Goal: Task Accomplishment & Management: Complete application form

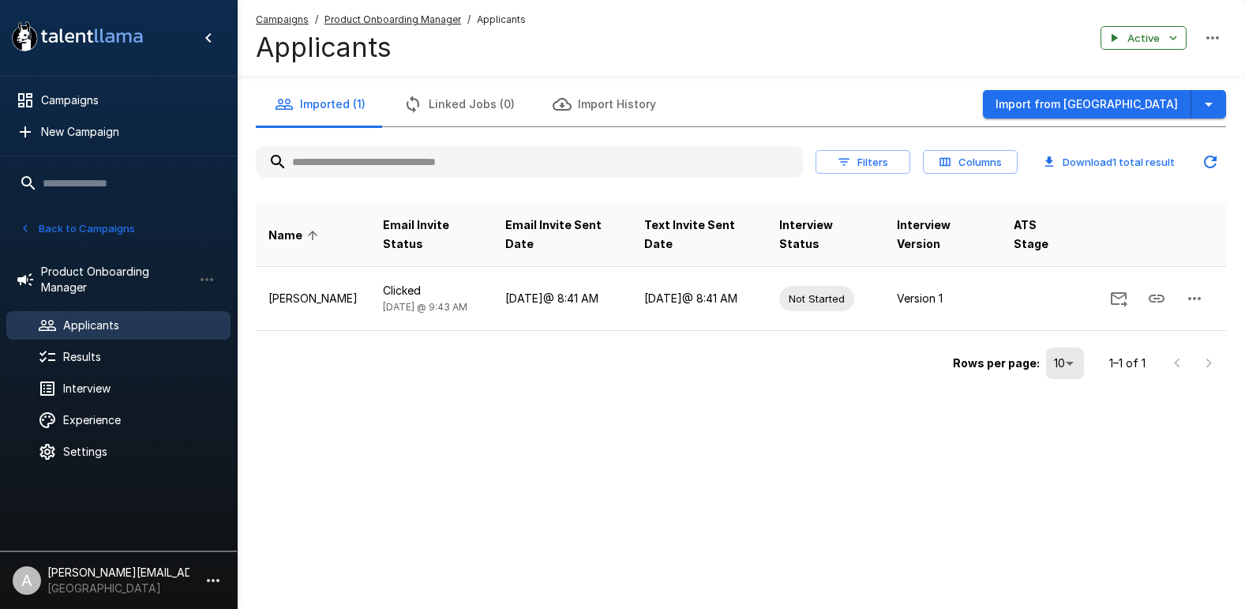
drag, startPoint x: 369, startPoint y: 582, endPoint x: 56, endPoint y: 587, distance: 312.8
click at [362, 583] on div ".st0{fill:#FFFFFF;} .st1{fill:#76a4ed;} Campaigns New Campaign Active 10 Admini…" at bounding box center [622, 304] width 1245 height 609
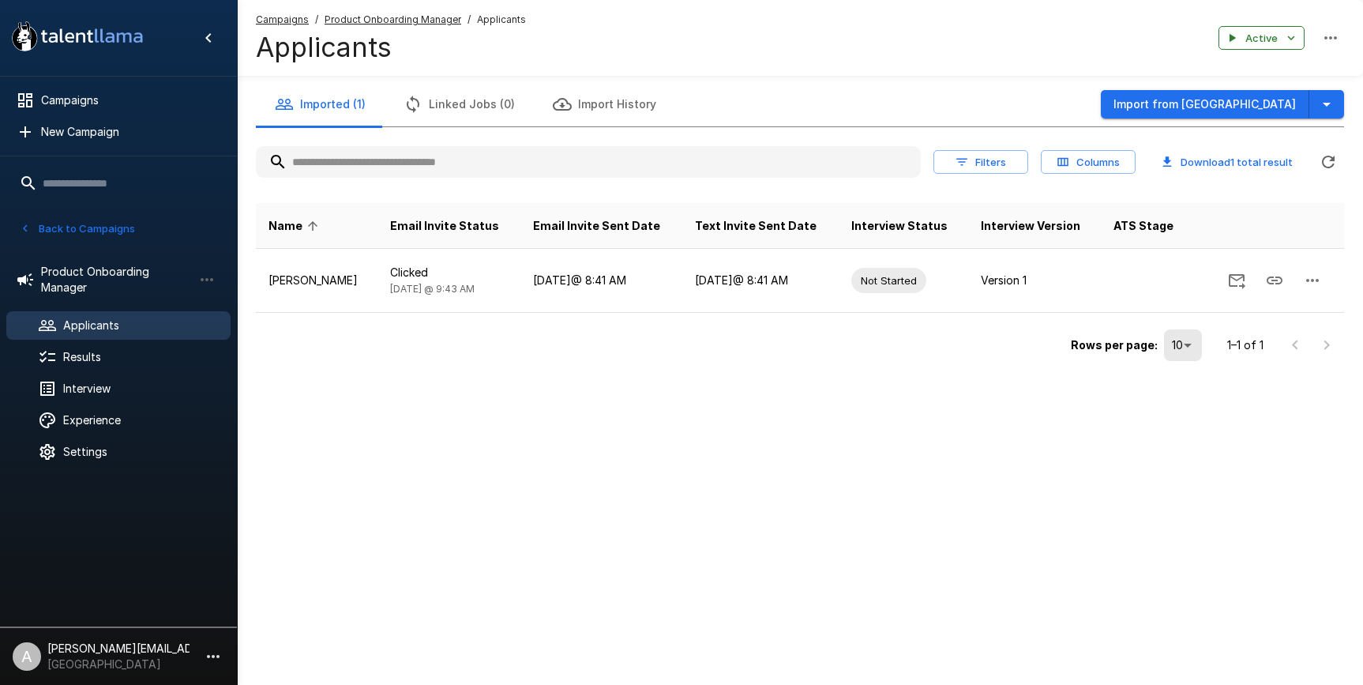
click at [138, 608] on p "Juniper Square" at bounding box center [118, 664] width 142 height 16
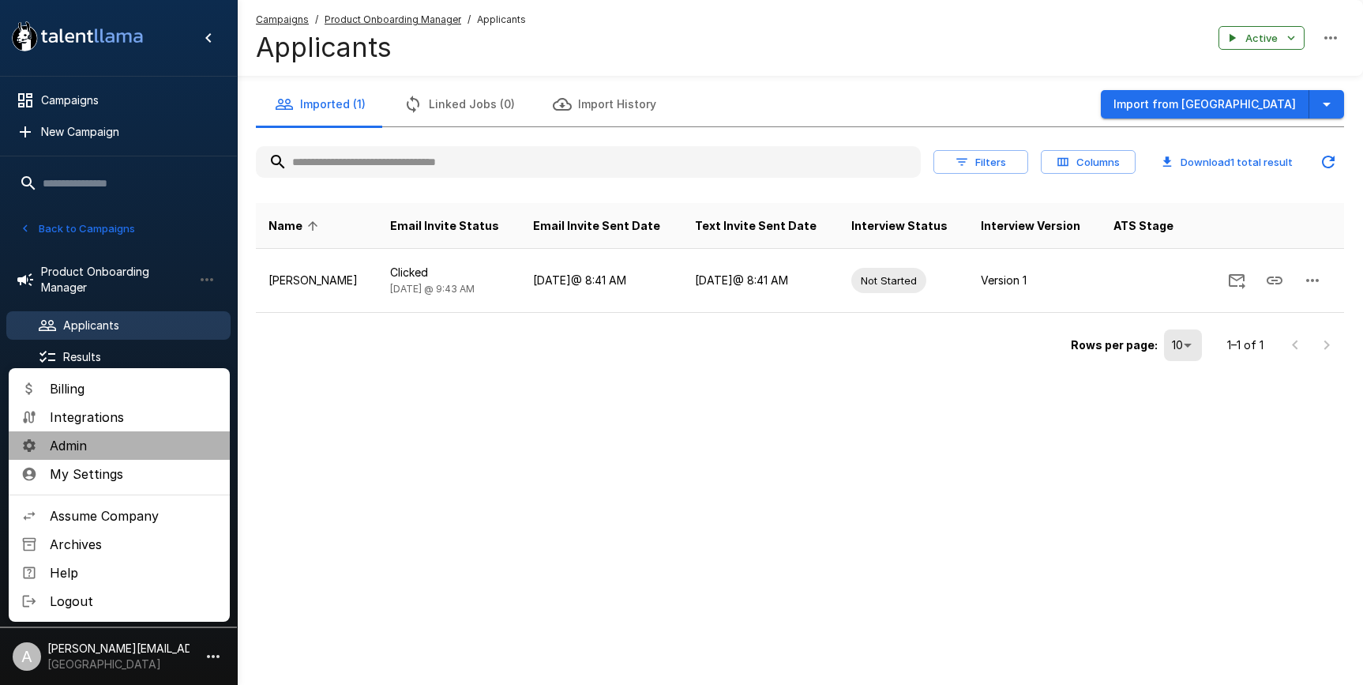
click at [123, 451] on span "Admin" at bounding box center [133, 445] width 167 height 19
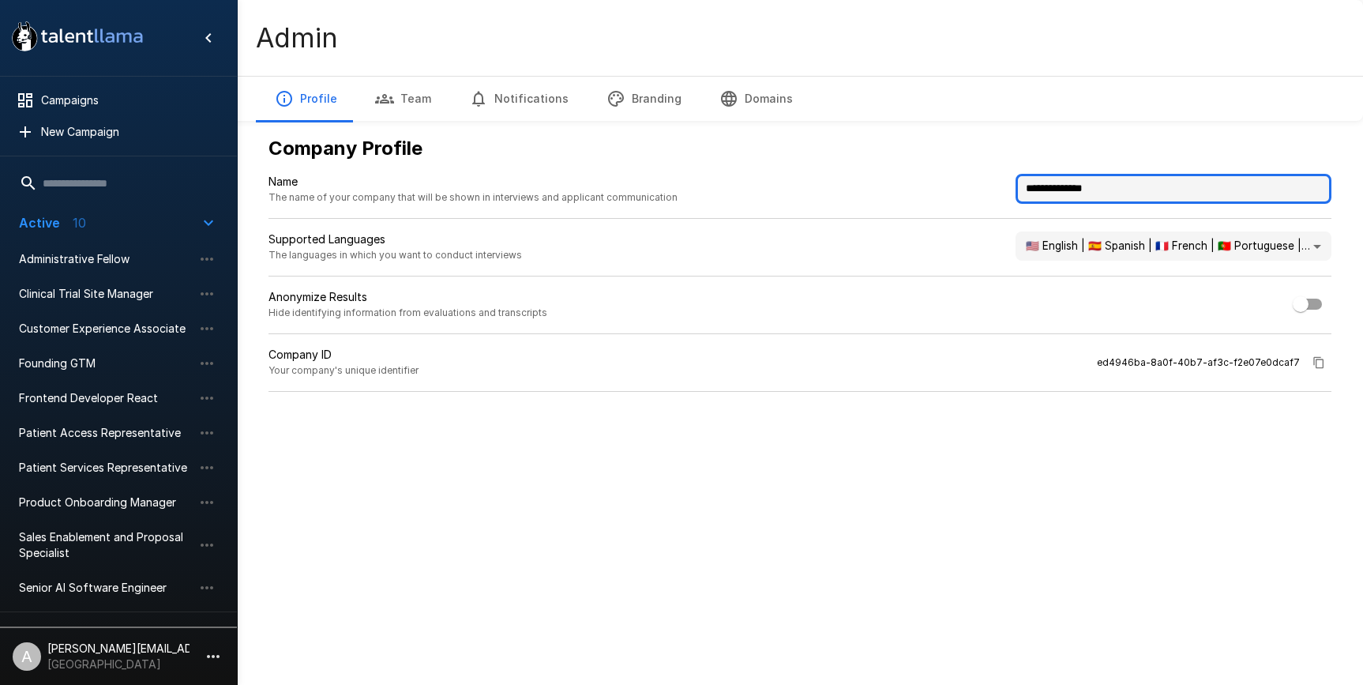
drag, startPoint x: 1125, startPoint y: 187, endPoint x: 936, endPoint y: 181, distance: 189.6
click at [936, 181] on div "**********" at bounding box center [800, 196] width 1063 height 45
type input "******"
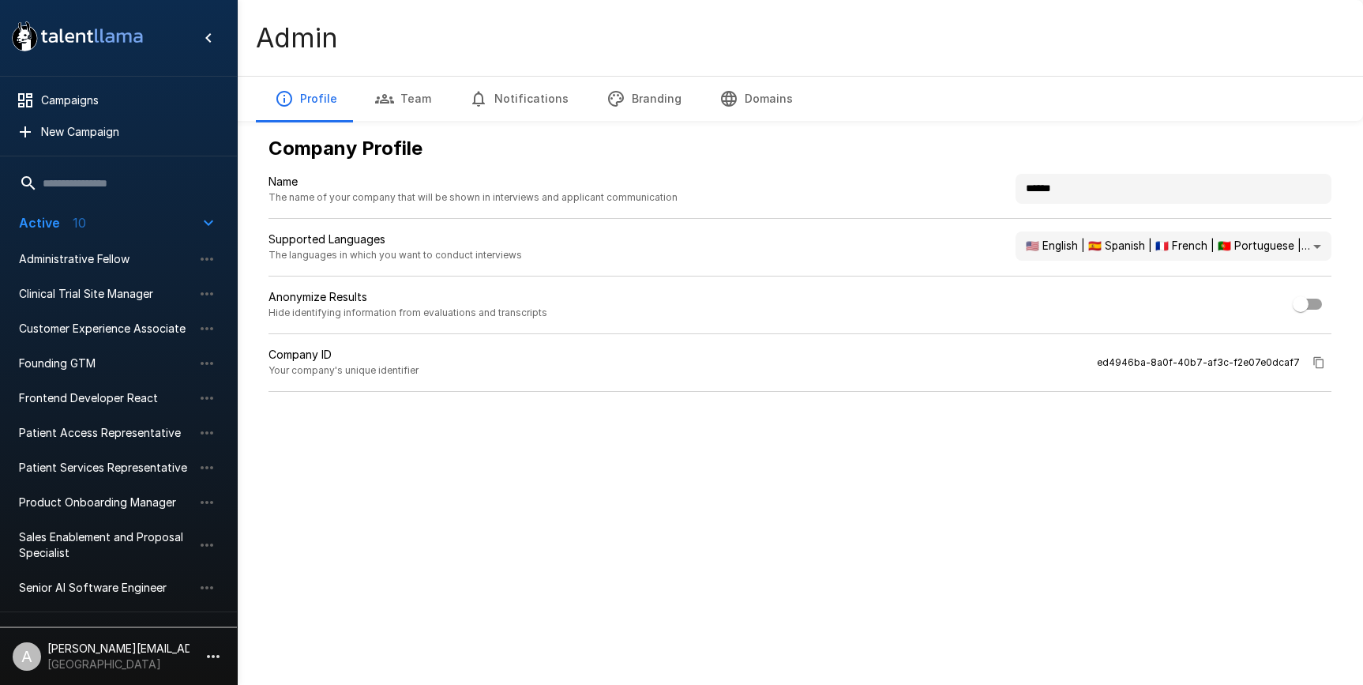
click at [793, 525] on div ".st0{fill:#FFFFFF;} .st1{fill:#76a4ed;} Campaigns New Campaign Active 10 Admini…" at bounding box center [681, 342] width 1363 height 685
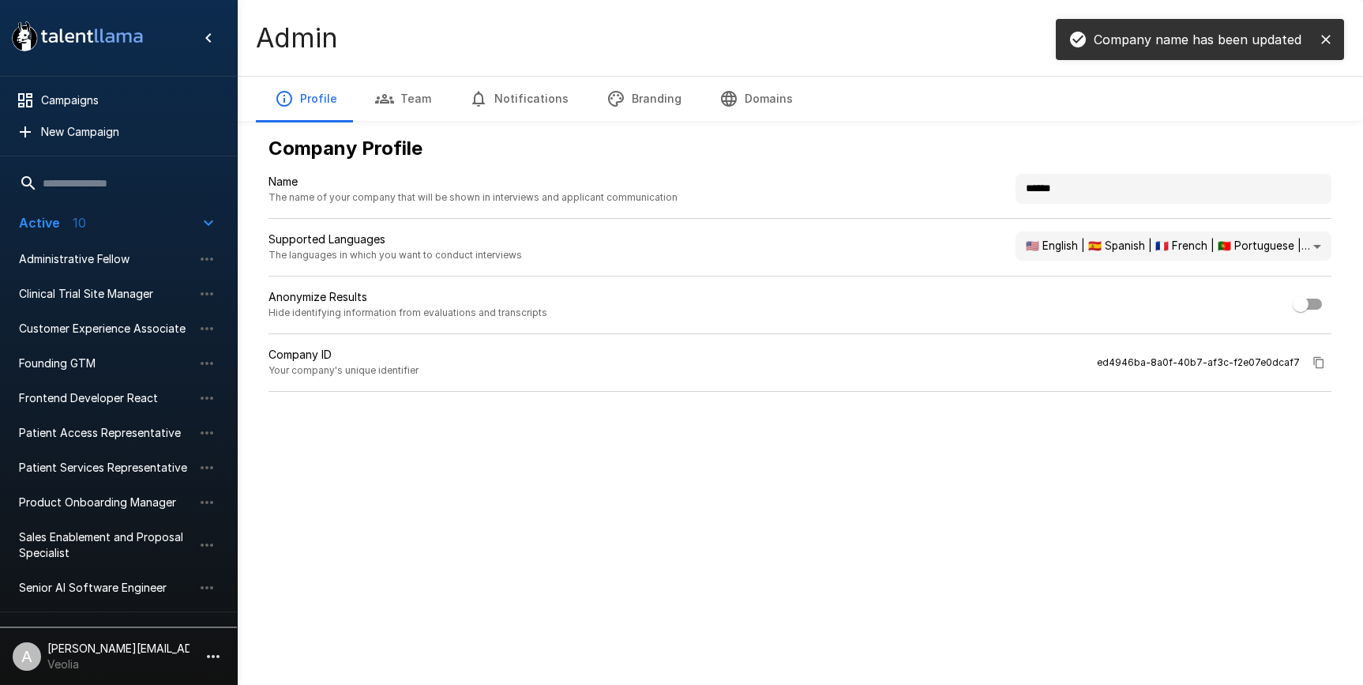
click at [641, 104] on button "Branding" at bounding box center [644, 99] width 113 height 44
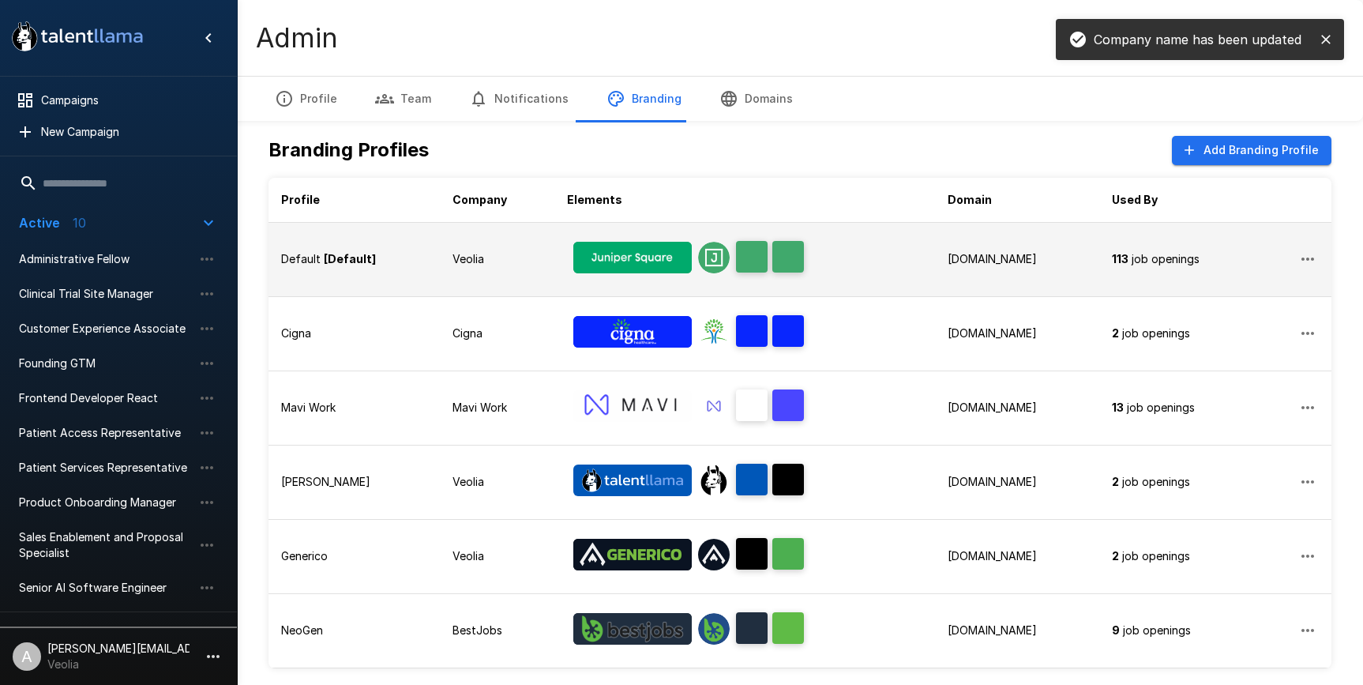
click at [538, 251] on td "Veolia" at bounding box center [497, 259] width 114 height 74
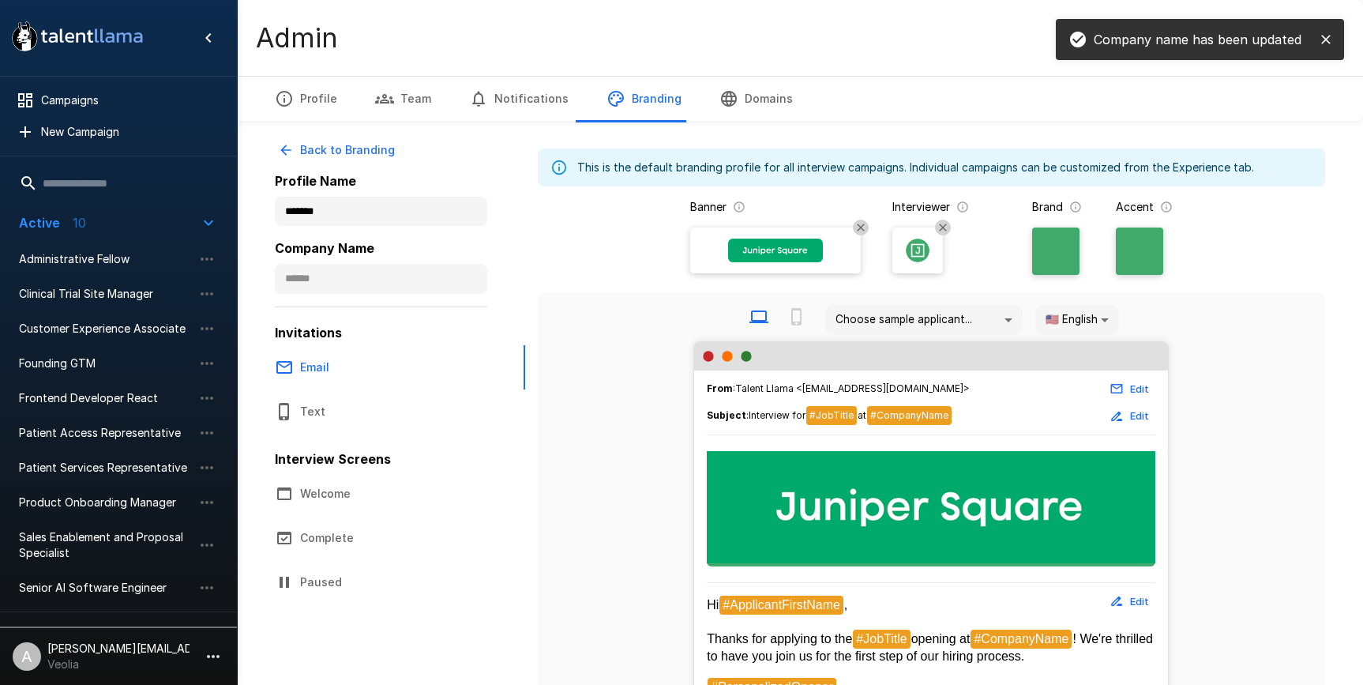
click at [836, 262] on div at bounding box center [776, 250] width 158 height 36
click at [0, 0] on input "file" at bounding box center [0, 0] width 0 height 0
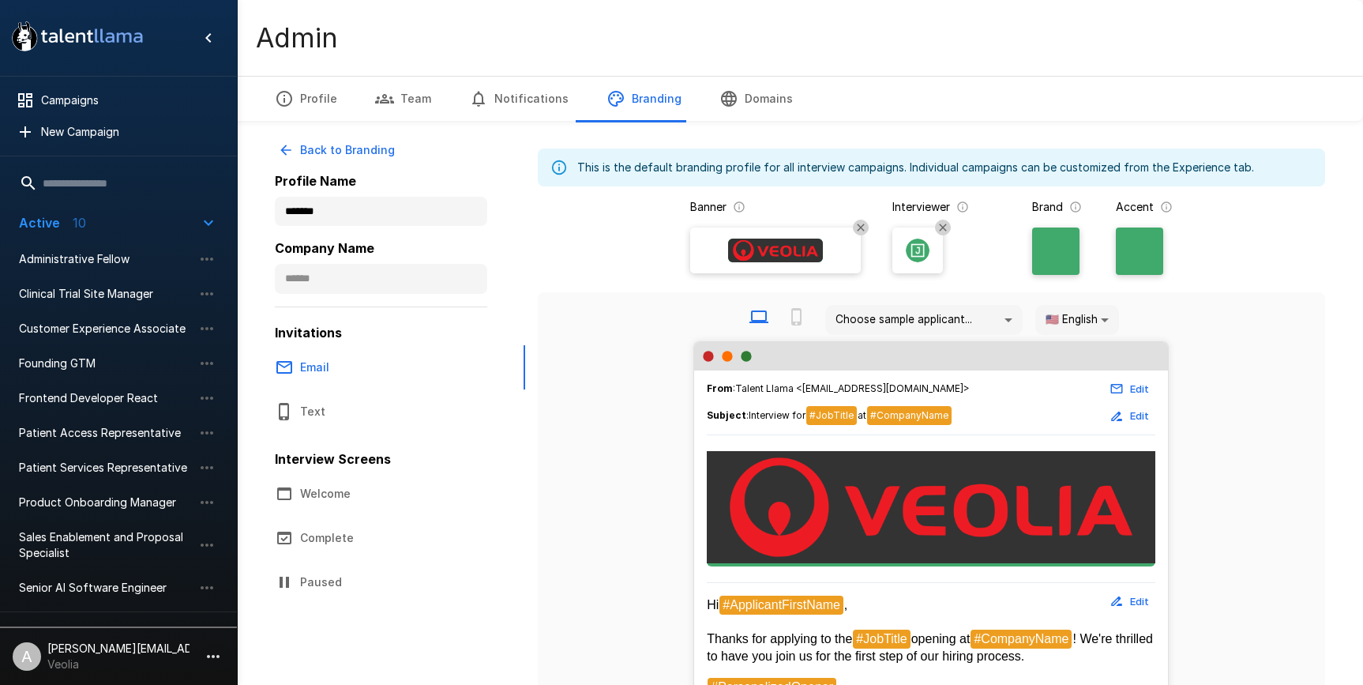
click at [914, 242] on img at bounding box center [918, 250] width 24 height 24
click at [0, 0] on input "file" at bounding box center [0, 0] width 0 height 0
click at [1052, 254] on div at bounding box center [1055, 250] width 47 height 47
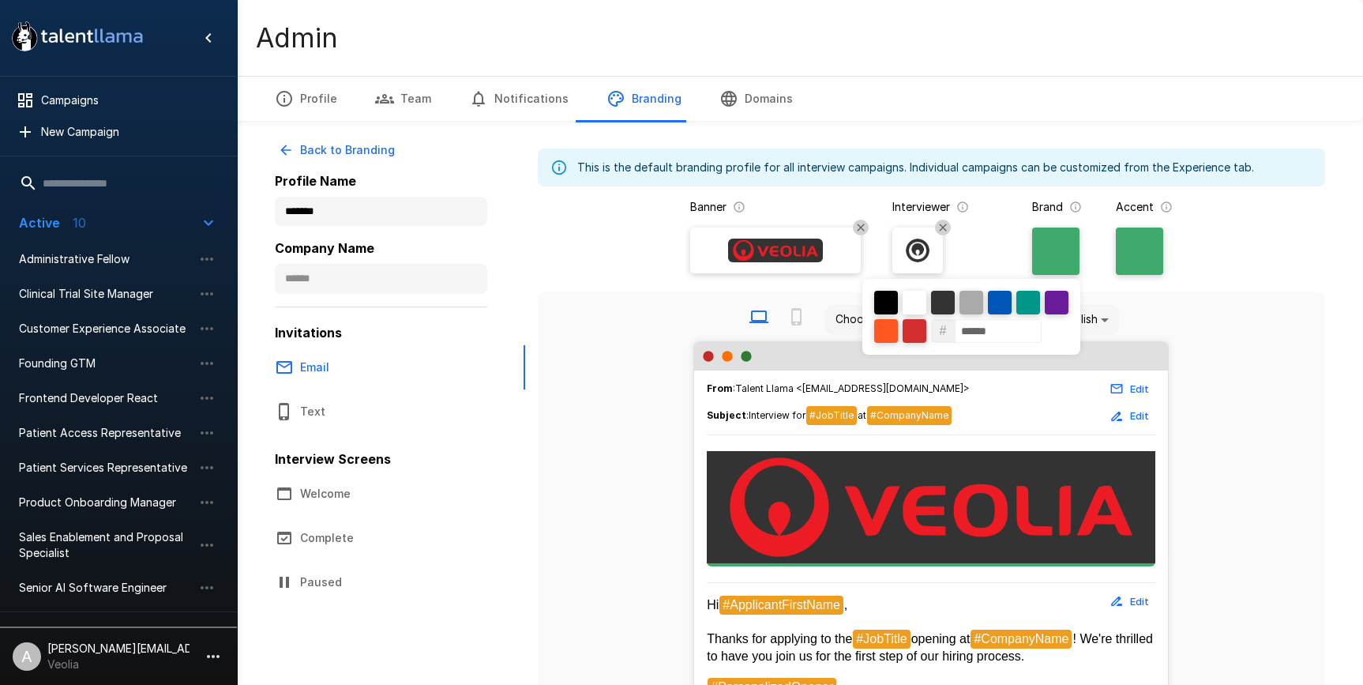
click at [985, 341] on input "******" at bounding box center [998, 331] width 87 height 24
paste input
type input "******"
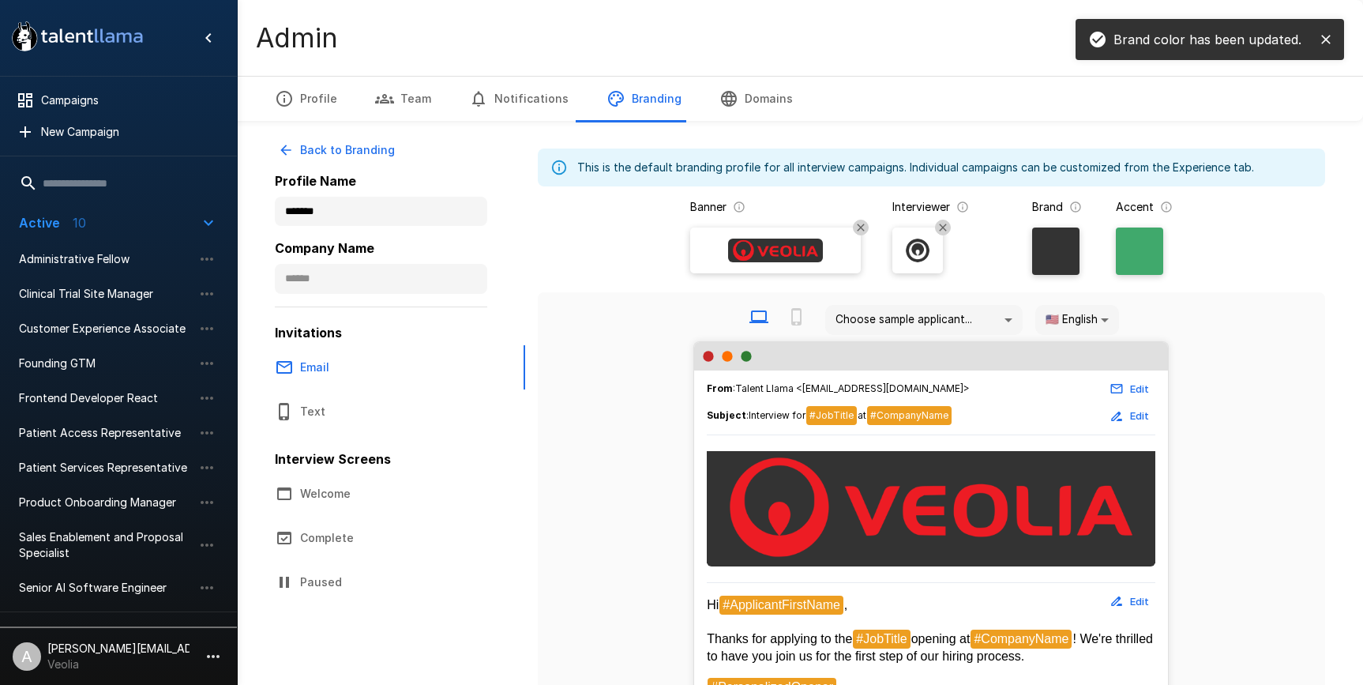
click at [1117, 269] on div at bounding box center [1139, 250] width 47 height 47
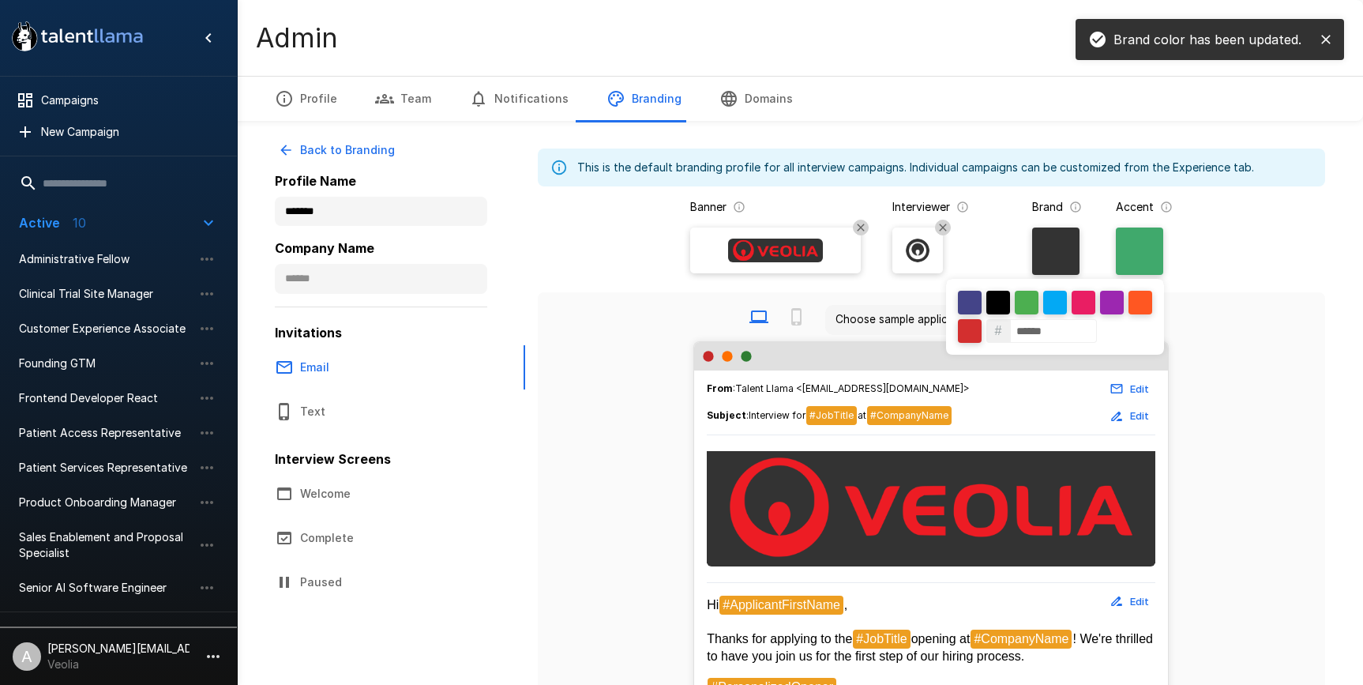
click at [1050, 340] on input "******" at bounding box center [1053, 331] width 87 height 24
paste input
type input "******"
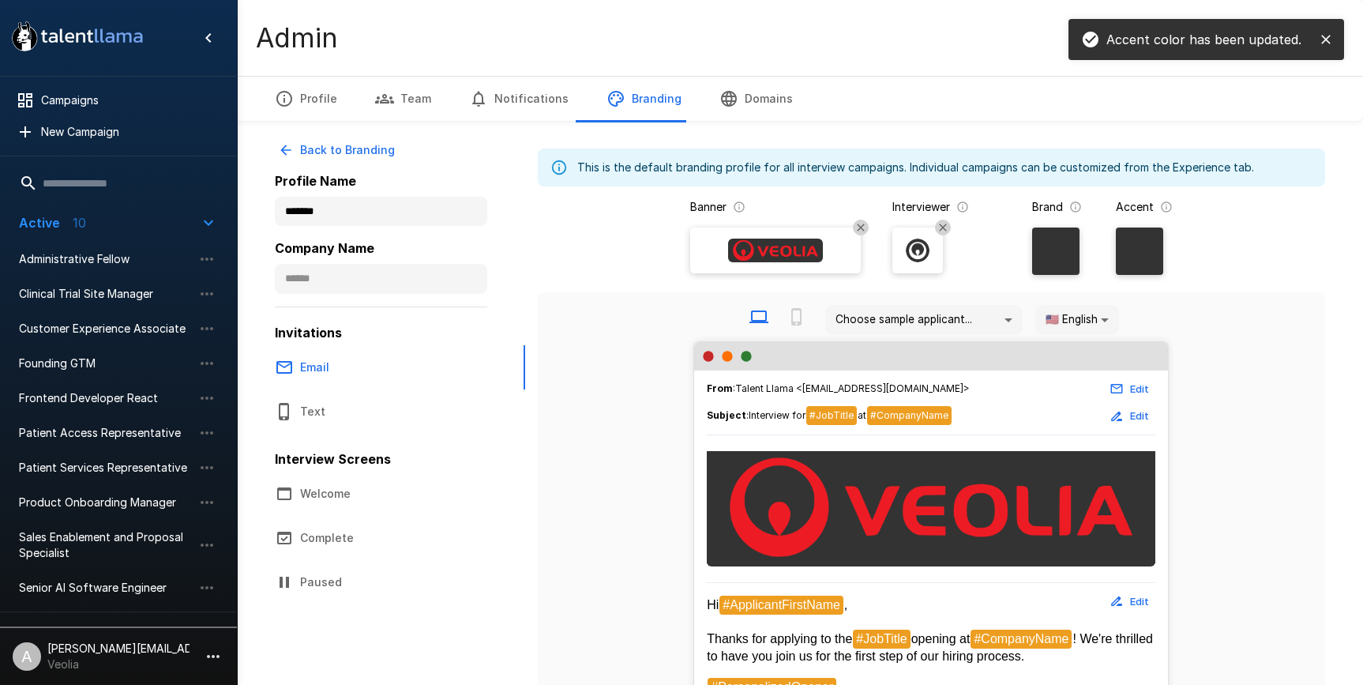
click at [1245, 319] on div "# ******" at bounding box center [681, 342] width 1363 height 685
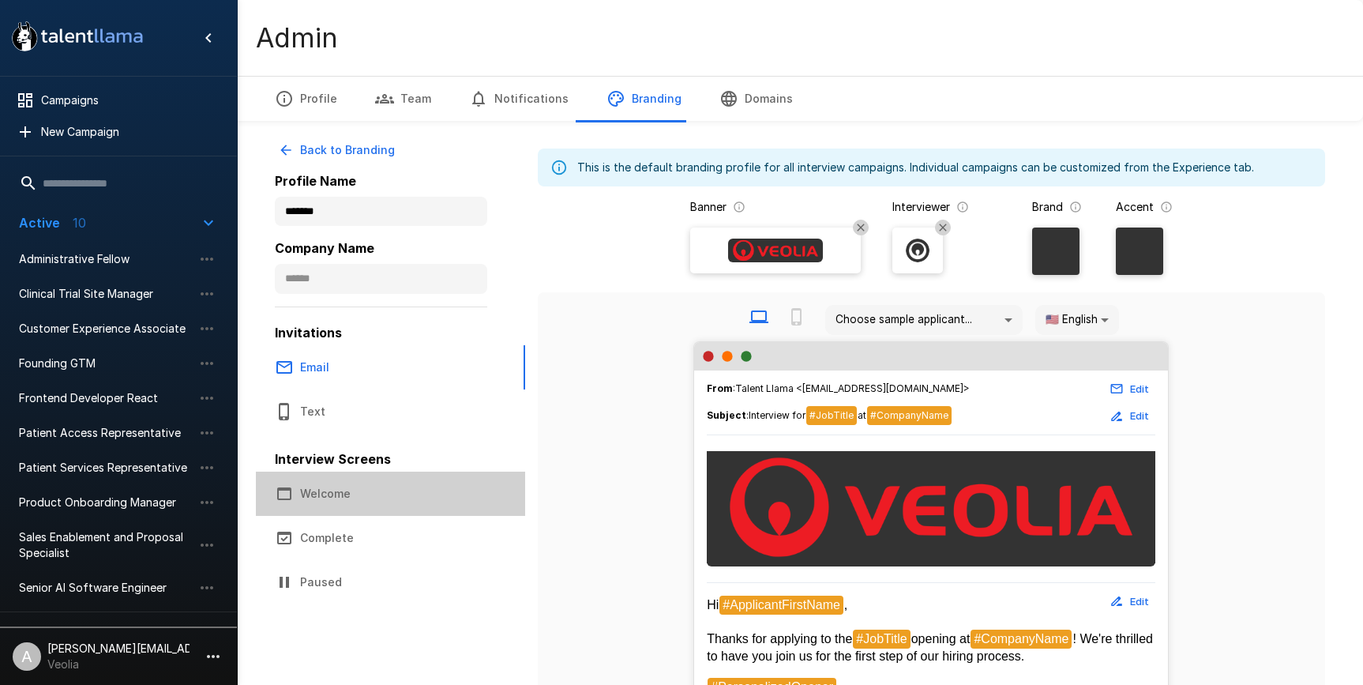
click at [354, 494] on button "Welcome" at bounding box center [390, 493] width 269 height 44
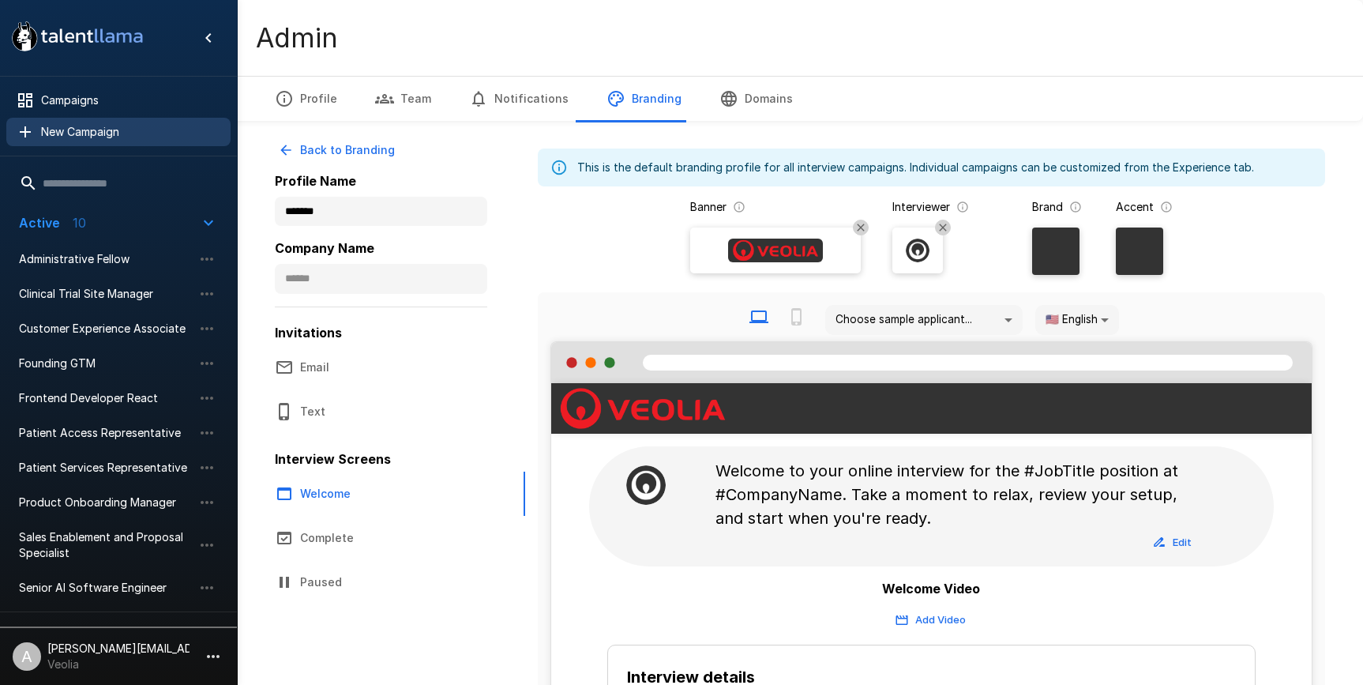
click at [92, 138] on span "New Campaign" at bounding box center [129, 132] width 177 height 16
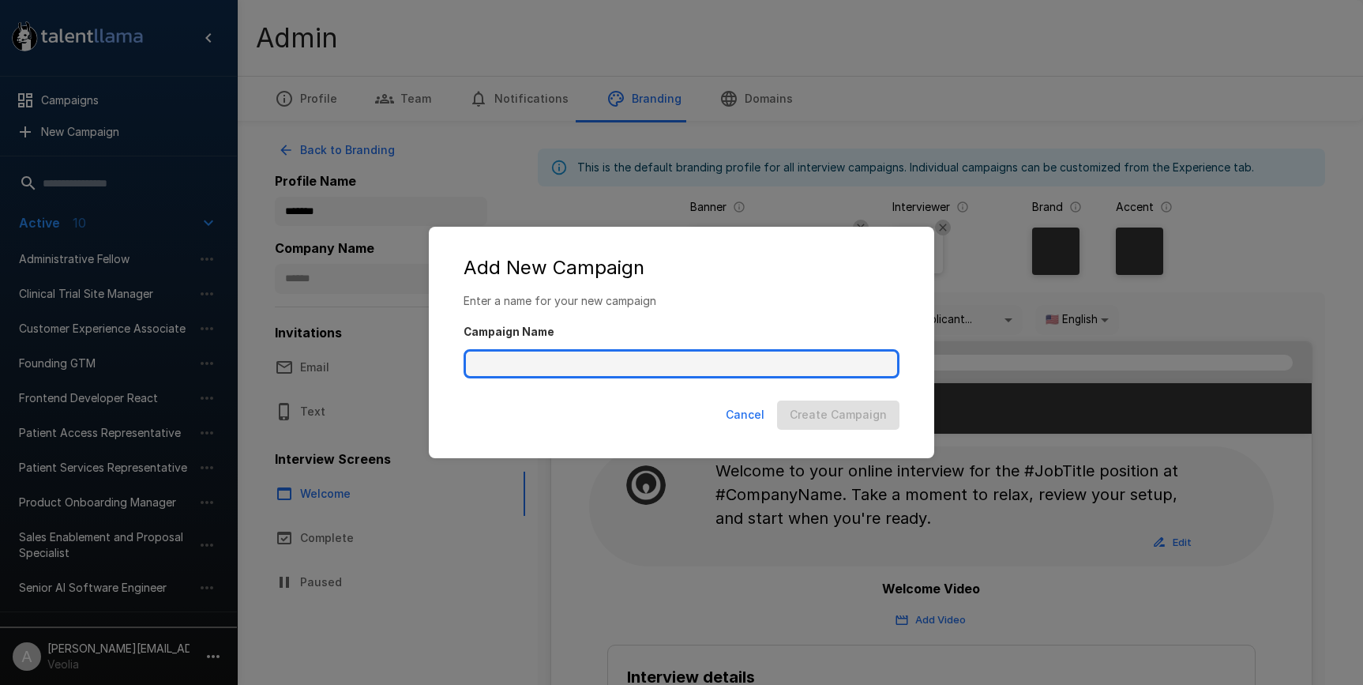
click at [714, 366] on input "Campaign Name" at bounding box center [682, 364] width 436 height 30
type input "**********"
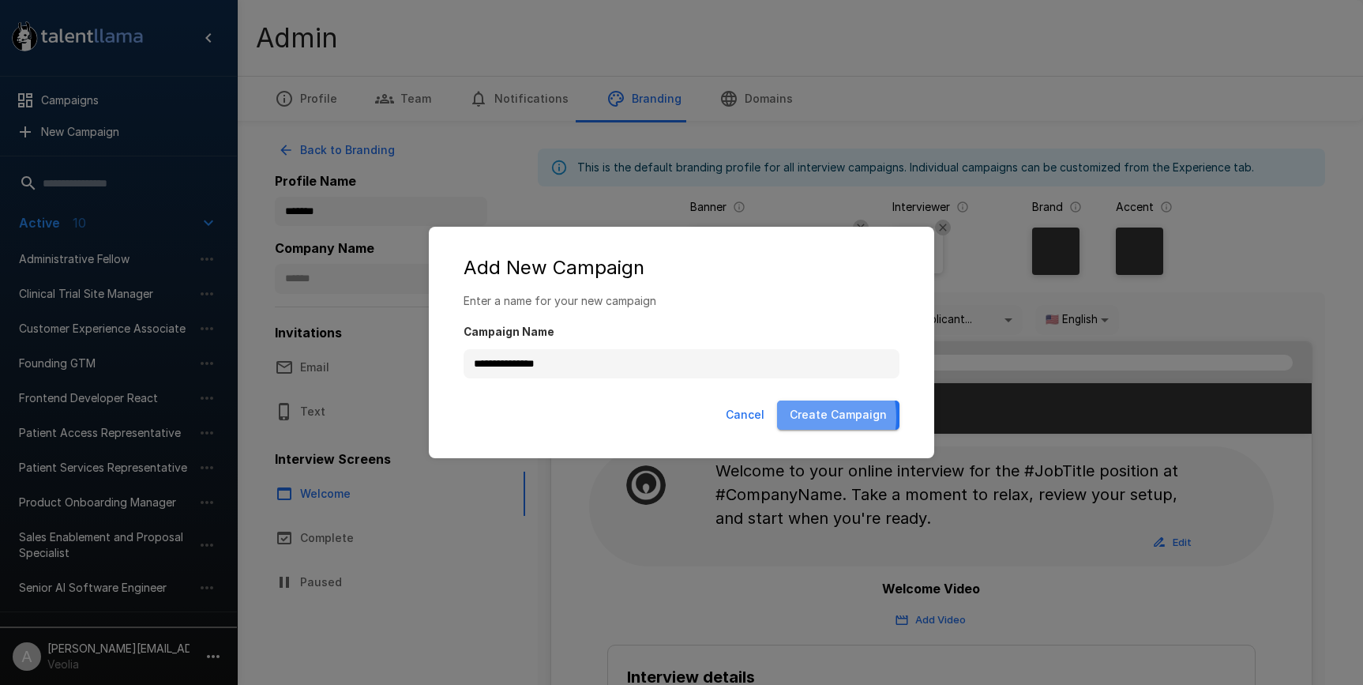
click at [807, 417] on button "Create Campaign" at bounding box center [838, 414] width 122 height 29
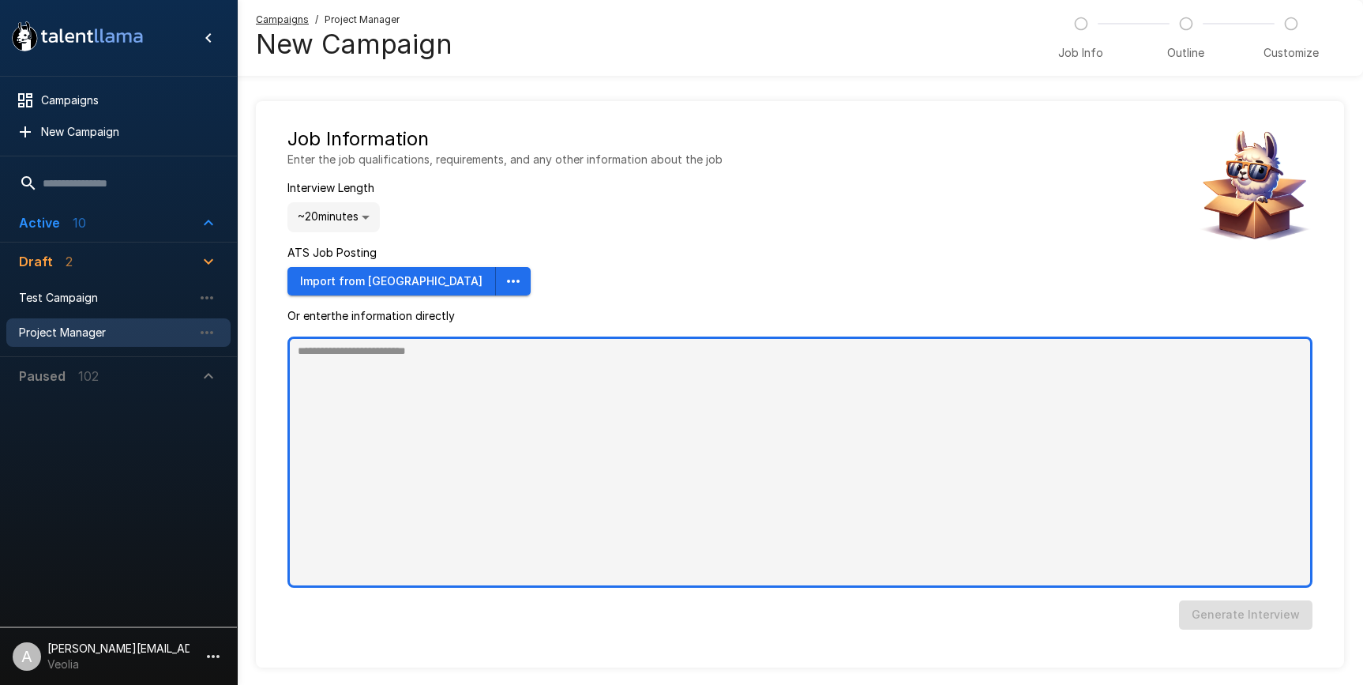
type textarea "*"
click at [562, 411] on textarea at bounding box center [799, 461] width 1025 height 251
paste textarea "**********"
type textarea "**********"
type textarea "*"
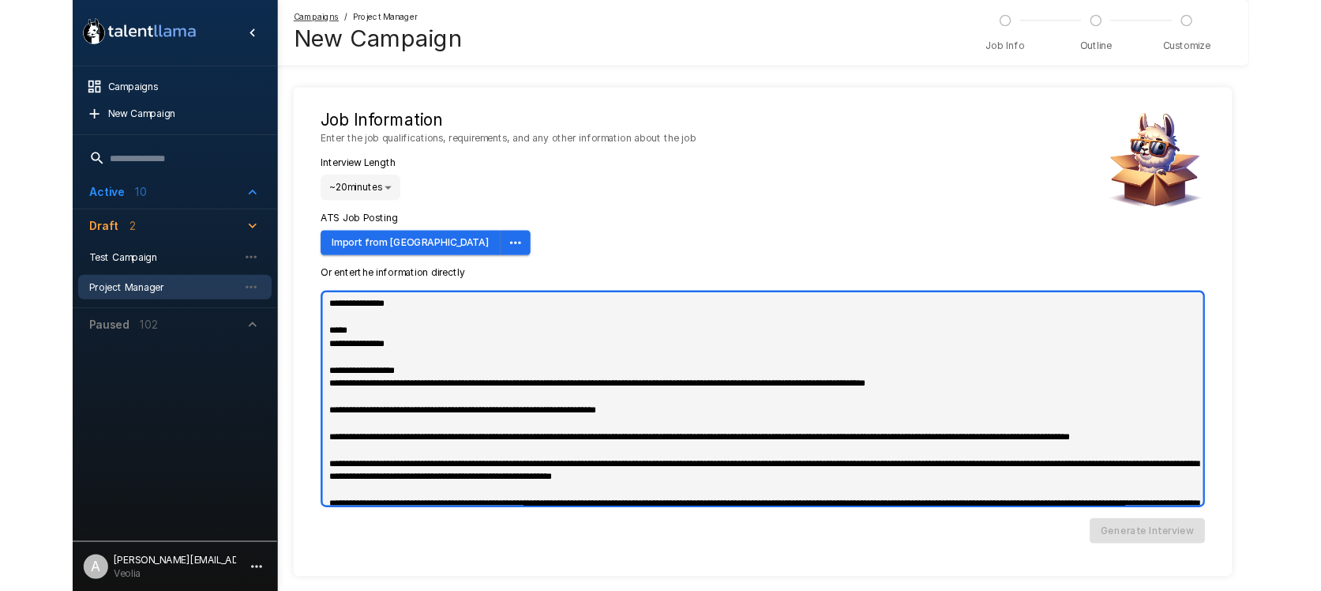
scroll to position [884, 0]
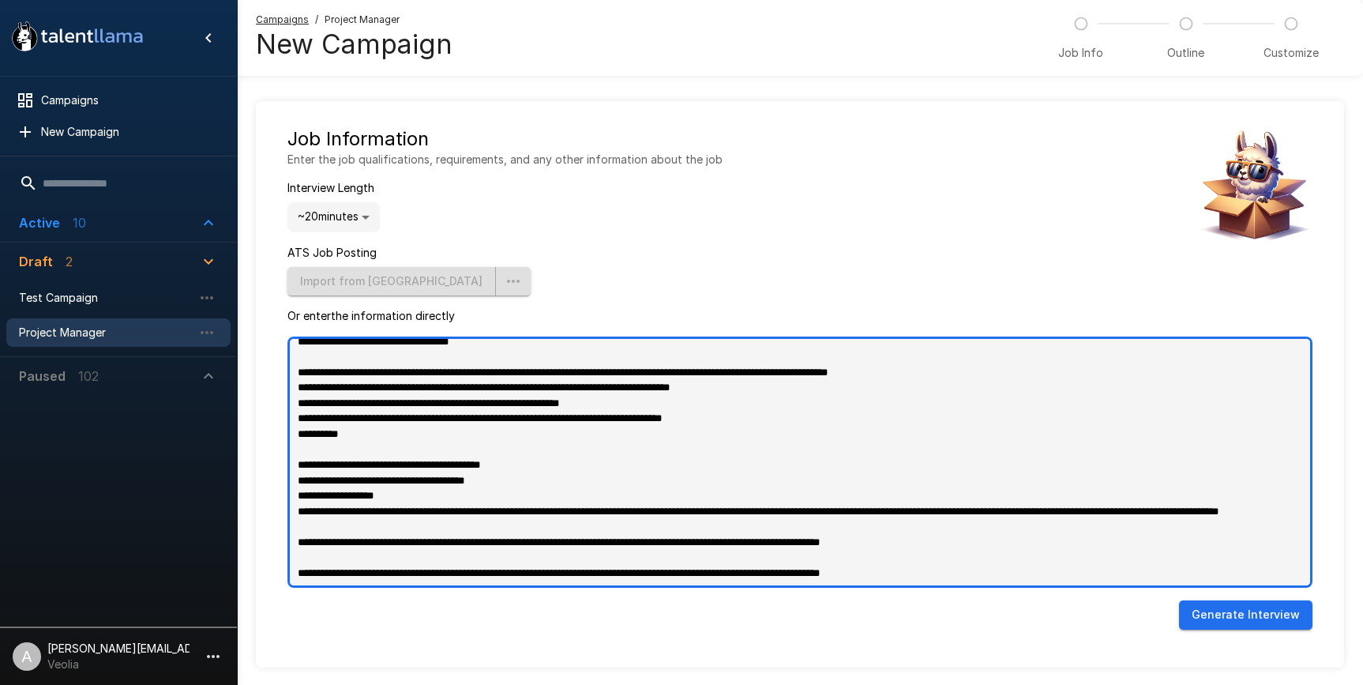
type textarea "**********"
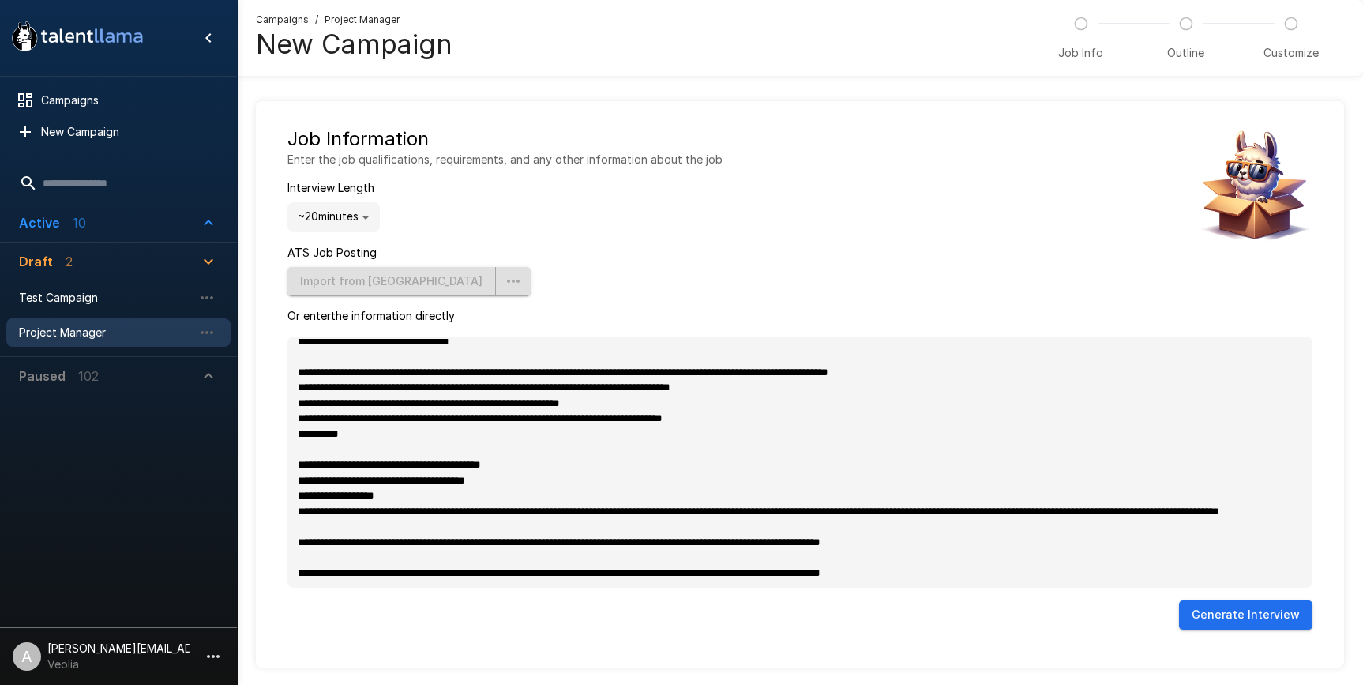
type textarea "*"
click at [1245, 608] on button "Generate Interview" at bounding box center [1245, 614] width 133 height 29
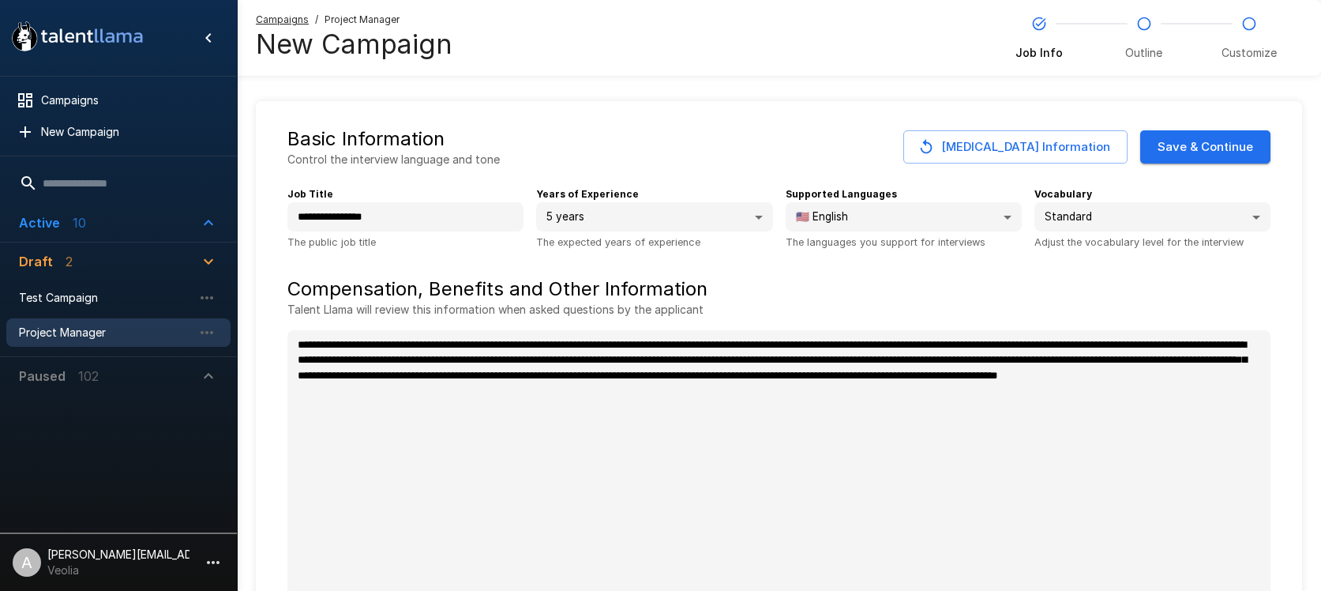
type textarea "*"
click at [204, 332] on icon "button" at bounding box center [206, 332] width 19 height 19
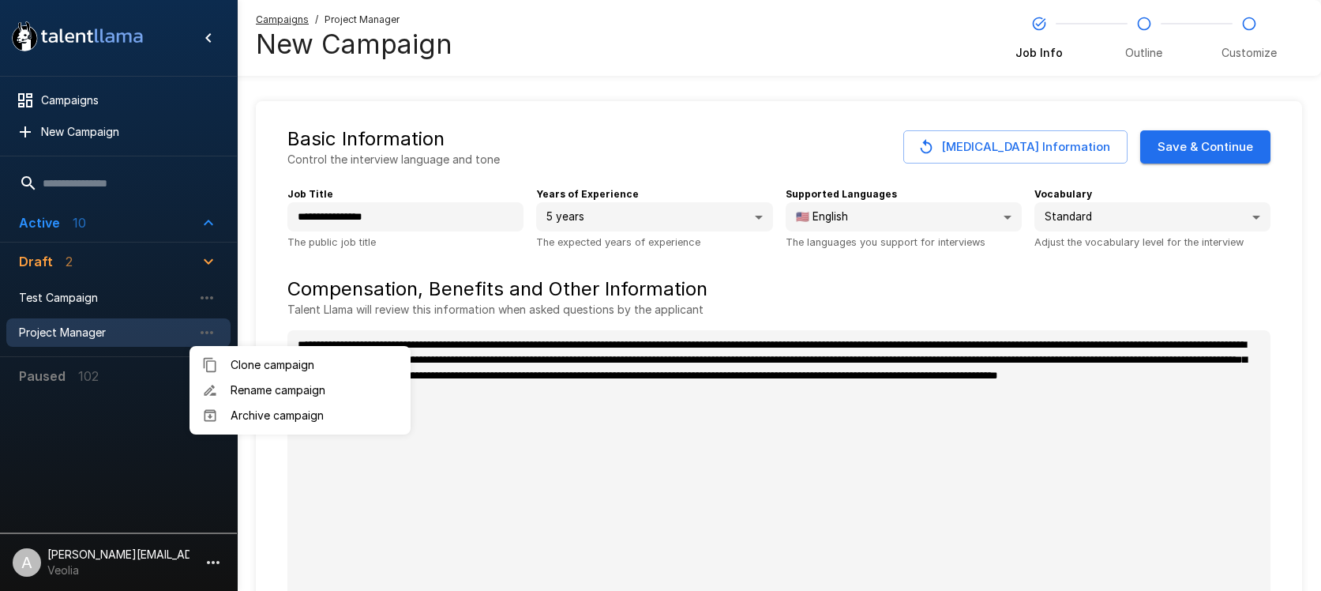
click at [261, 385] on span "Rename campaign" at bounding box center [314, 390] width 167 height 16
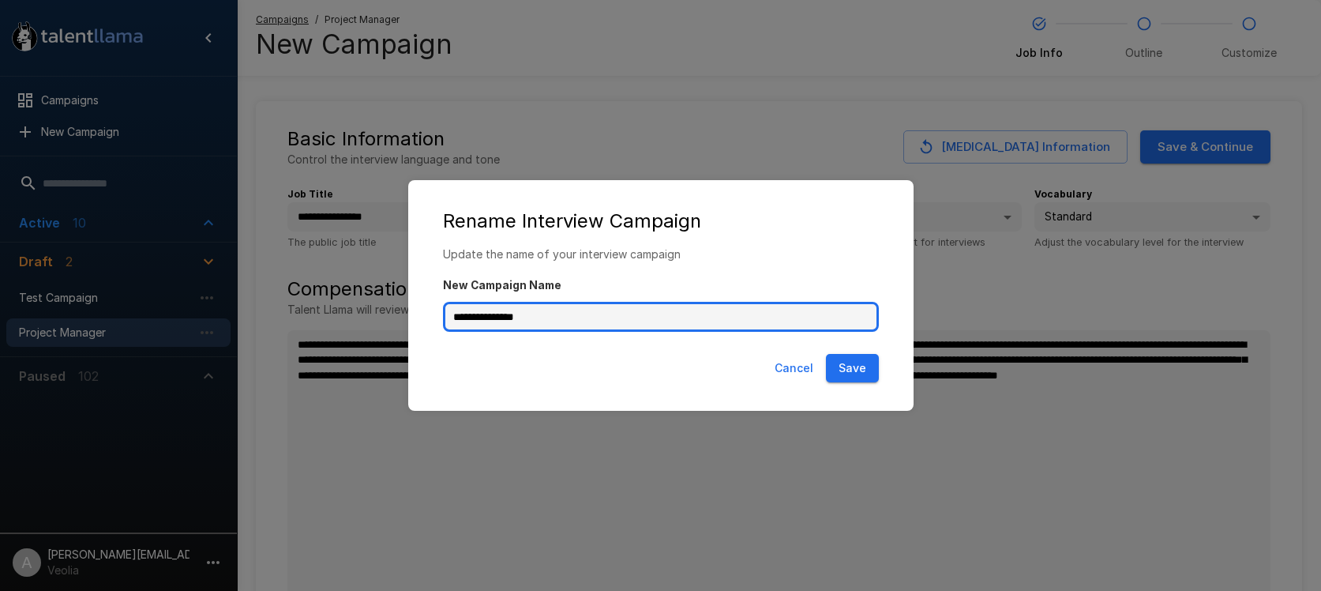
click at [489, 306] on input "**********" at bounding box center [661, 317] width 436 height 30
click at [501, 316] on input "**********" at bounding box center [661, 317] width 436 height 30
type input "**********"
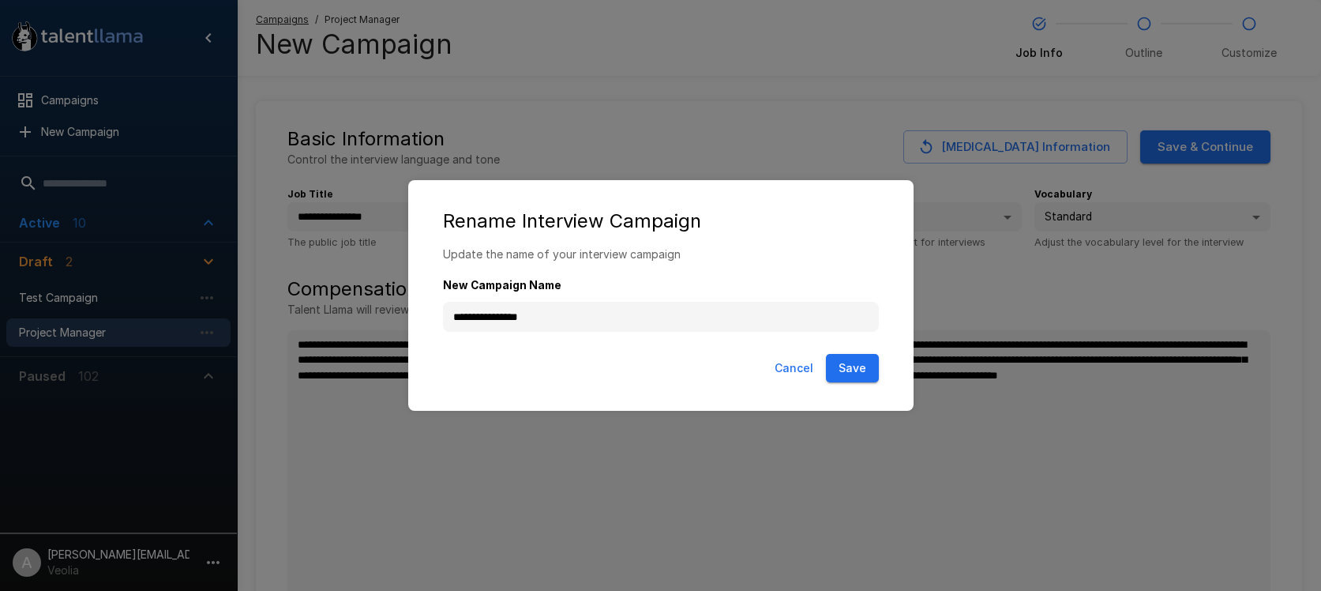
click at [846, 374] on button "Save" at bounding box center [852, 368] width 53 height 29
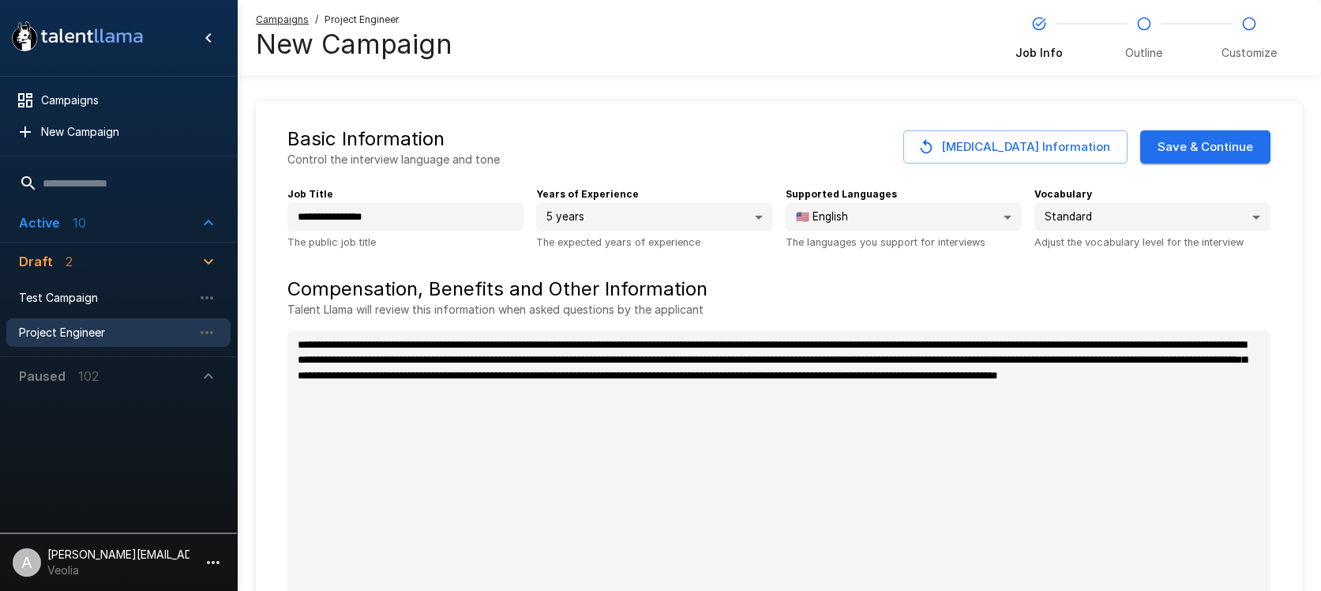
type textarea "*"
click at [1189, 145] on button "Save & Continue" at bounding box center [1205, 146] width 130 height 33
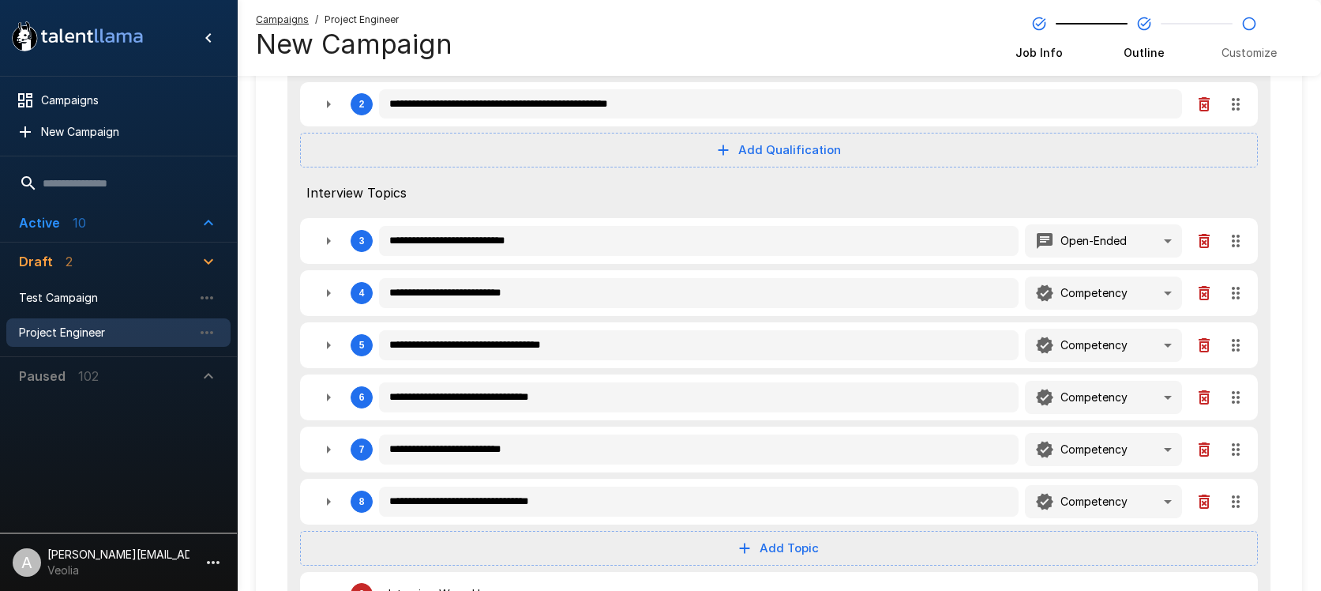
scroll to position [366, 0]
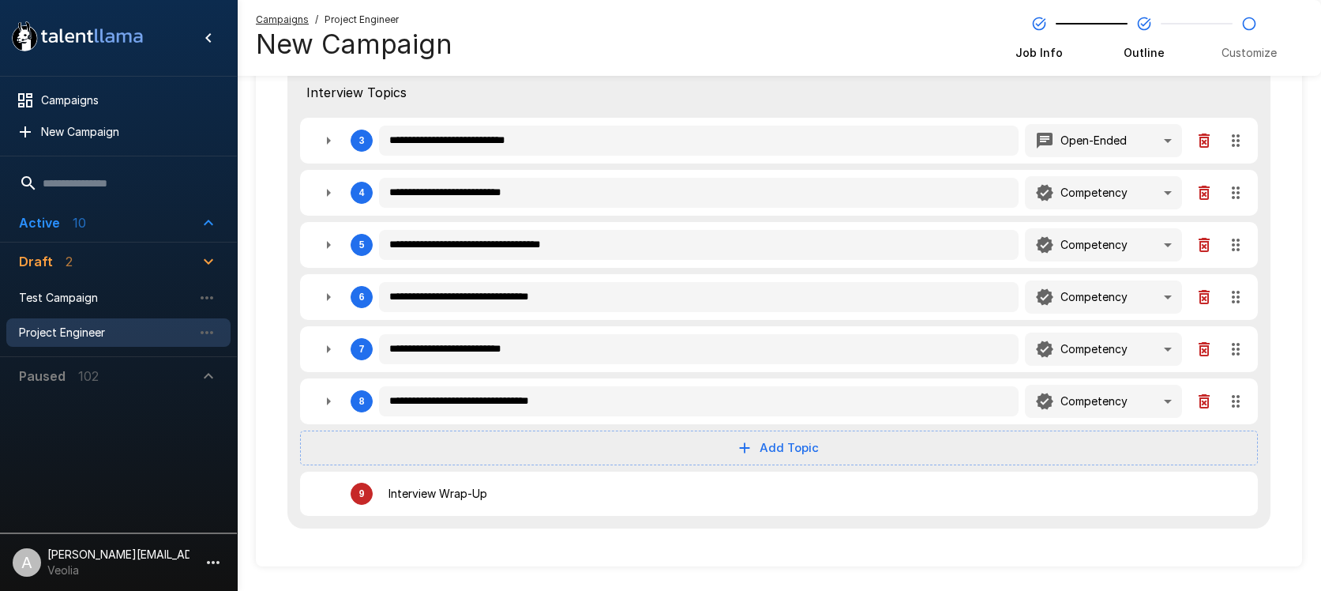
type textarea "*"
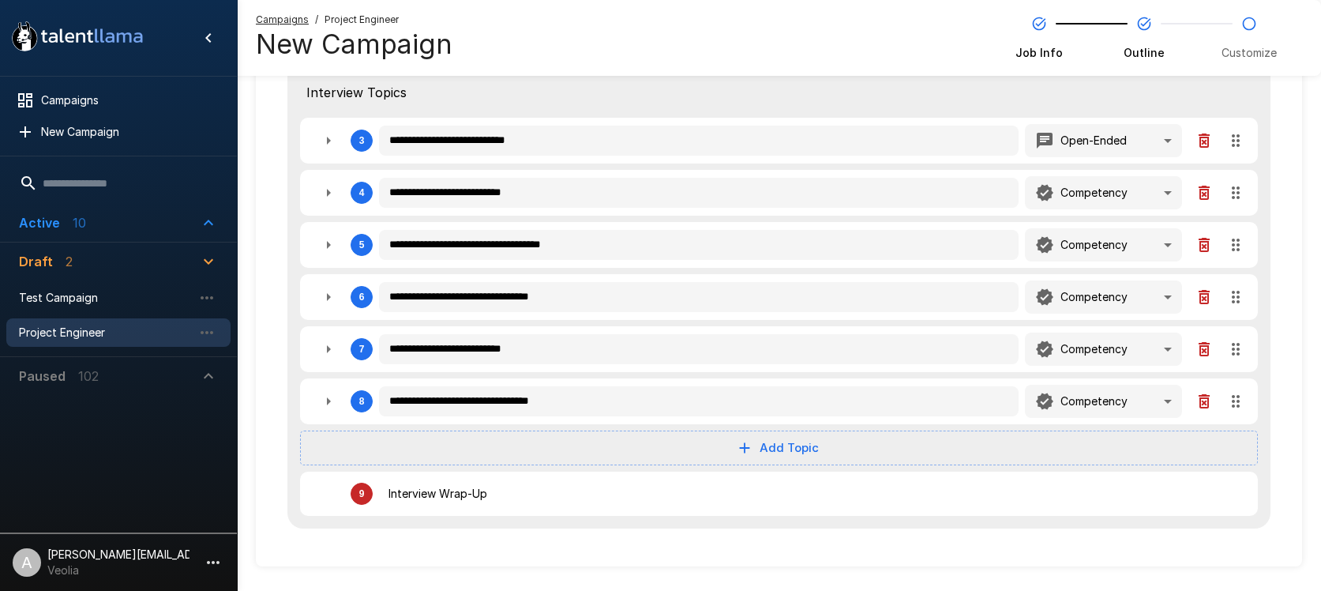
type textarea "*"
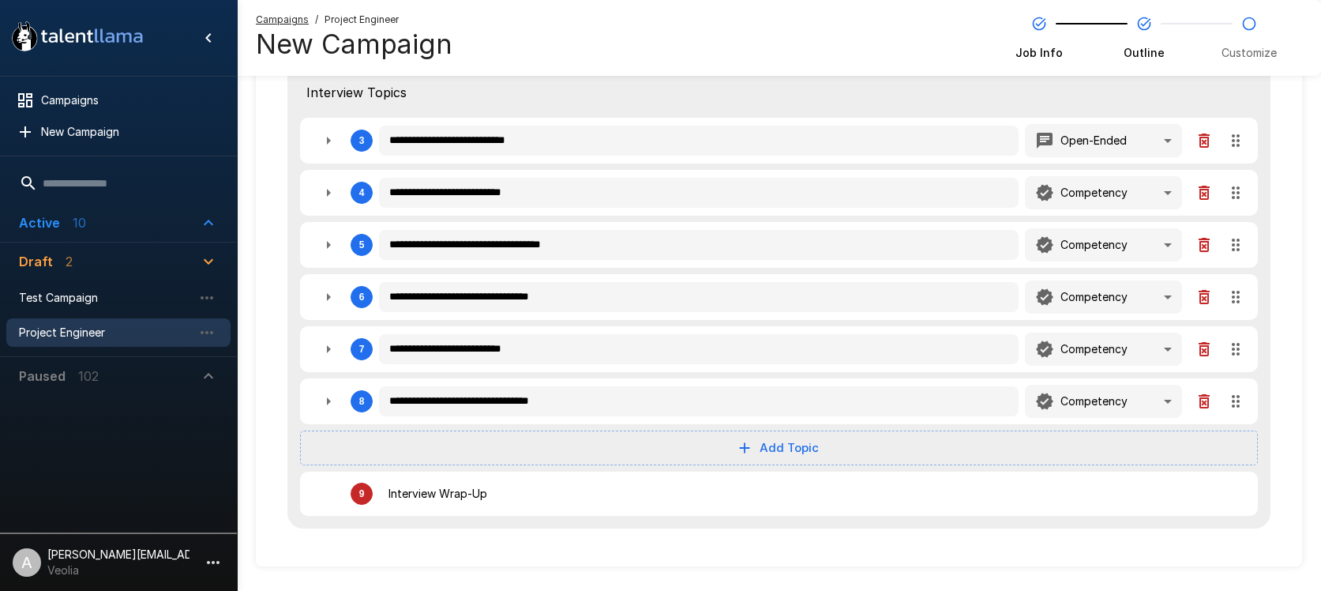
type textarea "*"
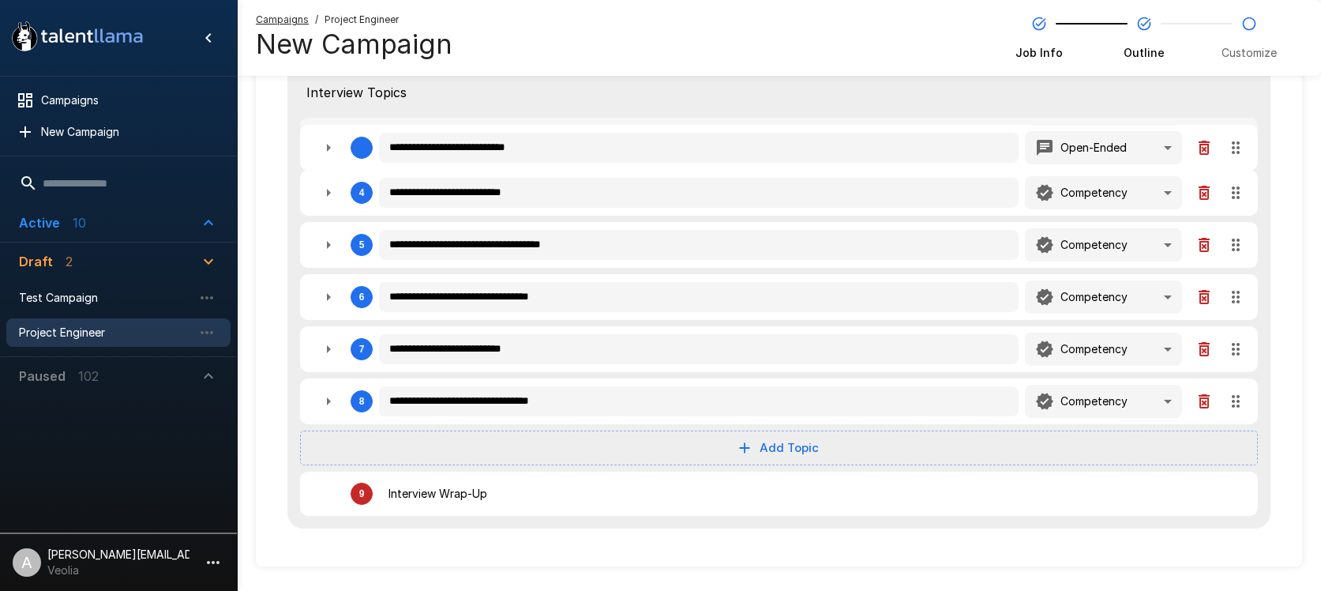
type textarea "*"
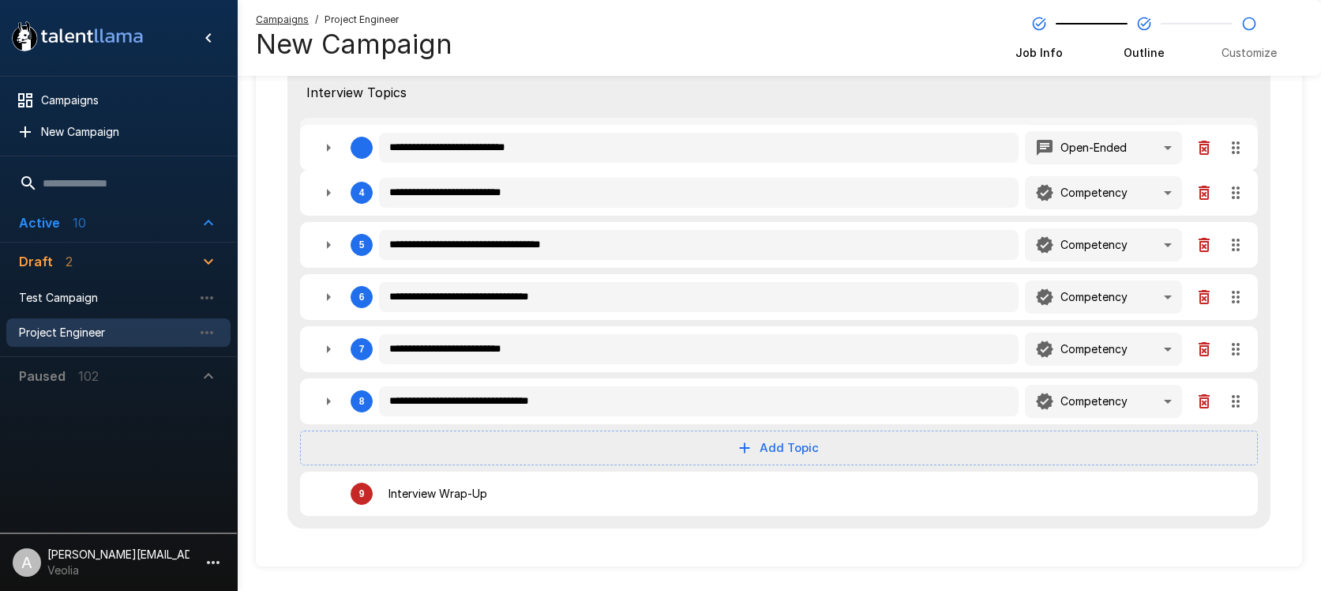
type textarea "*"
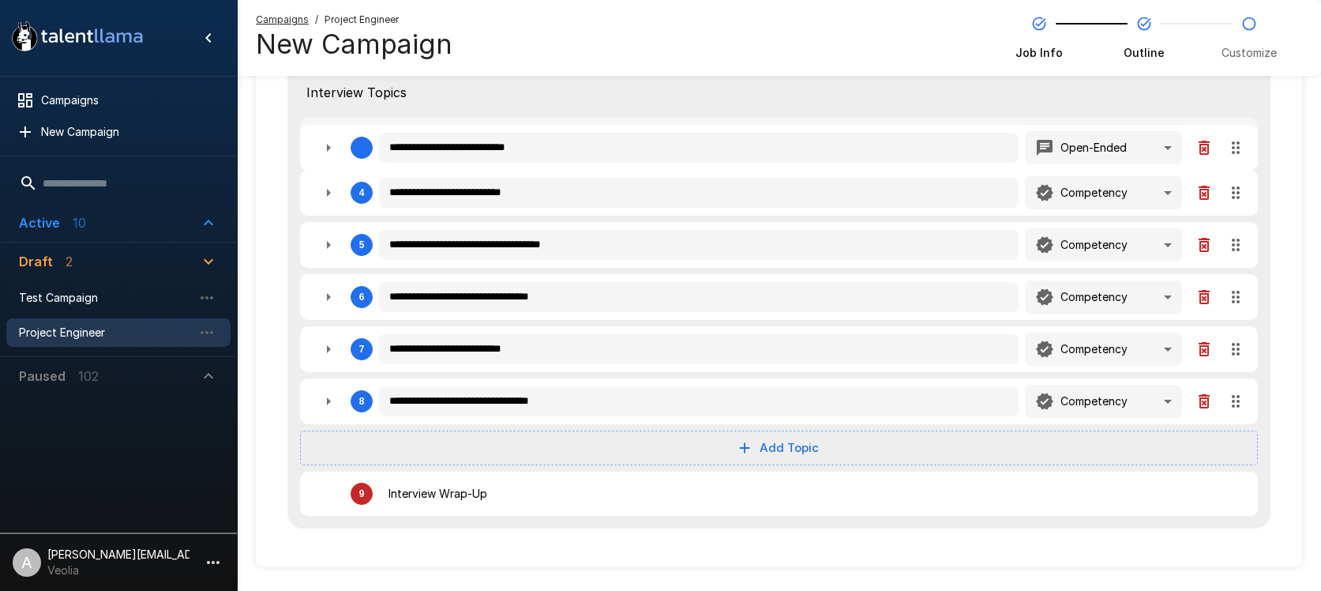
type textarea "*"
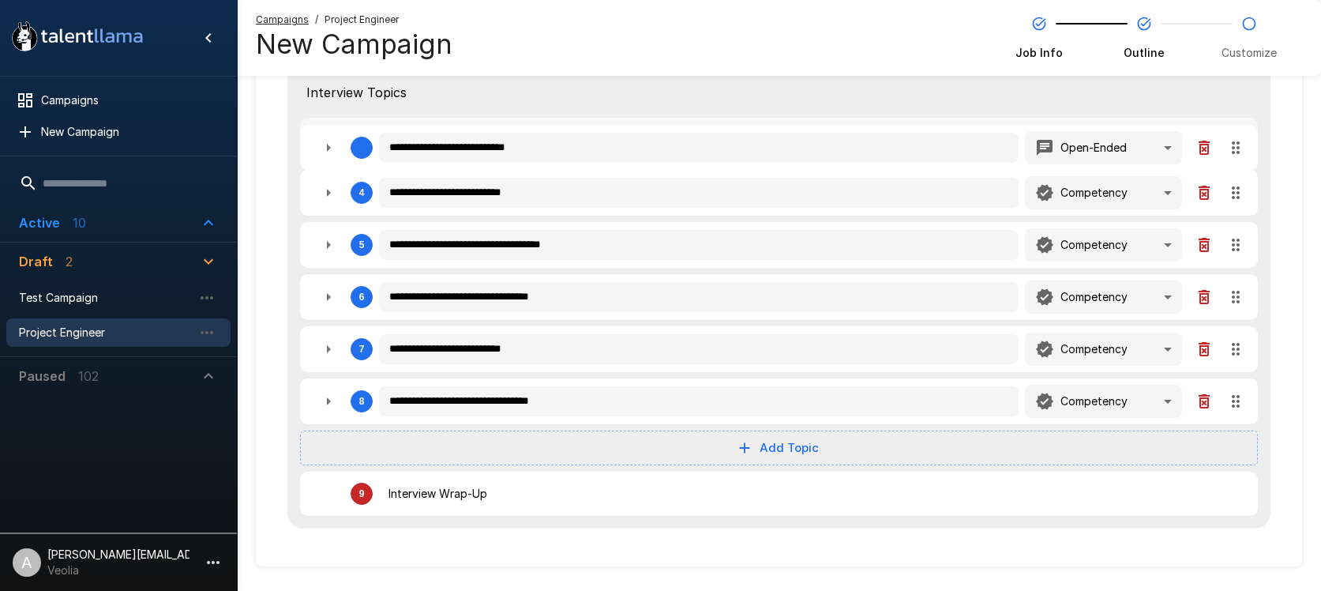
type textarea "*"
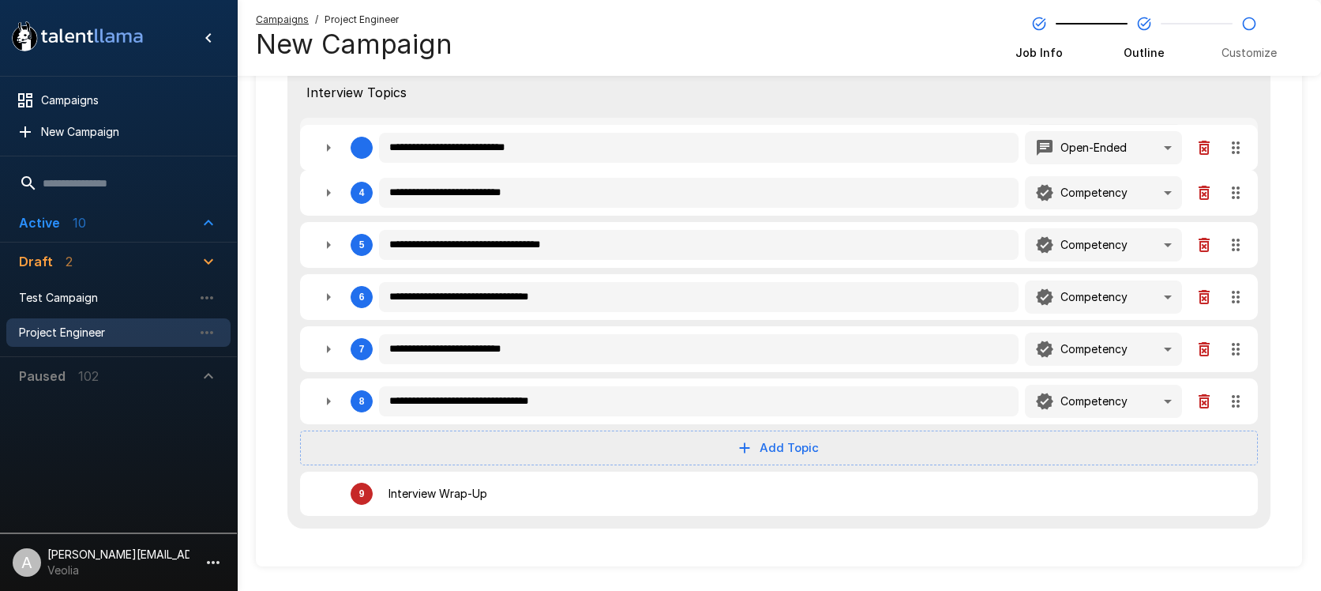
type textarea "*"
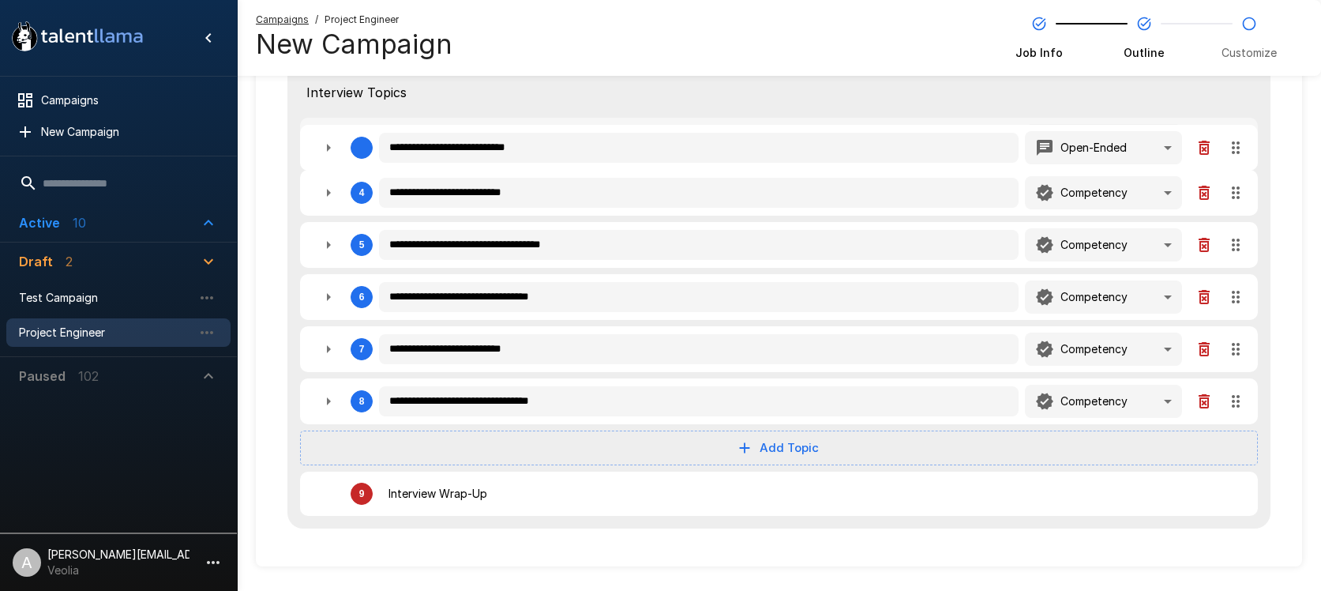
type textarea "*"
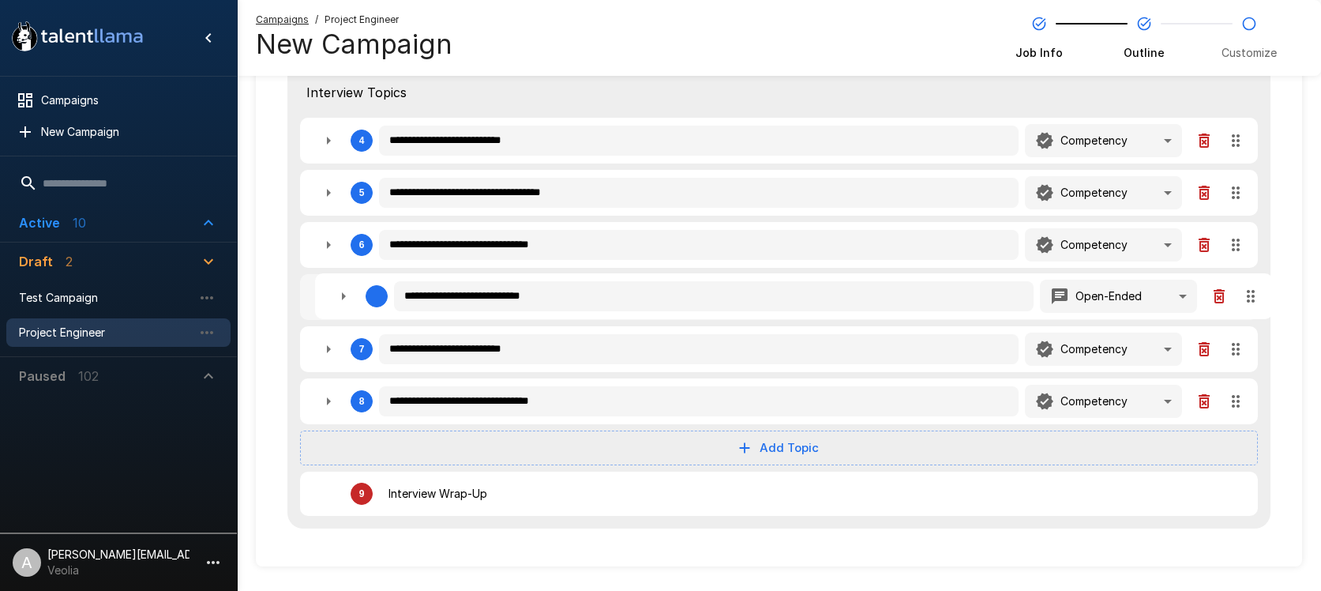
type textarea "*"
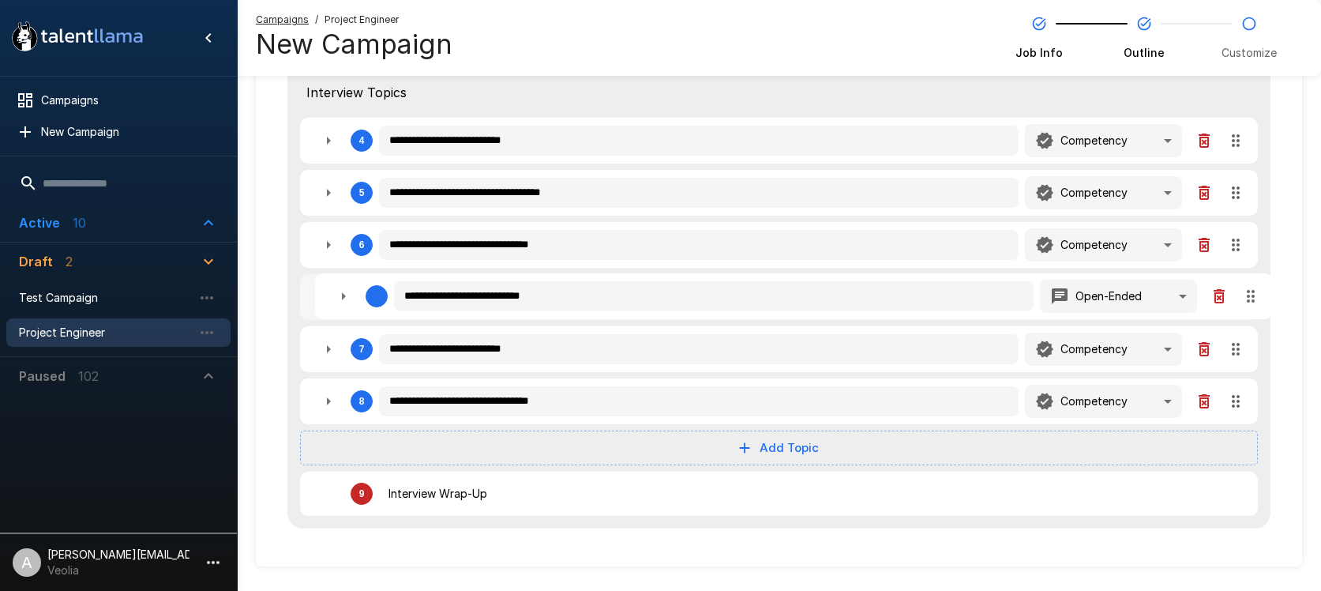
type textarea "*"
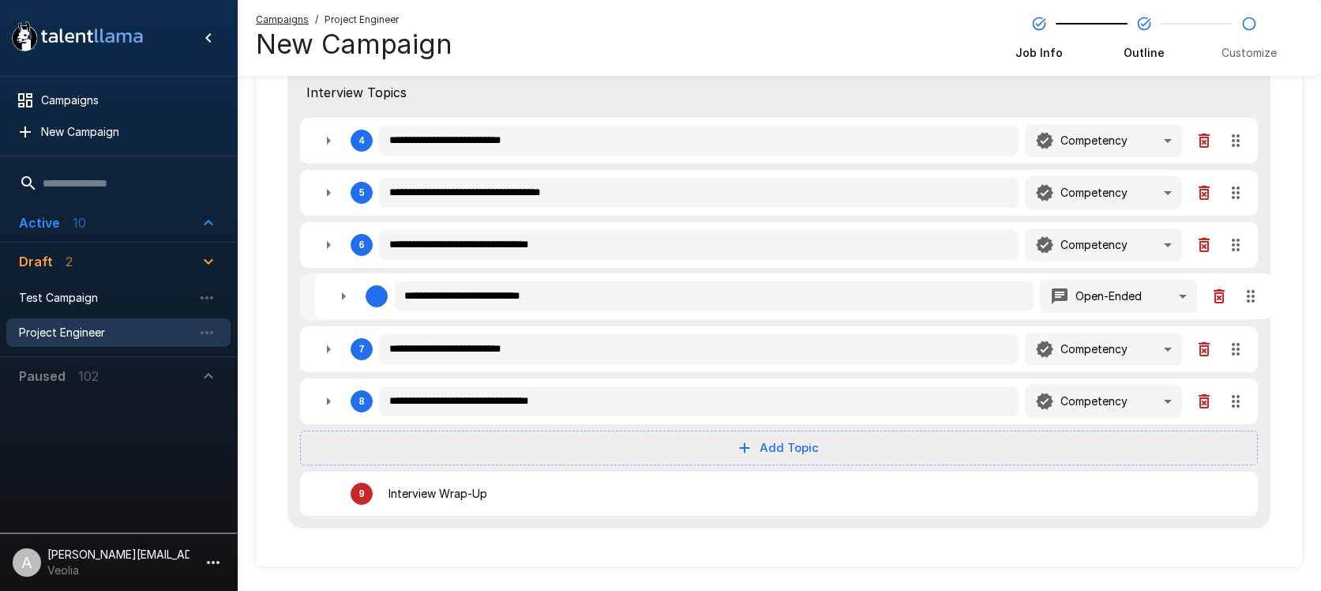
type textarea "*"
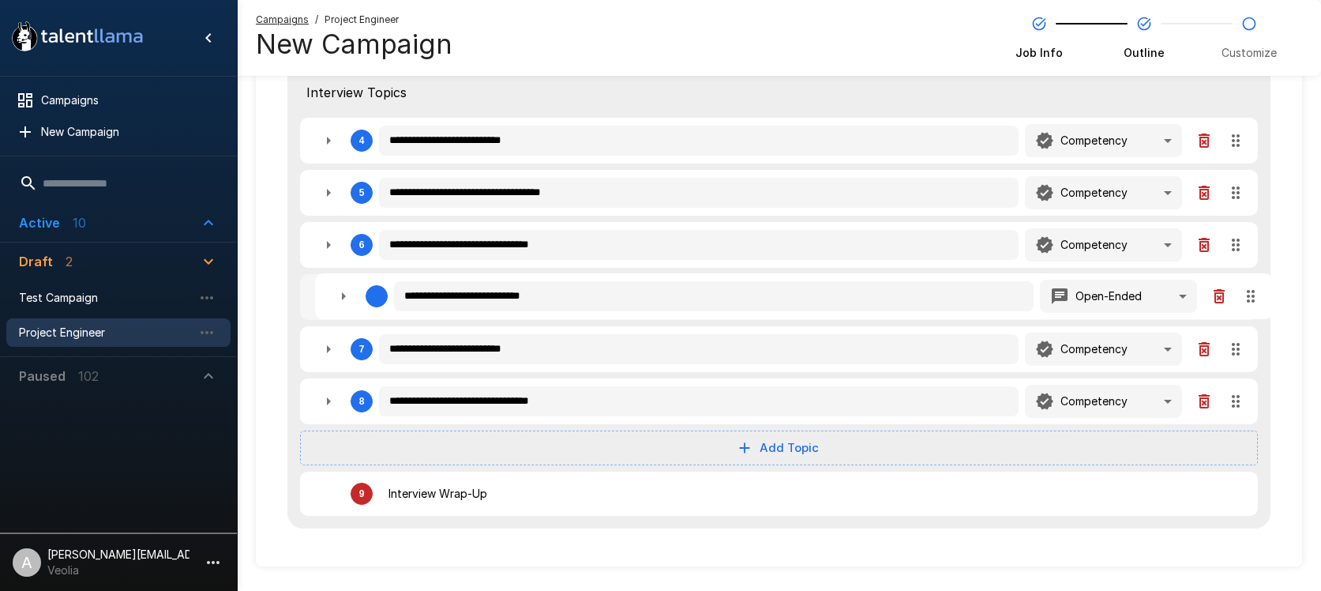
type textarea "*"
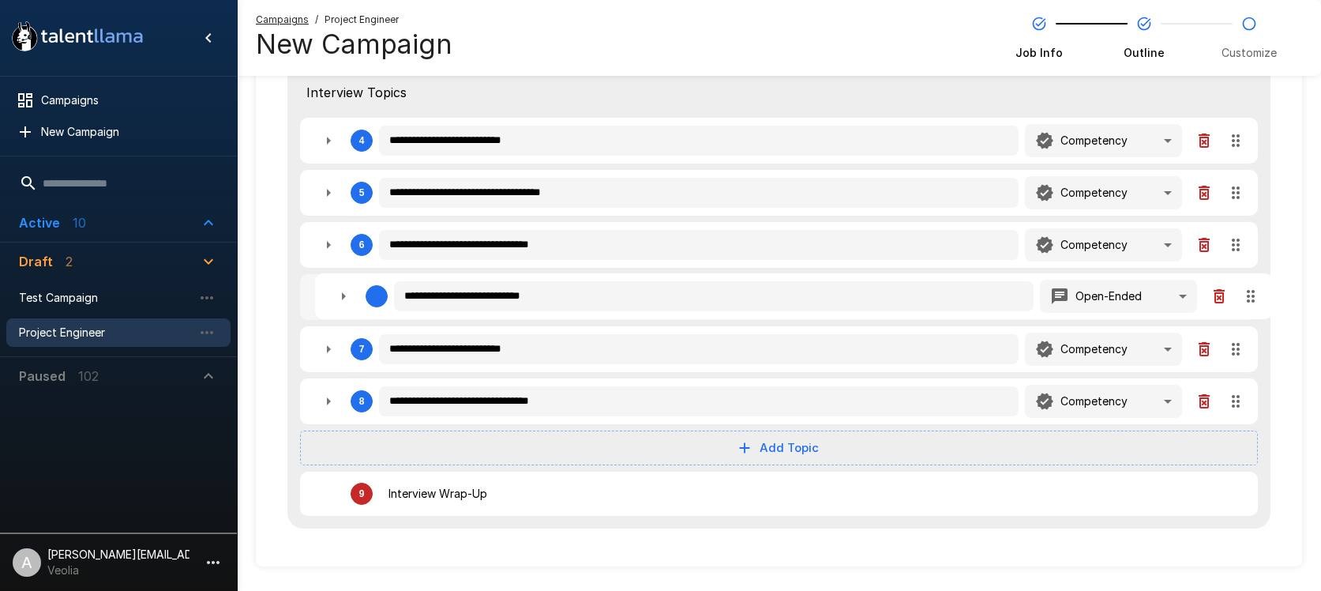
type textarea "*"
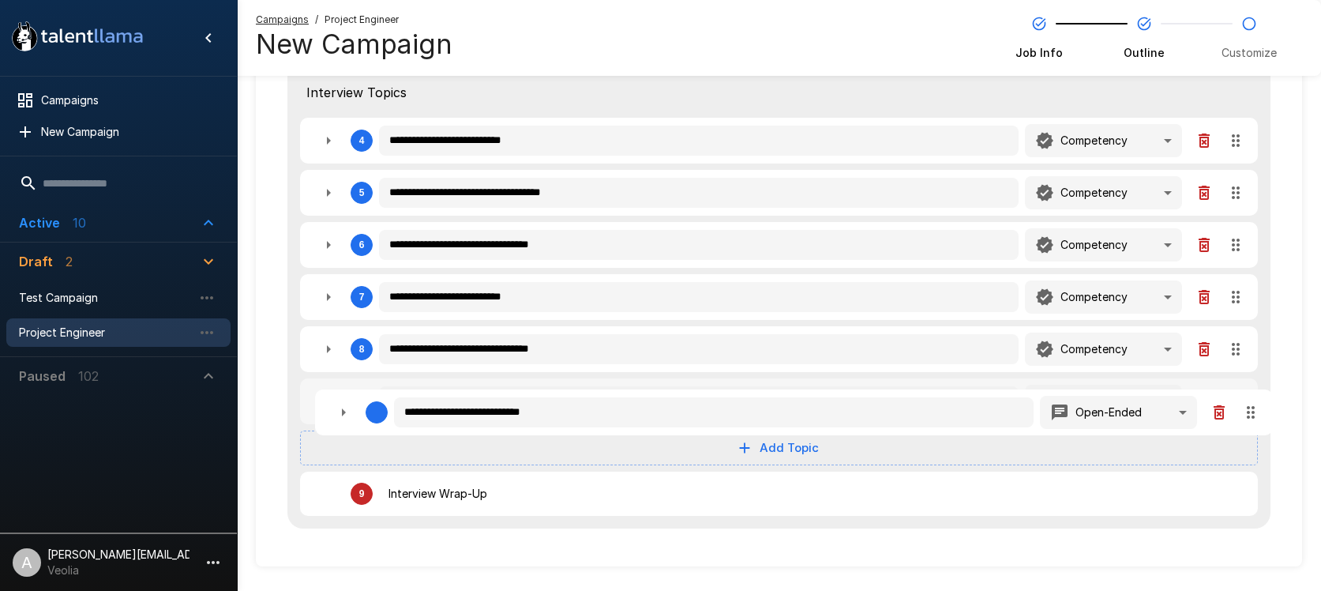
type textarea "*"
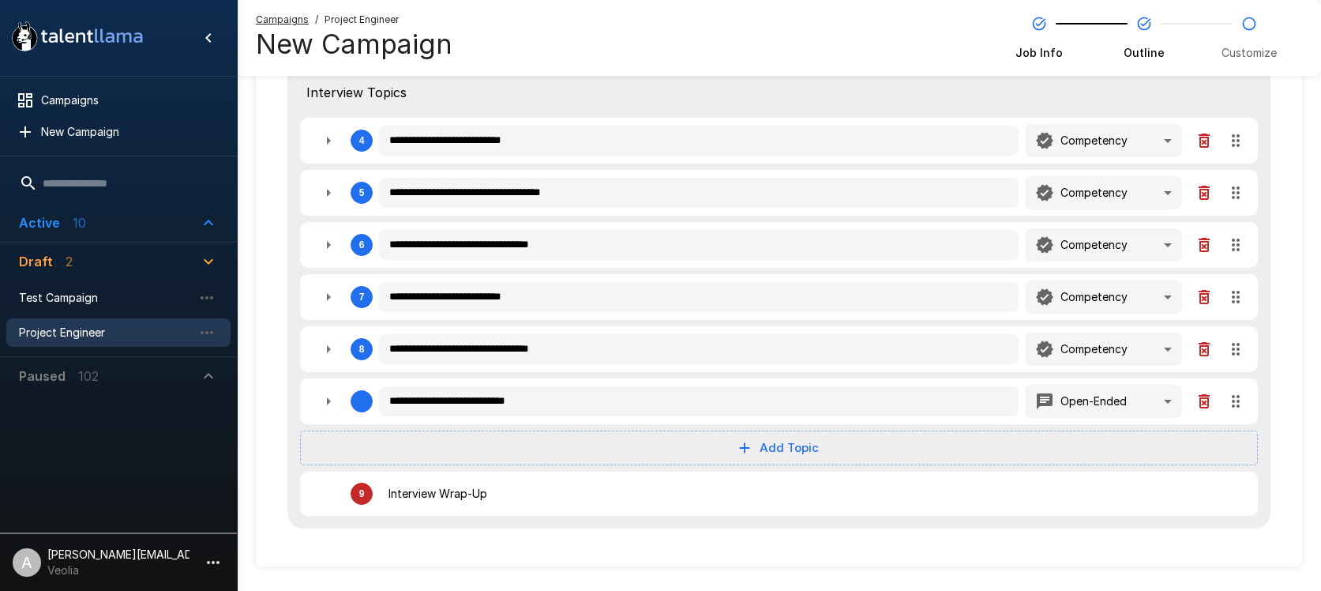
drag, startPoint x: 1239, startPoint y: 144, endPoint x: 1254, endPoint y: 411, distance: 267.4
type textarea "*"
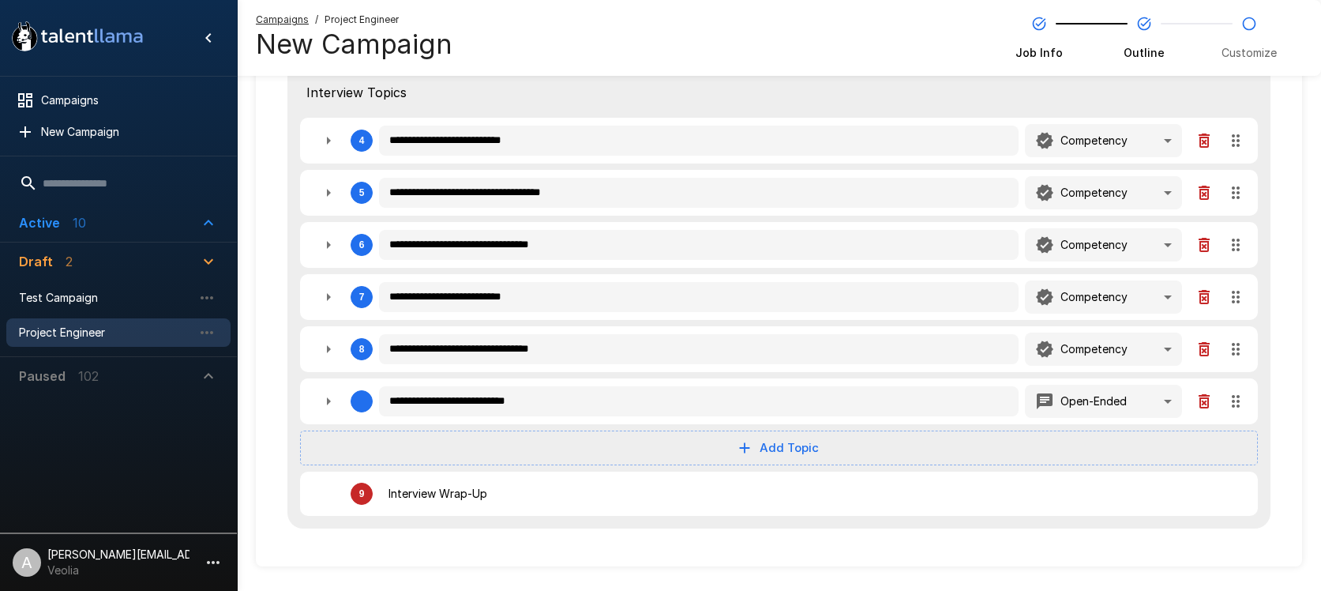
type textarea "*"
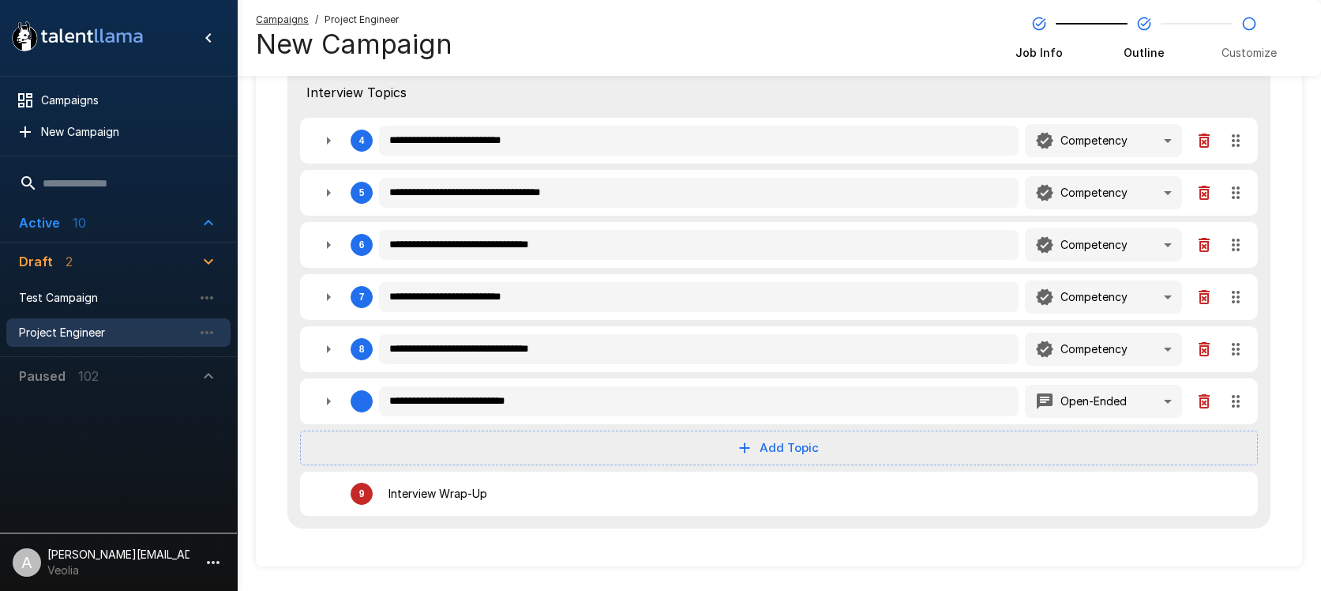
type textarea "*"
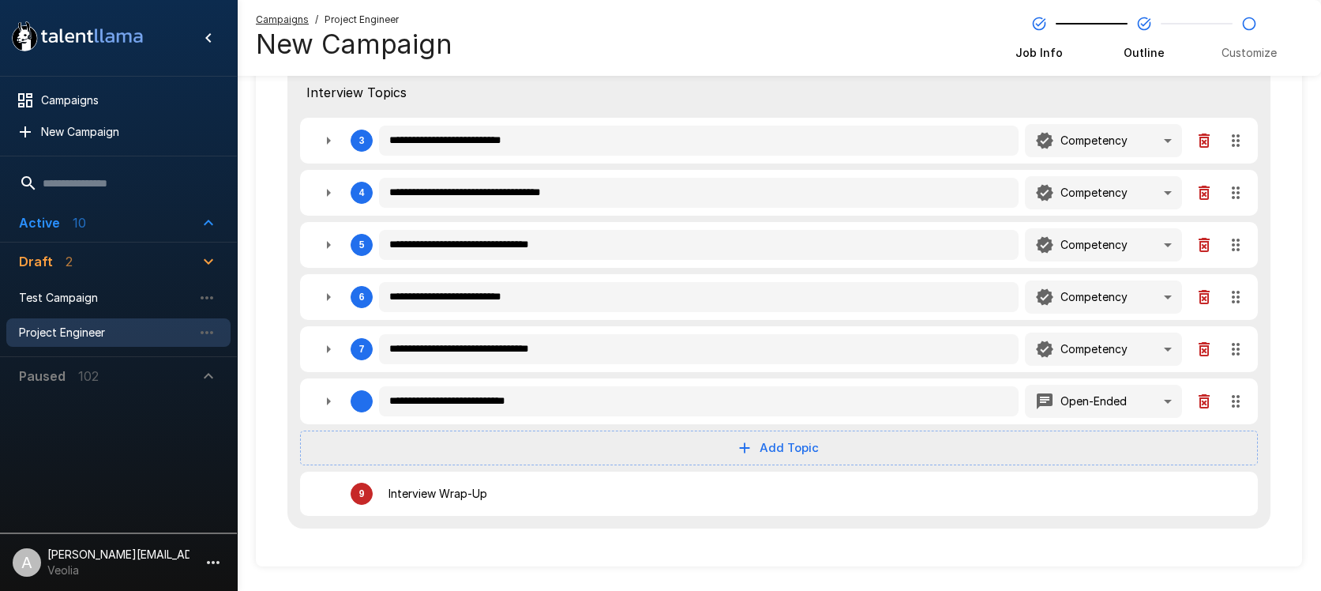
type textarea "*"
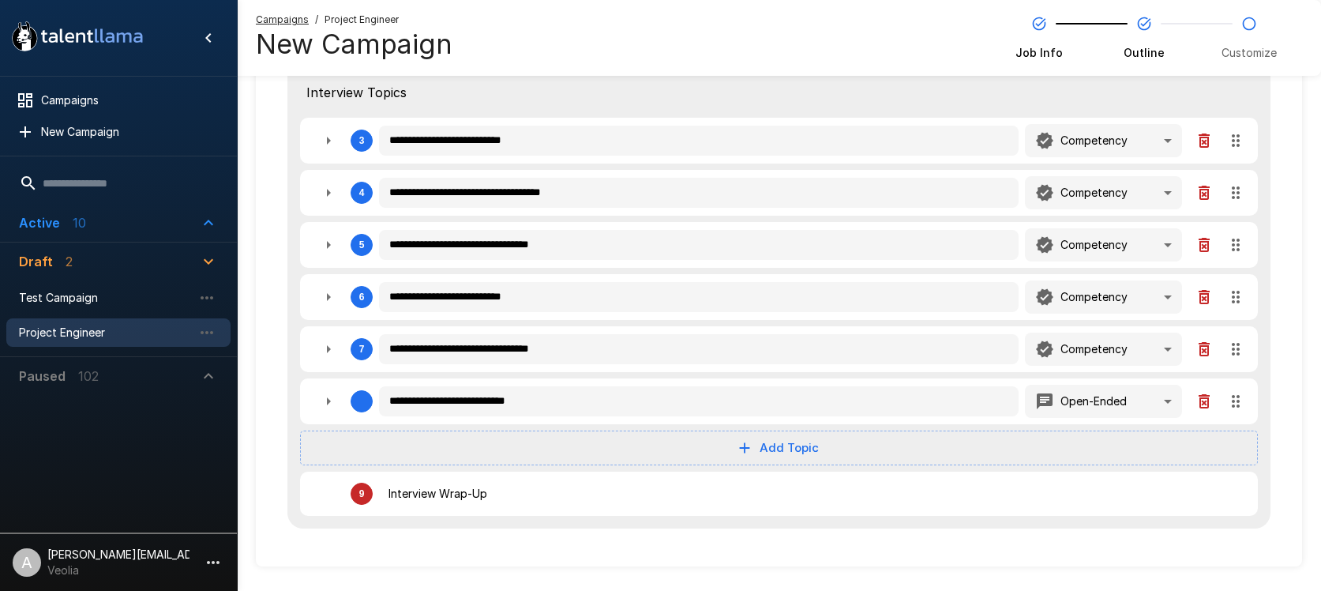
type textarea "*"
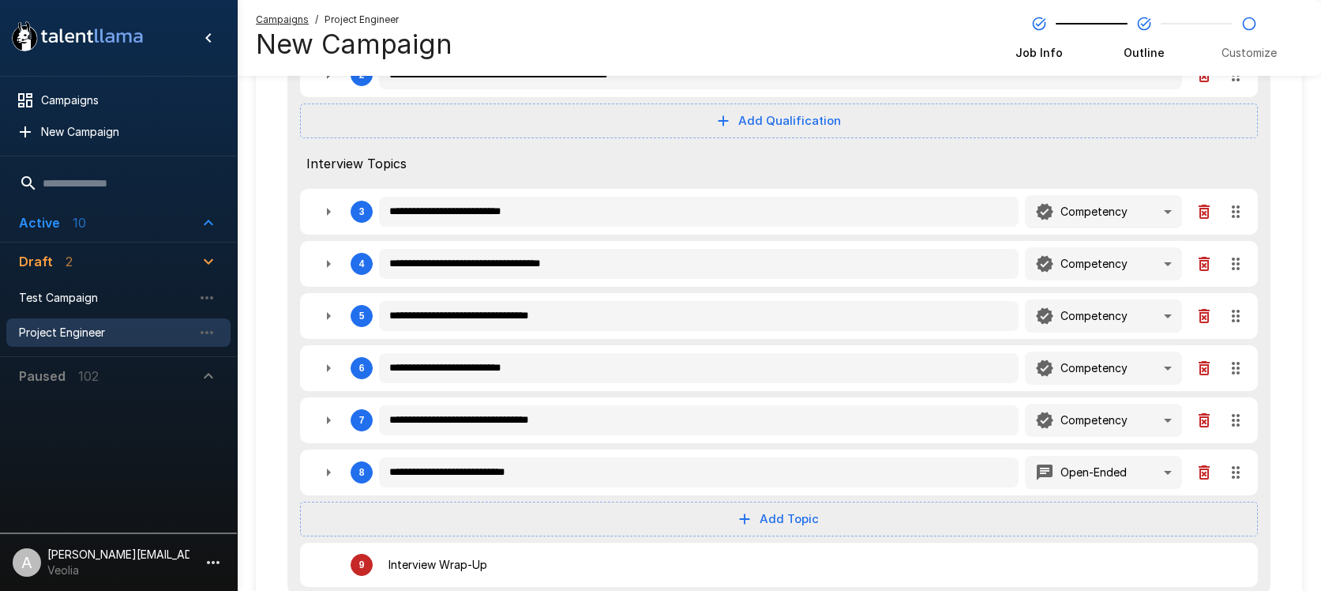
scroll to position [275, 0]
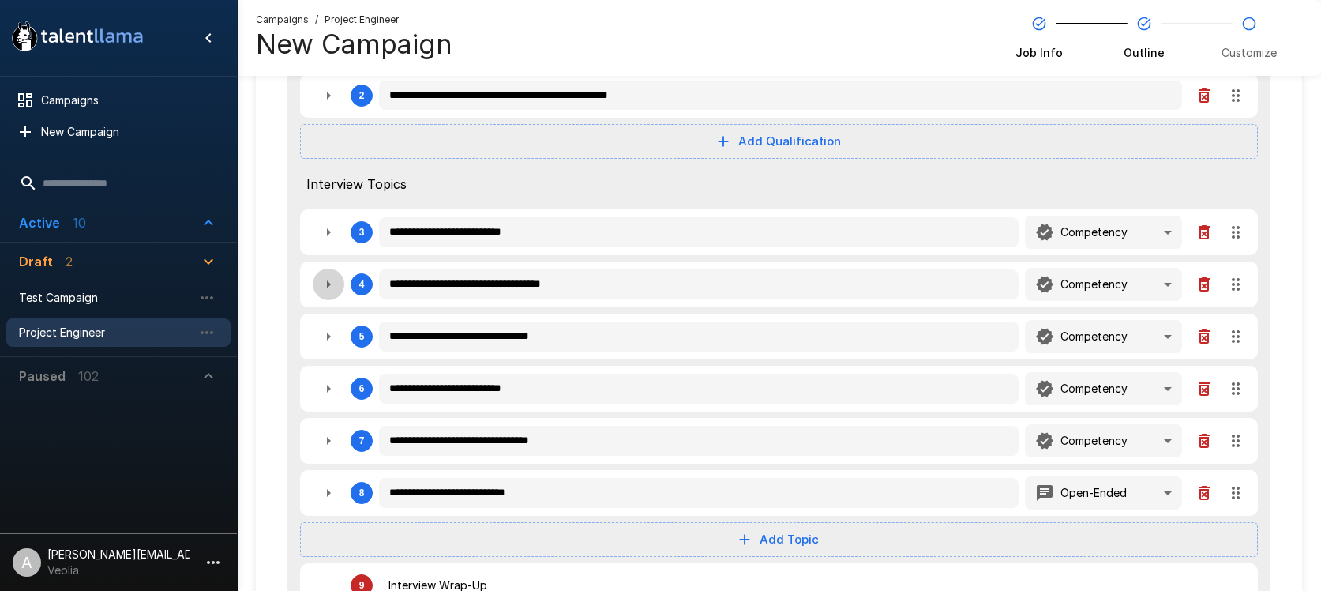
click at [322, 287] on icon "button" at bounding box center [328, 284] width 19 height 19
type textarea "*"
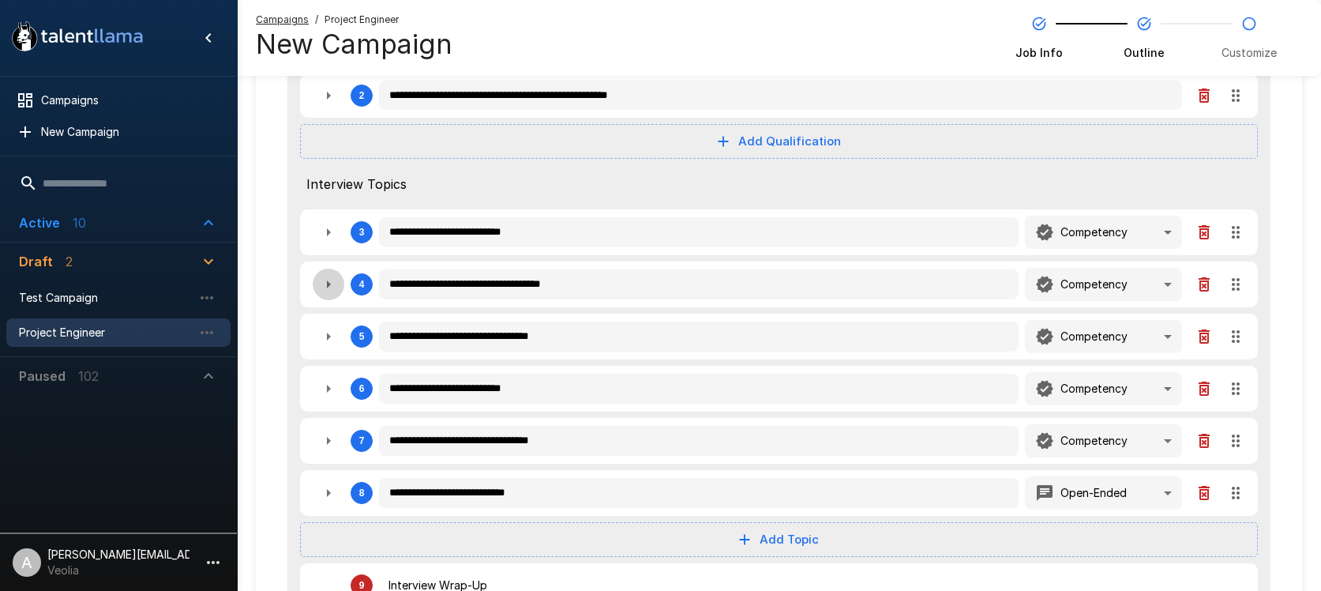
type textarea "*"
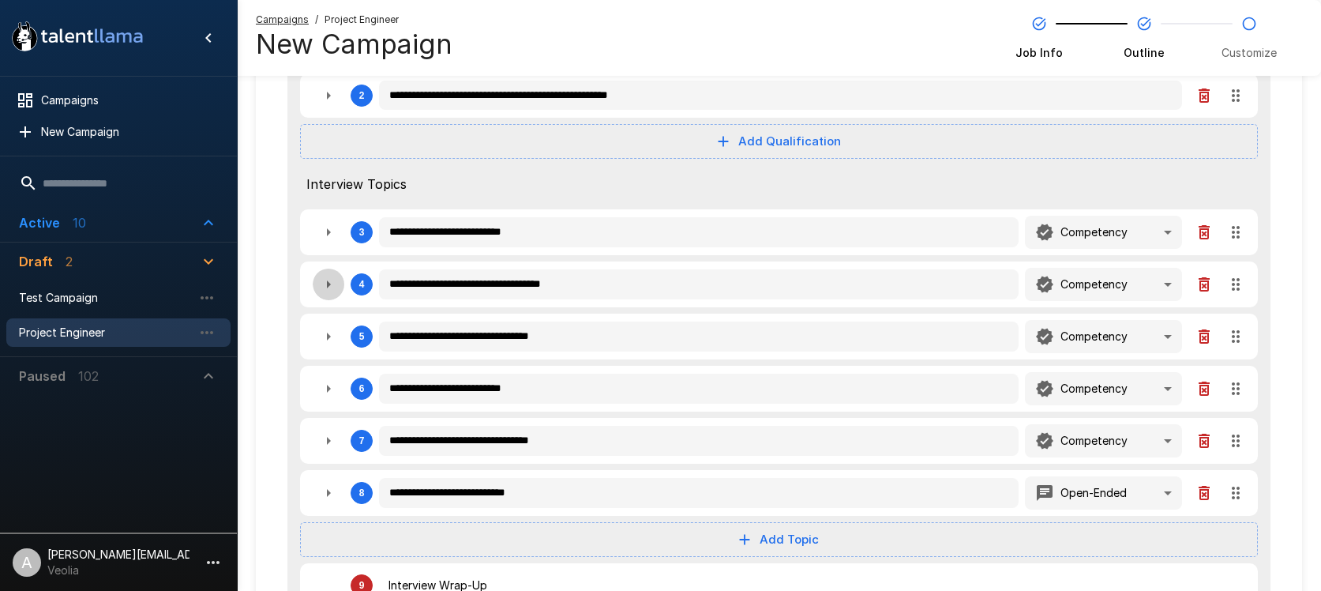
type textarea "*"
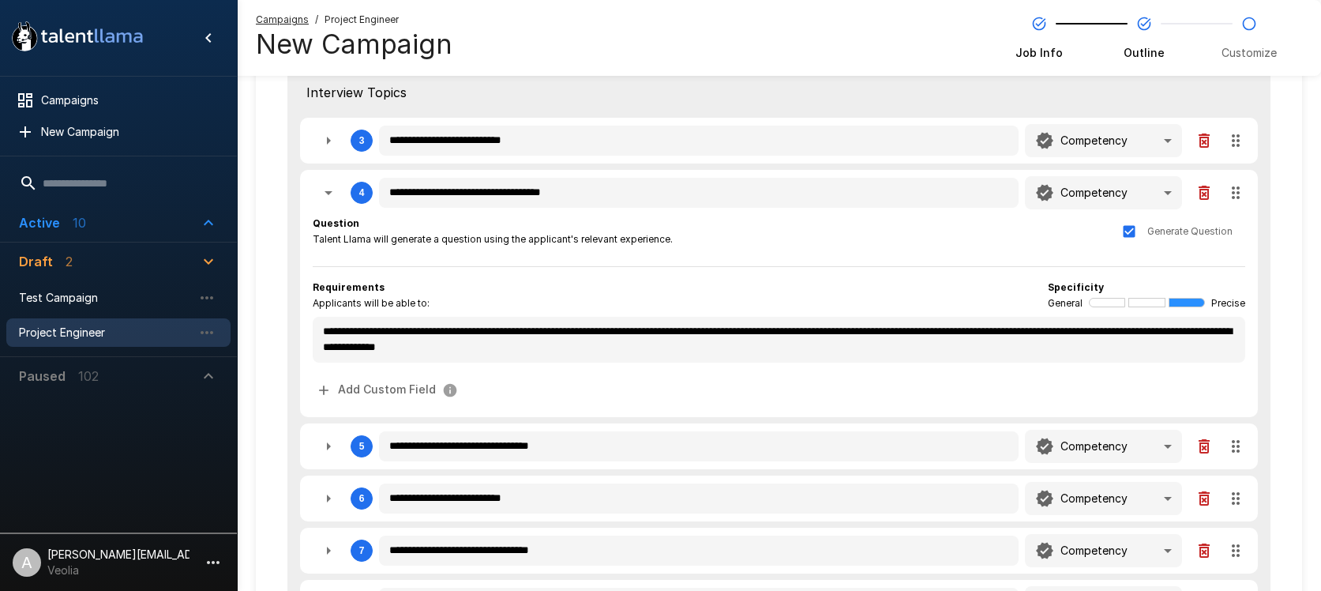
scroll to position [354, 0]
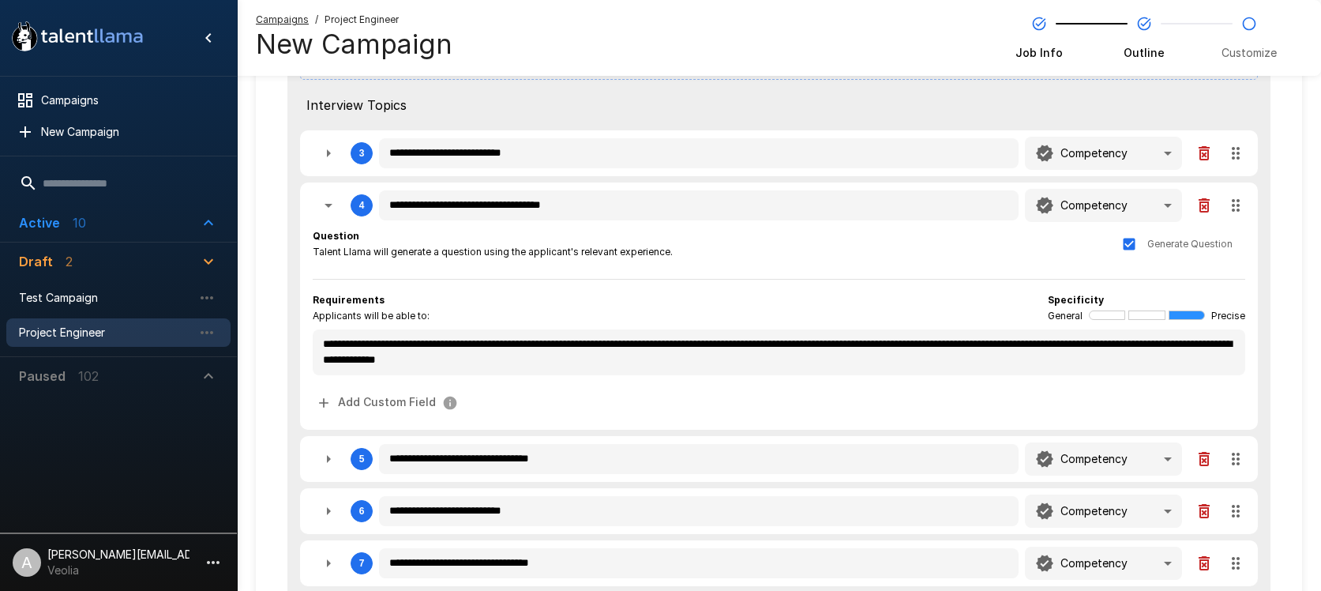
click at [334, 211] on icon "button" at bounding box center [328, 205] width 19 height 19
type textarea "*"
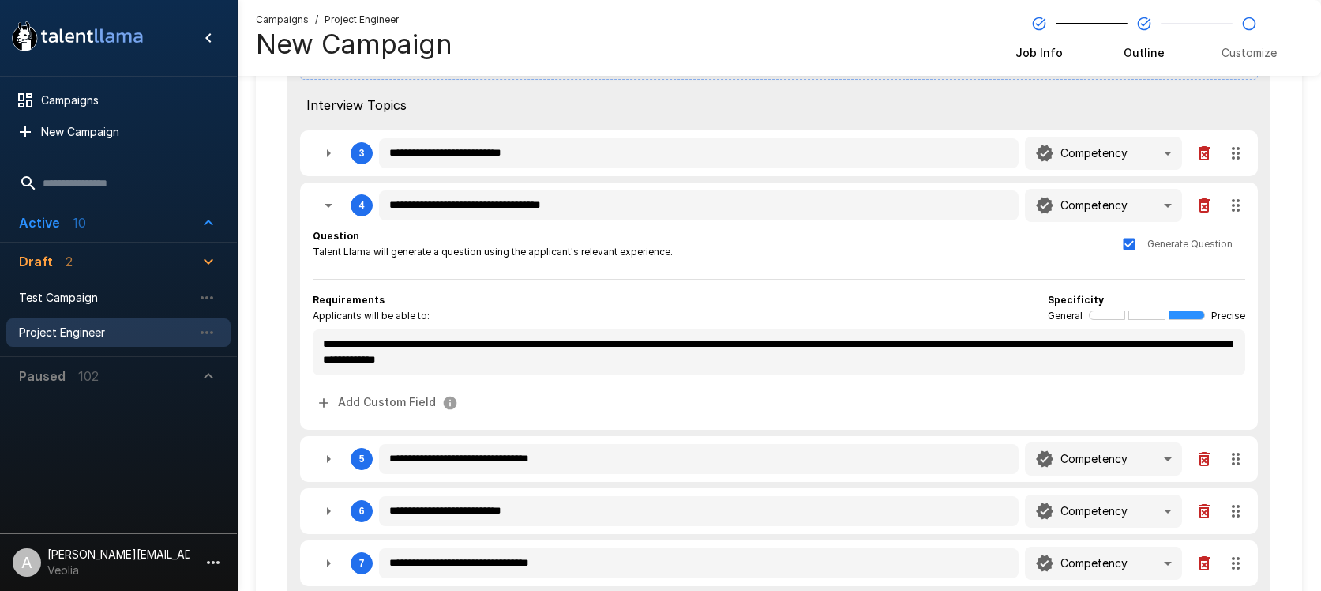
type textarea "*"
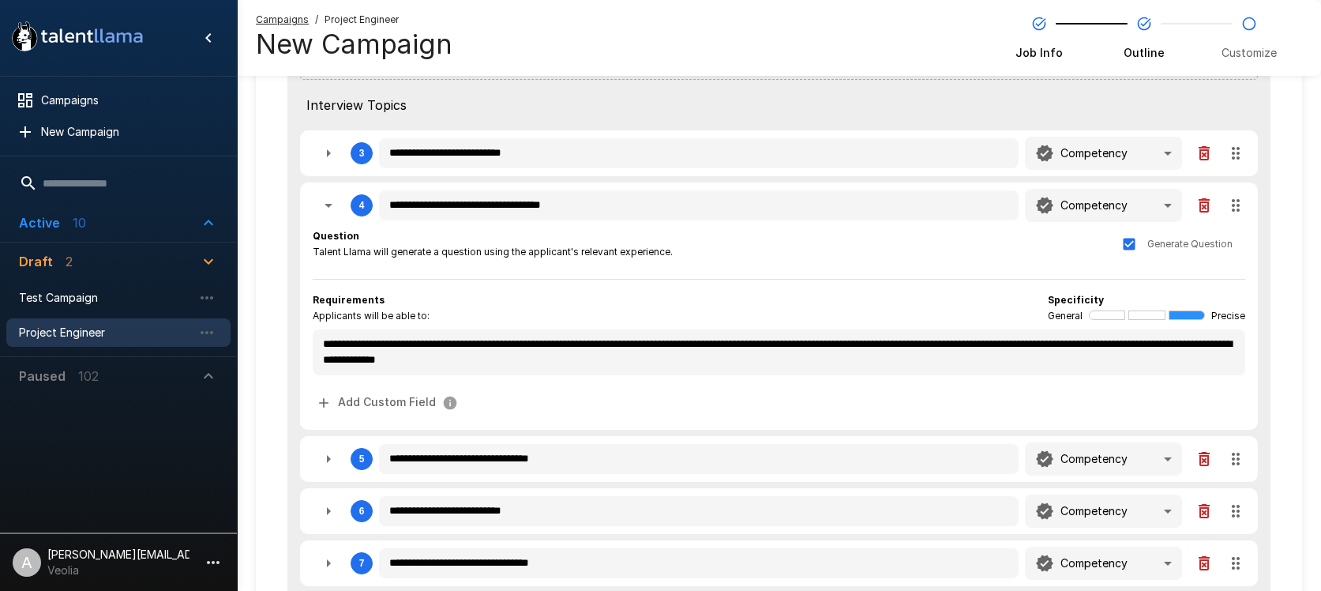
type textarea "*"
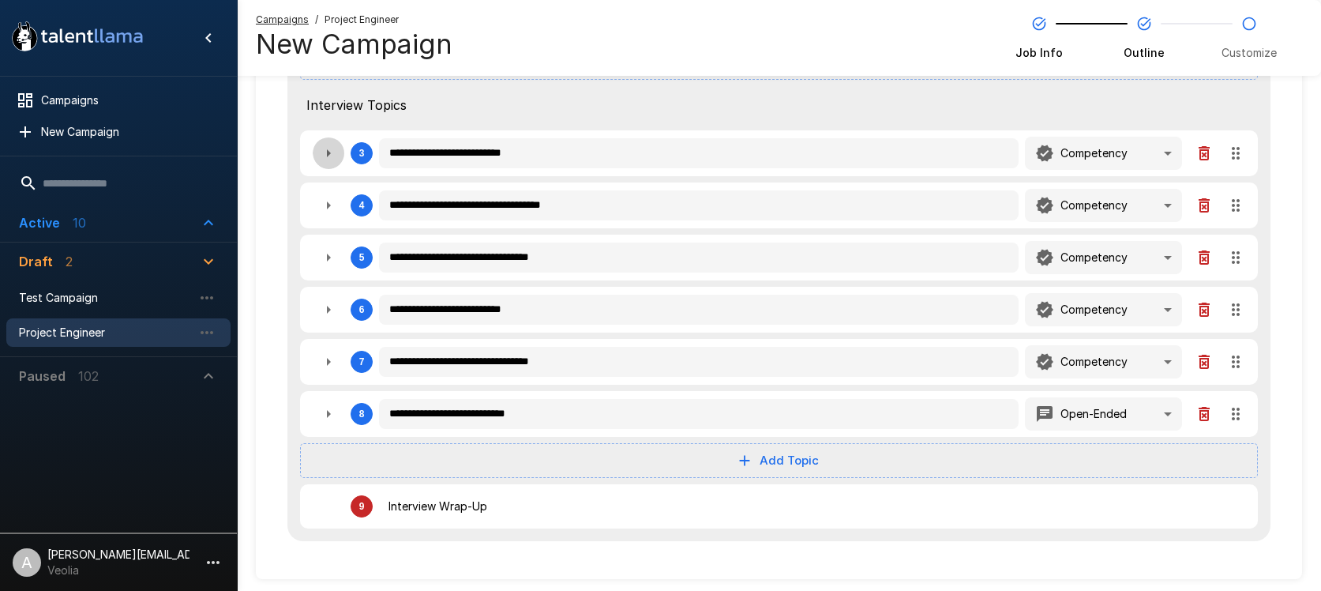
click at [325, 158] on icon "button" at bounding box center [328, 153] width 19 height 19
type textarea "*"
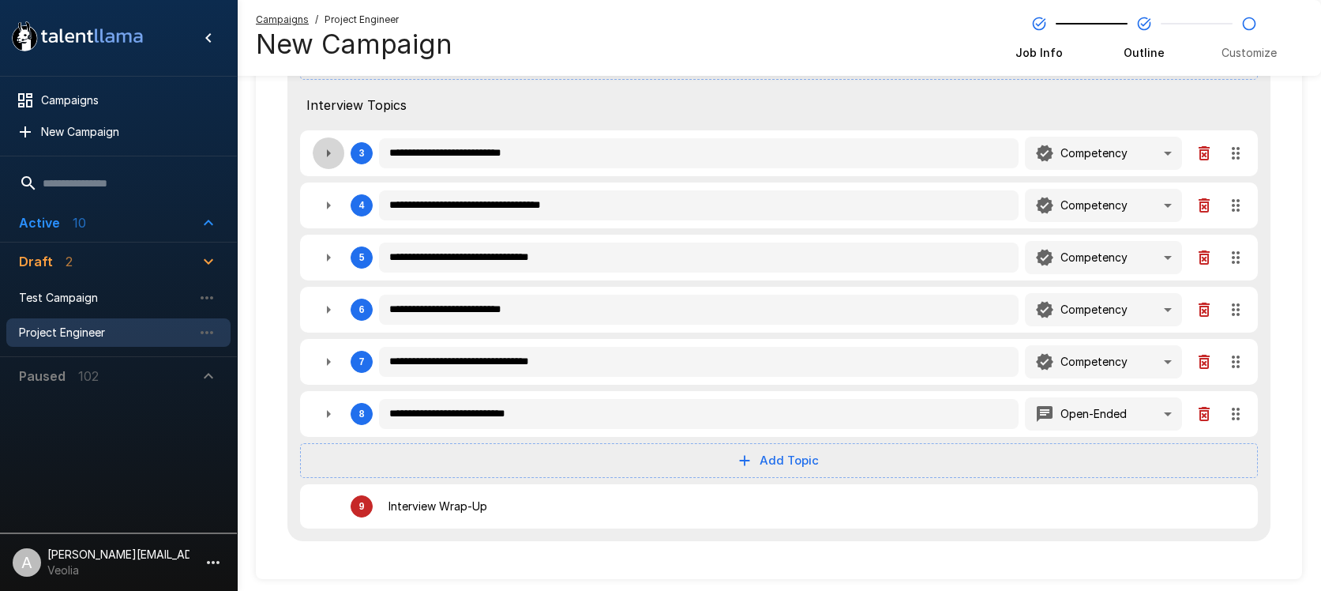
type textarea "*"
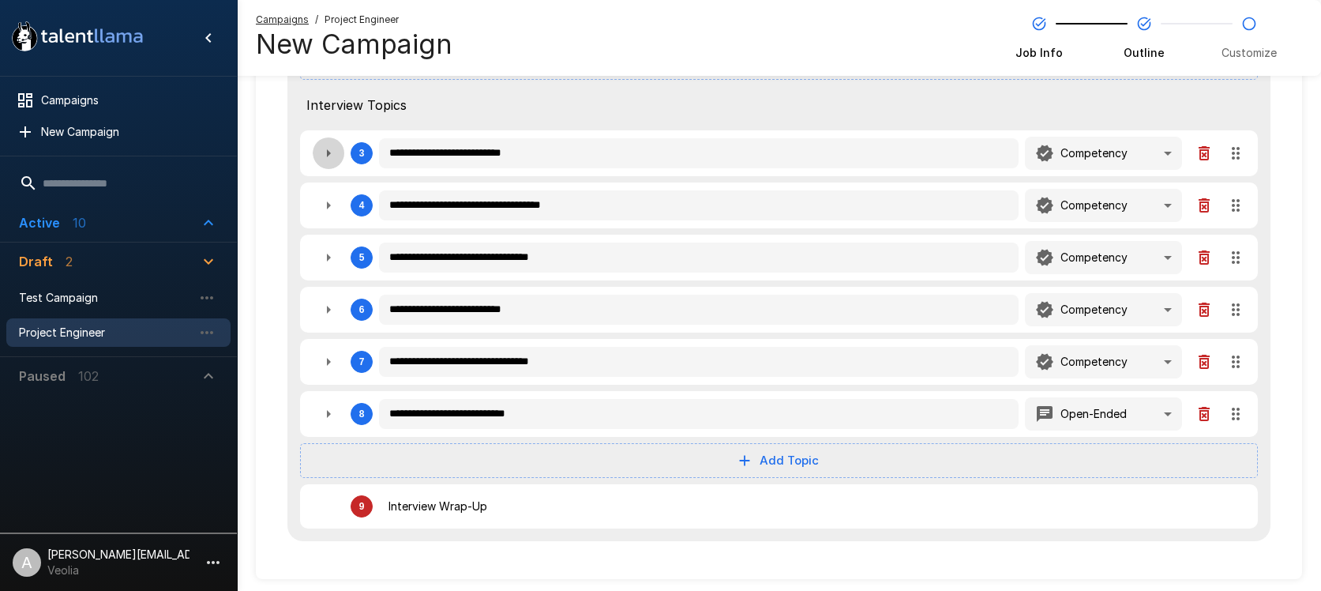
type textarea "*"
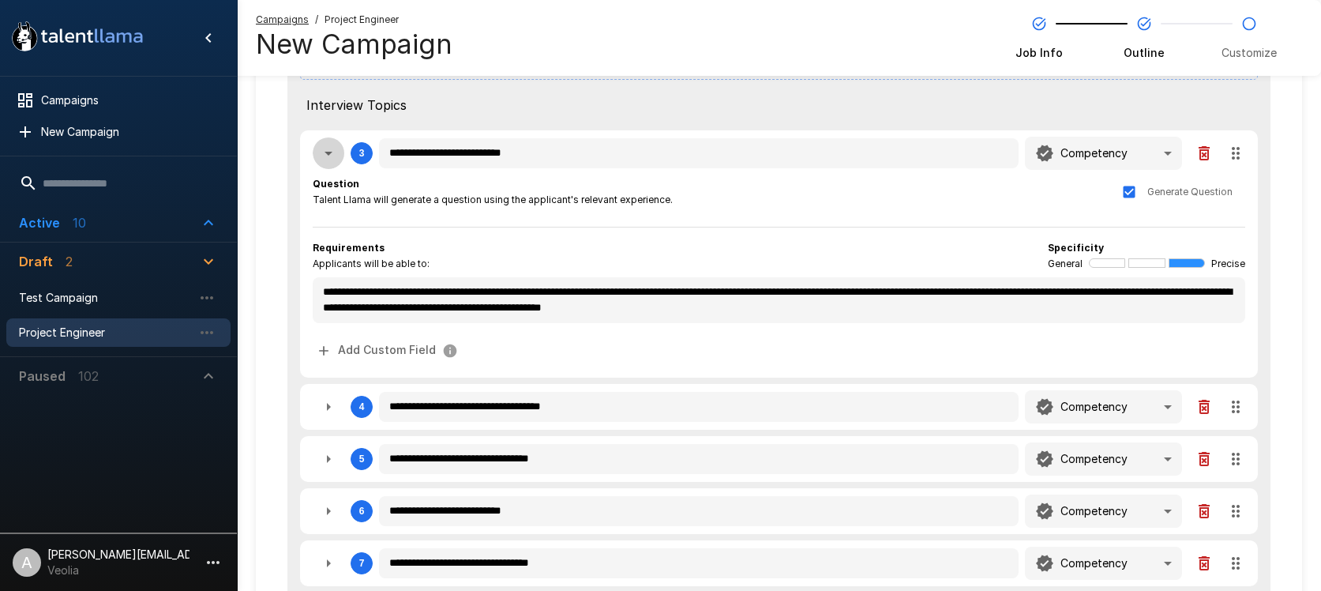
click at [325, 158] on icon "button" at bounding box center [328, 153] width 19 height 19
type textarea "*"
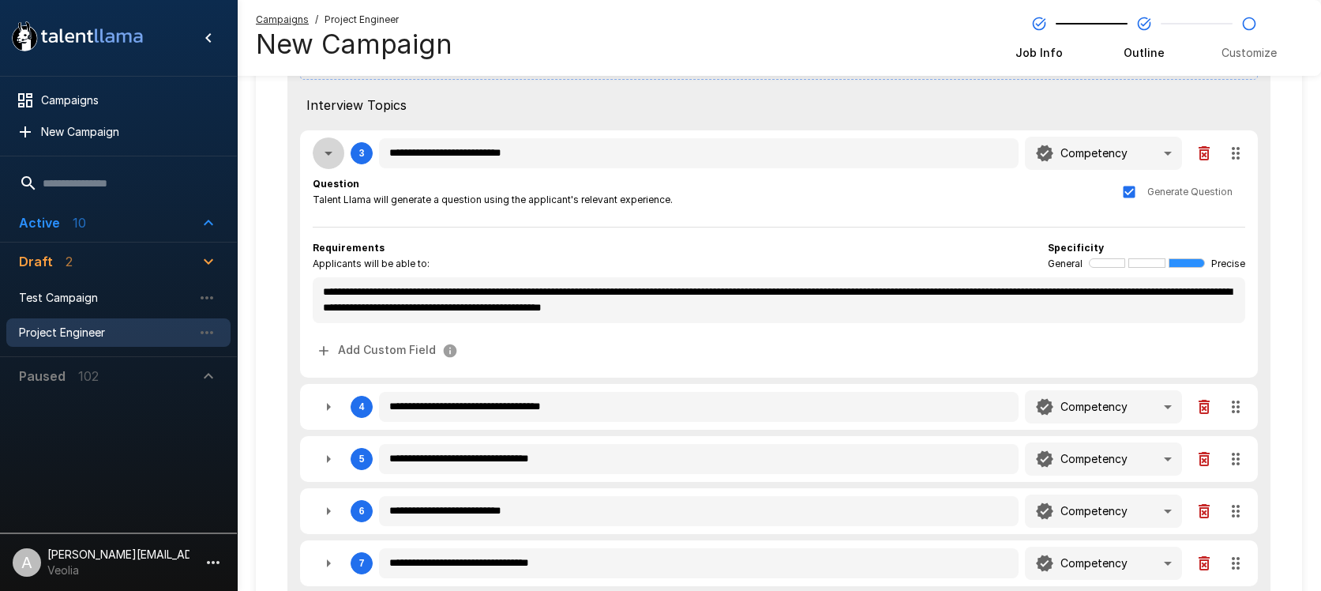
type textarea "*"
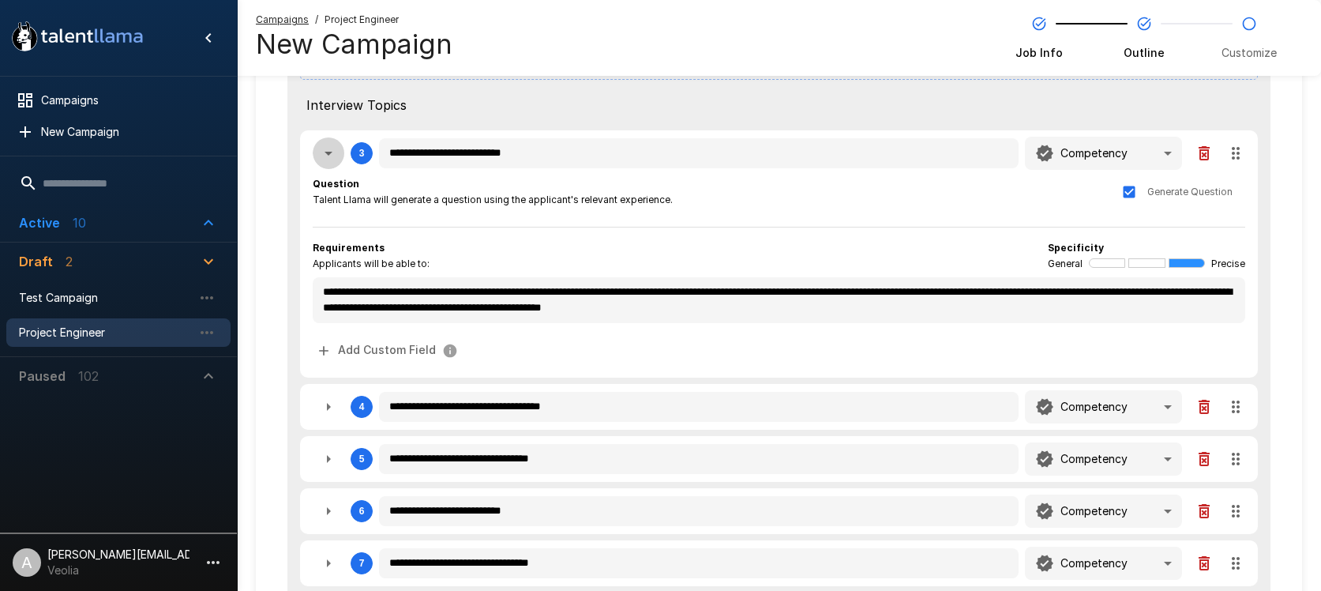
type textarea "*"
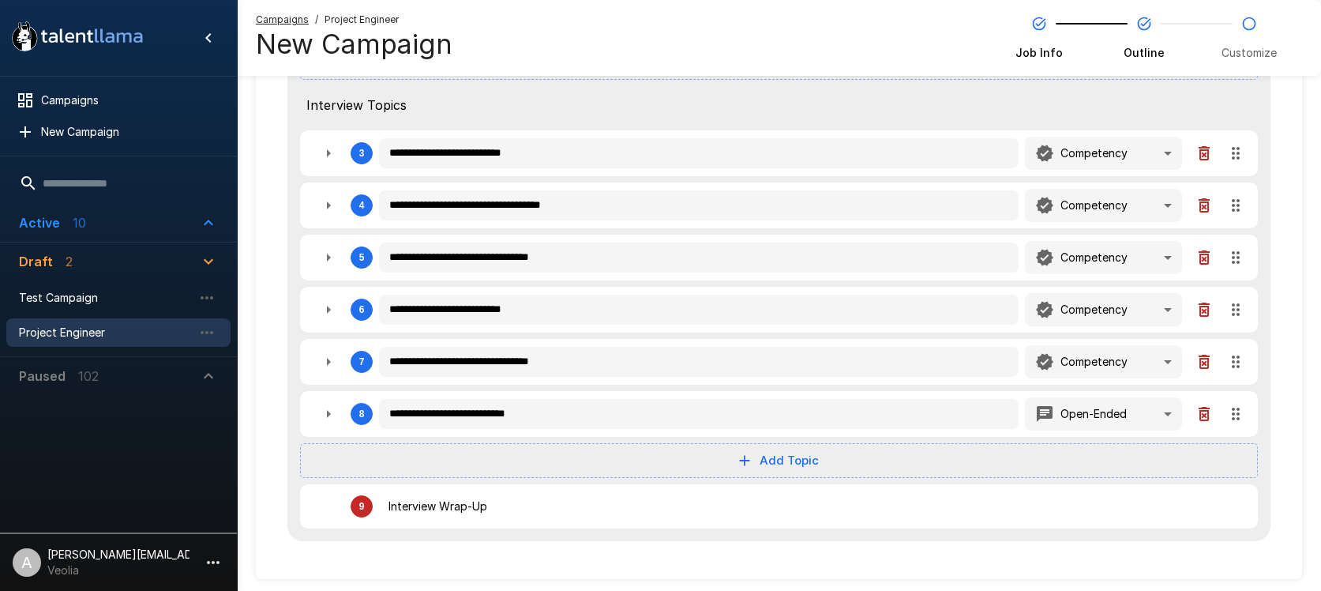
type textarea "*"
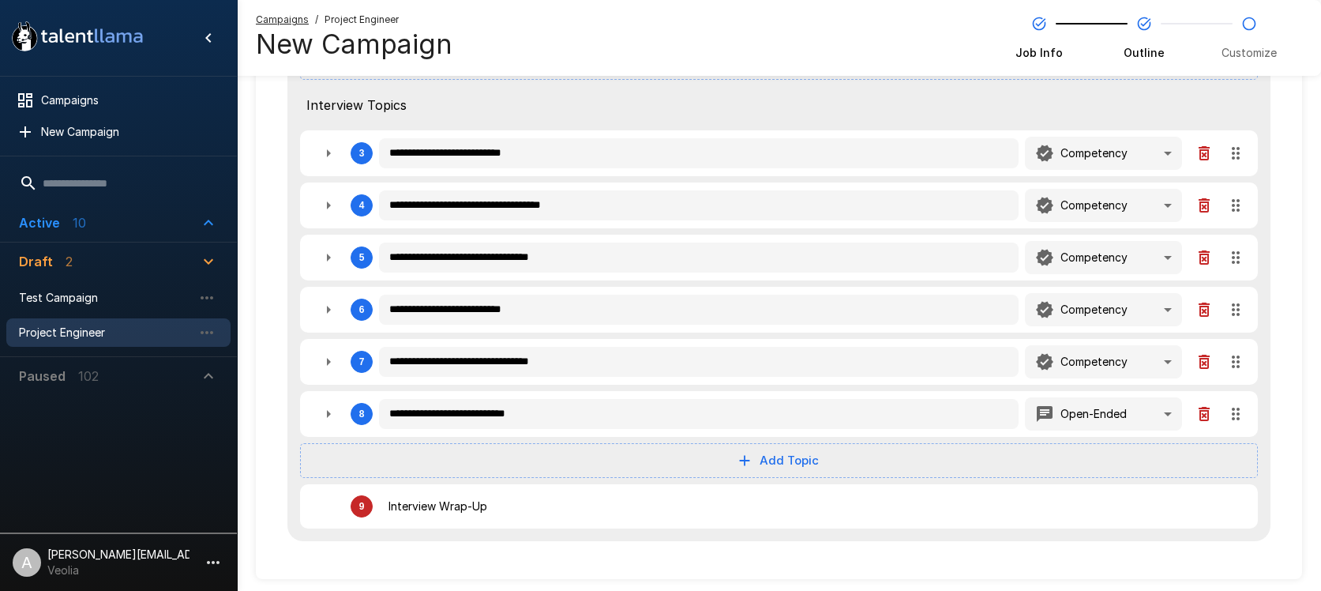
type textarea "*"
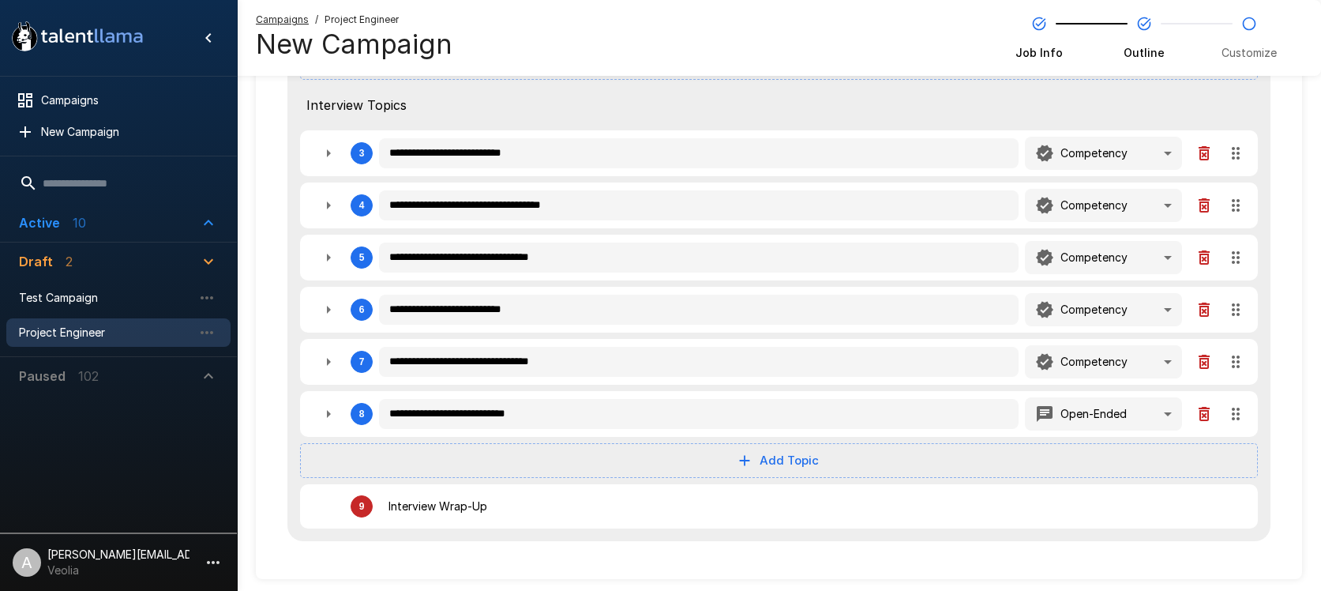
type textarea "*"
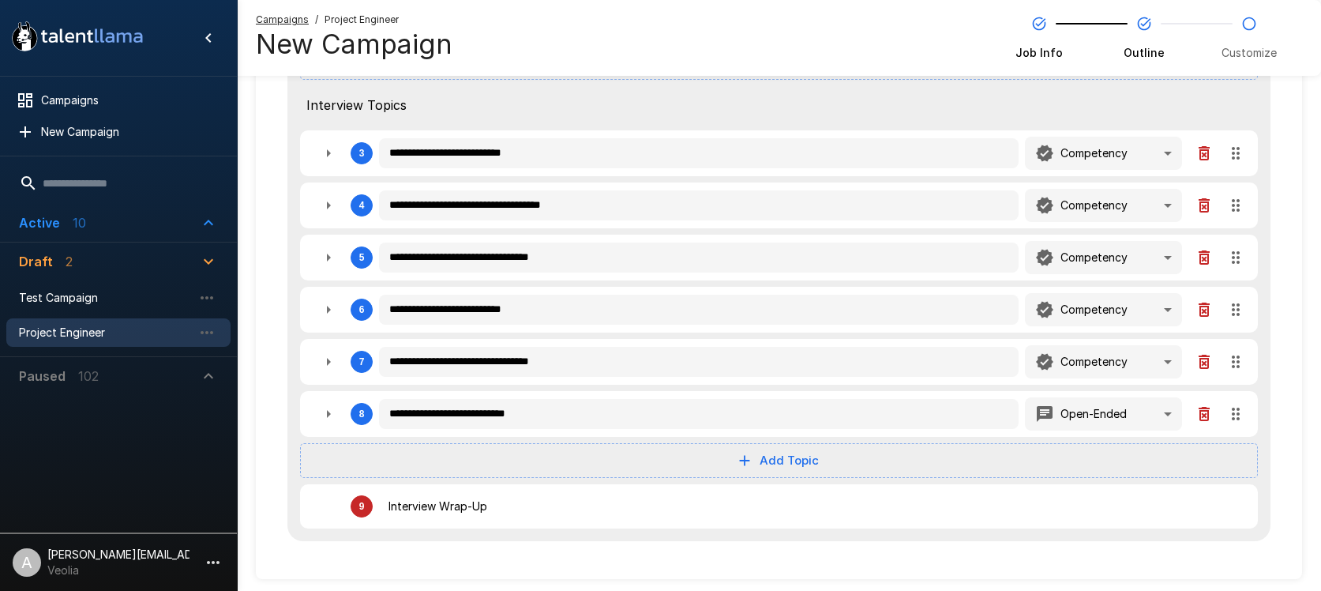
type textarea "*"
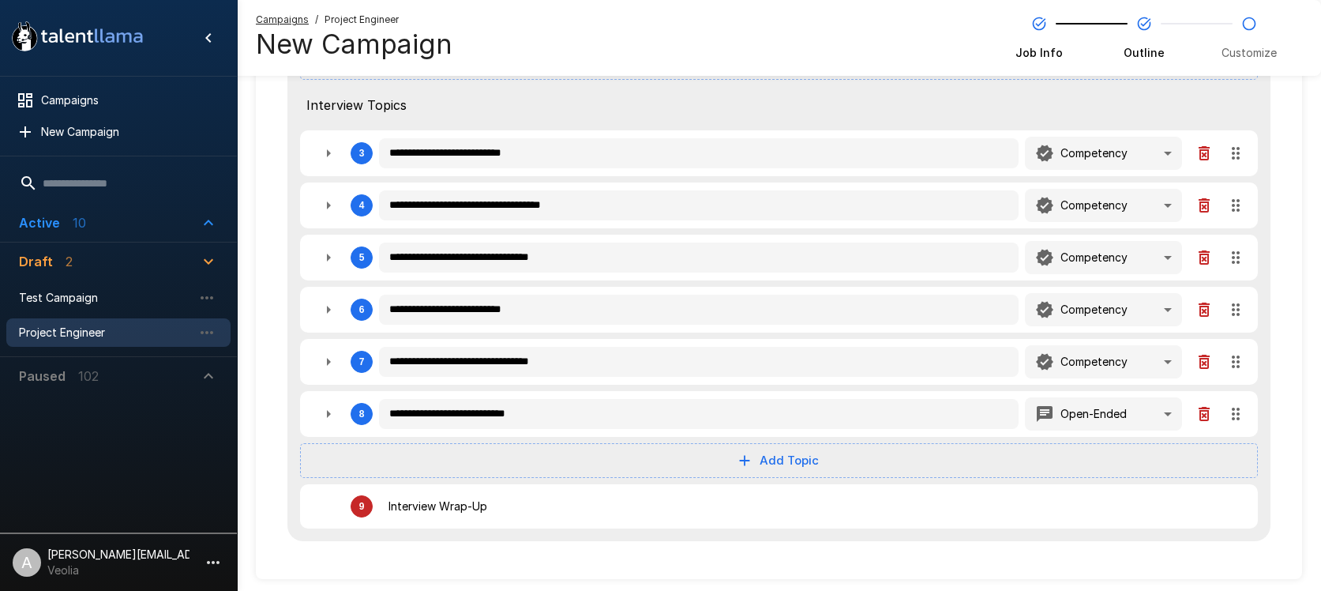
type textarea "*"
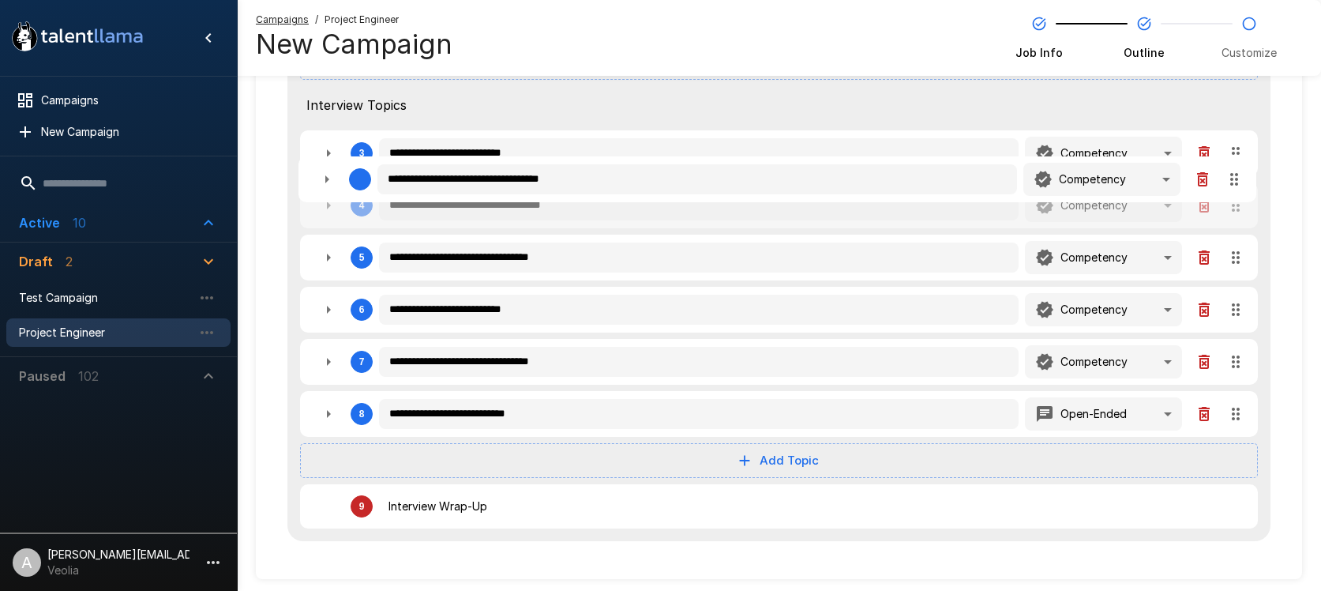
type textarea "*"
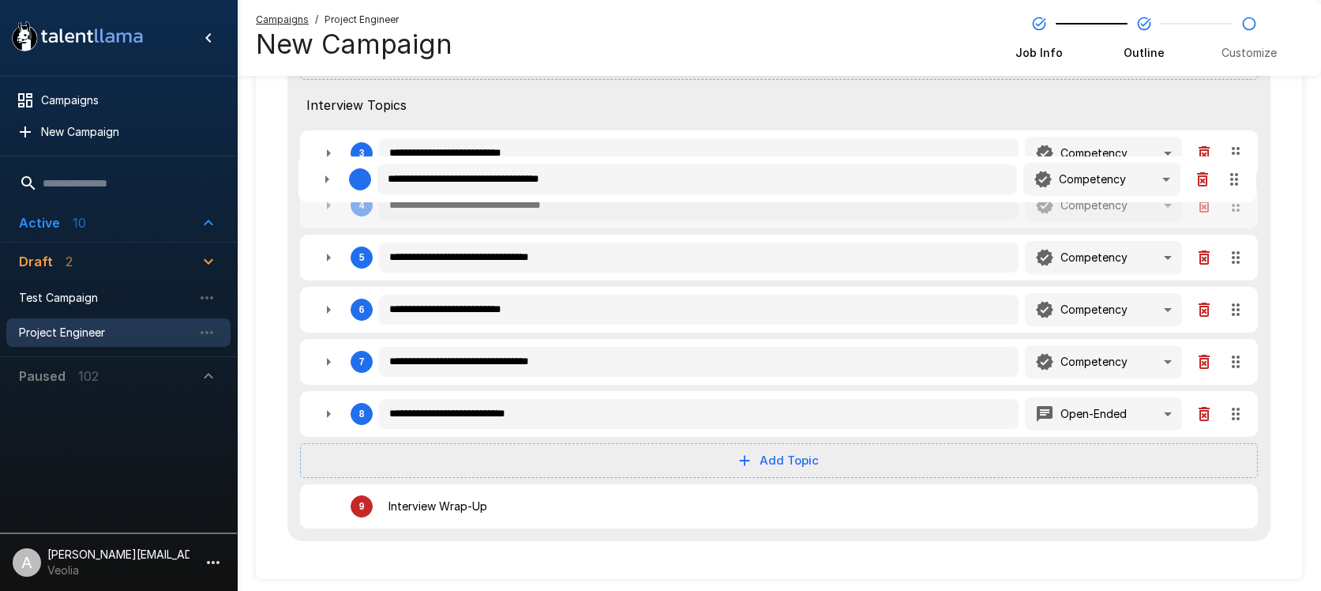
type textarea "*"
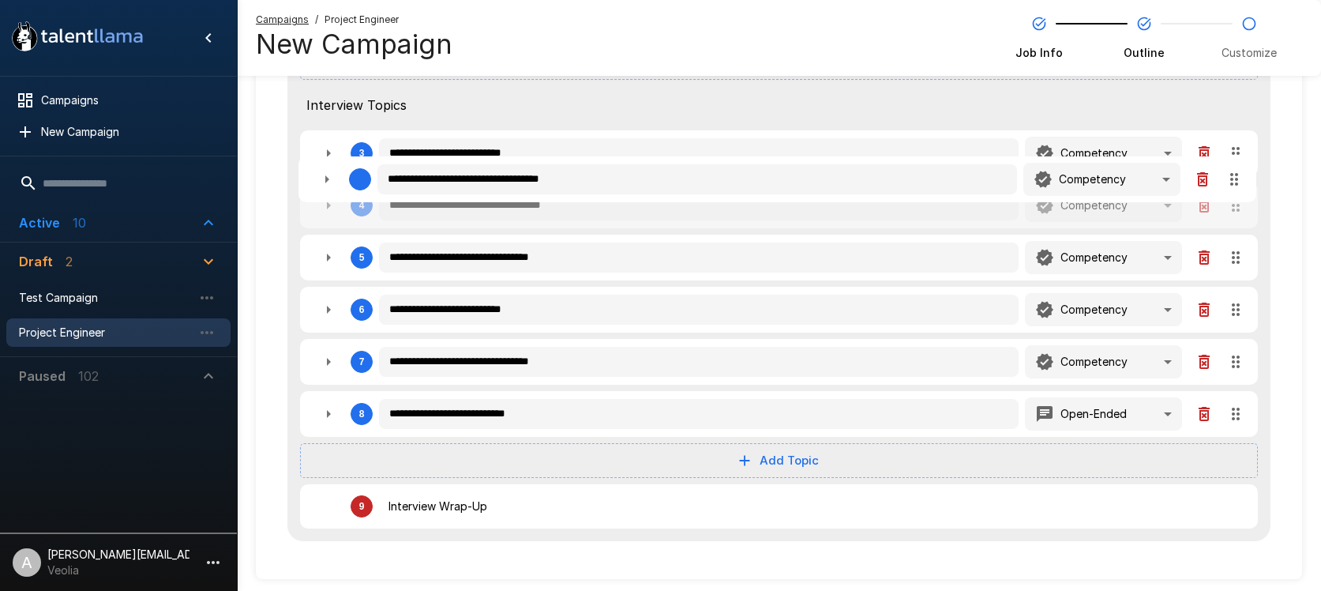
type textarea "*"
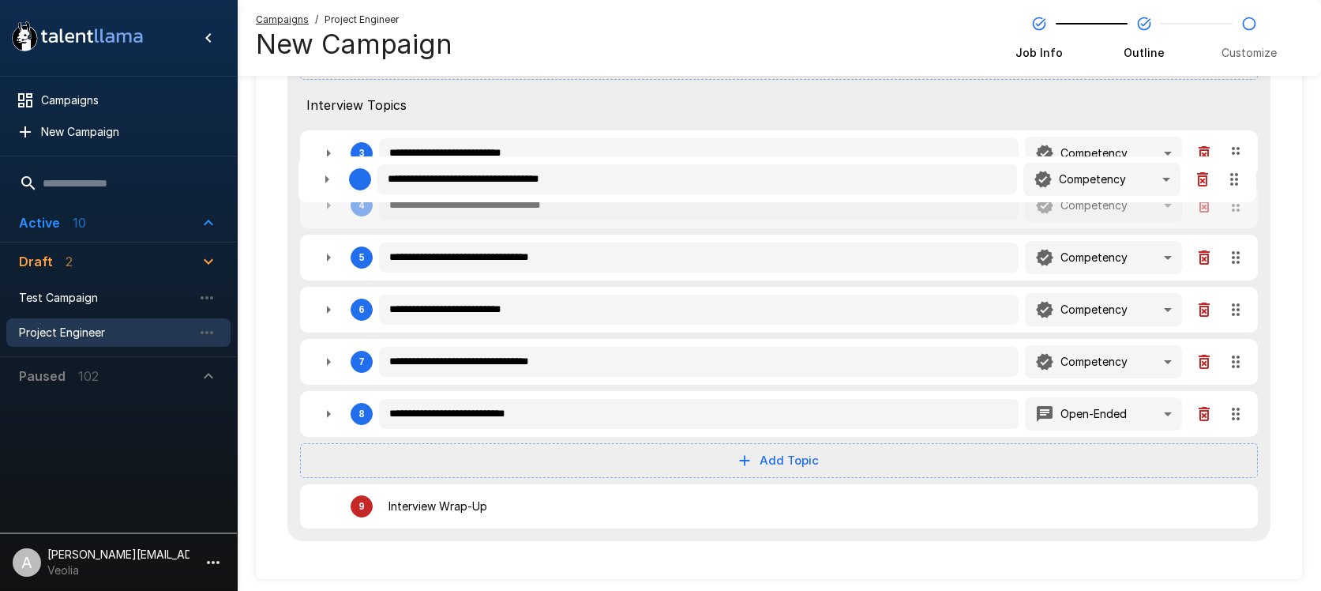
type textarea "*"
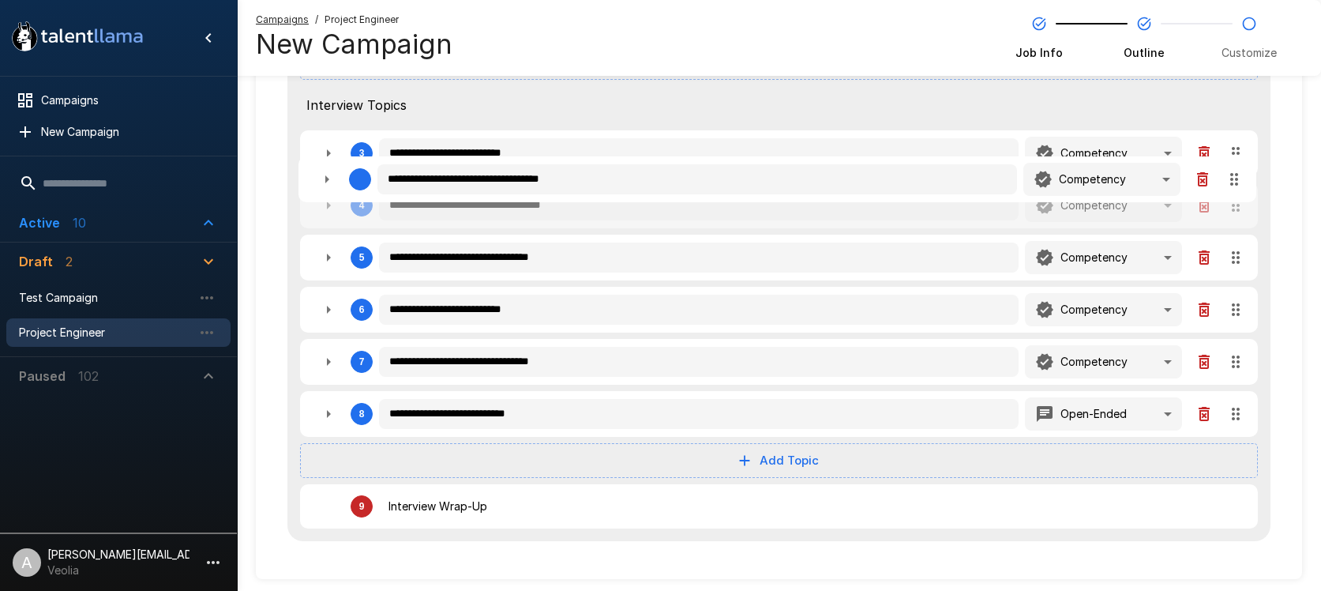
type textarea "*"
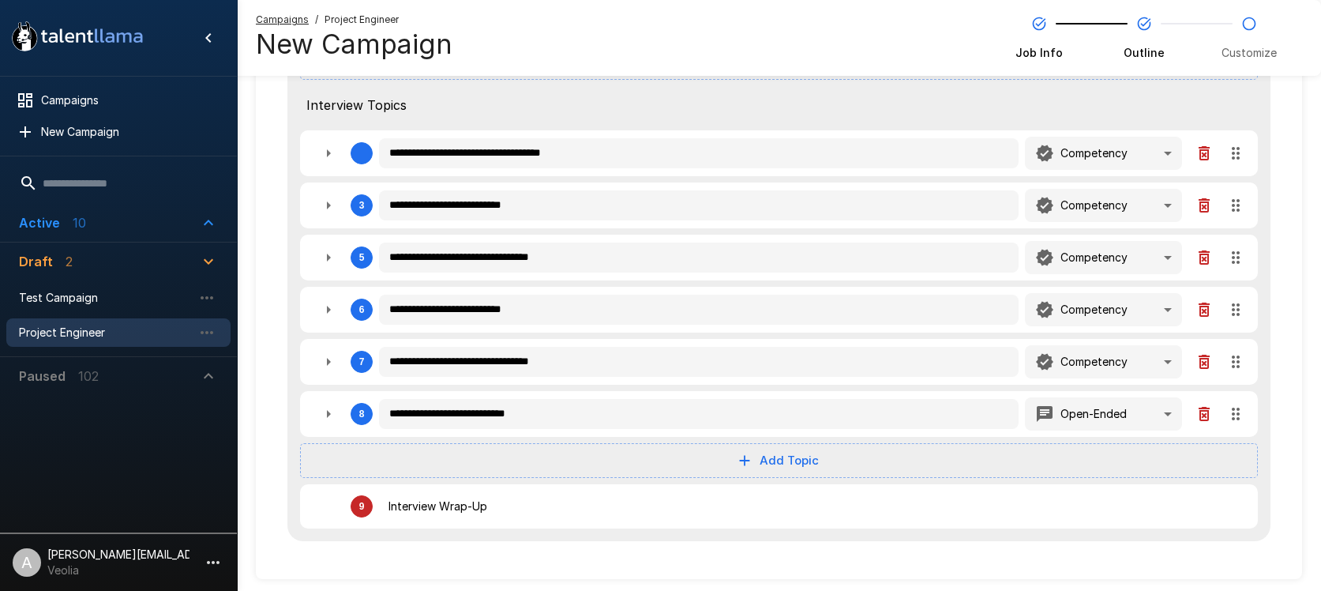
drag, startPoint x: 1240, startPoint y: 204, endPoint x: 1236, endPoint y: 157, distance: 46.8
click at [1236, 157] on div "**********" at bounding box center [778, 205] width 983 height 674
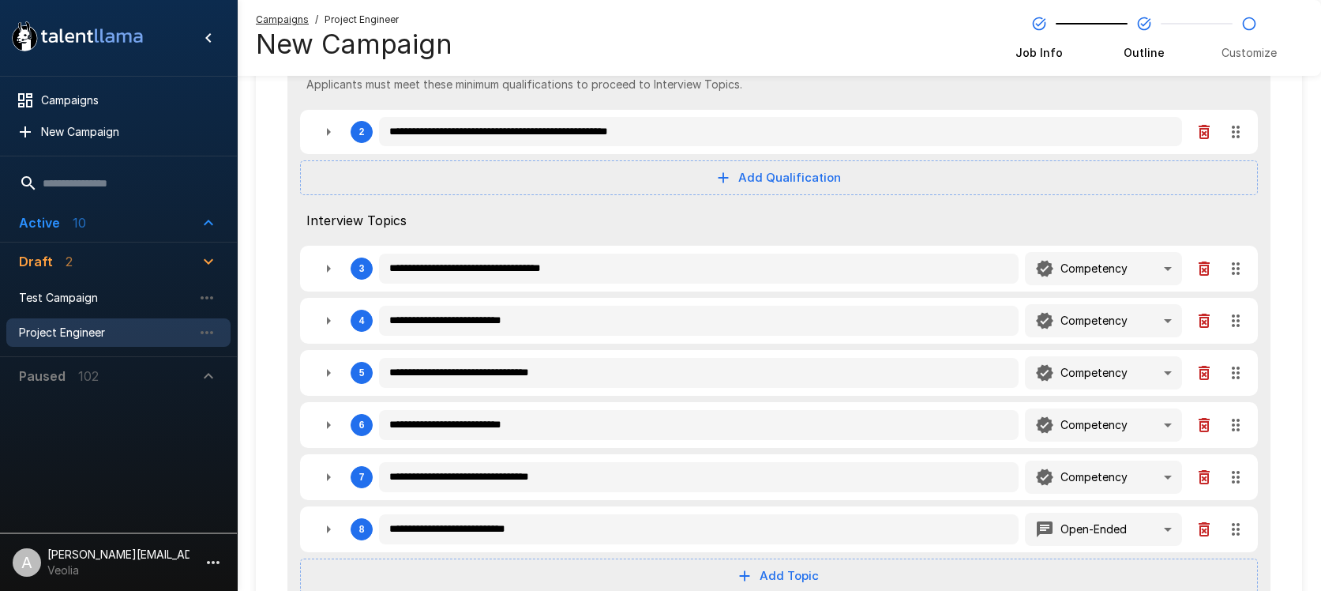
scroll to position [203, 0]
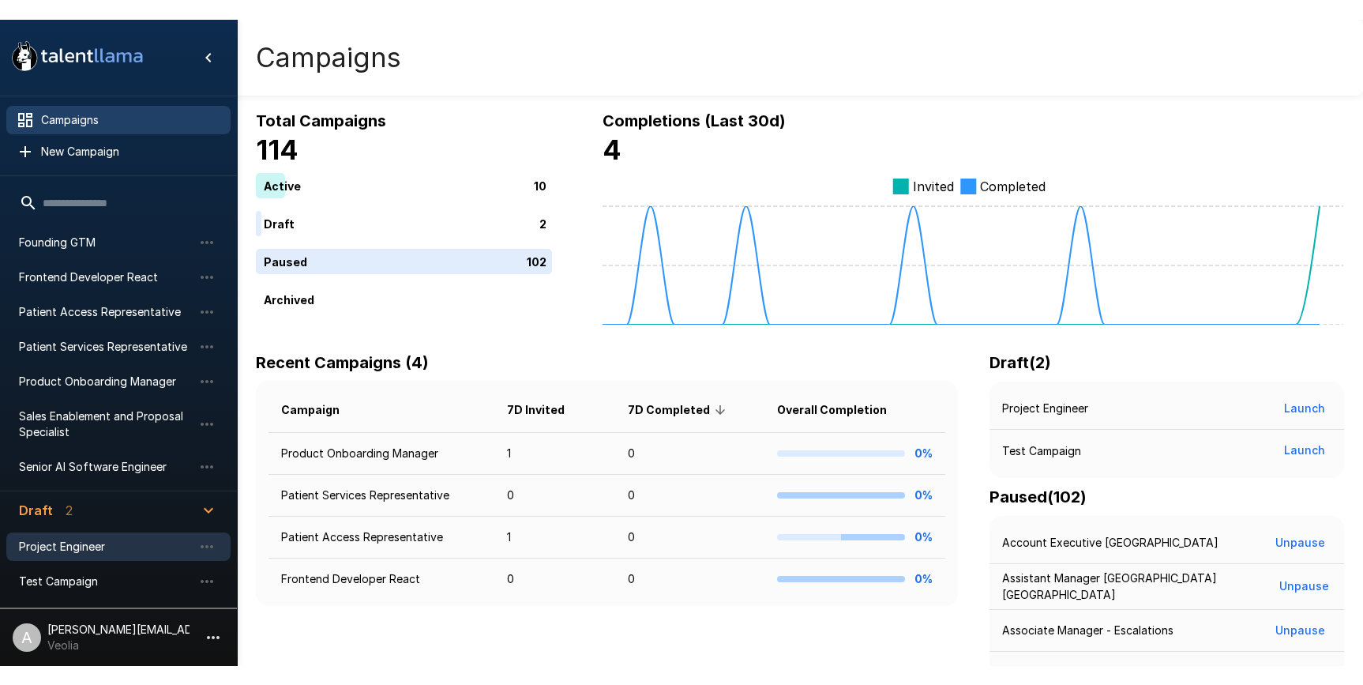
scroll to position [141, 0]
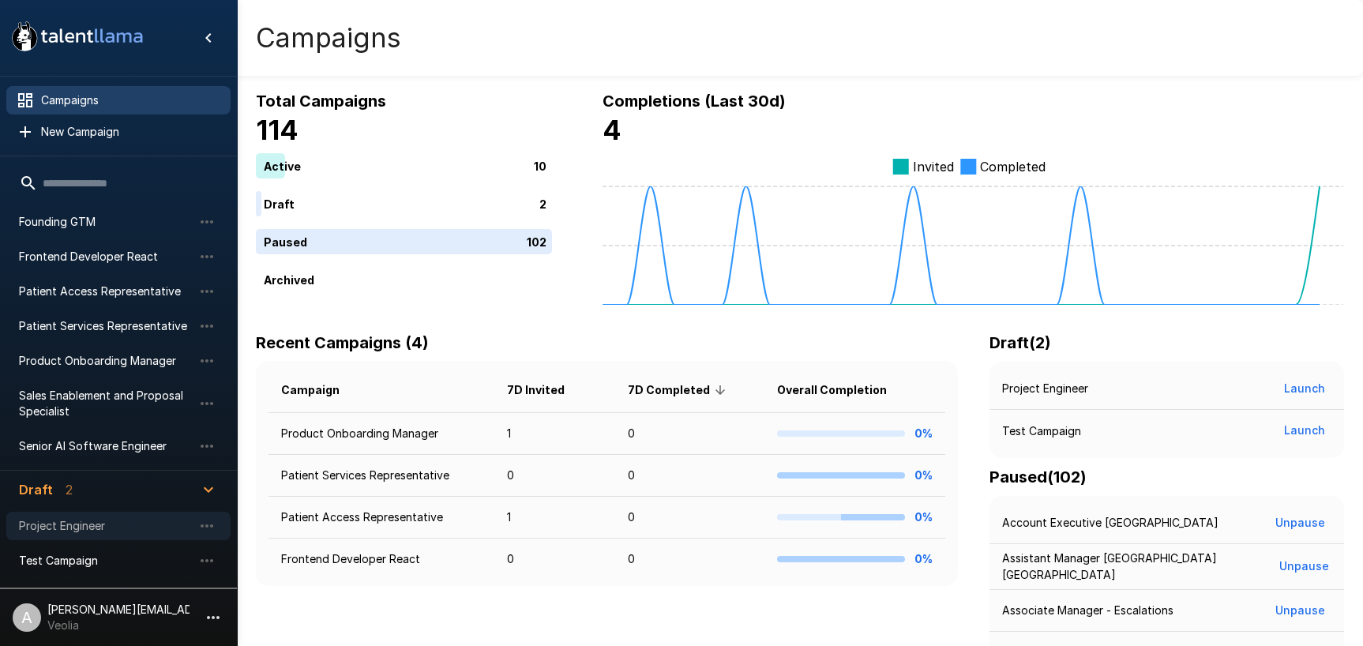
click at [107, 528] on span "Project Engineer" at bounding box center [106, 526] width 174 height 16
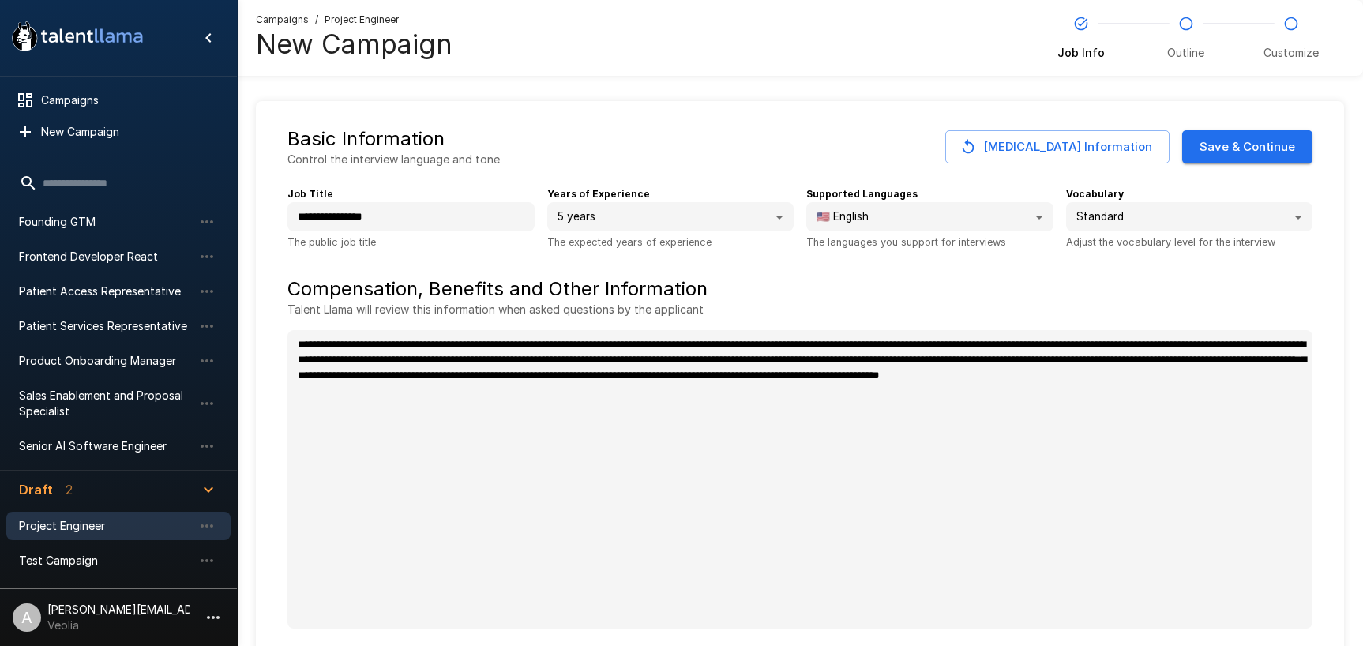
type textarea "*"
drag, startPoint x: 1286, startPoint y: 153, endPoint x: 930, endPoint y: 26, distance: 378.9
click at [1282, 154] on button "Save & Continue" at bounding box center [1247, 146] width 130 height 33
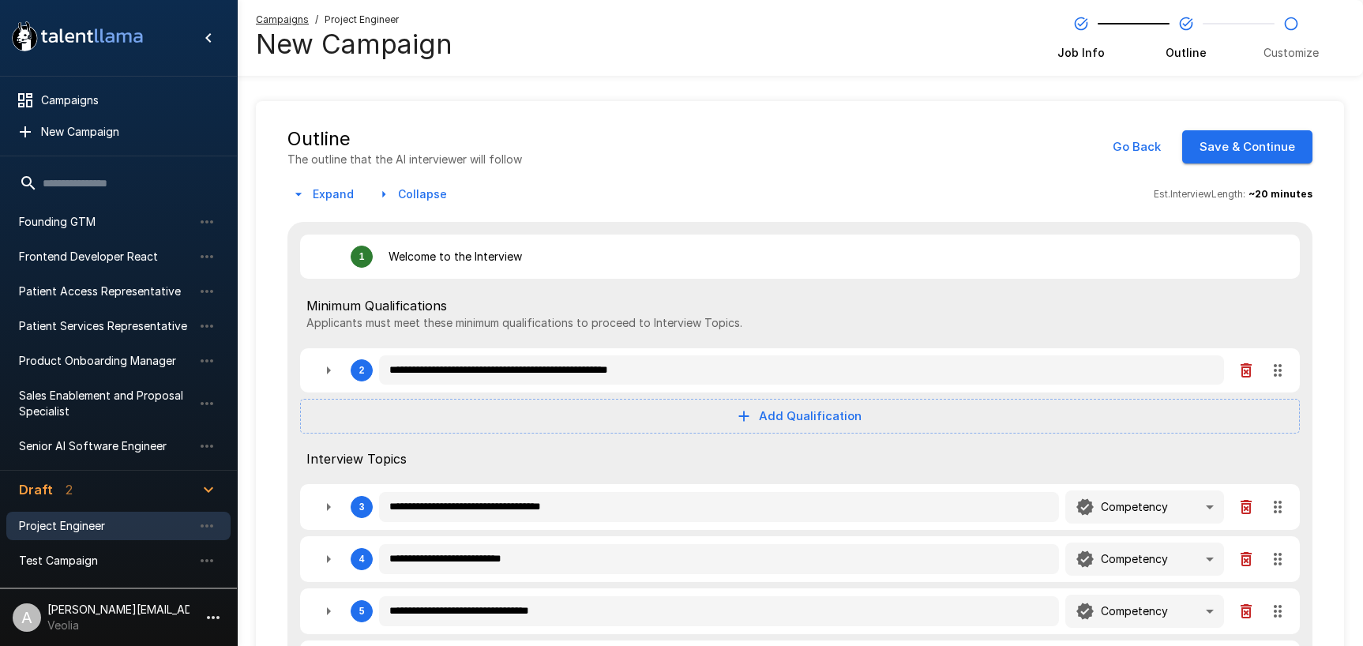
click at [731, 178] on div "**********" at bounding box center [799, 510] width 1025 height 768
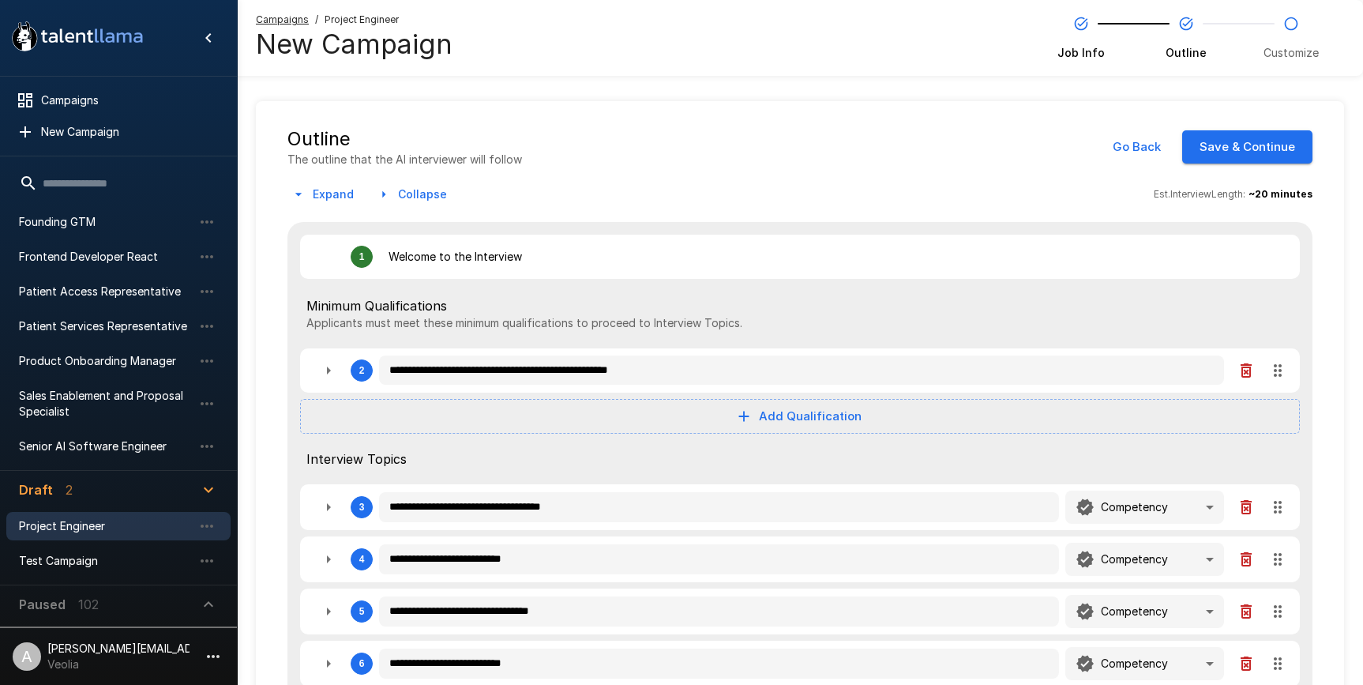
type textarea "*"
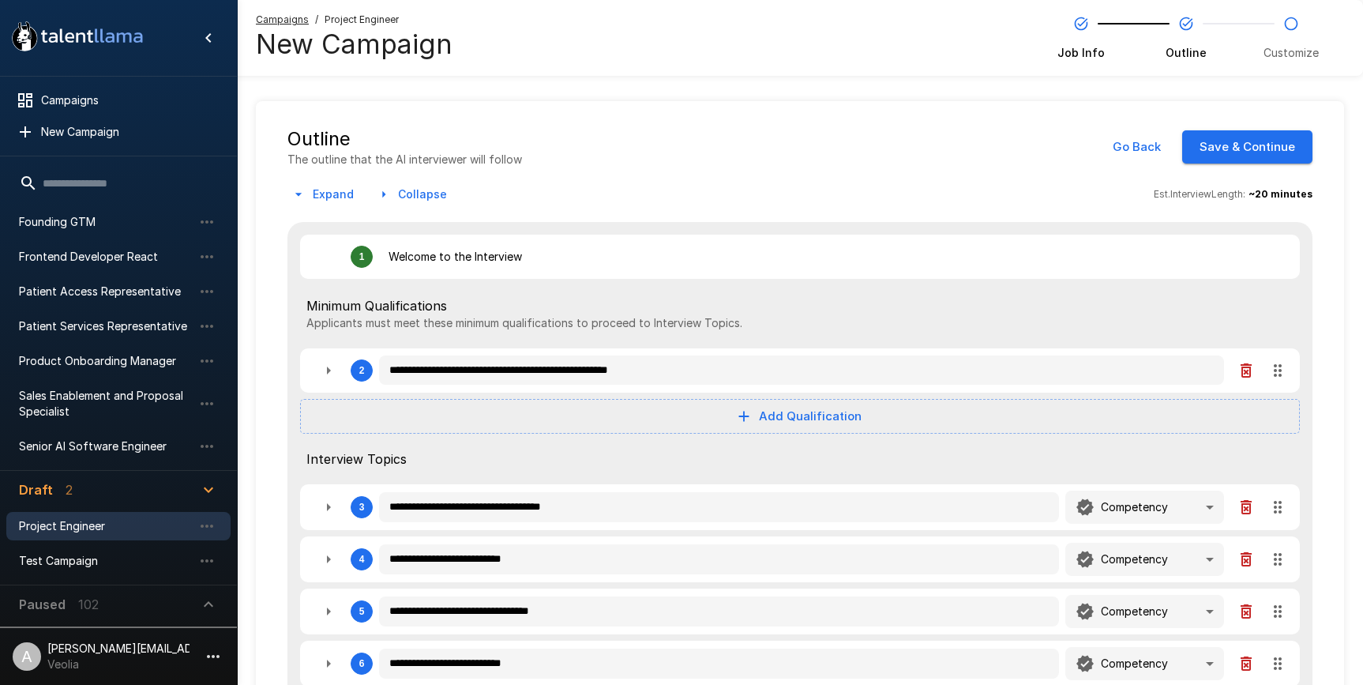
type textarea "*"
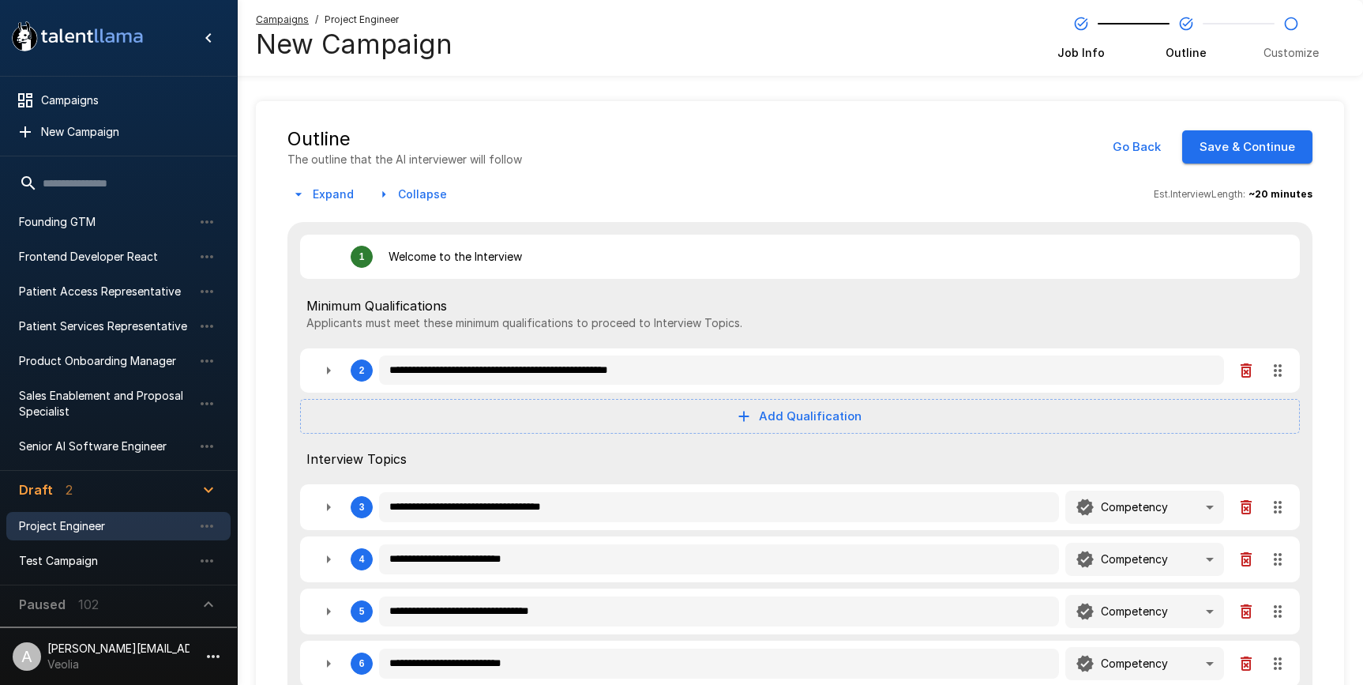
type textarea "*"
click at [88, 364] on span "Product Onboarding Manager" at bounding box center [106, 361] width 174 height 16
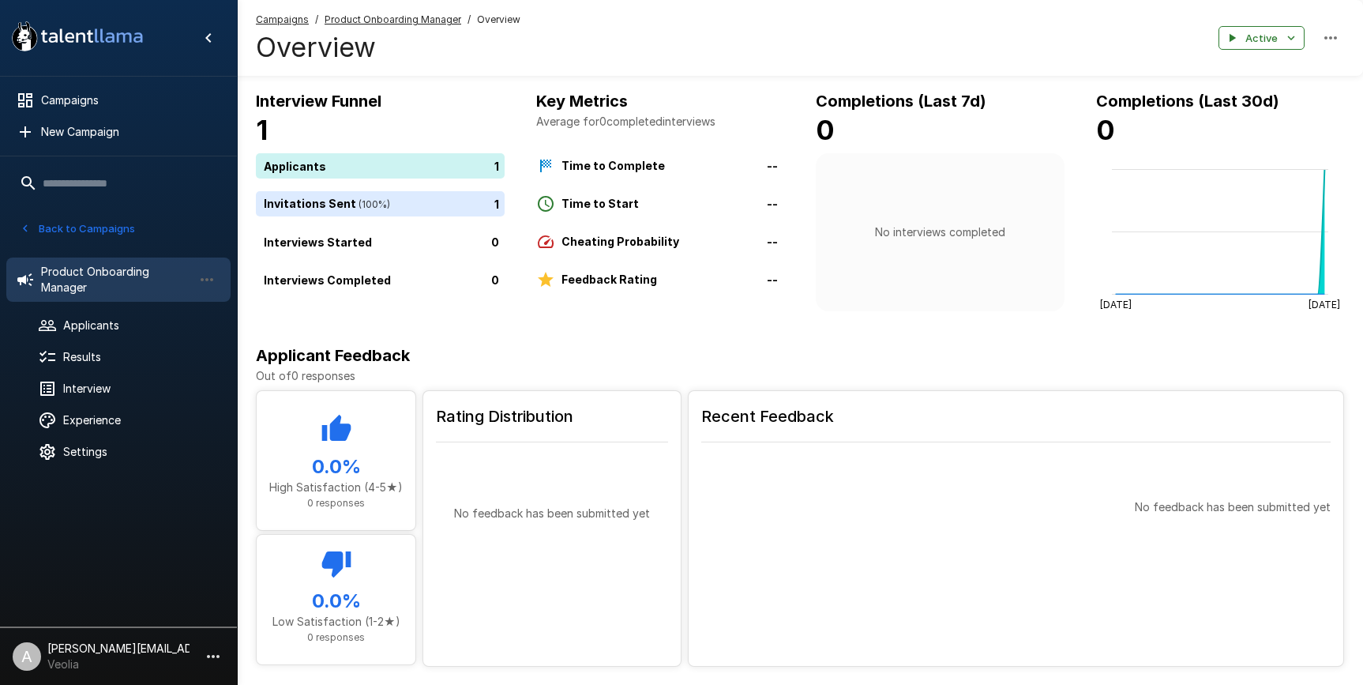
click at [410, 19] on u "Product Onboarding Manager" at bounding box center [393, 19] width 137 height 12
click at [92, 386] on span "Interview" at bounding box center [140, 389] width 155 height 16
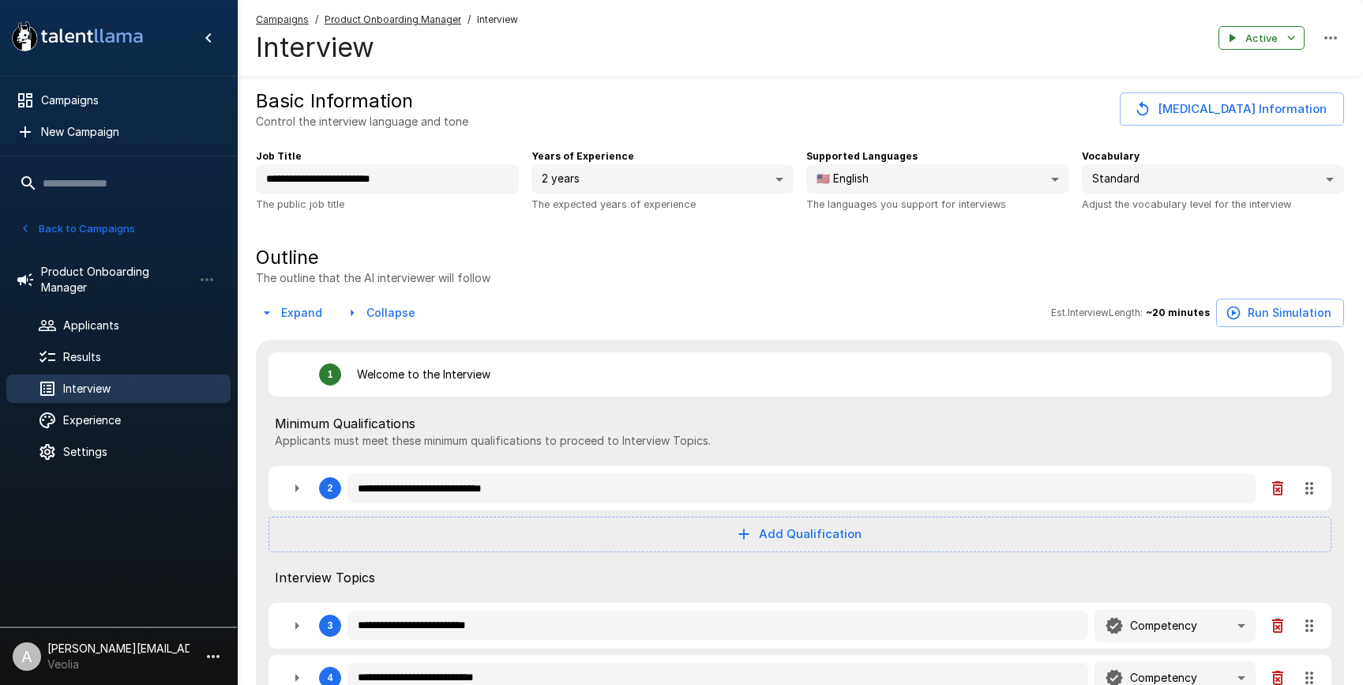
type textarea "*"
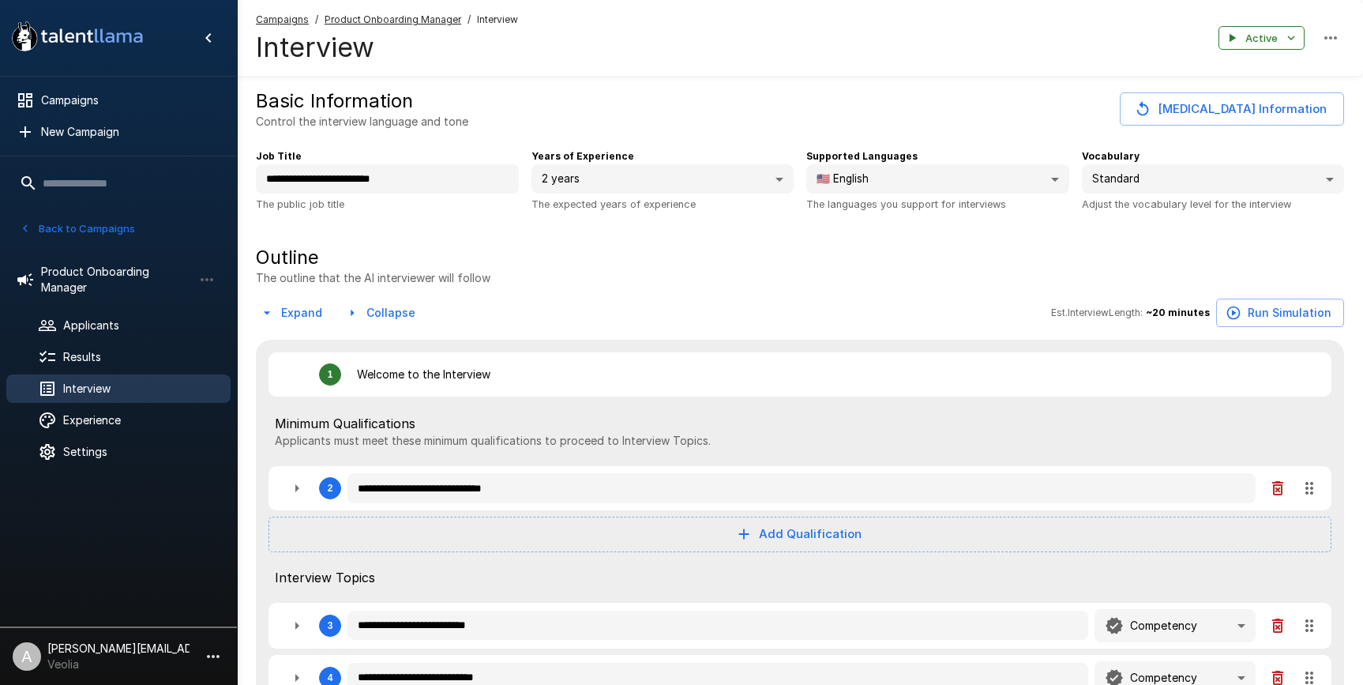
type textarea "*"
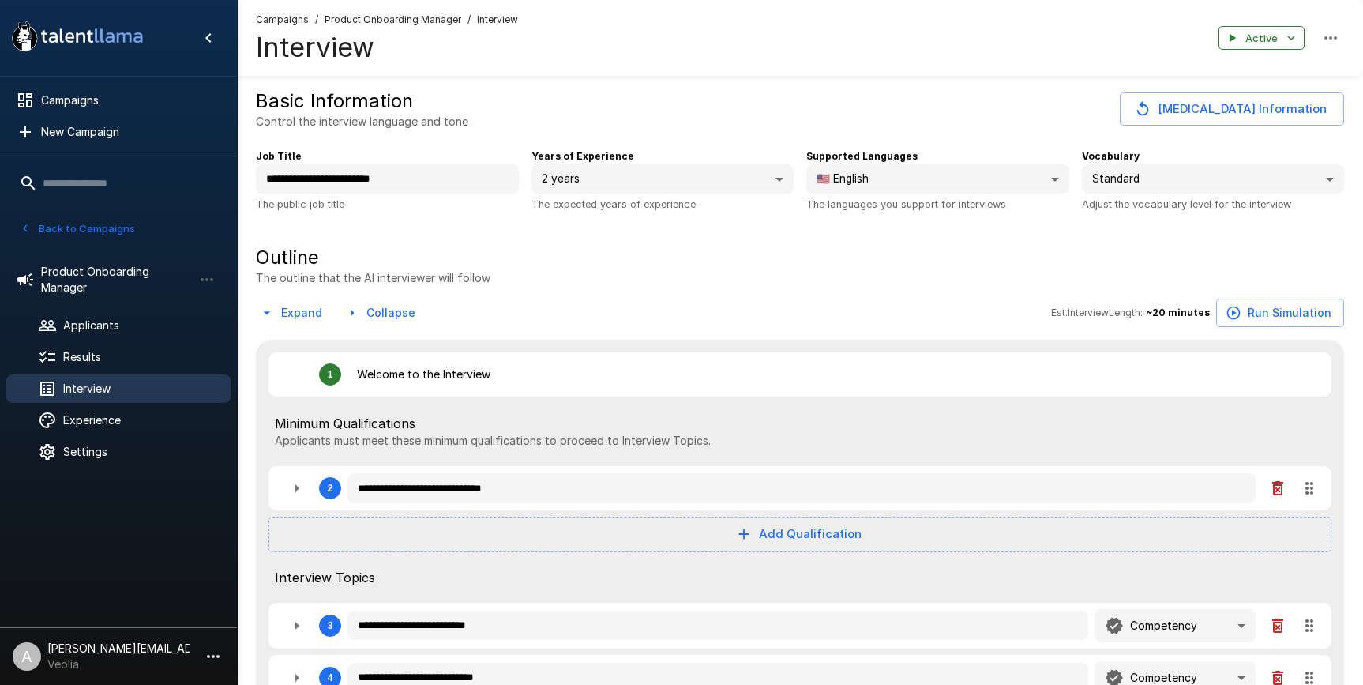
type textarea "*"
click at [104, 333] on div "Applicants" at bounding box center [118, 325] width 224 height 28
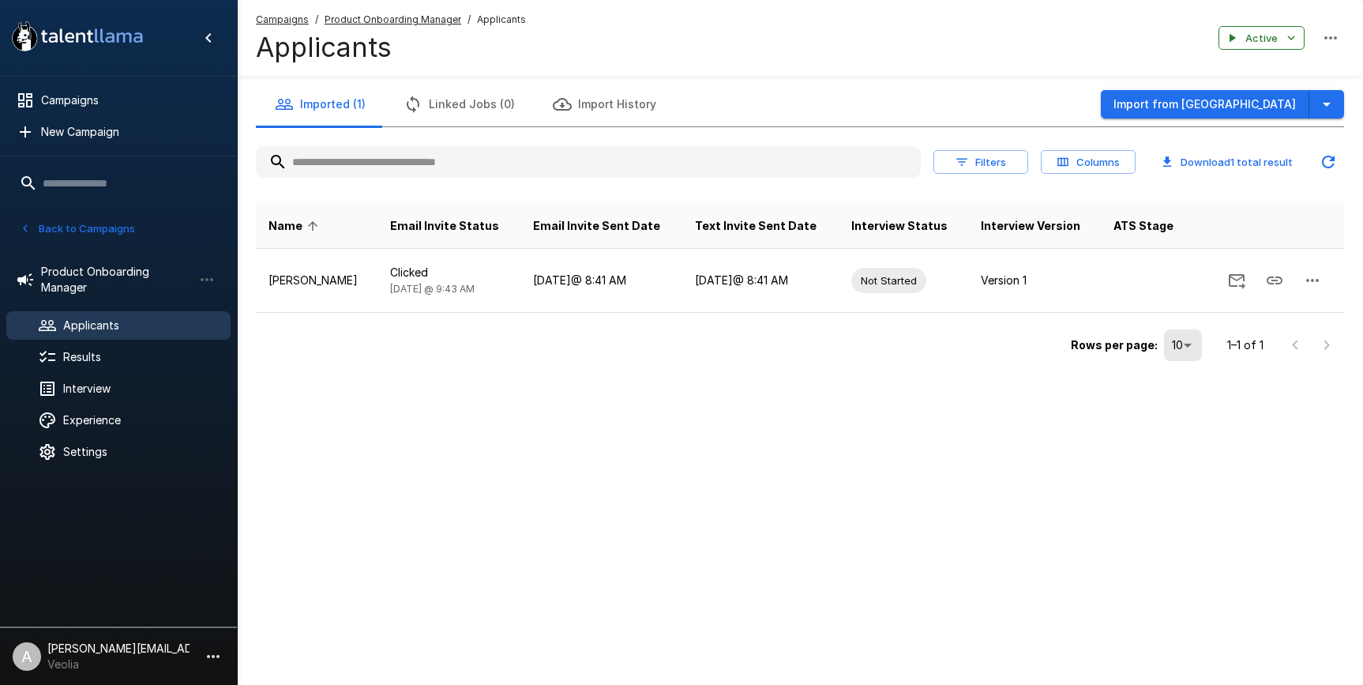
click at [549, 564] on div ".st0{fill:#FFFFFF;} .st1{fill:#76a4ed;} Campaigns New Campaign Active 10 Admini…" at bounding box center [681, 342] width 1363 height 685
click at [663, 471] on div ".st0{fill:#FFFFFF;} .st1{fill:#76a4ed;} Campaigns New Campaign Active 10 Admini…" at bounding box center [681, 342] width 1363 height 685
click at [882, 453] on div ".st0{fill:#FFFFFF;} .st1{fill:#76a4ed;} Campaigns New Campaign Active 10 Admini…" at bounding box center [681, 342] width 1363 height 685
click at [898, 395] on div "Imported (1) Linked Jobs (0) Import History Import from Greenhouse Filters Colu…" at bounding box center [800, 214] width 1126 height 429
click at [791, 103] on div "Imported (1) Linked Jobs (0) Import History Import from Greenhouse" at bounding box center [800, 104] width 1088 height 44
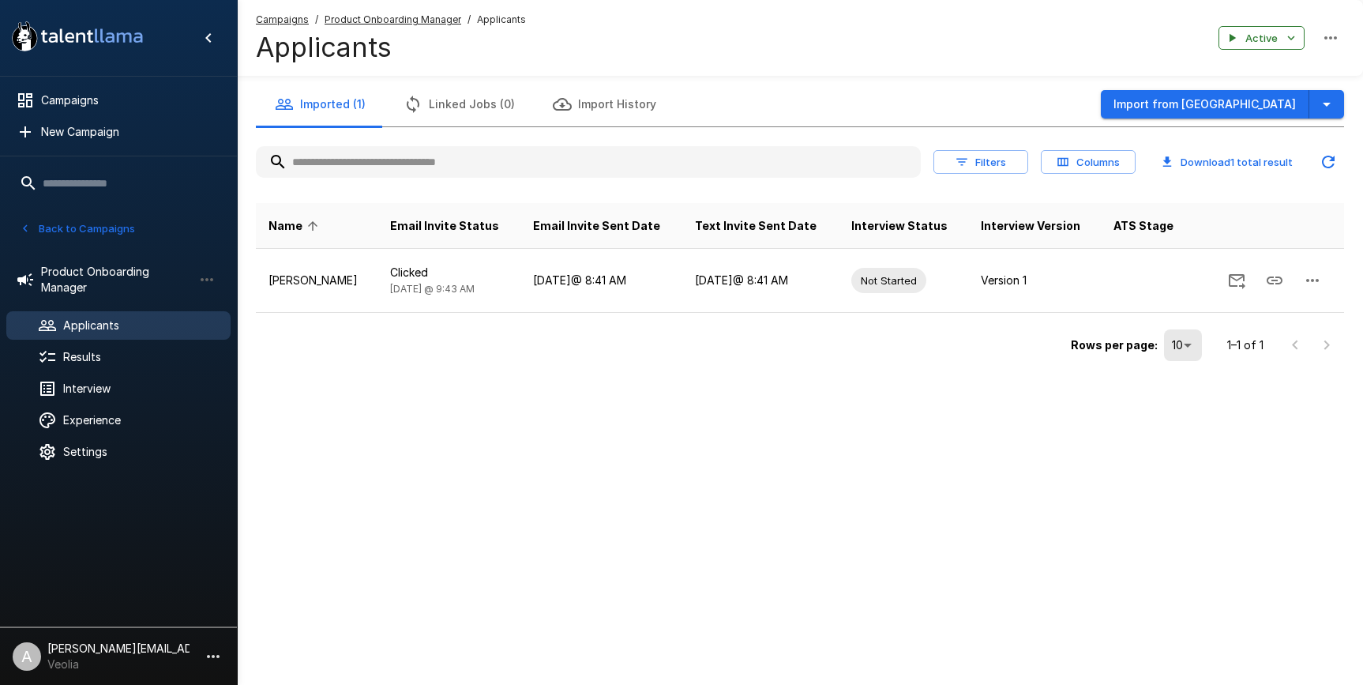
drag, startPoint x: 107, startPoint y: 279, endPoint x: 81, endPoint y: 115, distance: 165.7
click at [107, 275] on span "Product Onboarding Manager" at bounding box center [117, 280] width 152 height 32
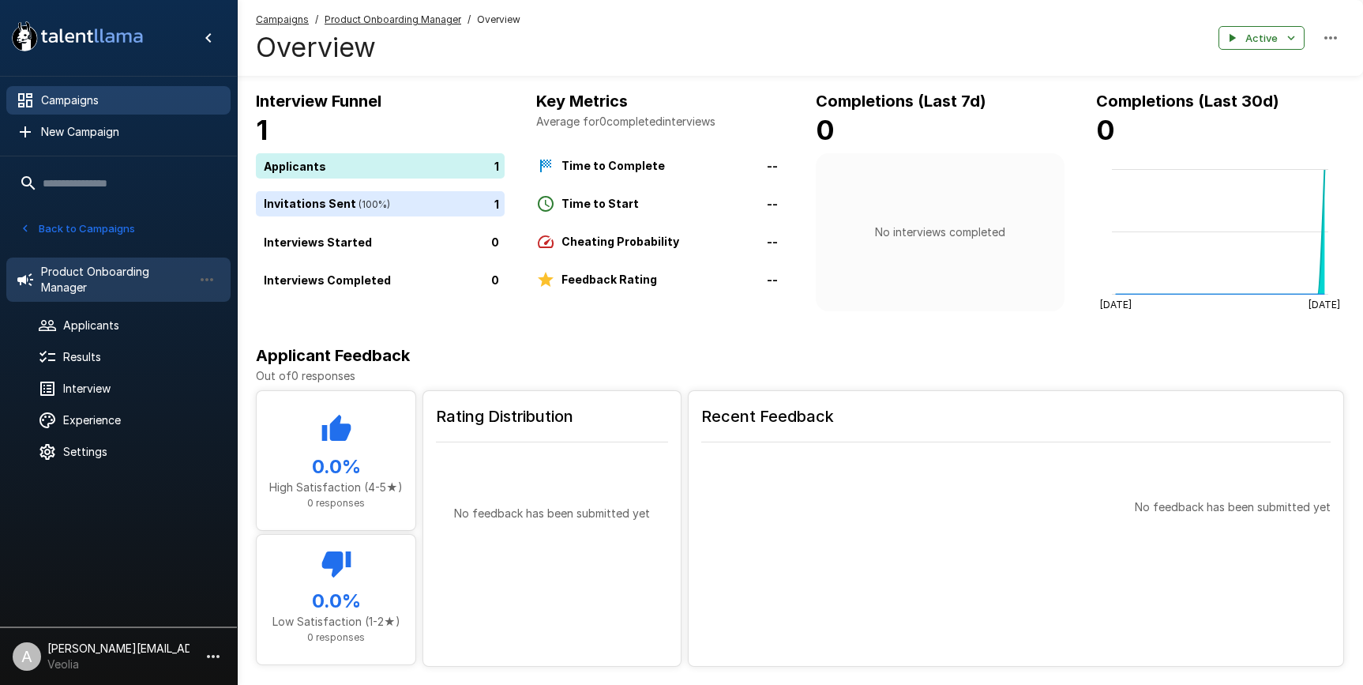
click at [77, 99] on span "Campaigns" at bounding box center [129, 100] width 177 height 16
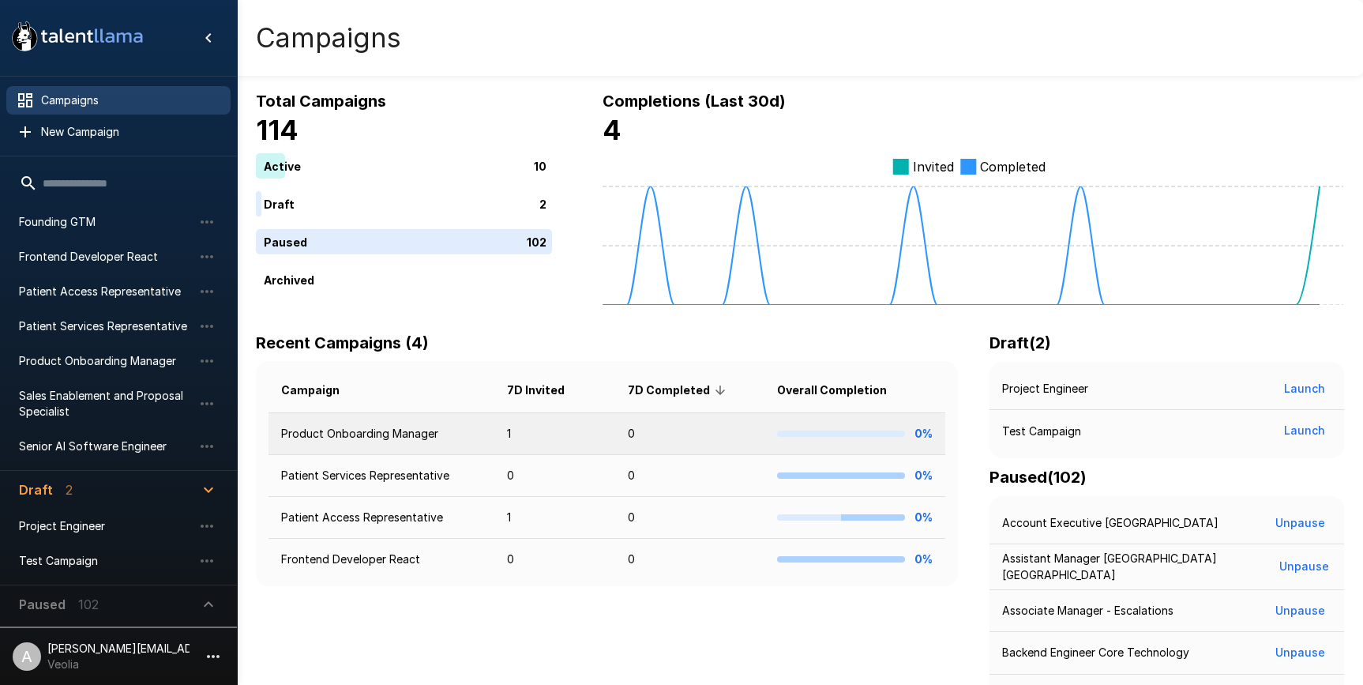
click at [441, 428] on td "Product Onboarding Manager" at bounding box center [382, 434] width 226 height 42
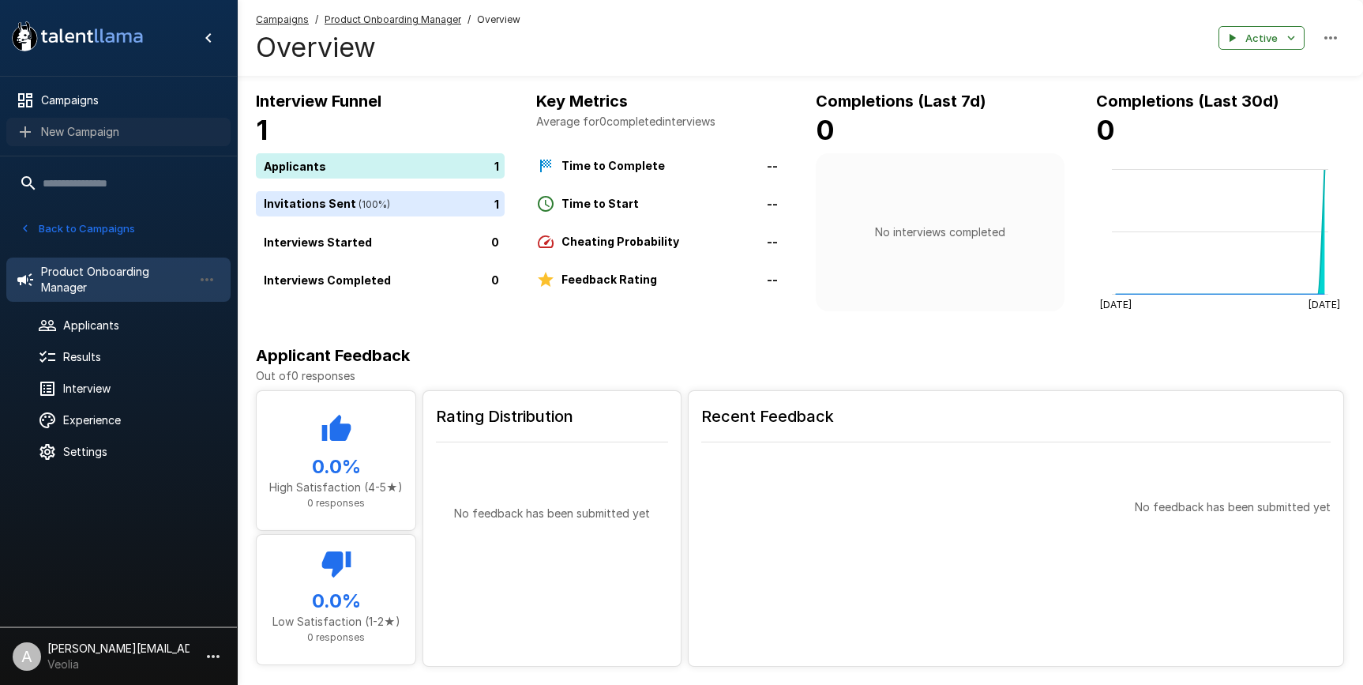
click at [102, 125] on span "New Campaign" at bounding box center [129, 132] width 177 height 16
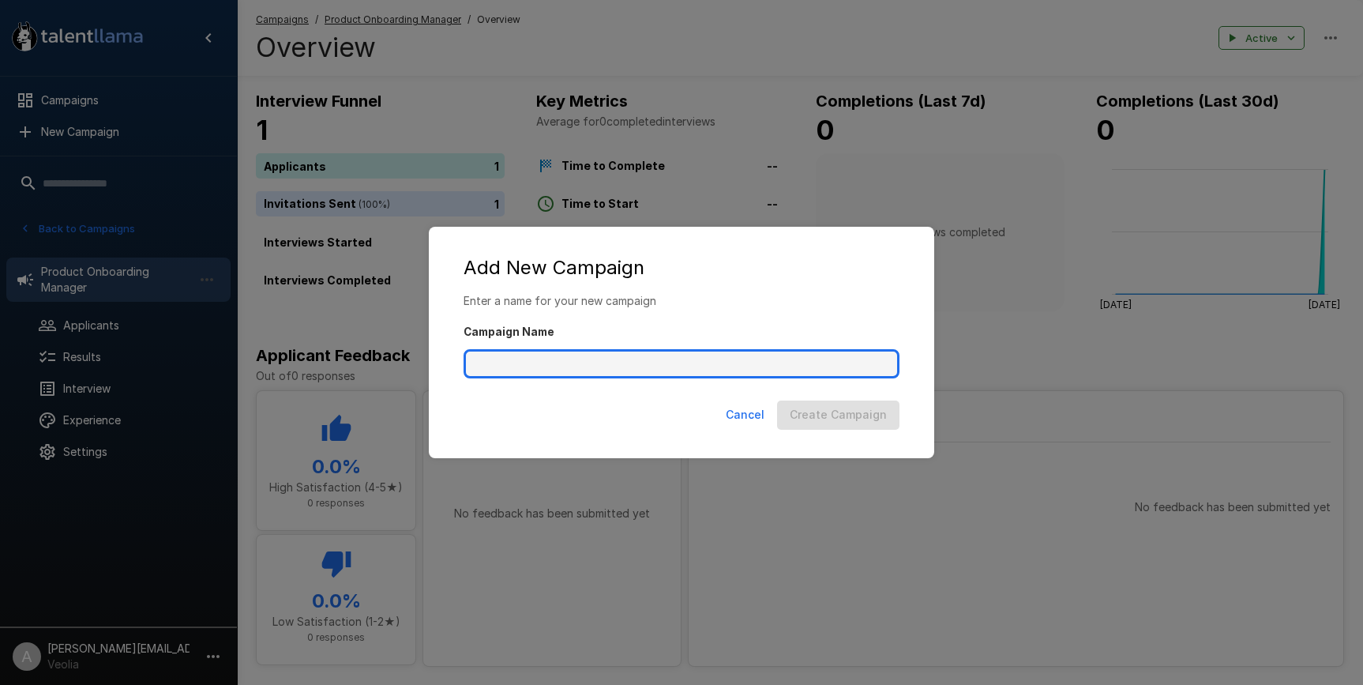
click at [611, 368] on input "Campaign Name" at bounding box center [682, 364] width 436 height 30
type input "**********"
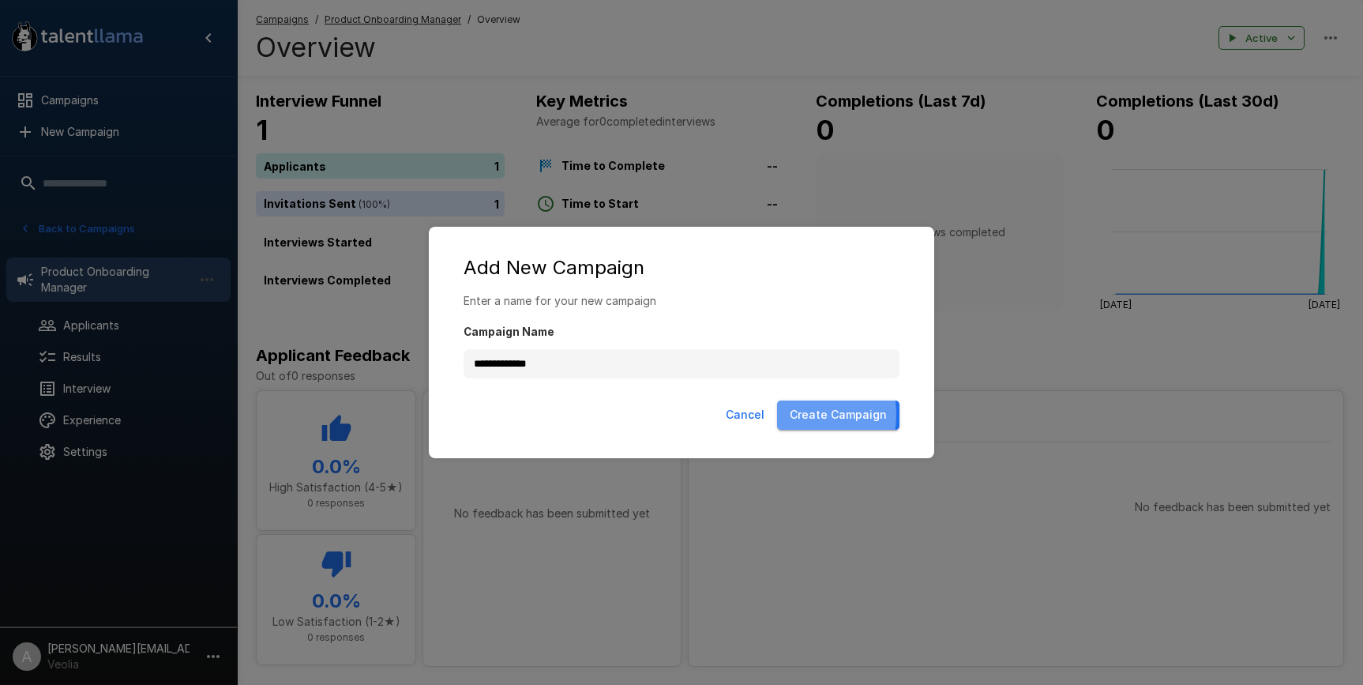
click at [794, 414] on button "Create Campaign" at bounding box center [838, 414] width 122 height 29
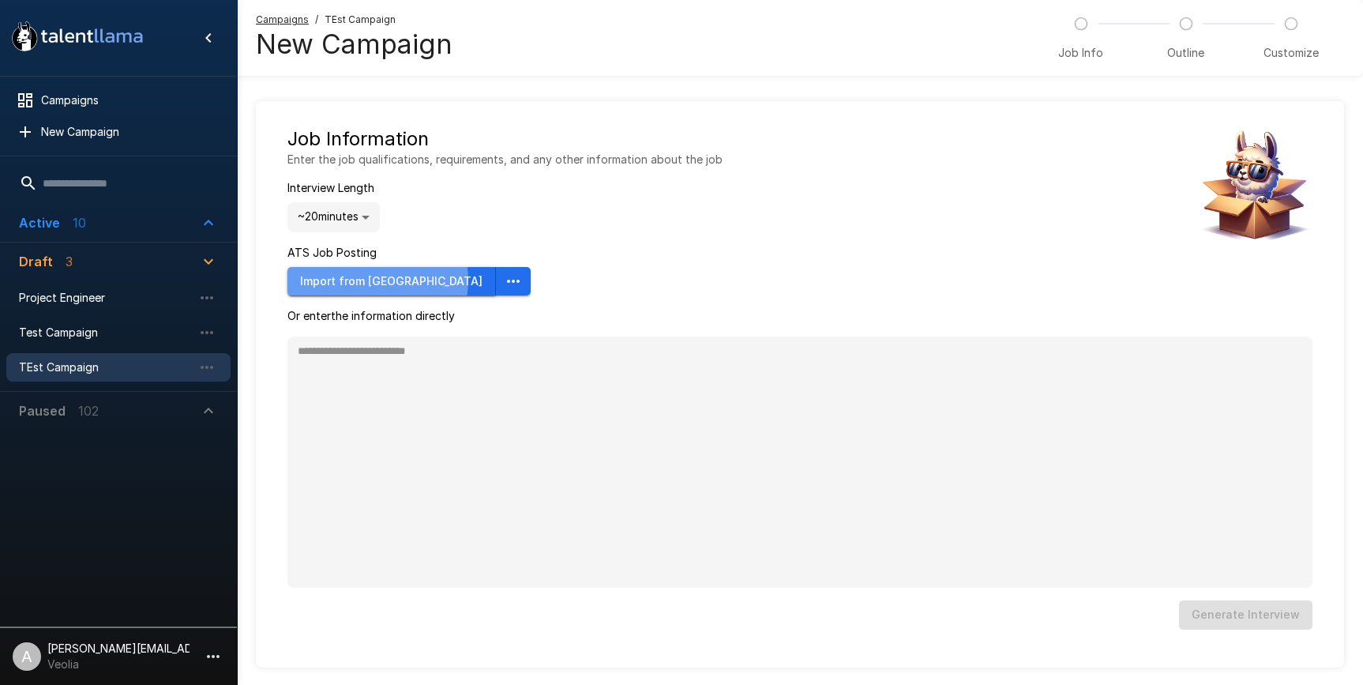
click at [377, 280] on button "Import from Ashby" at bounding box center [391, 281] width 208 height 29
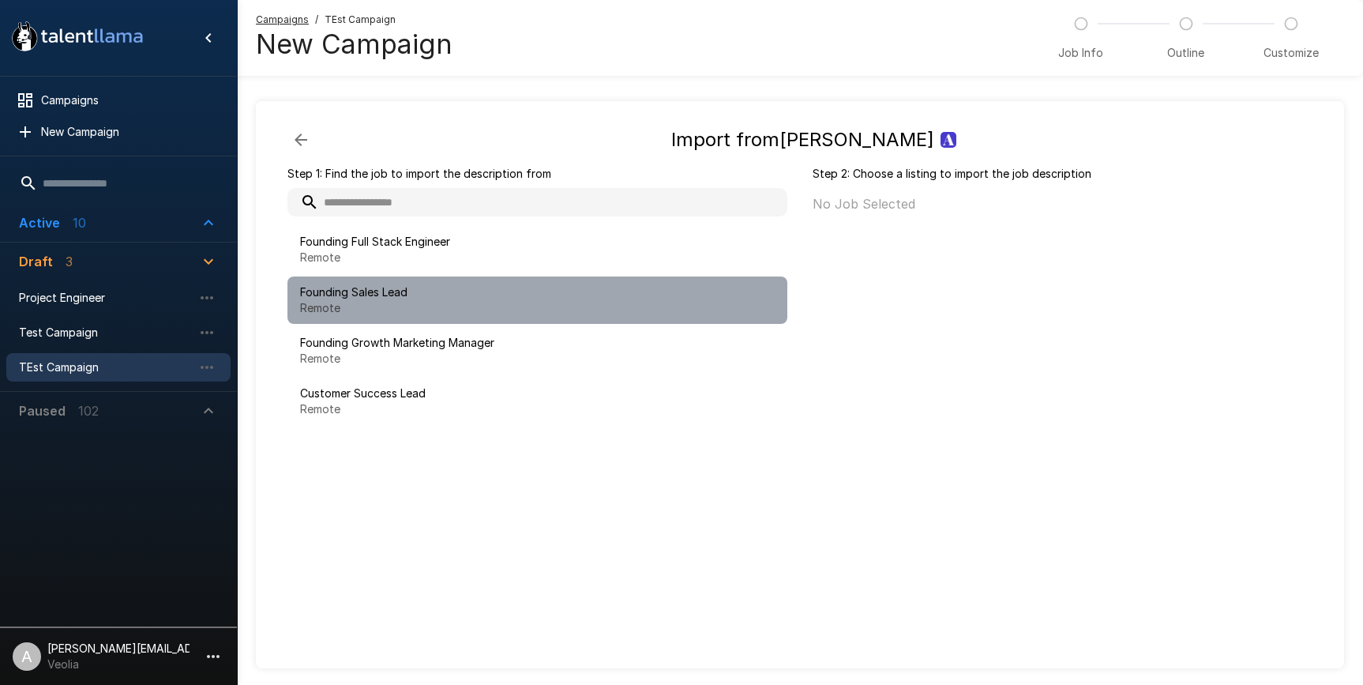
drag, startPoint x: 434, startPoint y: 300, endPoint x: 538, endPoint y: 289, distance: 104.8
click at [434, 300] on p "Remote" at bounding box center [537, 308] width 475 height 16
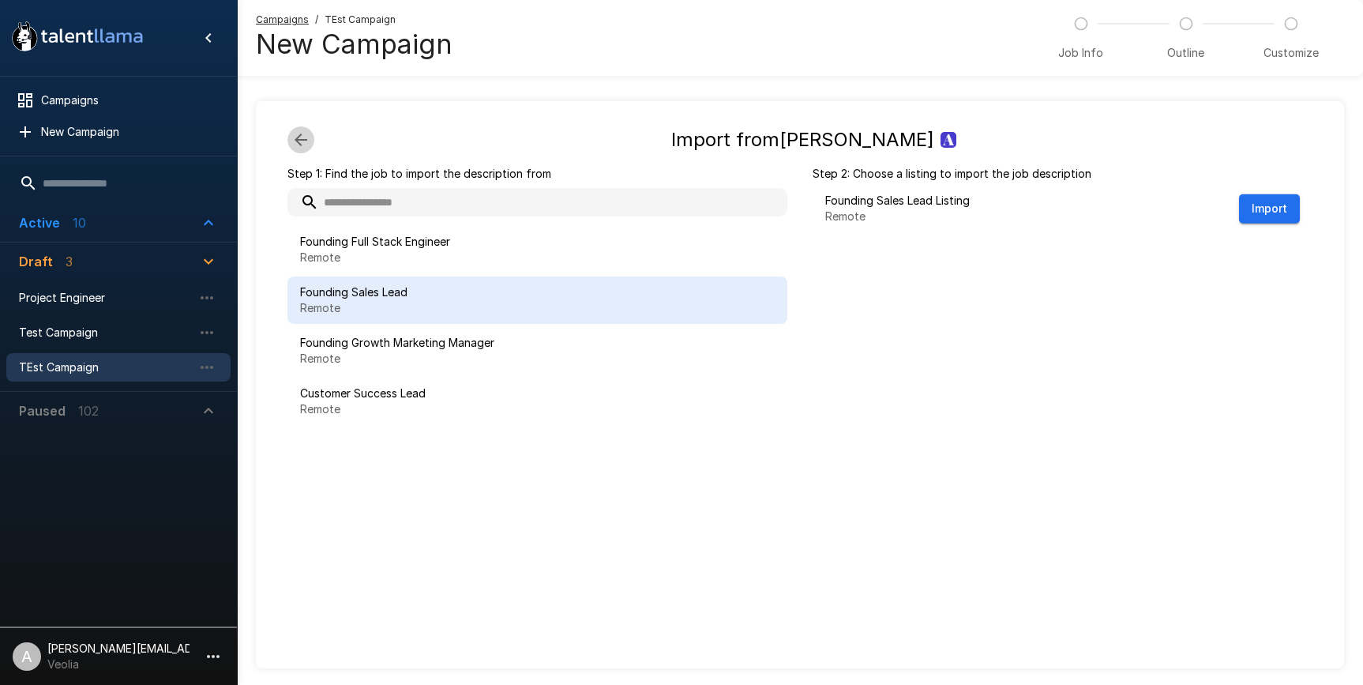
click at [292, 132] on icon "button" at bounding box center [300, 139] width 19 height 19
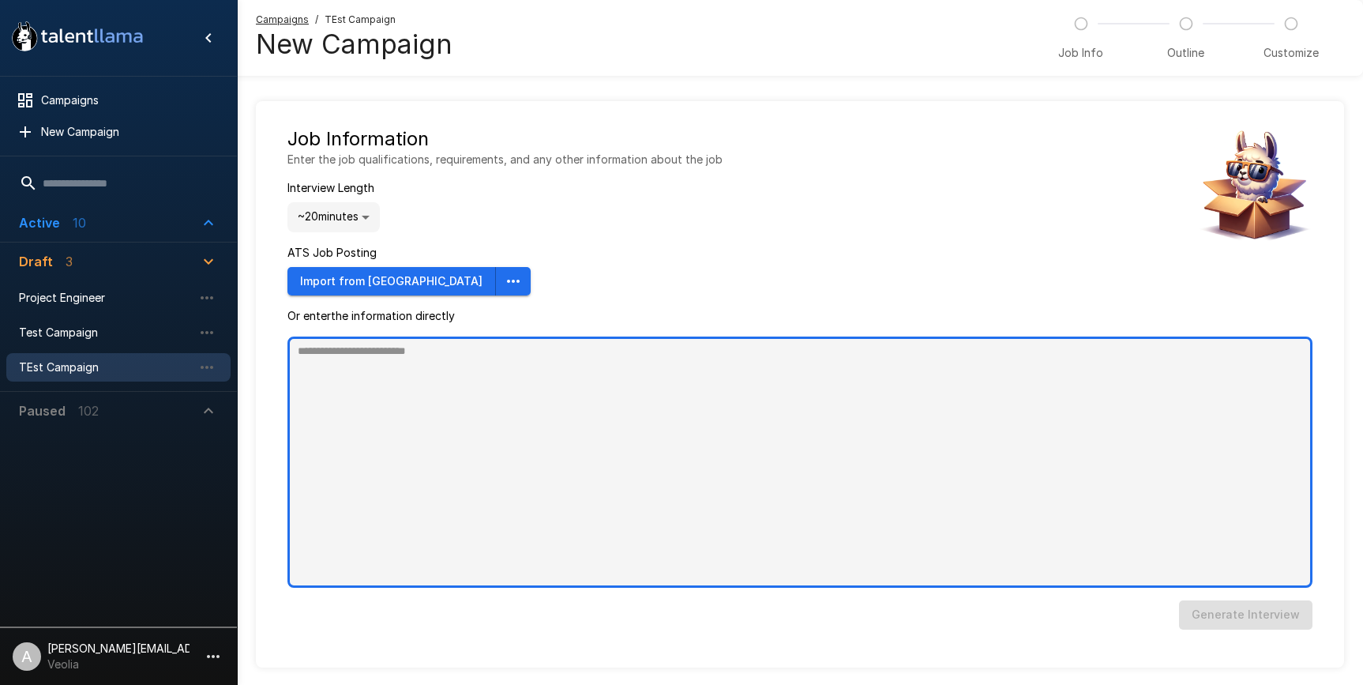
click at [497, 498] on textarea at bounding box center [799, 461] width 1025 height 251
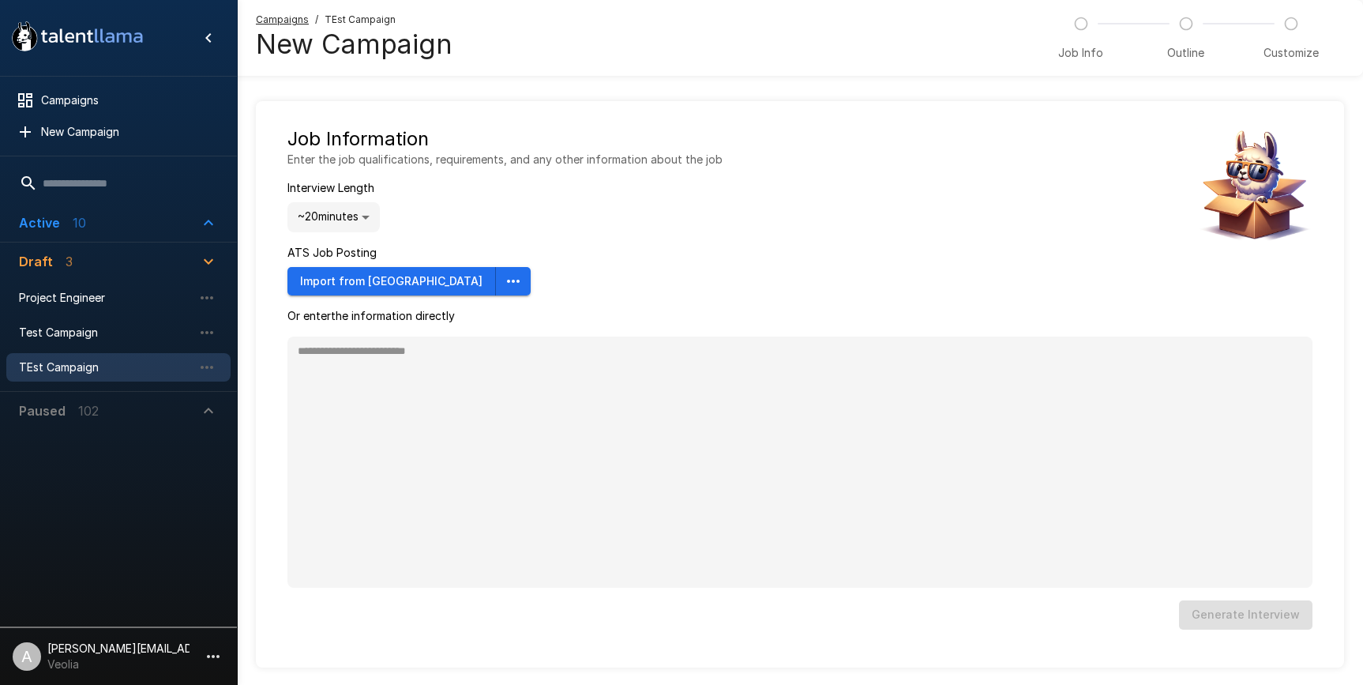
type textarea "*"
click at [86, 227] on span "Active 10" at bounding box center [109, 222] width 180 height 19
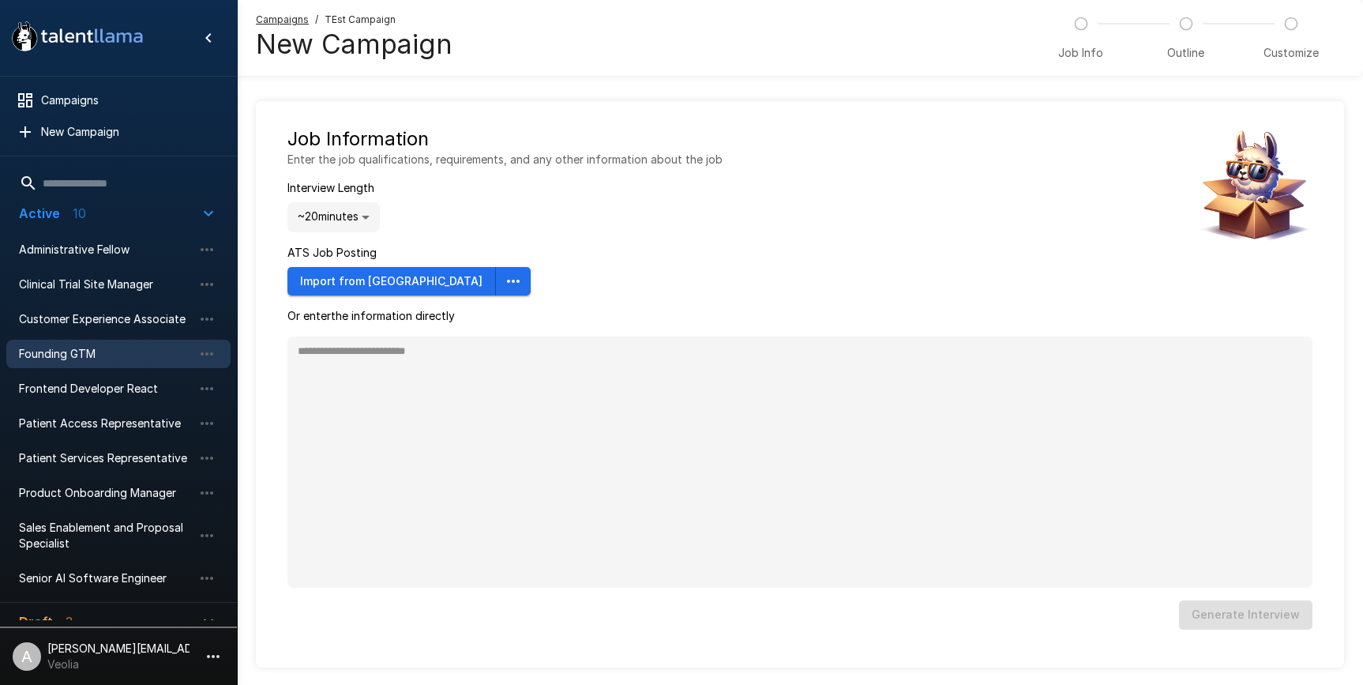
scroll to position [11, 0]
click at [126, 489] on span "Product Onboarding Manager" at bounding box center [106, 491] width 174 height 16
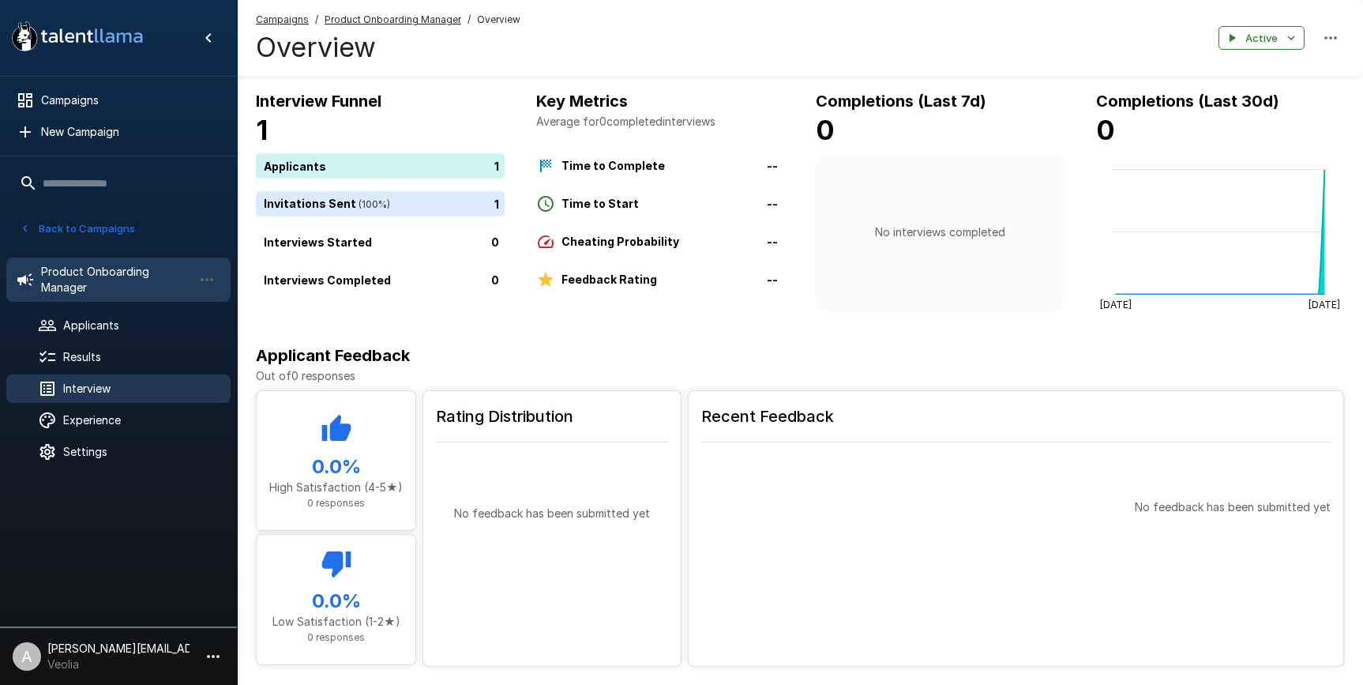
click at [91, 392] on span "Interview" at bounding box center [140, 389] width 155 height 16
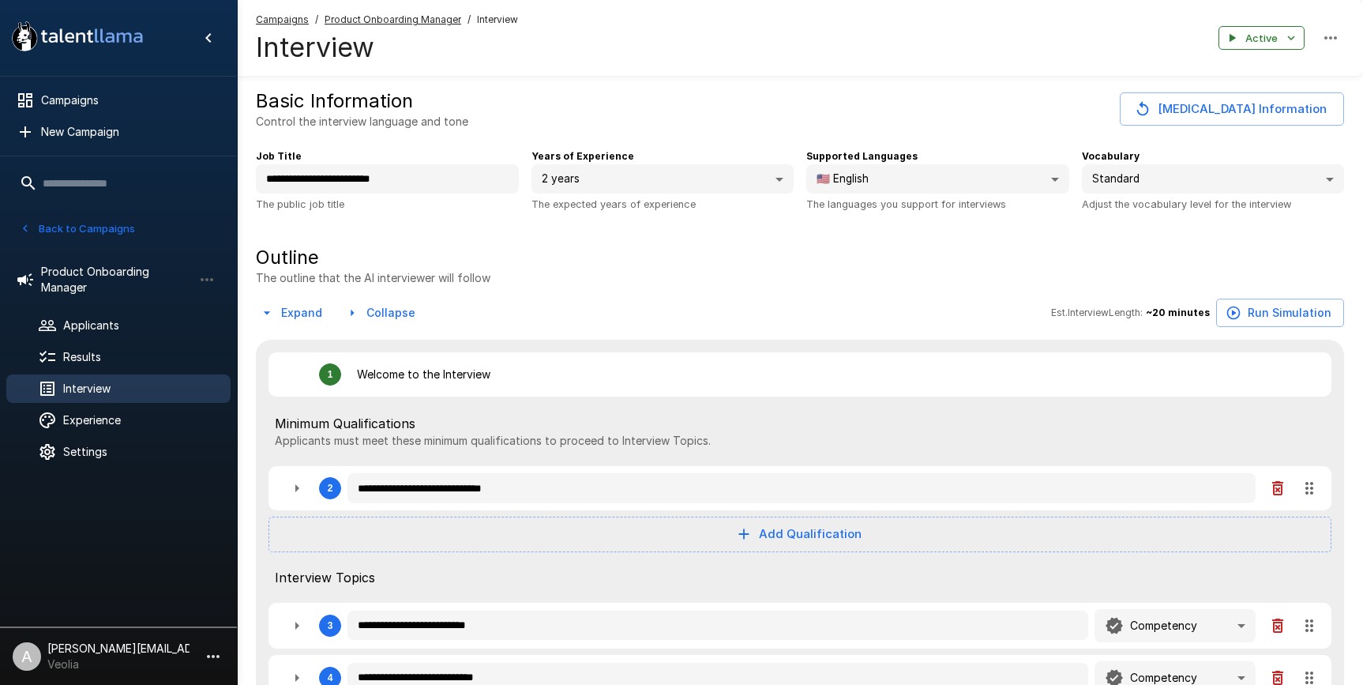
type textarea "*"
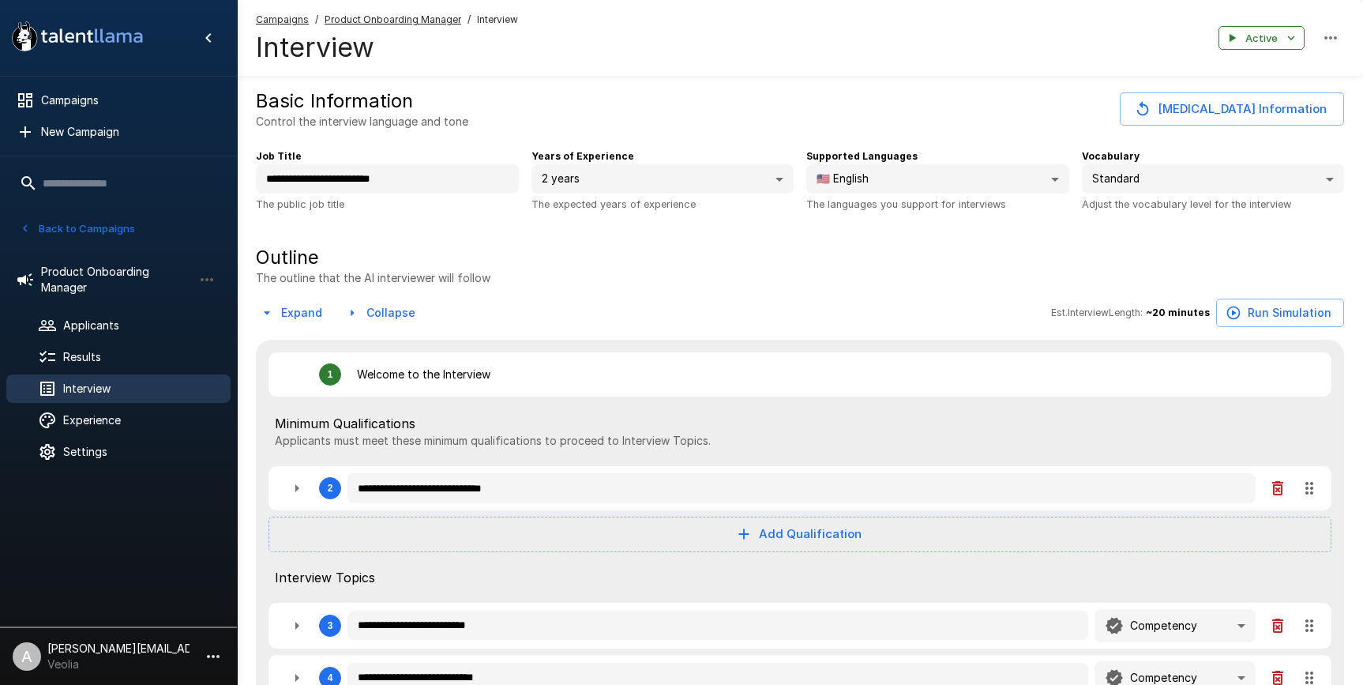
type textarea "*"
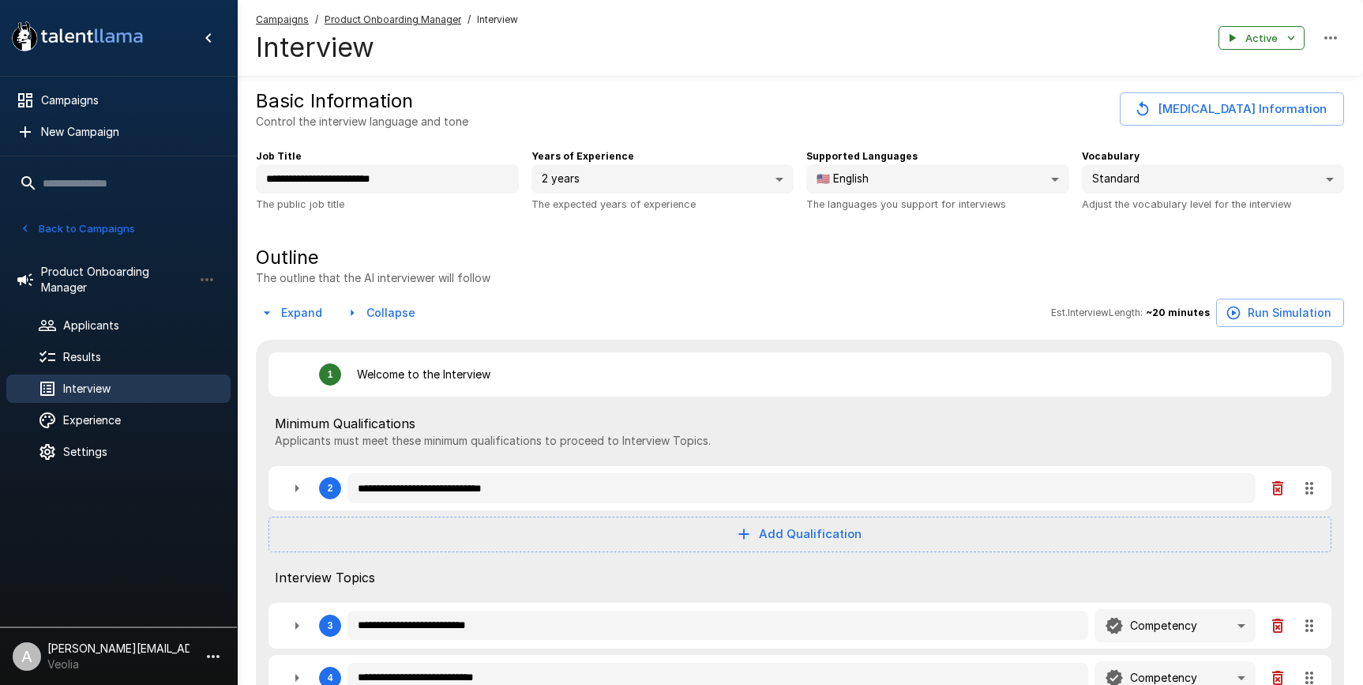
type textarea "*"
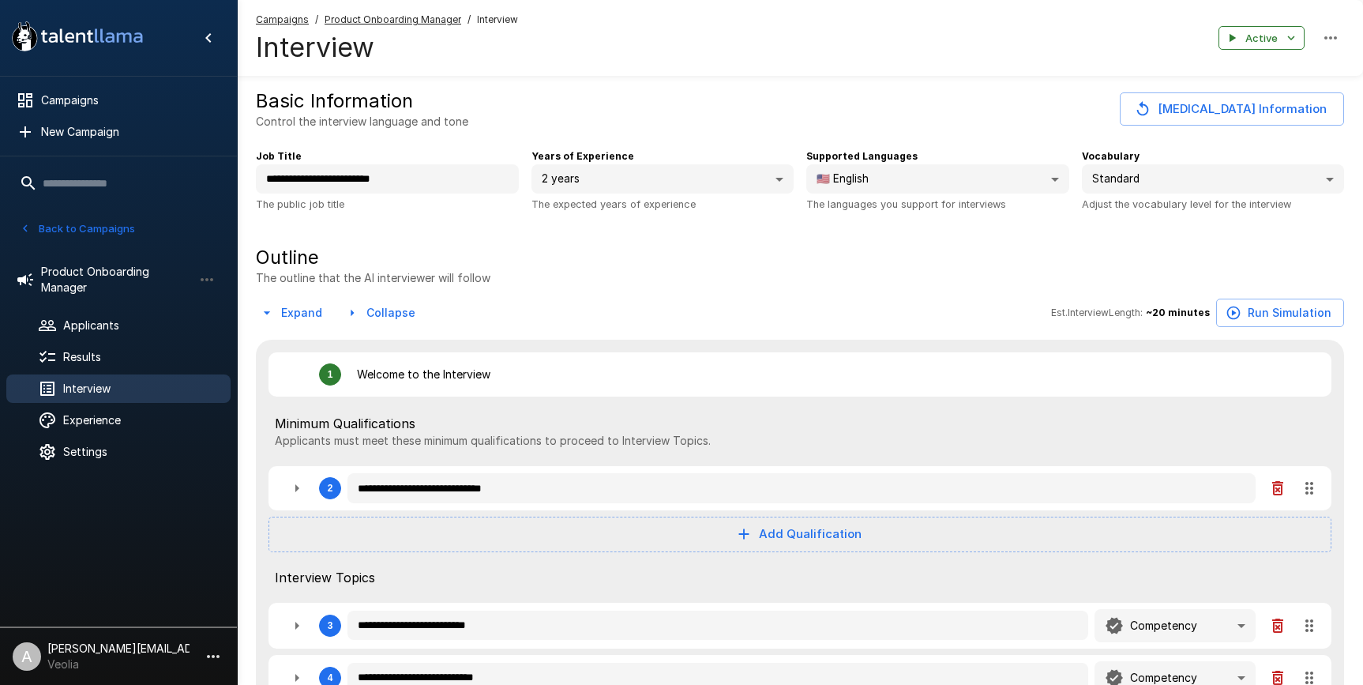
type textarea "*"
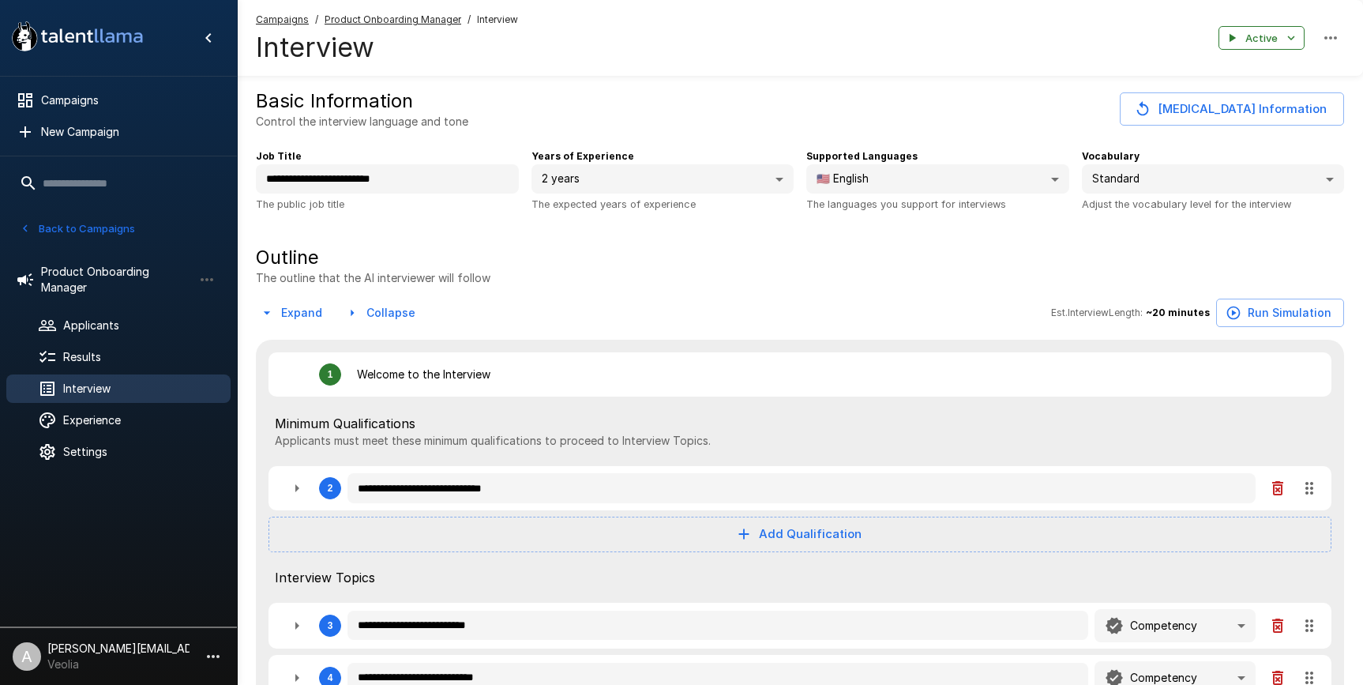
type textarea "*"
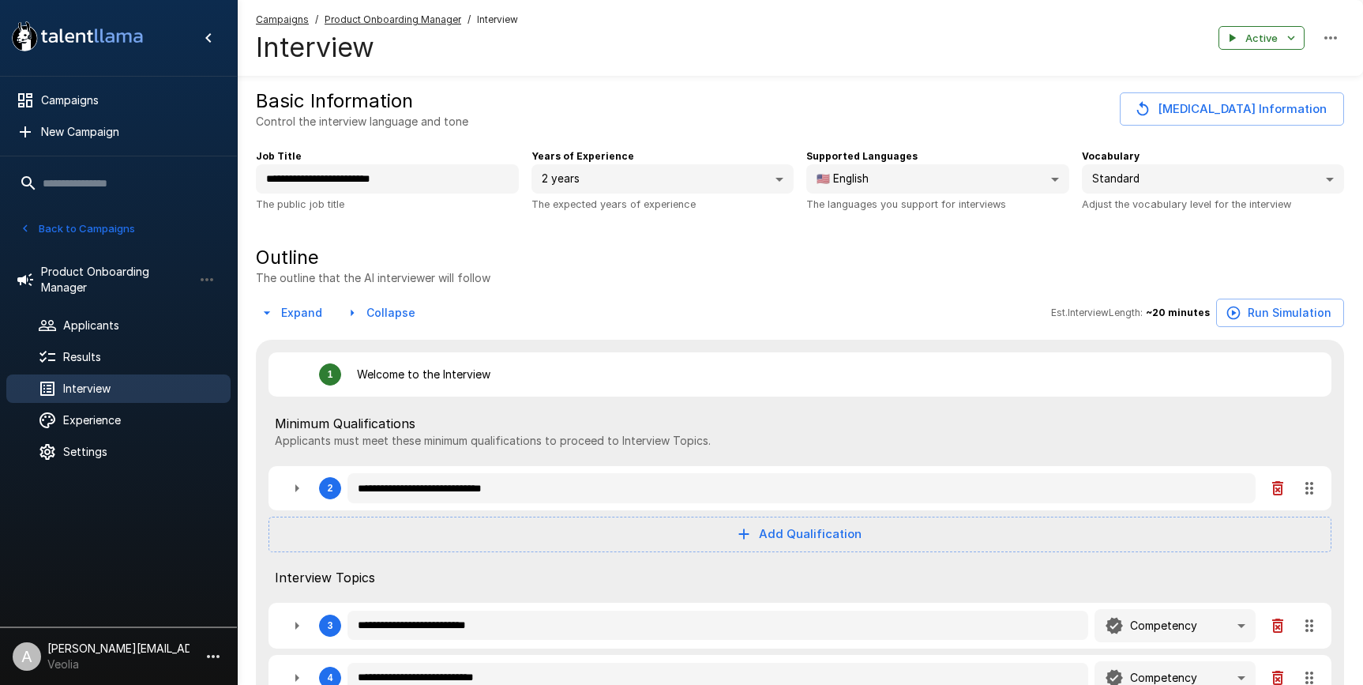
type textarea "*"
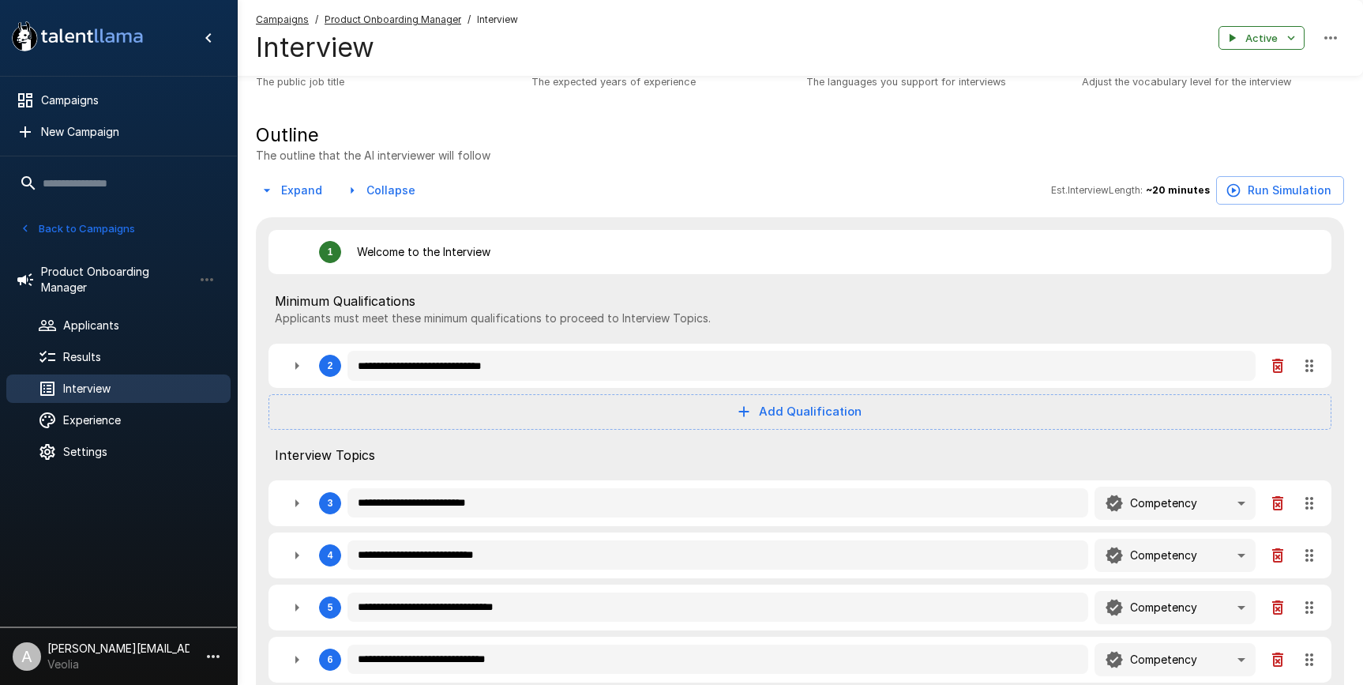
scroll to position [172, 0]
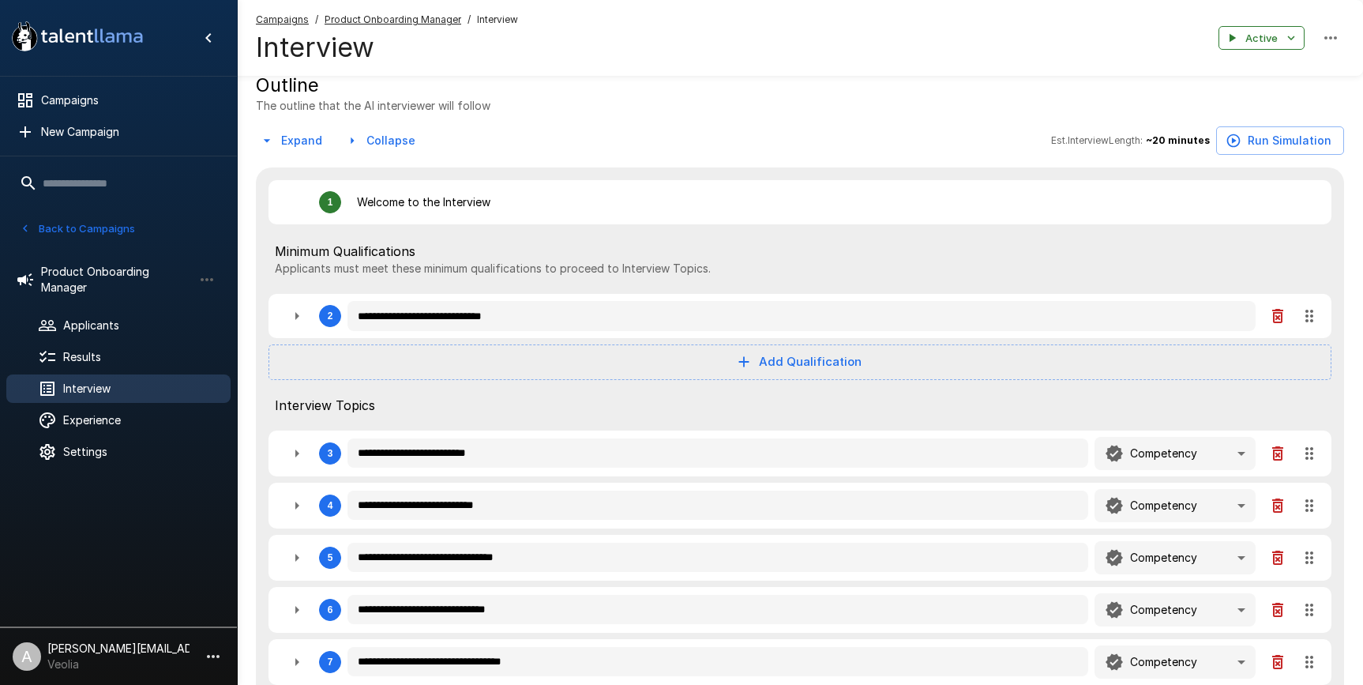
click at [734, 359] on button "Add Qualification" at bounding box center [800, 361] width 1063 height 35
type textarea "*"
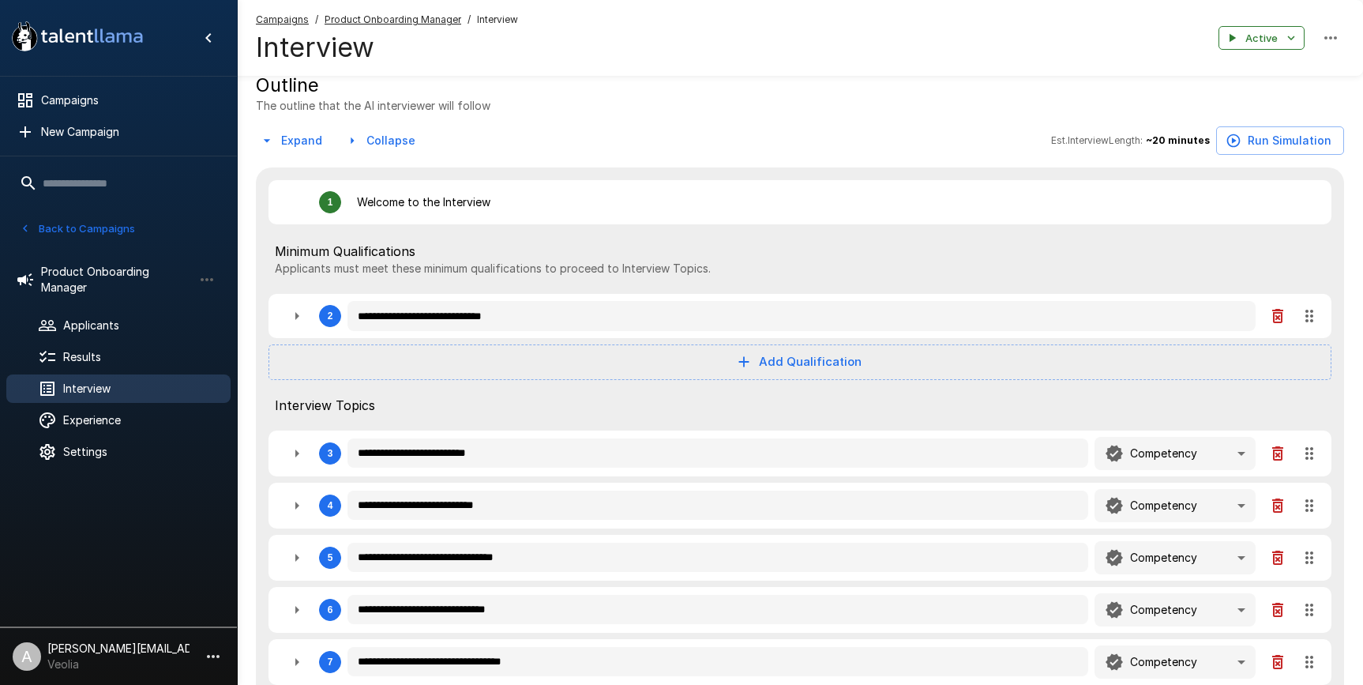
type textarea "*"
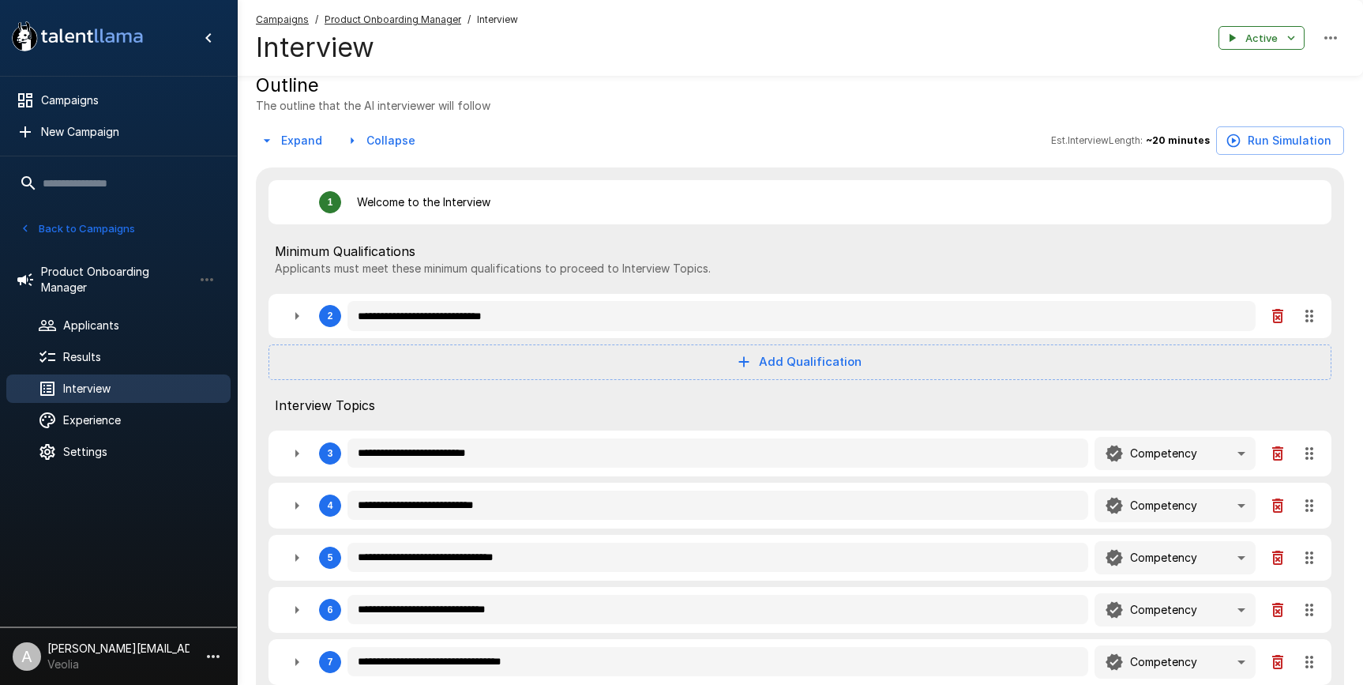
type textarea "*"
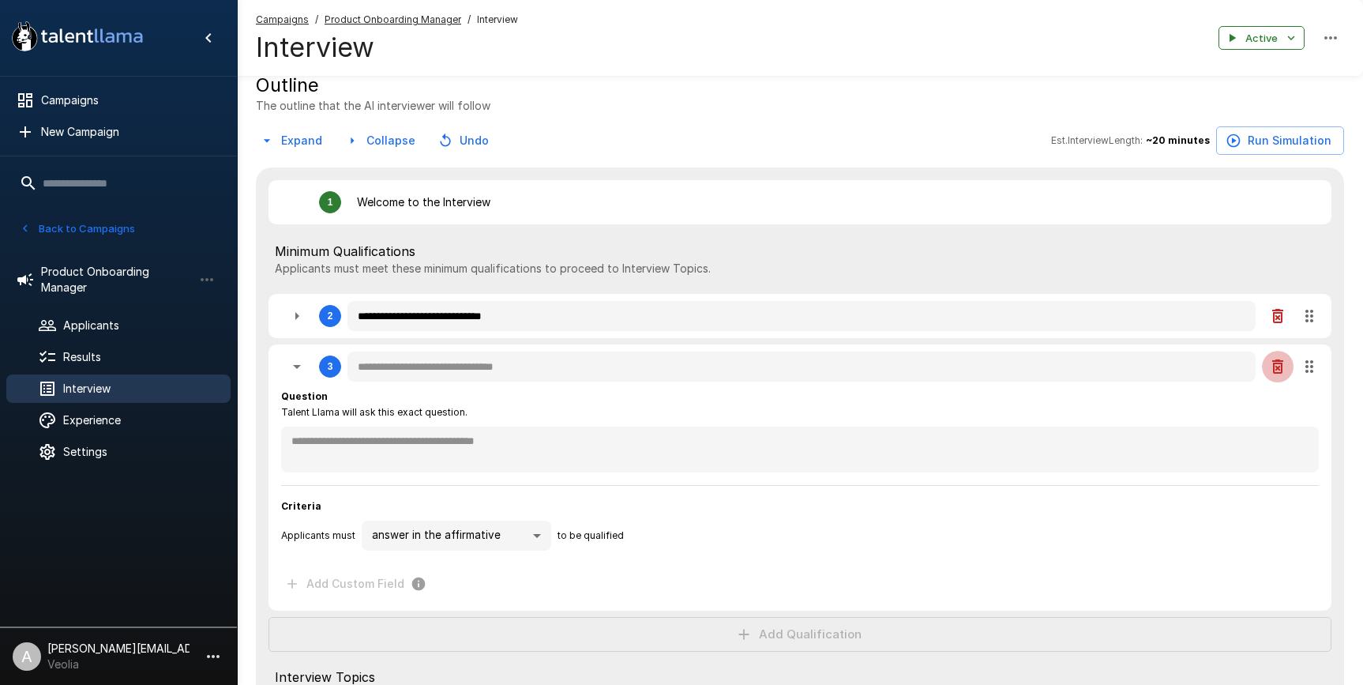
click at [1276, 377] on button "button" at bounding box center [1278, 367] width 32 height 32
type textarea "*"
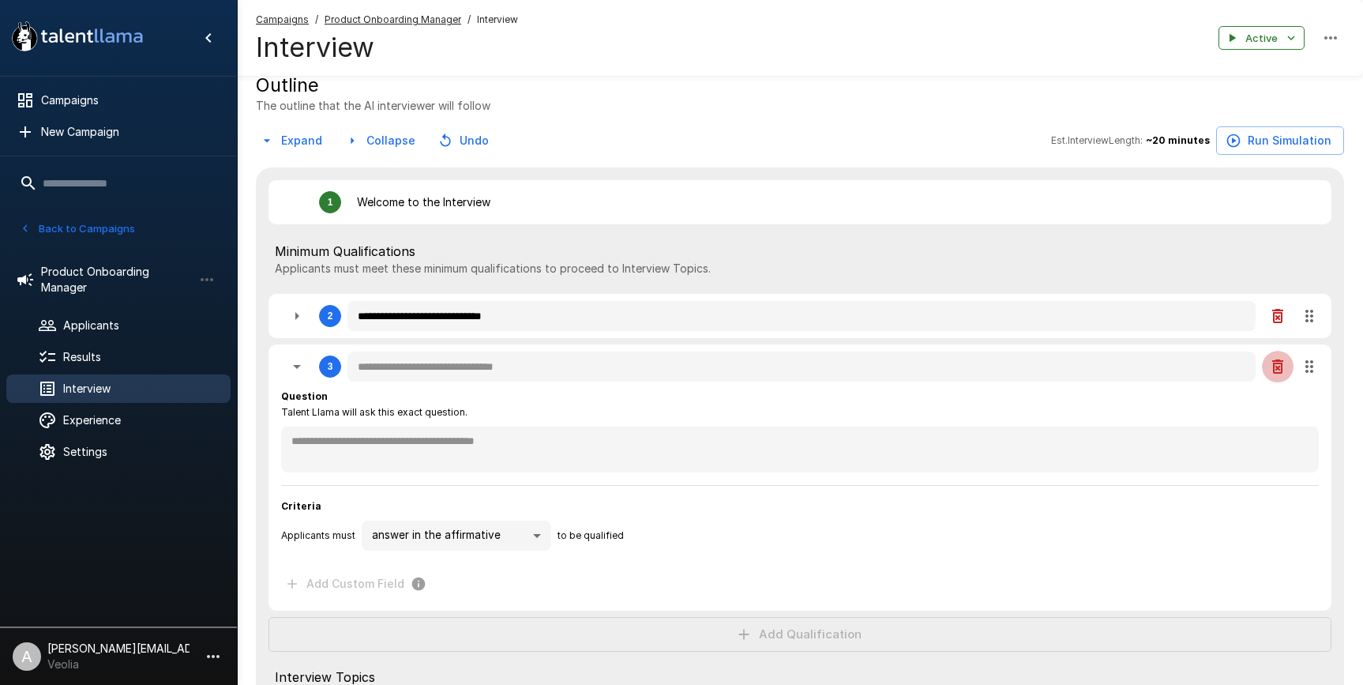
type textarea "*"
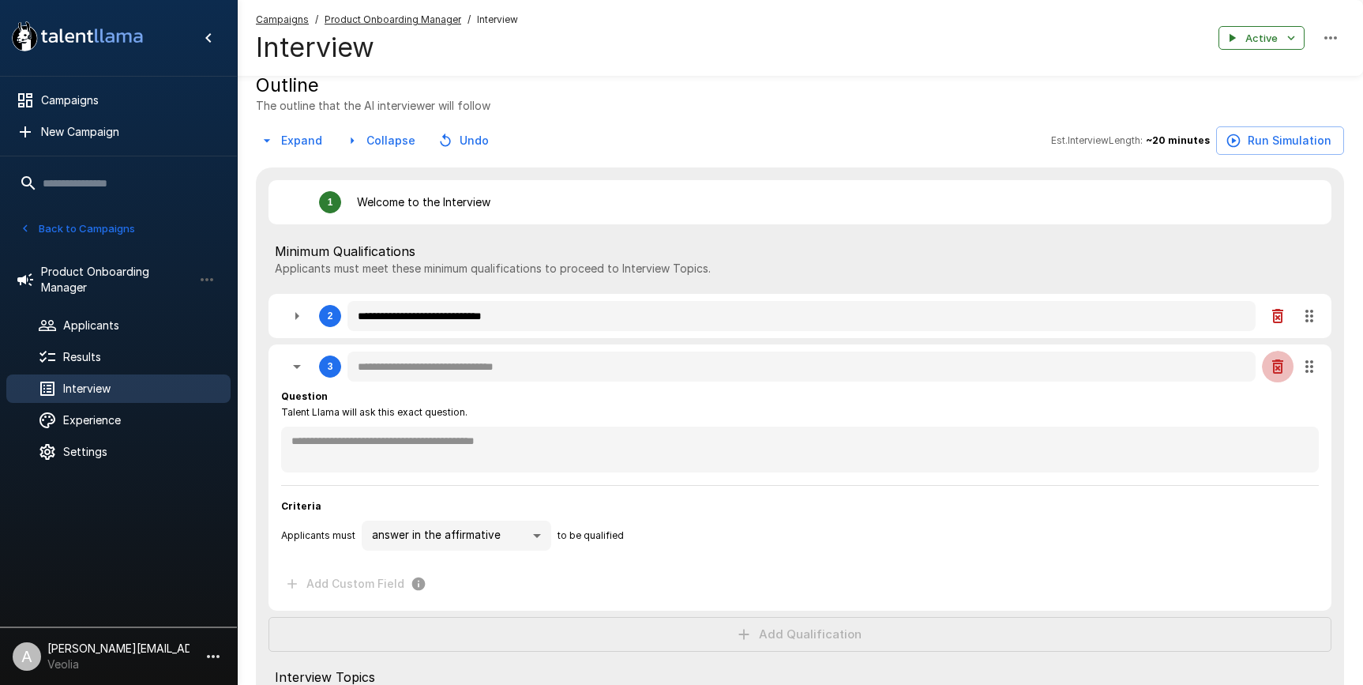
type textarea "*"
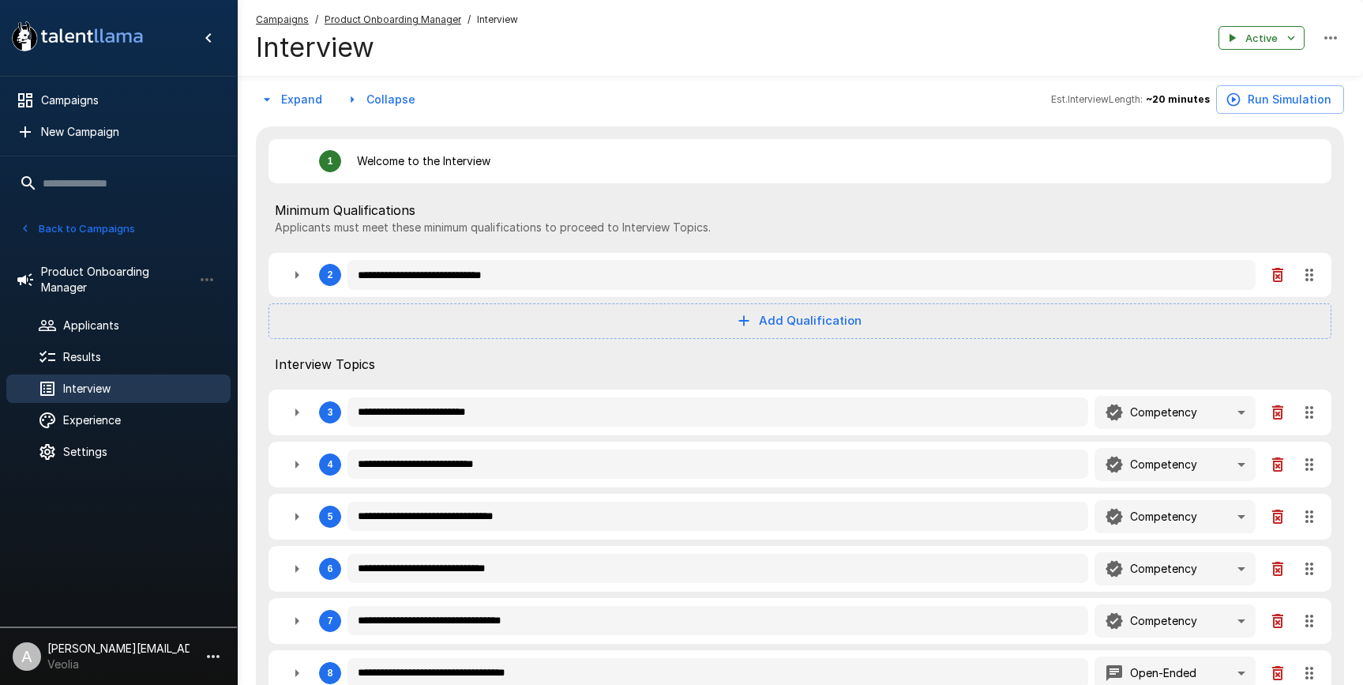
scroll to position [222, 0]
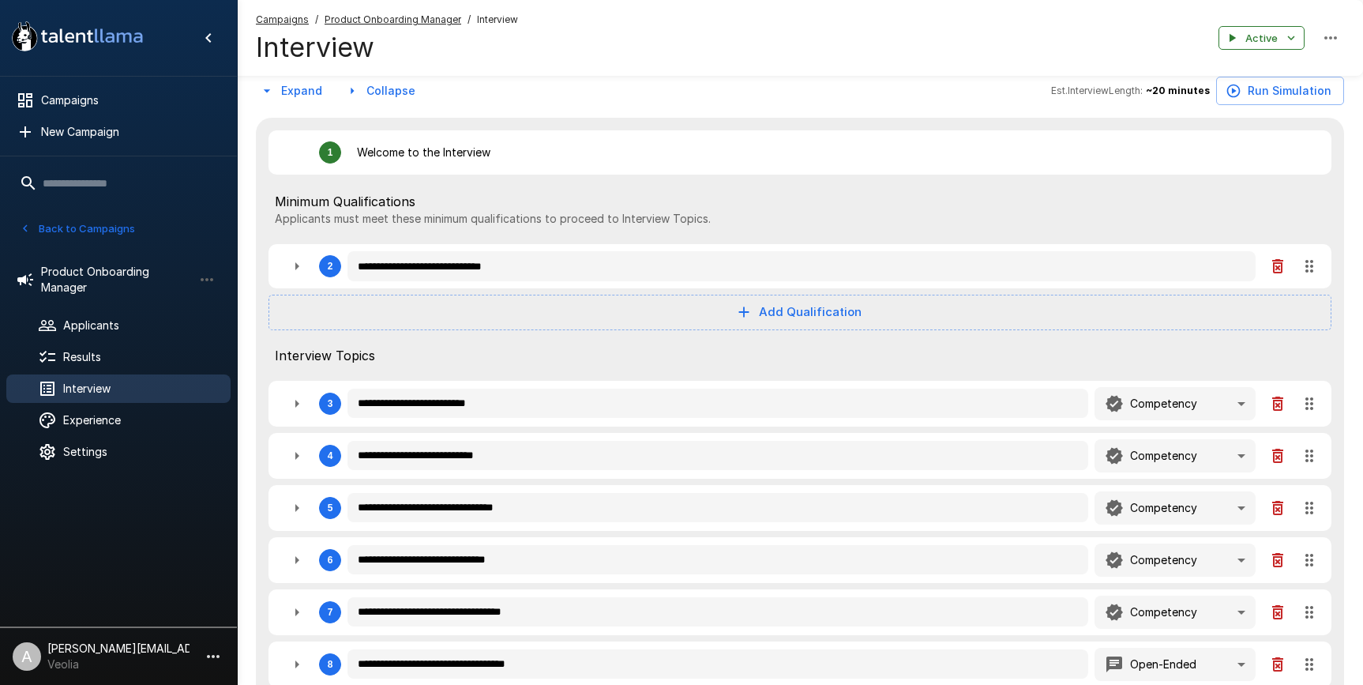
click at [305, 269] on icon "button" at bounding box center [296, 266] width 19 height 19
type textarea "*"
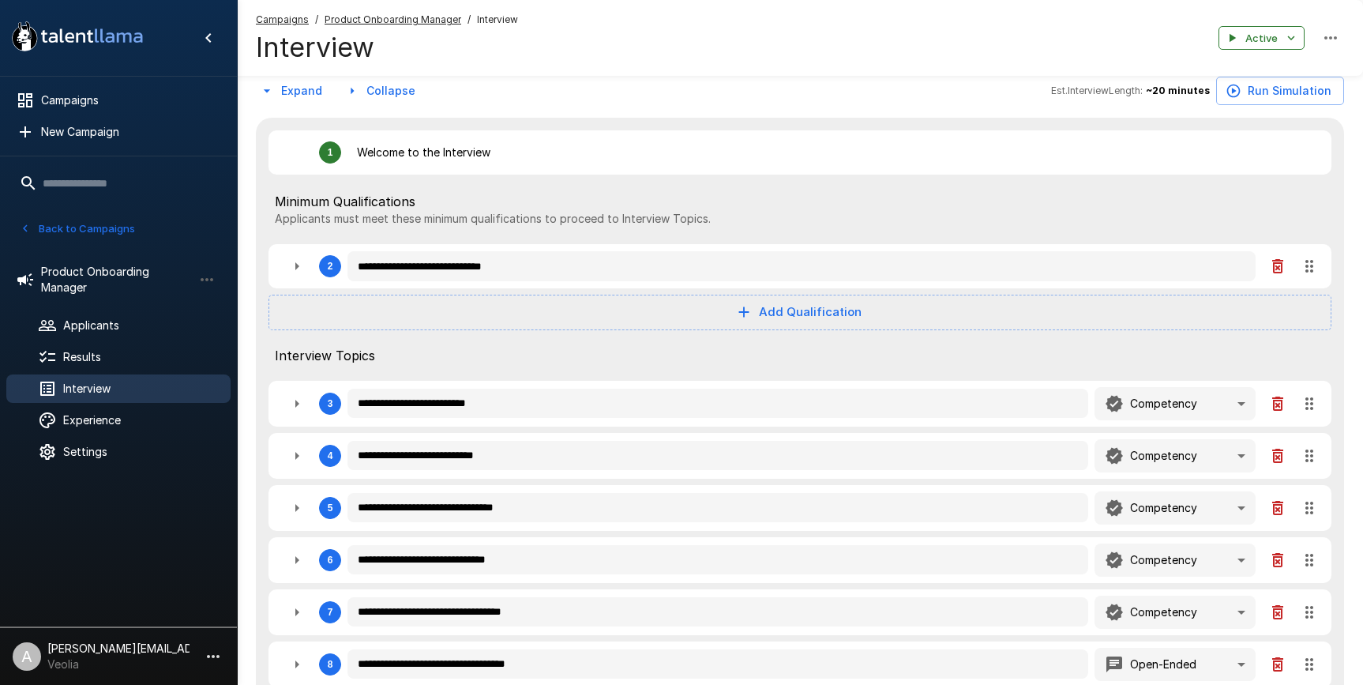
type textarea "*"
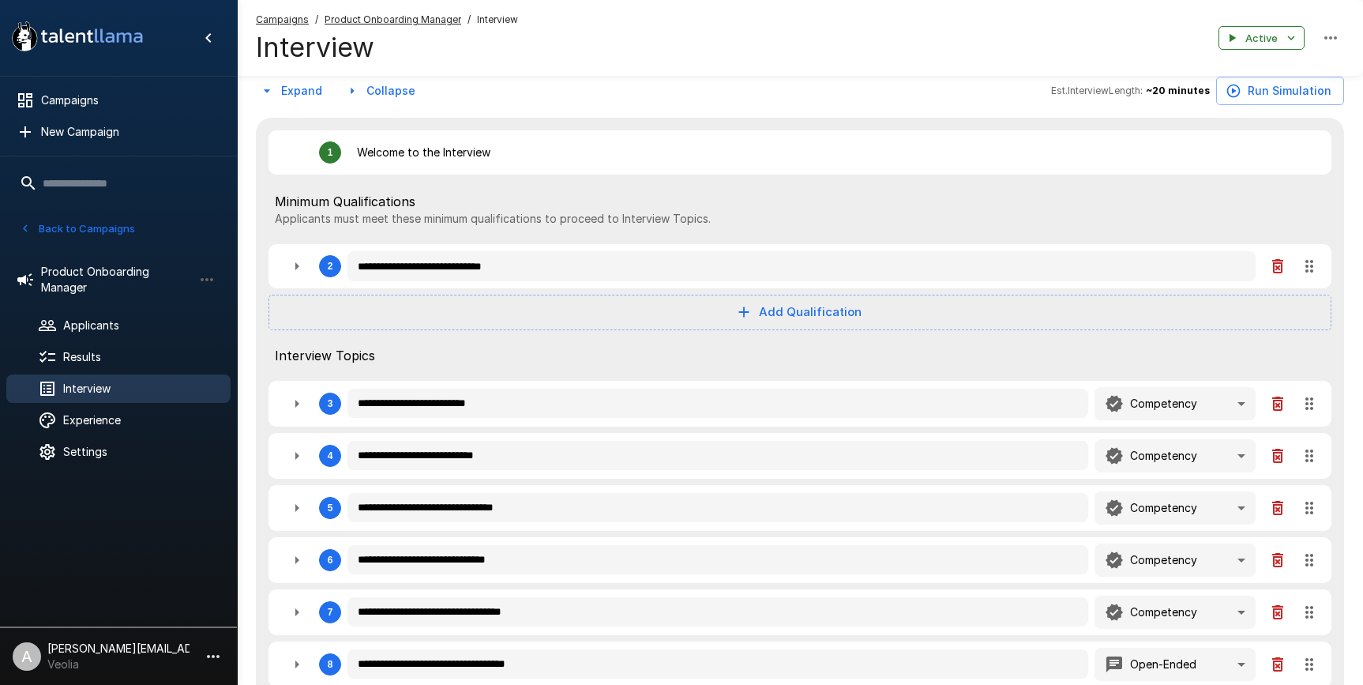
type textarea "*"
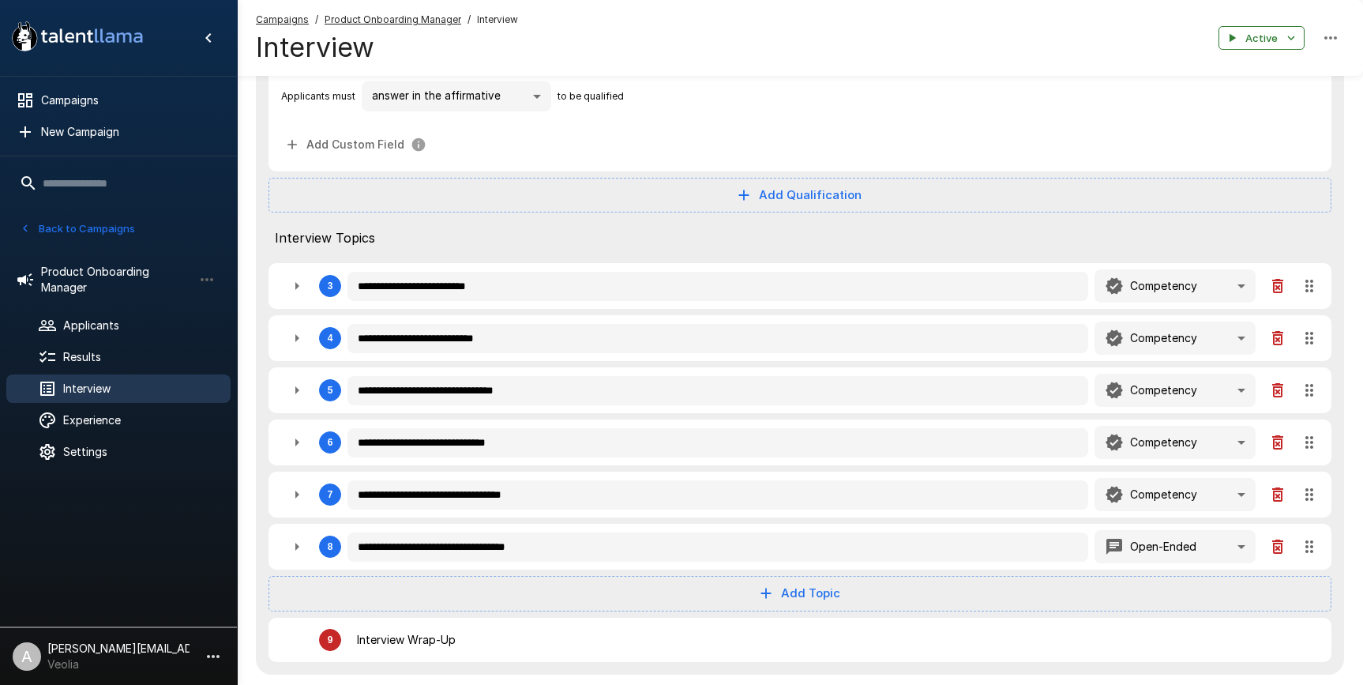
scroll to position [582, 0]
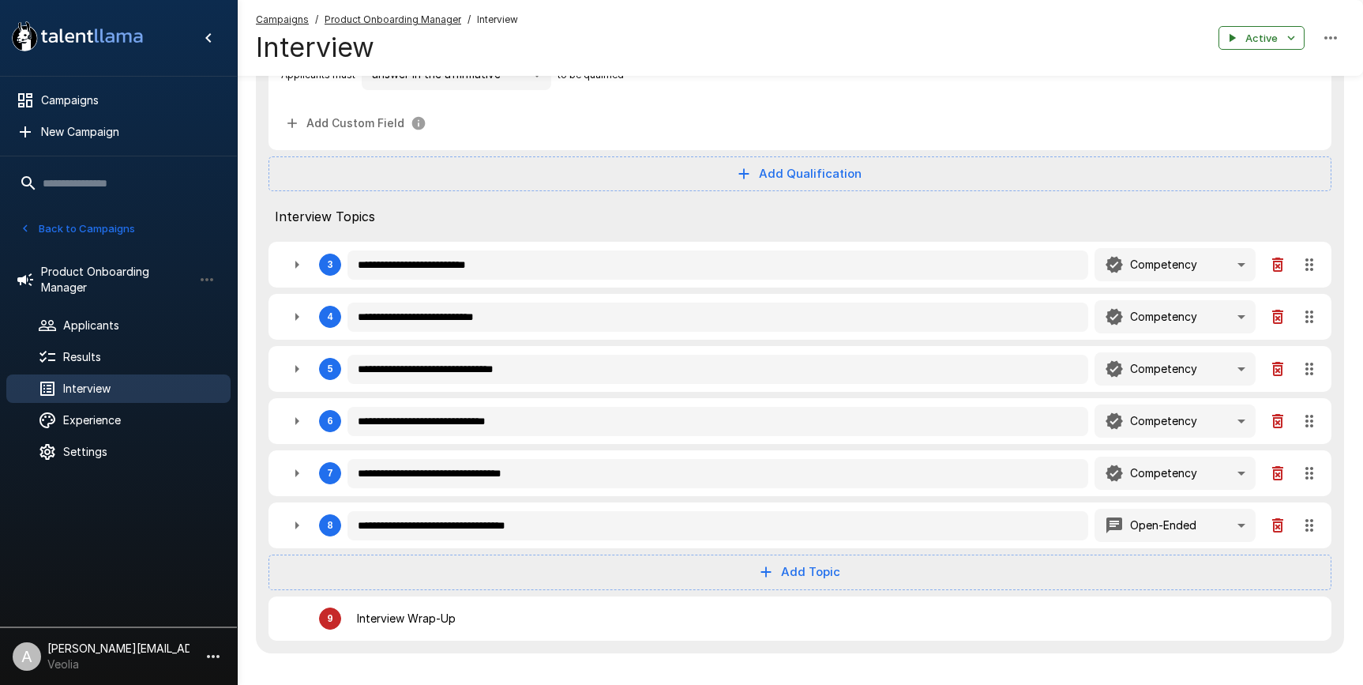
click at [296, 268] on icon "button" at bounding box center [297, 265] width 4 height 8
type textarea "*"
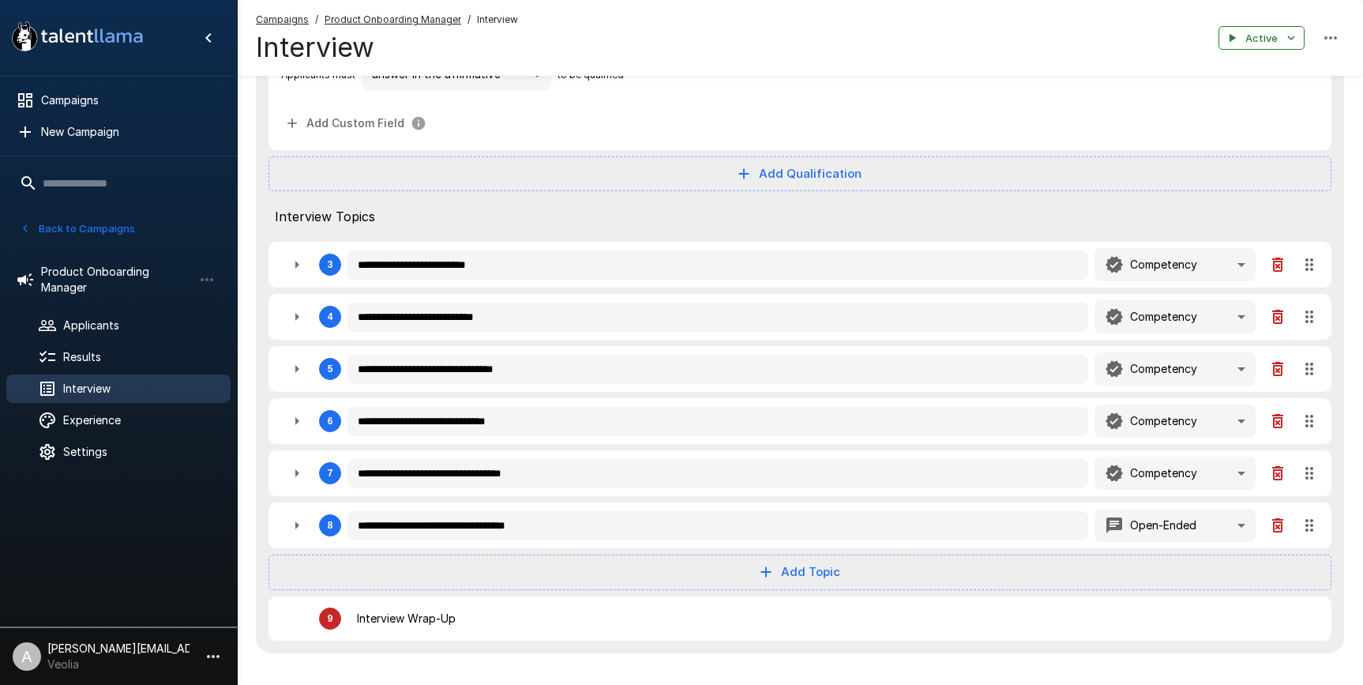
type textarea "*"
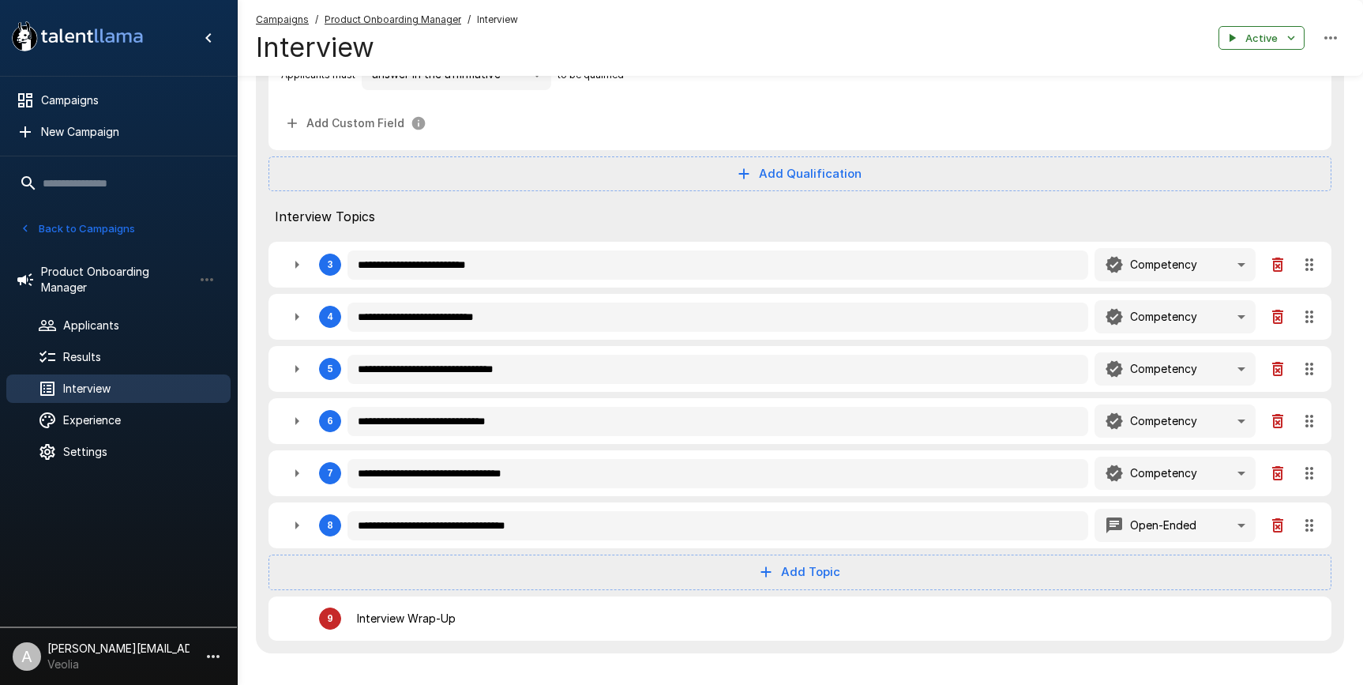
type textarea "*"
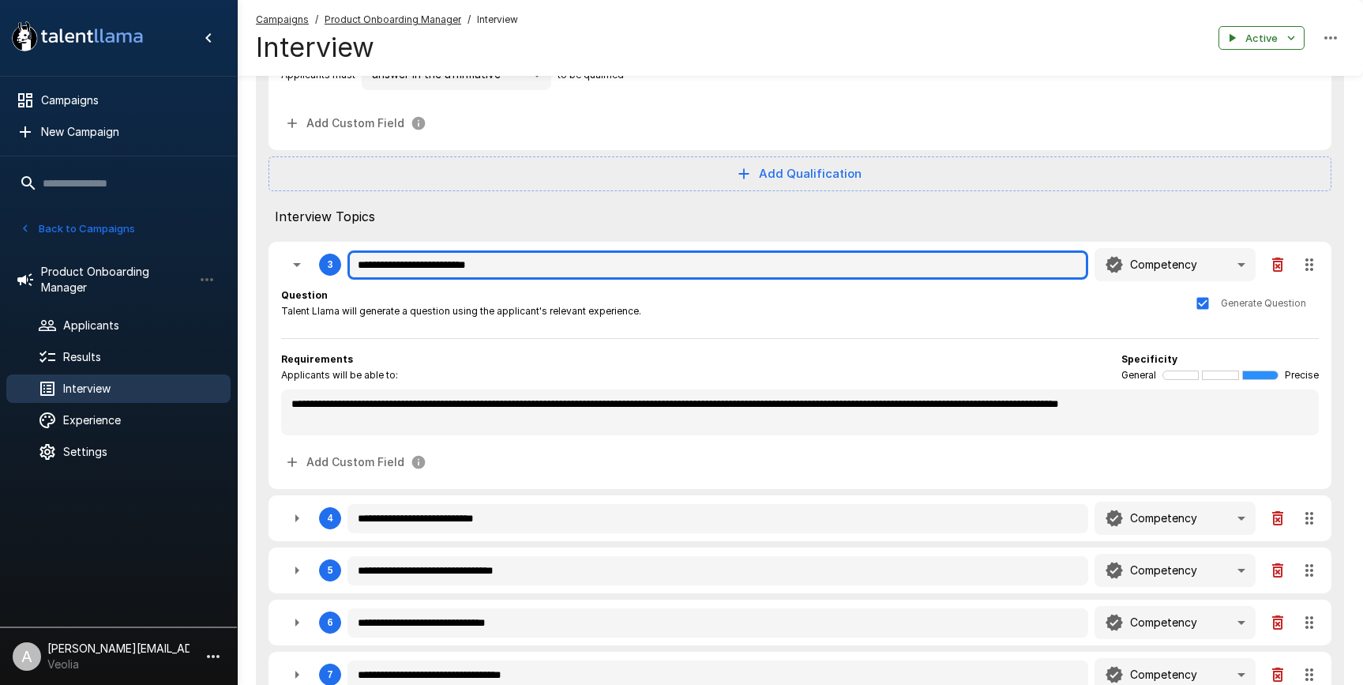
type textarea "*"
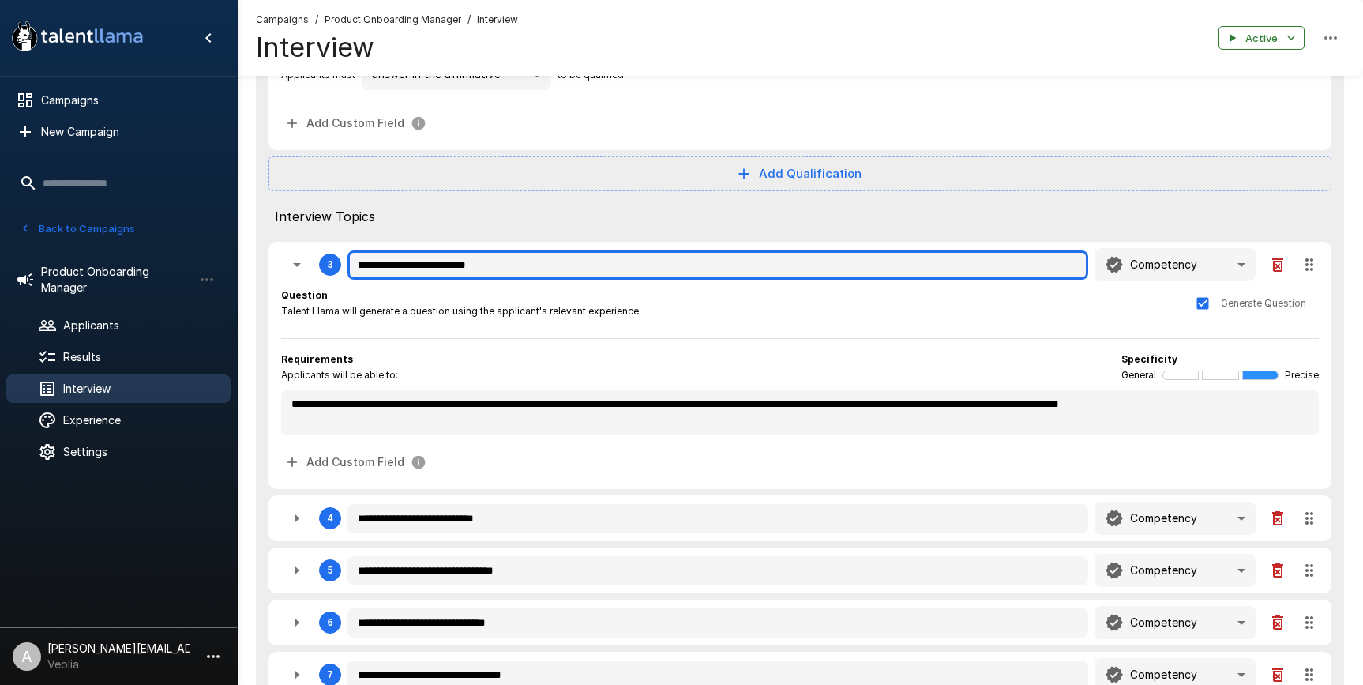
type textarea "*"
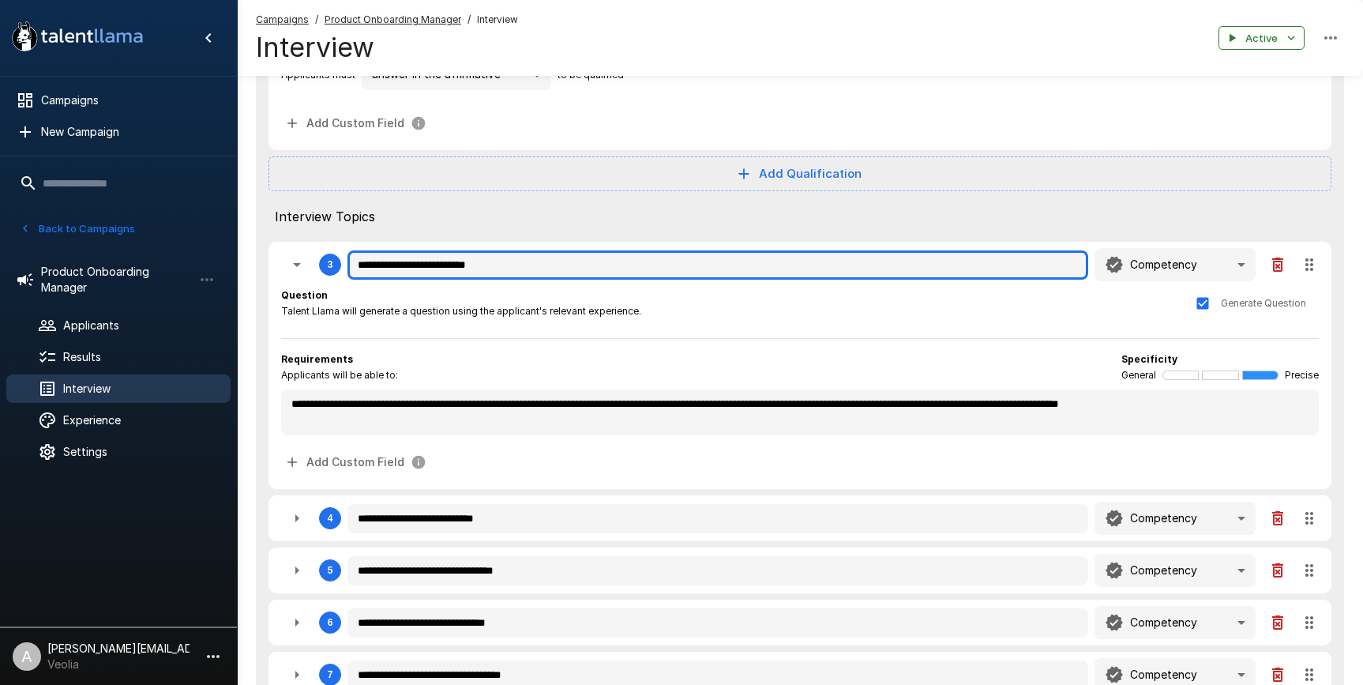
type textarea "*"
drag, startPoint x: 505, startPoint y: 267, endPoint x: 328, endPoint y: 268, distance: 176.9
click at [328, 268] on div "**********" at bounding box center [800, 264] width 1038 height 33
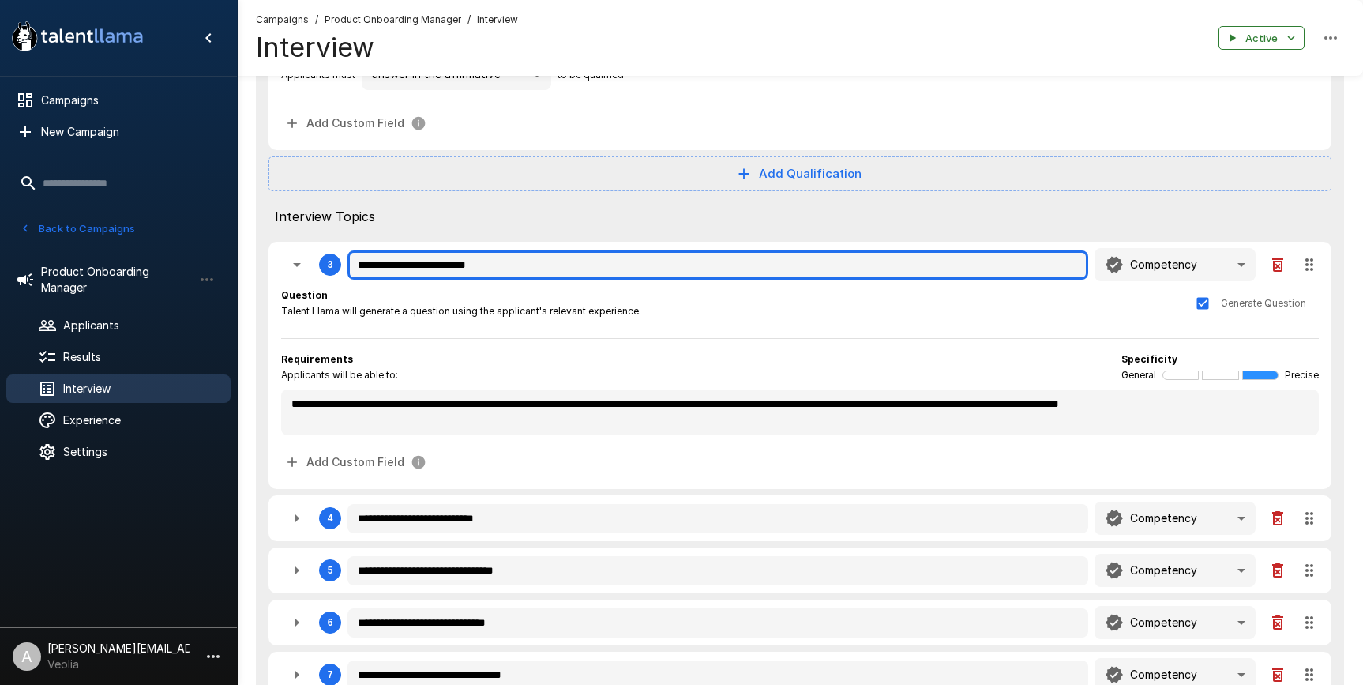
type textarea "*"
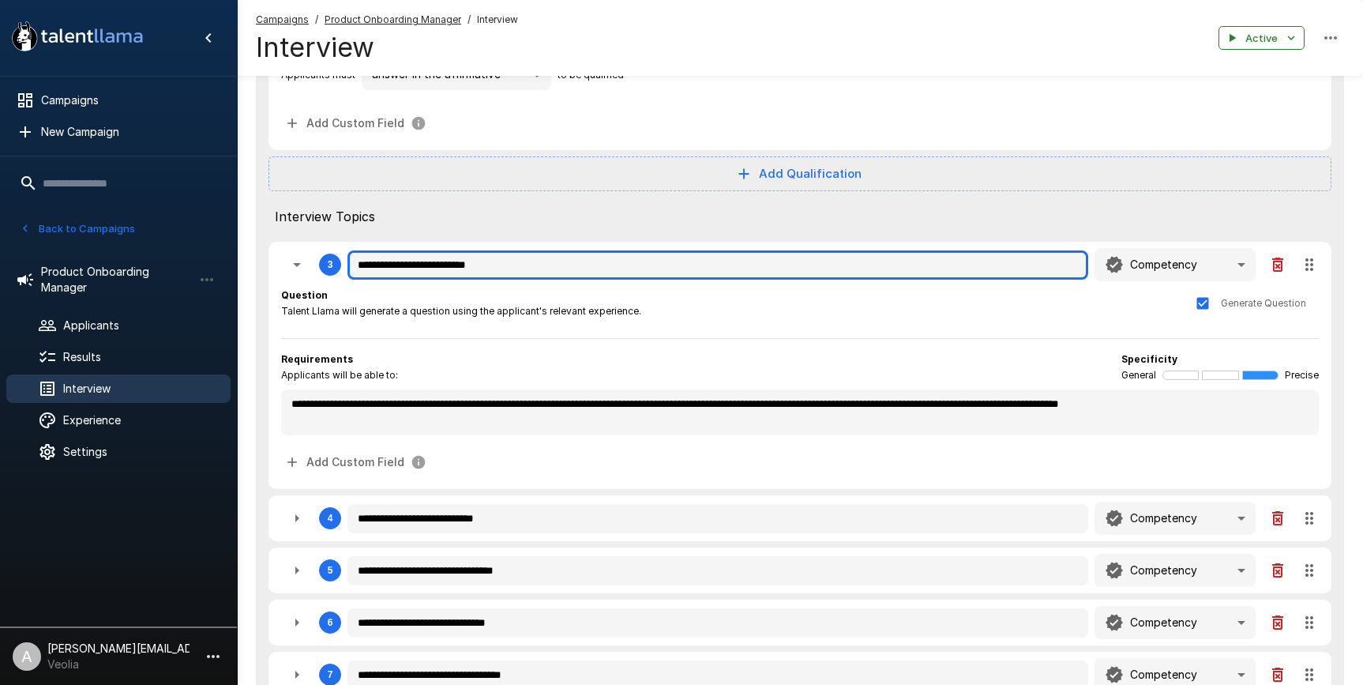
type textarea "*"
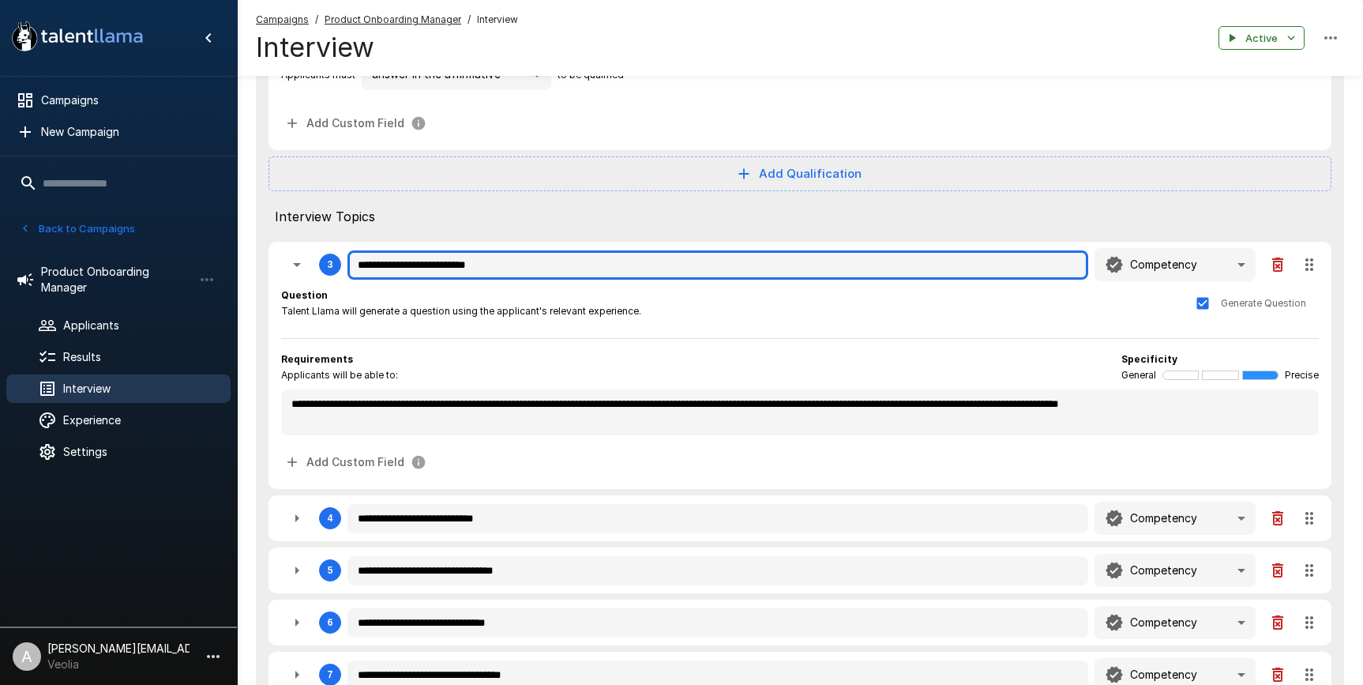
type textarea "*"
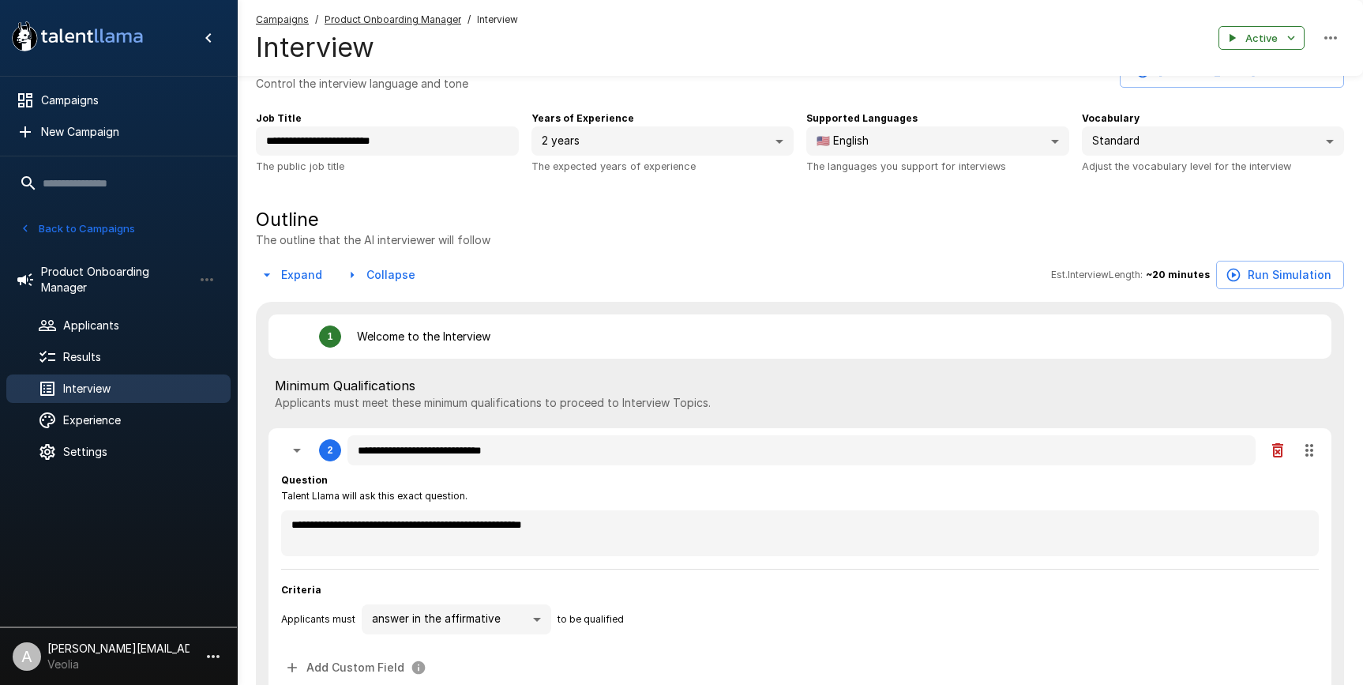
scroll to position [0, 0]
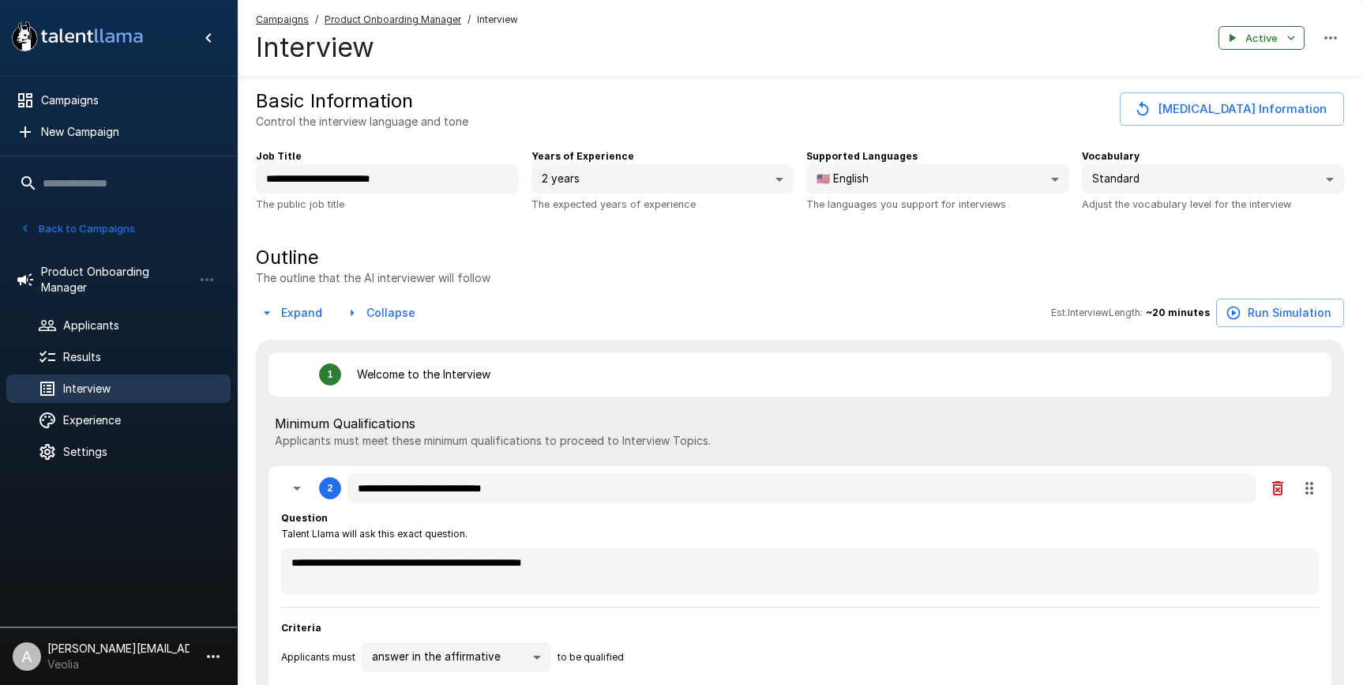
type textarea "*"
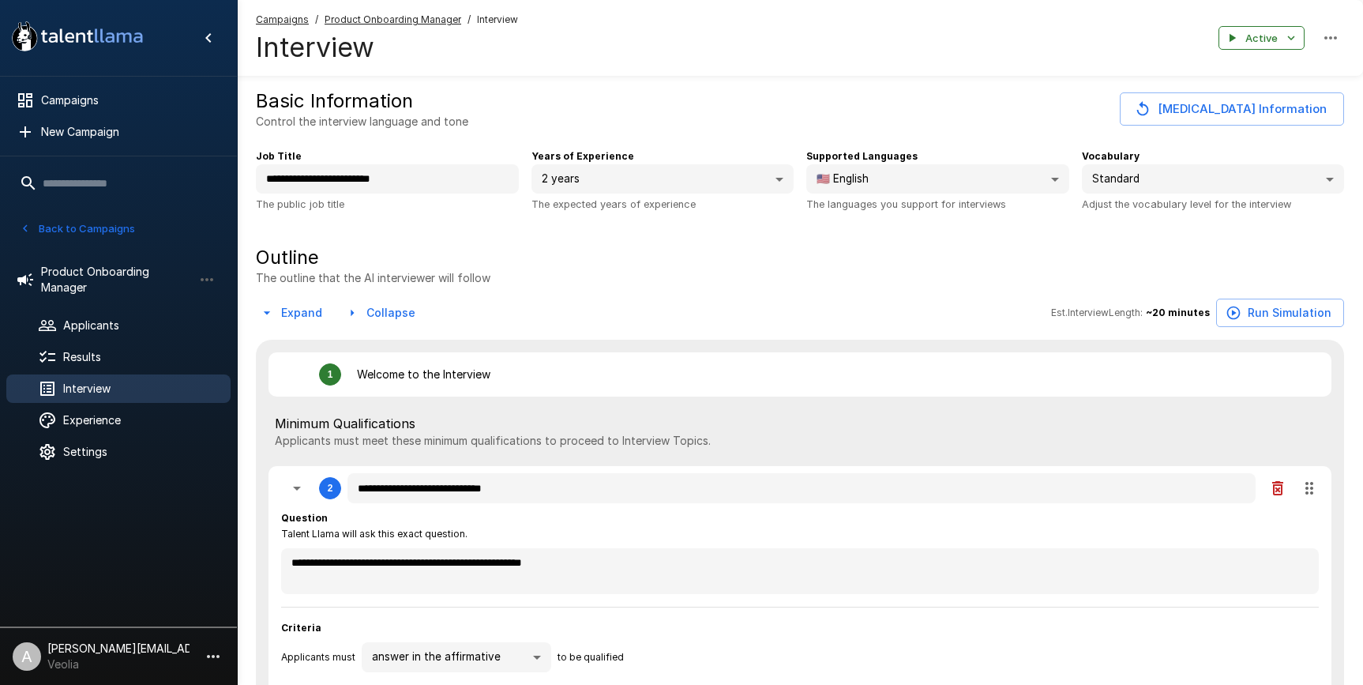
type textarea "*"
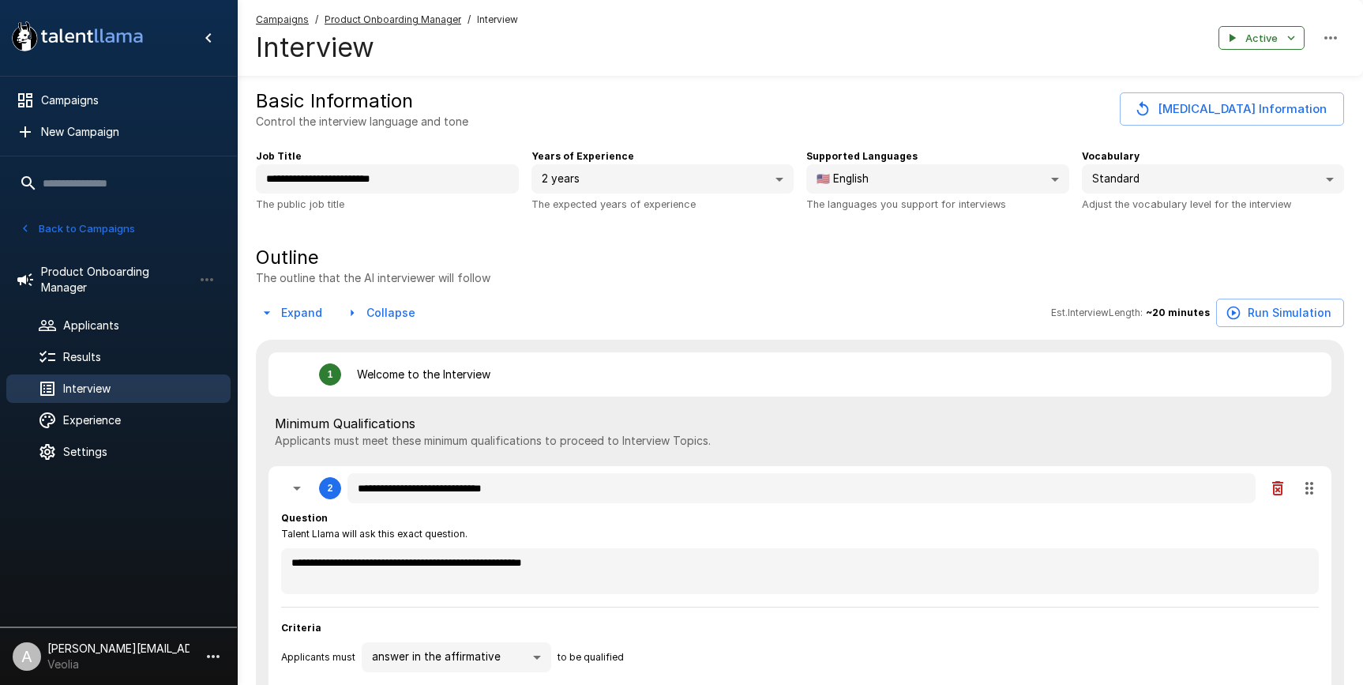
type textarea "*"
drag, startPoint x: 79, startPoint y: 228, endPoint x: 111, endPoint y: 236, distance: 32.6
click at [79, 228] on button "Back to Campaigns" at bounding box center [77, 228] width 123 height 24
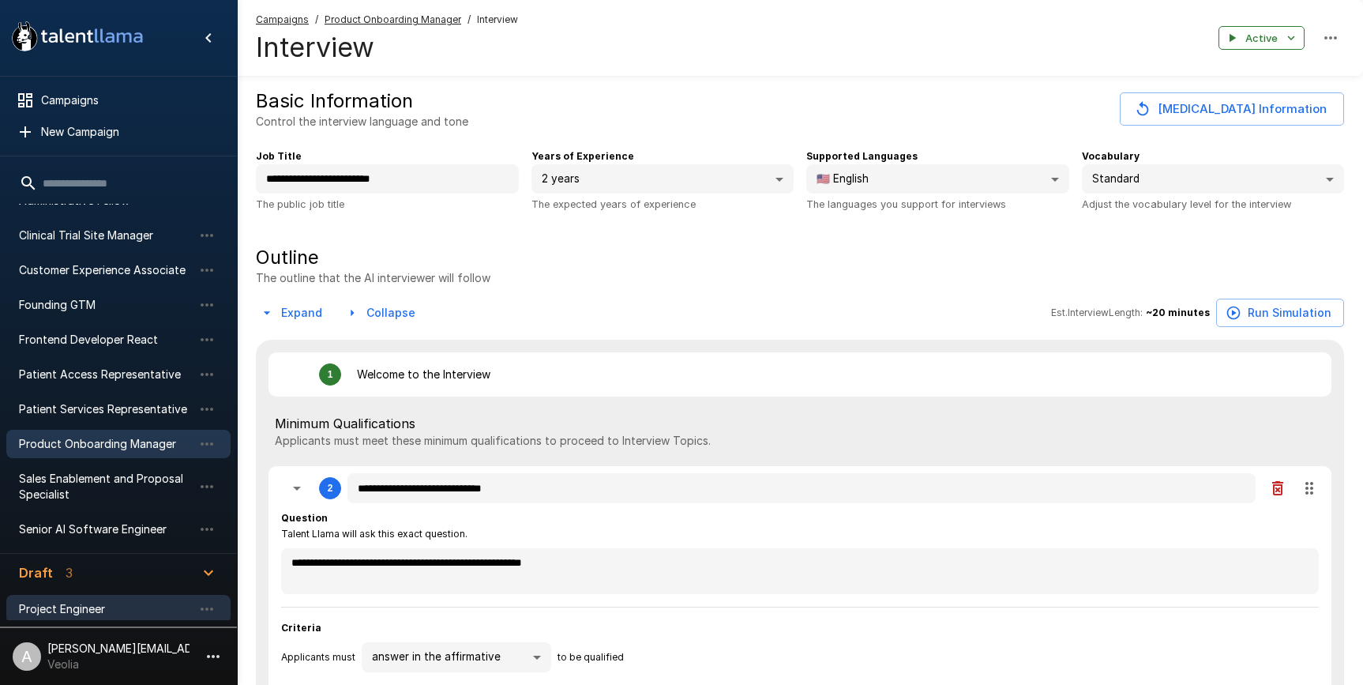
scroll to position [115, 0]
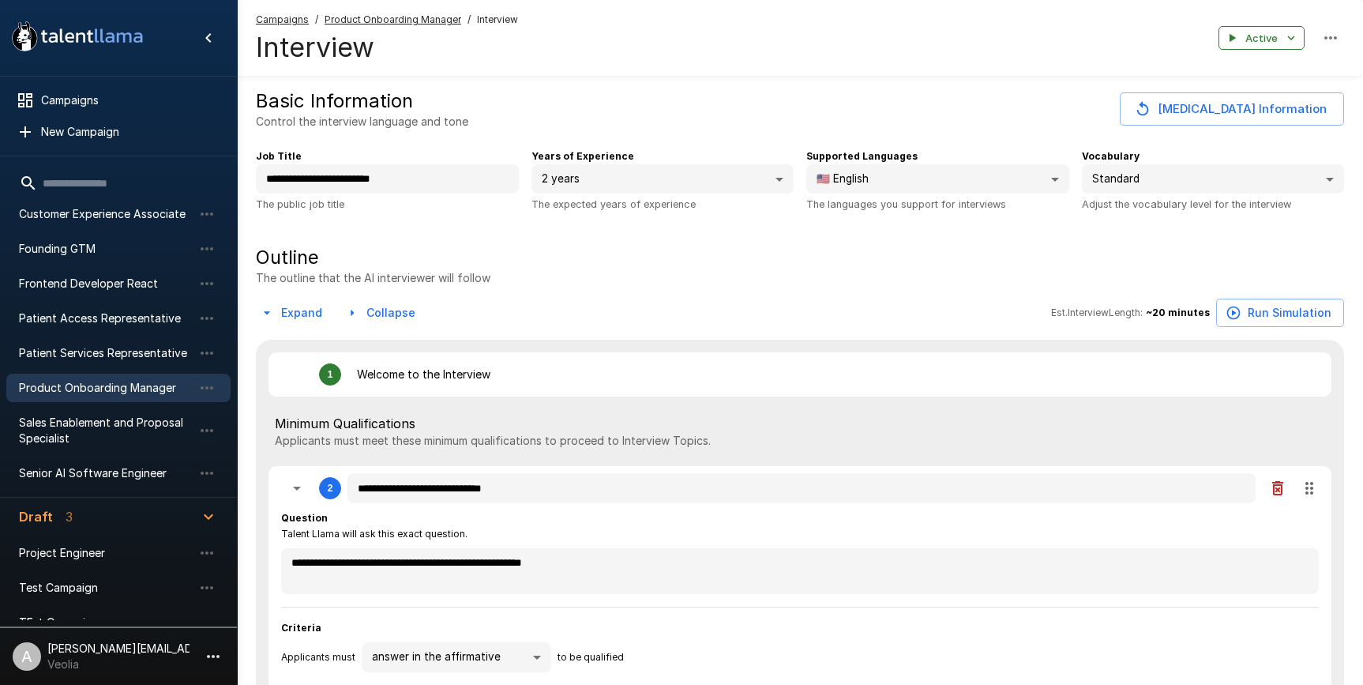
click at [103, 529] on ul "Project Engineer Test Campaign TEst Campaign" at bounding box center [118, 587] width 224 height 117
click at [150, 516] on span "Draft 3" at bounding box center [109, 516] width 180 height 19
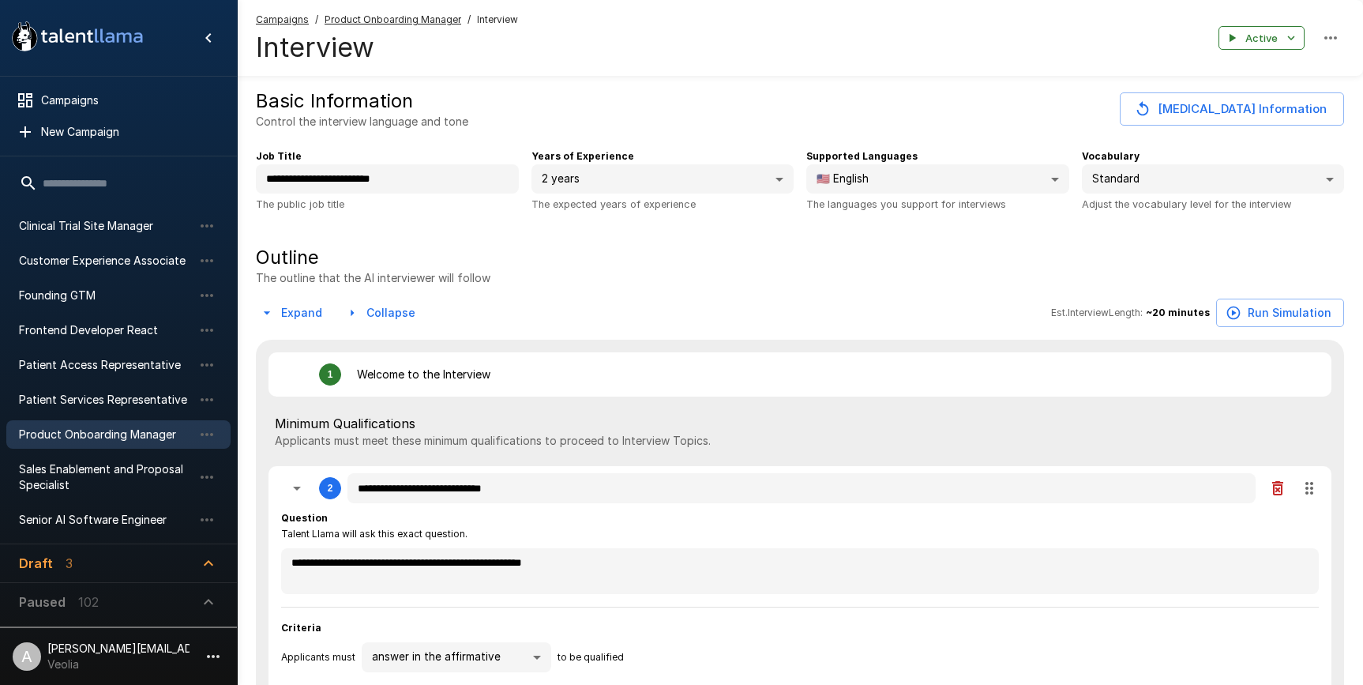
click at [168, 573] on button "Draft 3" at bounding box center [118, 563] width 224 height 38
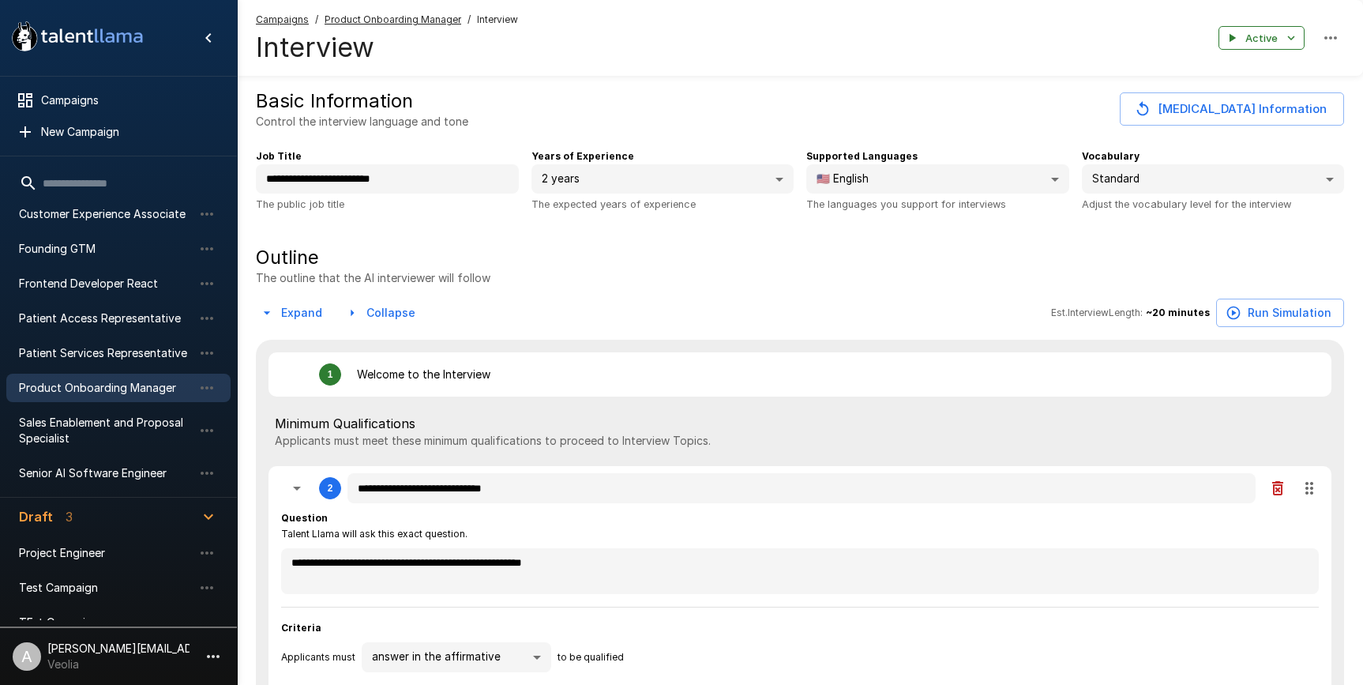
scroll to position [178, 0]
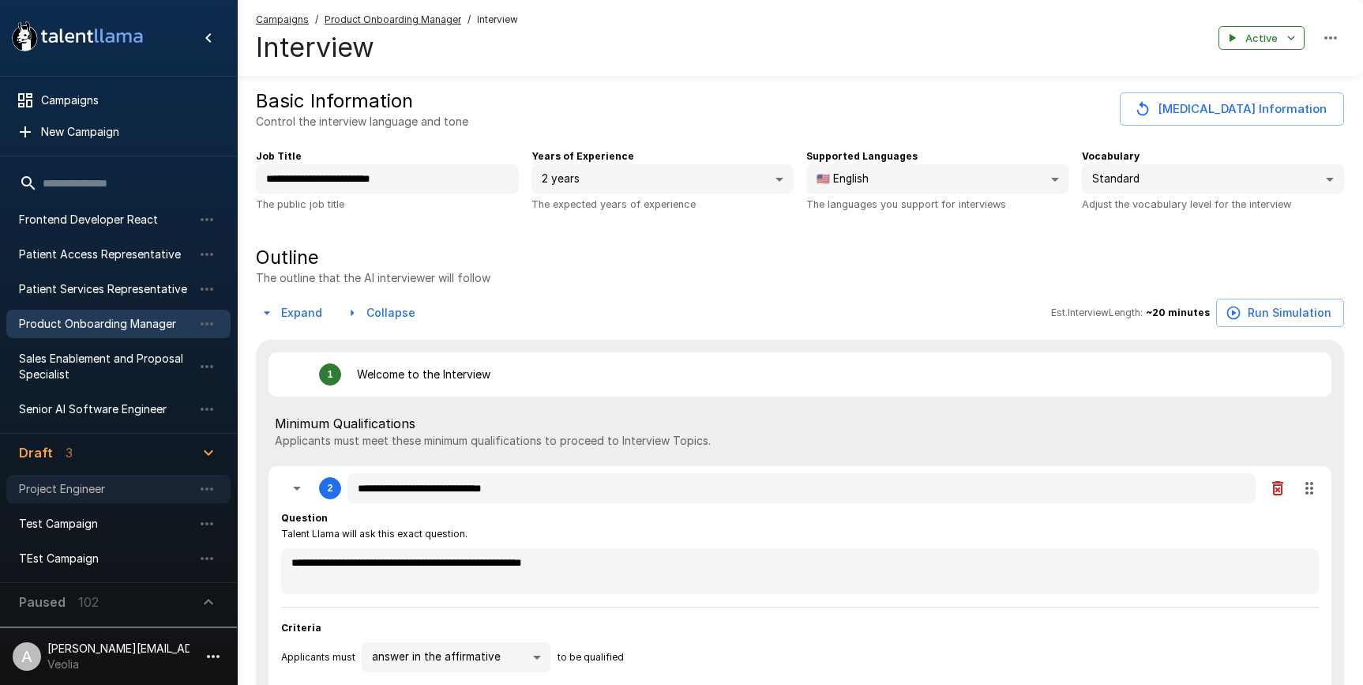
click at [79, 485] on span "Project Engineer" at bounding box center [106, 489] width 174 height 16
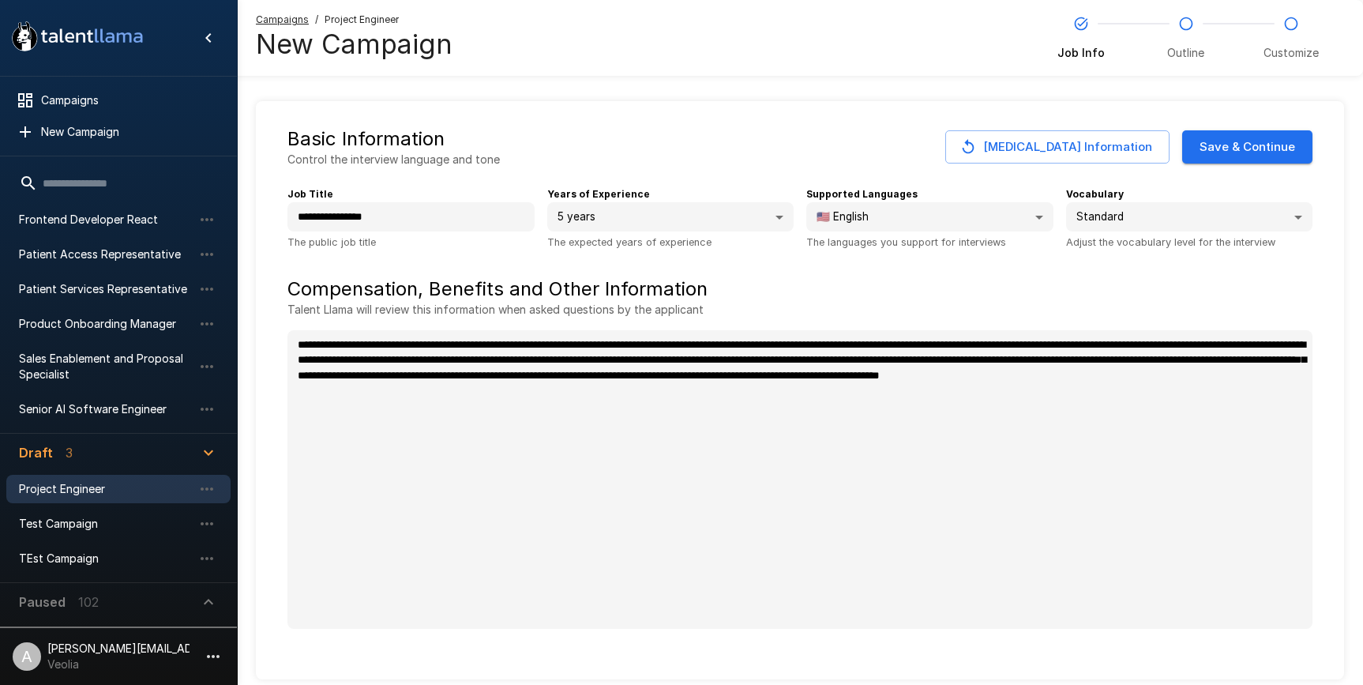
type textarea "*"
click at [1275, 152] on button "Save & Continue" at bounding box center [1247, 146] width 130 height 33
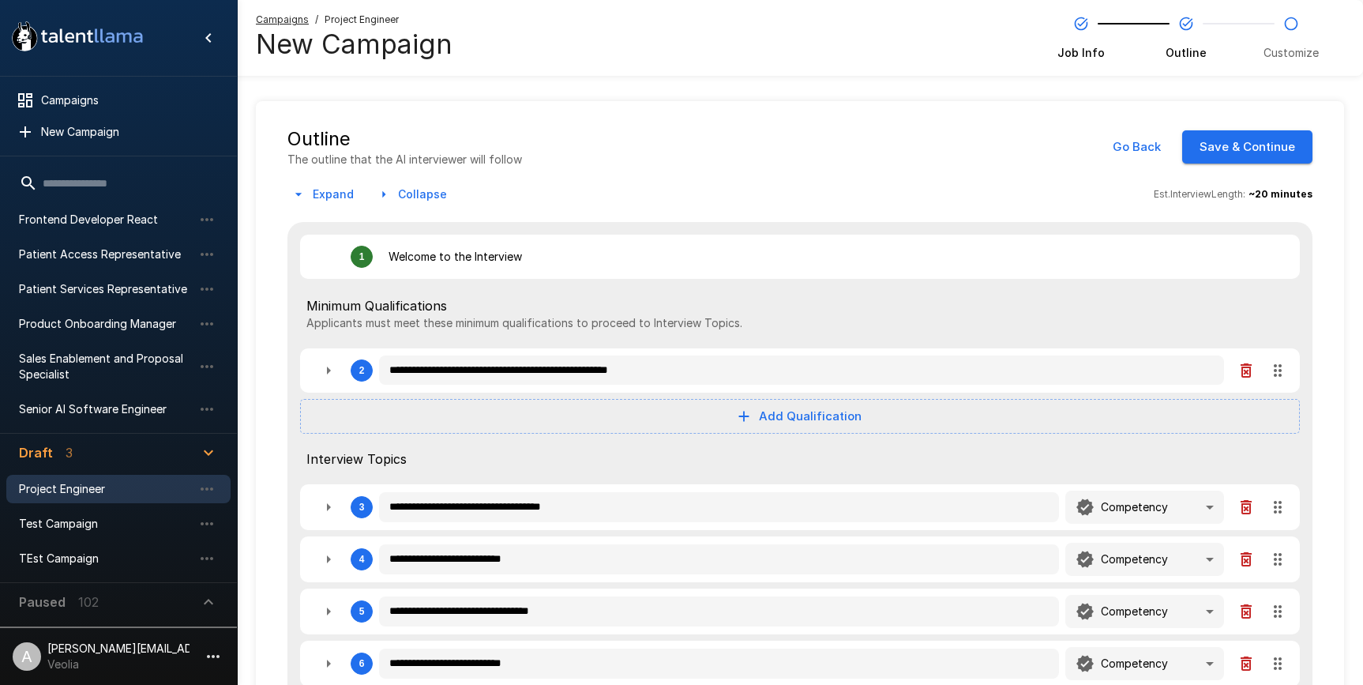
click at [1248, 139] on button "Save & Continue" at bounding box center [1247, 146] width 130 height 33
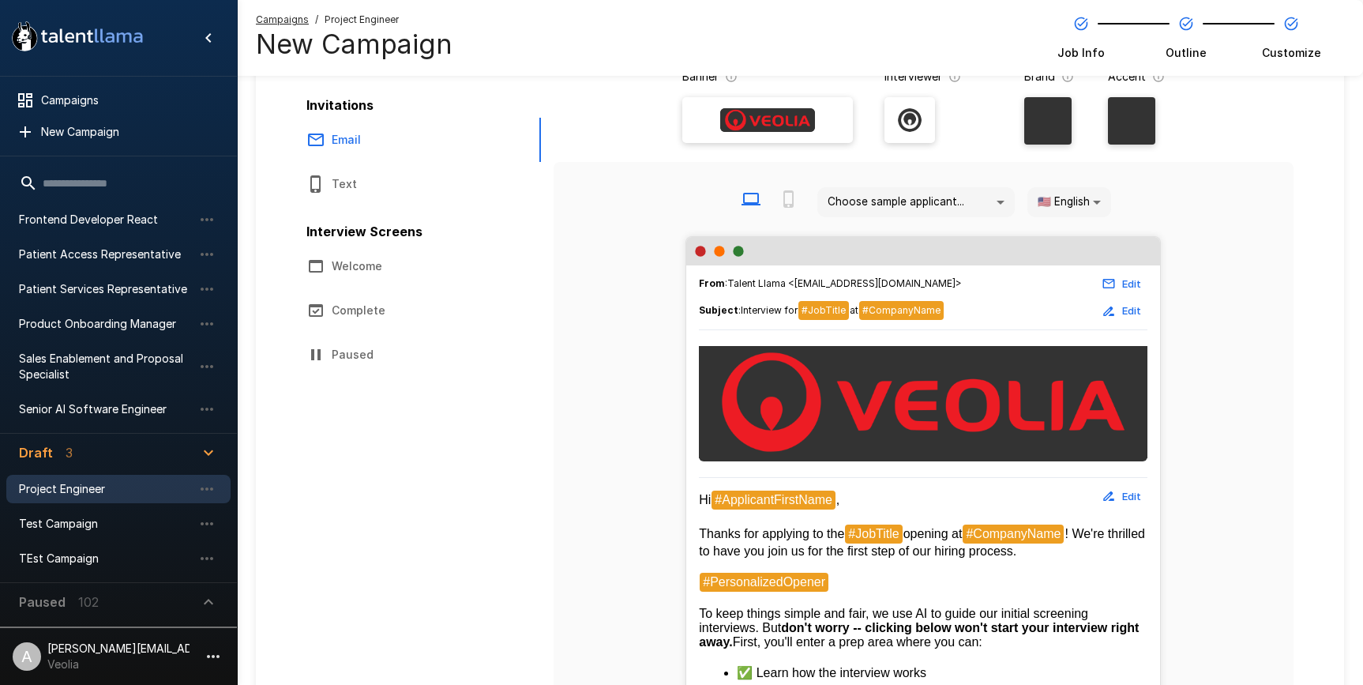
scroll to position [133, 0]
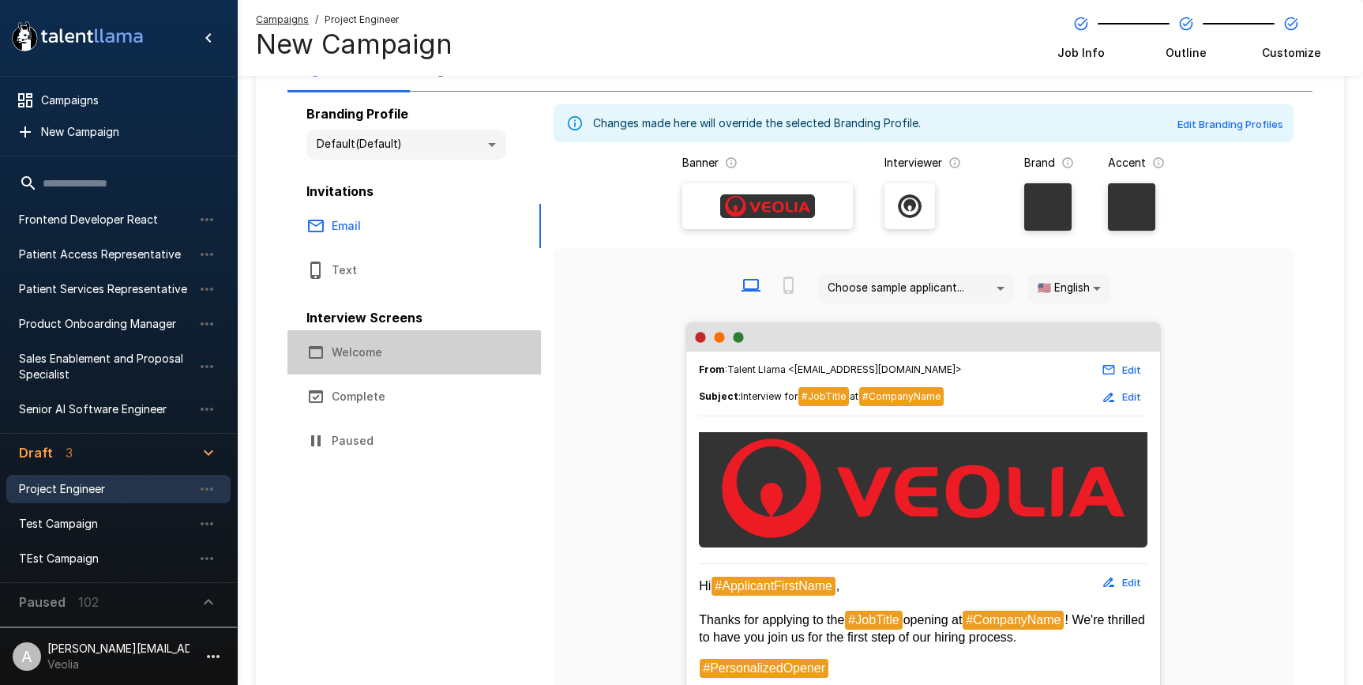
click at [352, 355] on button "Welcome" at bounding box center [414, 352] width 254 height 44
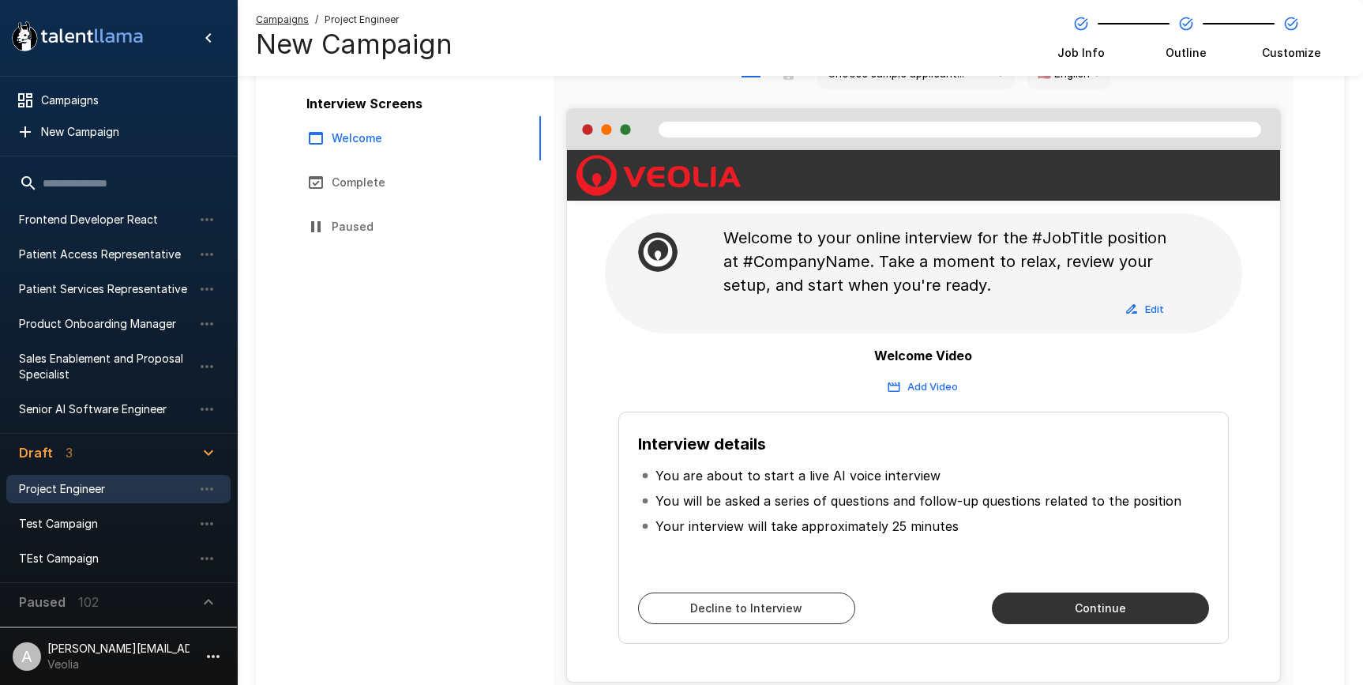
scroll to position [356, 0]
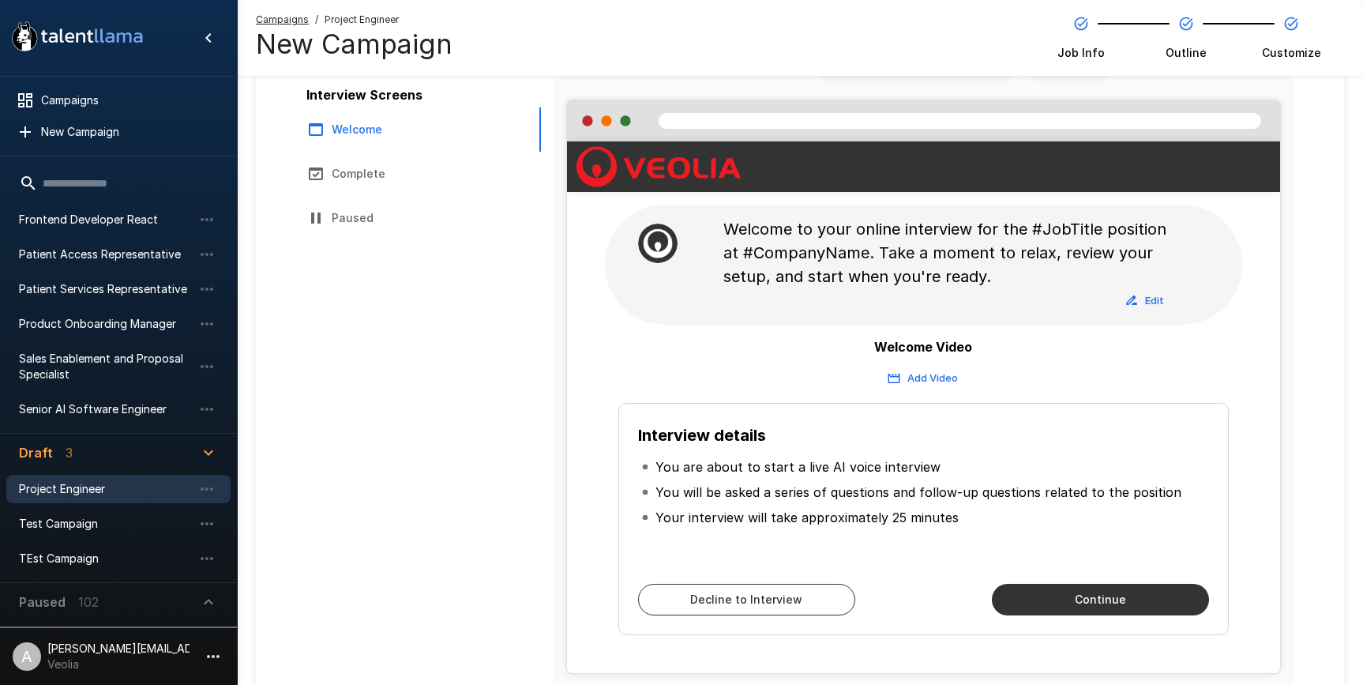
click at [949, 377] on button "Add Video" at bounding box center [923, 378] width 77 height 24
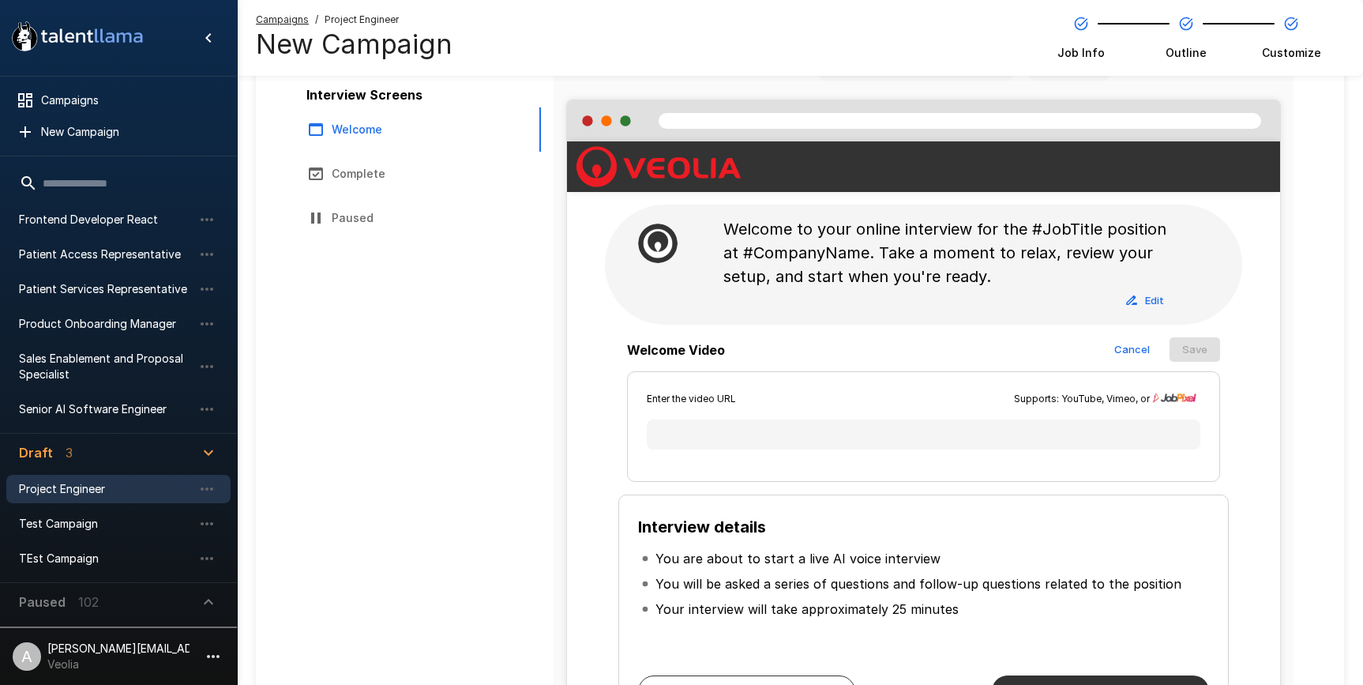
click at [1140, 348] on button "Cancel" at bounding box center [1131, 349] width 51 height 24
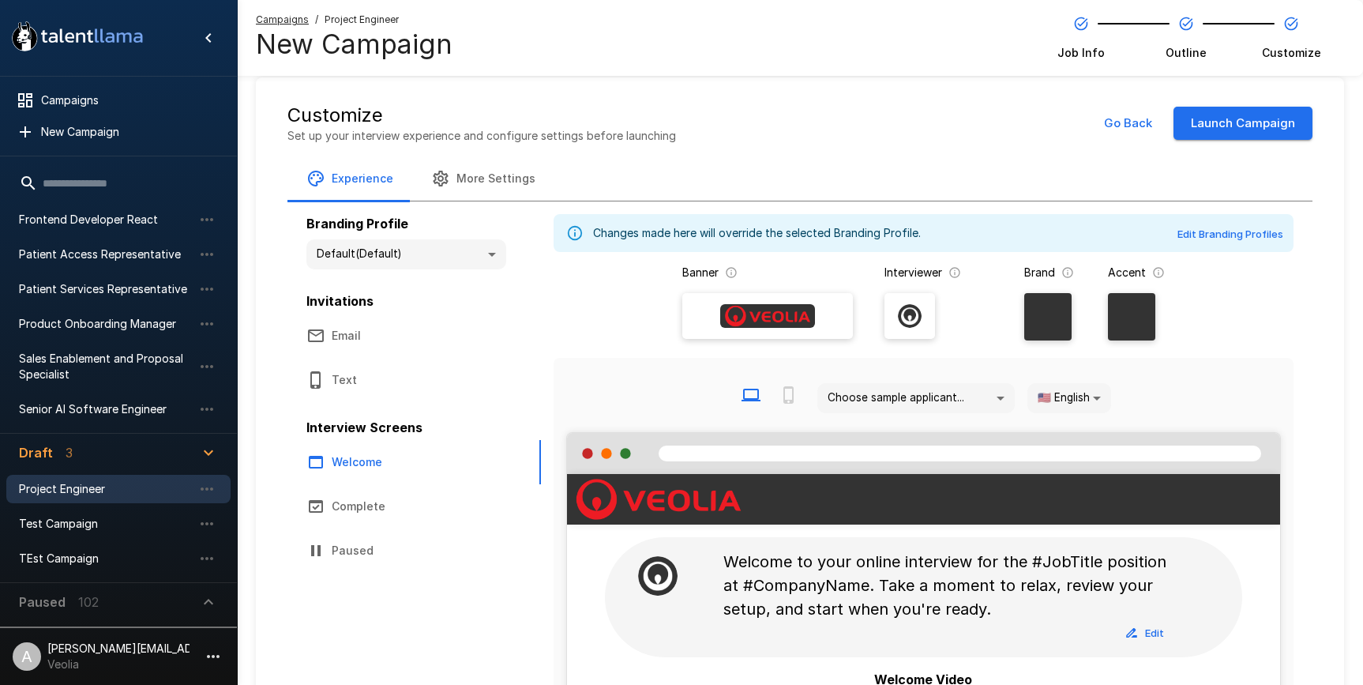
scroll to position [0, 0]
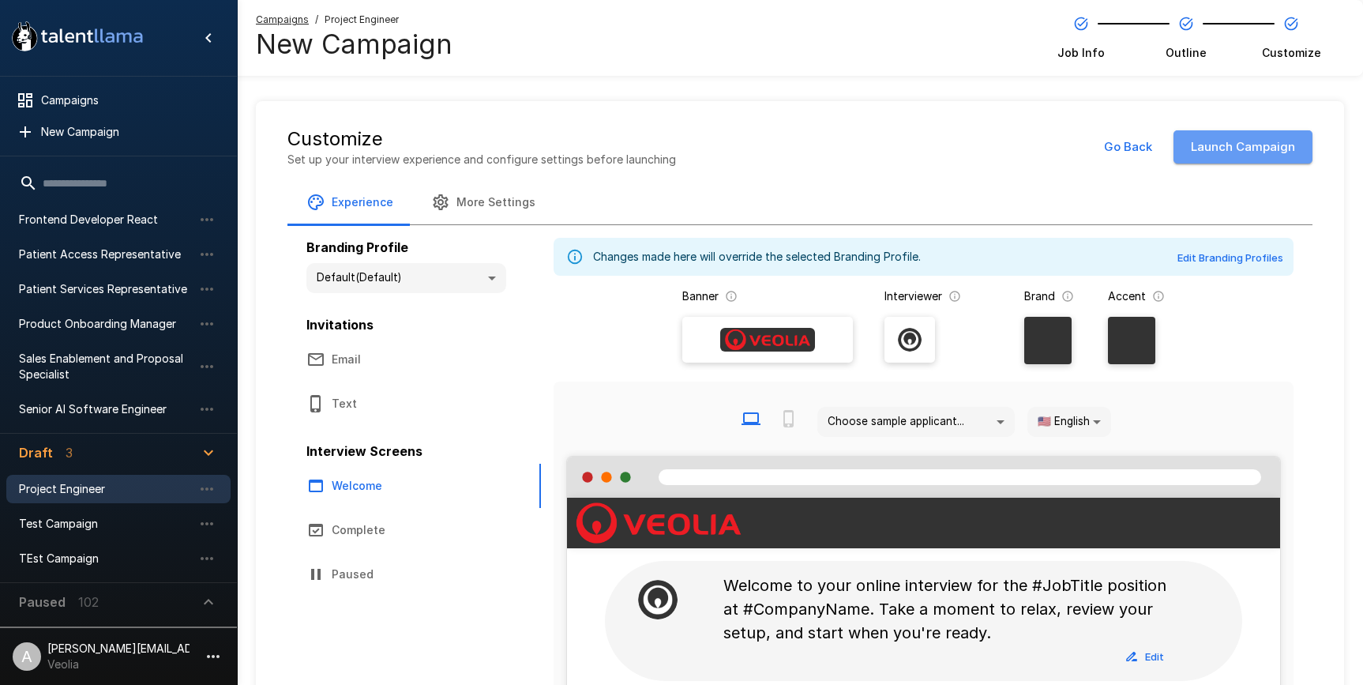
click at [1262, 152] on button "Launch Campaign" at bounding box center [1243, 146] width 139 height 33
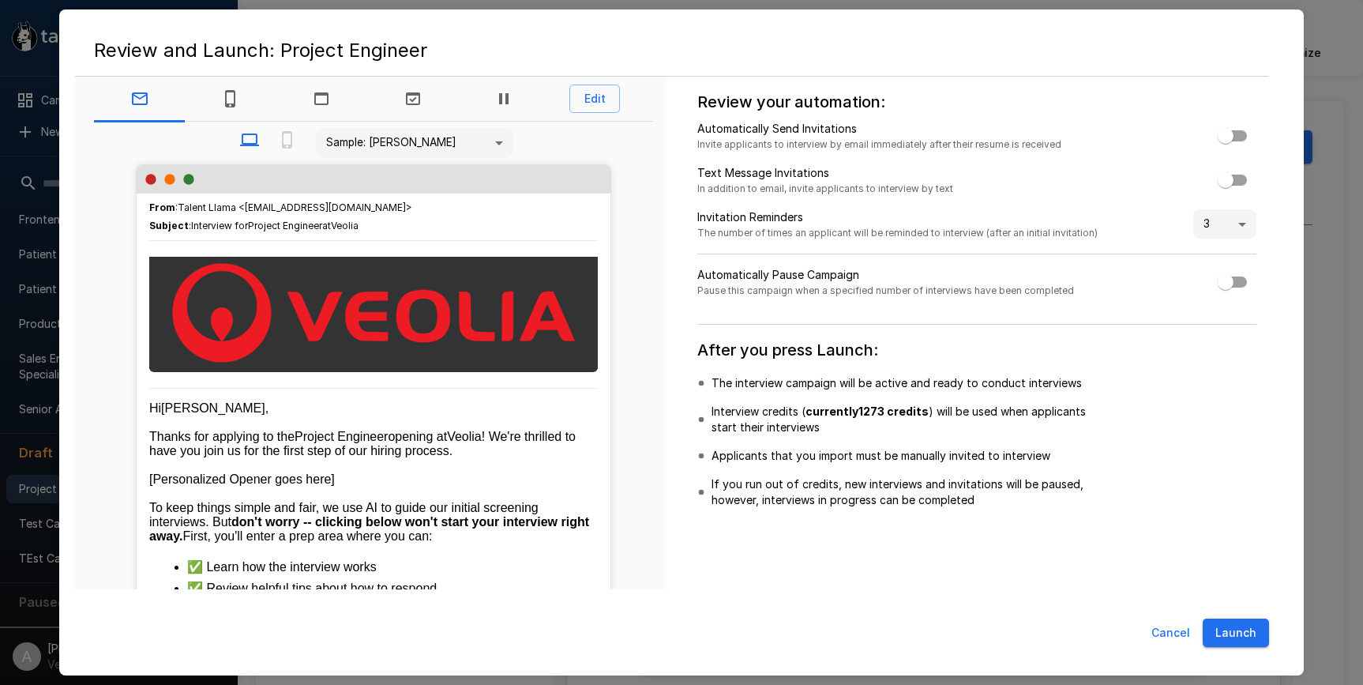
click at [1241, 573] on button "Launch" at bounding box center [1236, 632] width 66 height 29
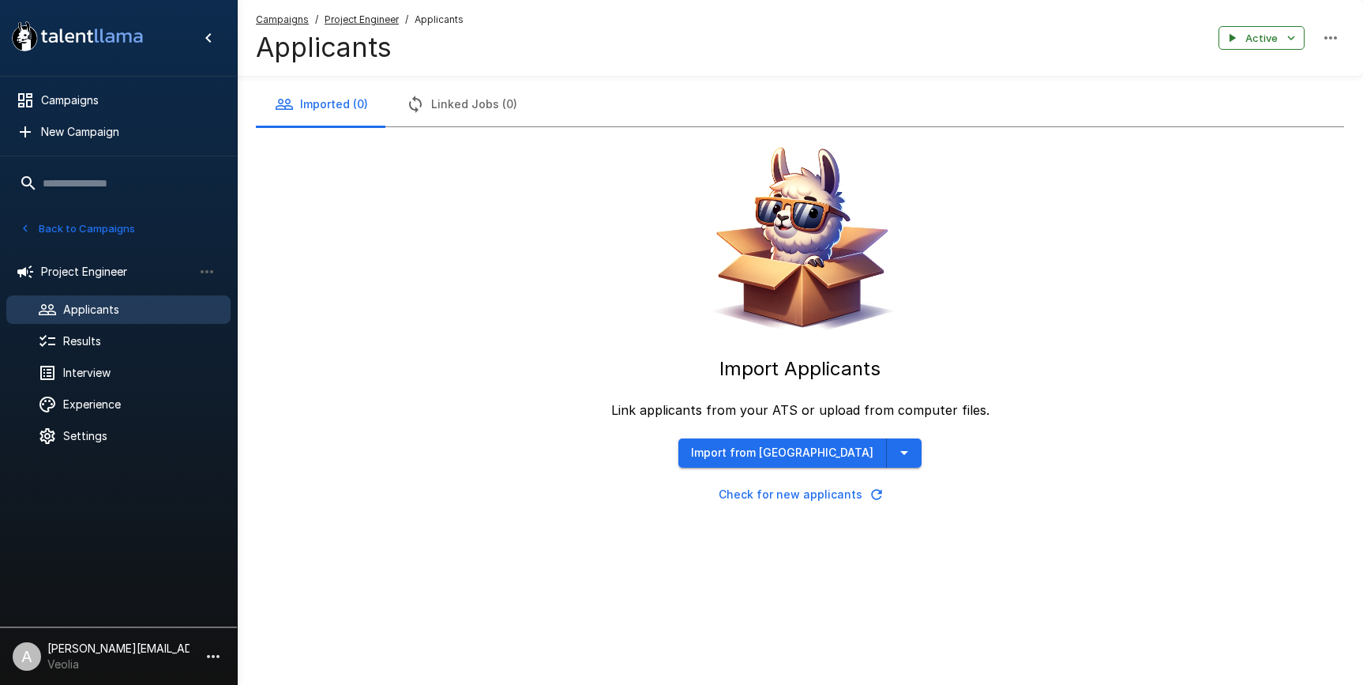
click at [469, 407] on div "Import Applicants Link applicants from your ATS or upload from computer files. …" at bounding box center [800, 317] width 1088 height 381
click at [71, 224] on button "Back to Campaigns" at bounding box center [77, 228] width 123 height 24
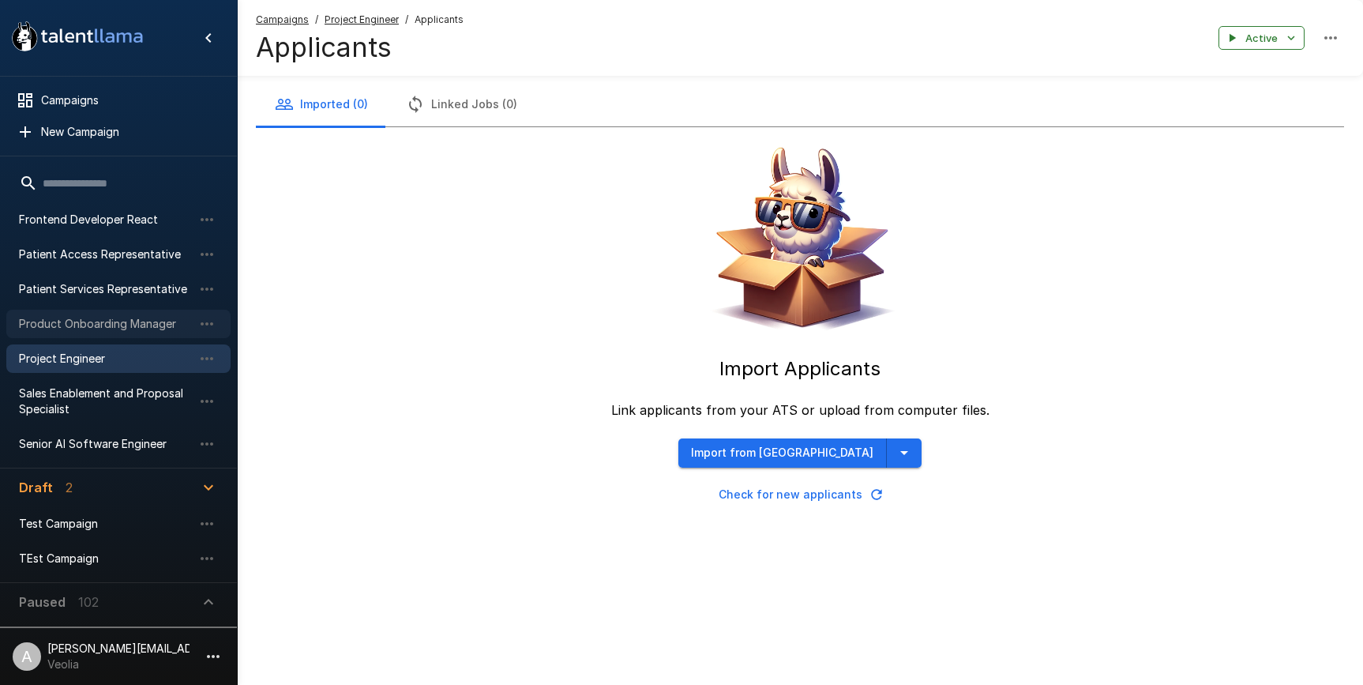
click at [117, 329] on span "Product Onboarding Manager" at bounding box center [106, 324] width 174 height 16
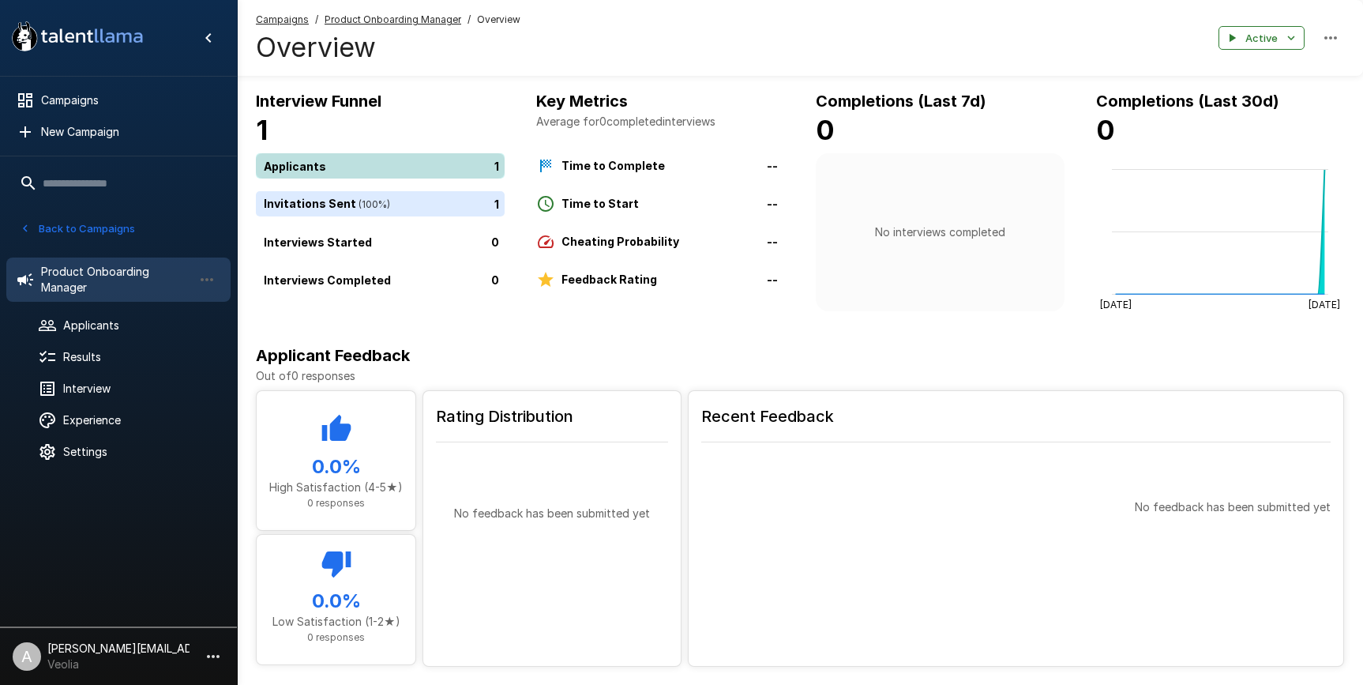
click at [404, 163] on div "1" at bounding box center [383, 165] width 255 height 25
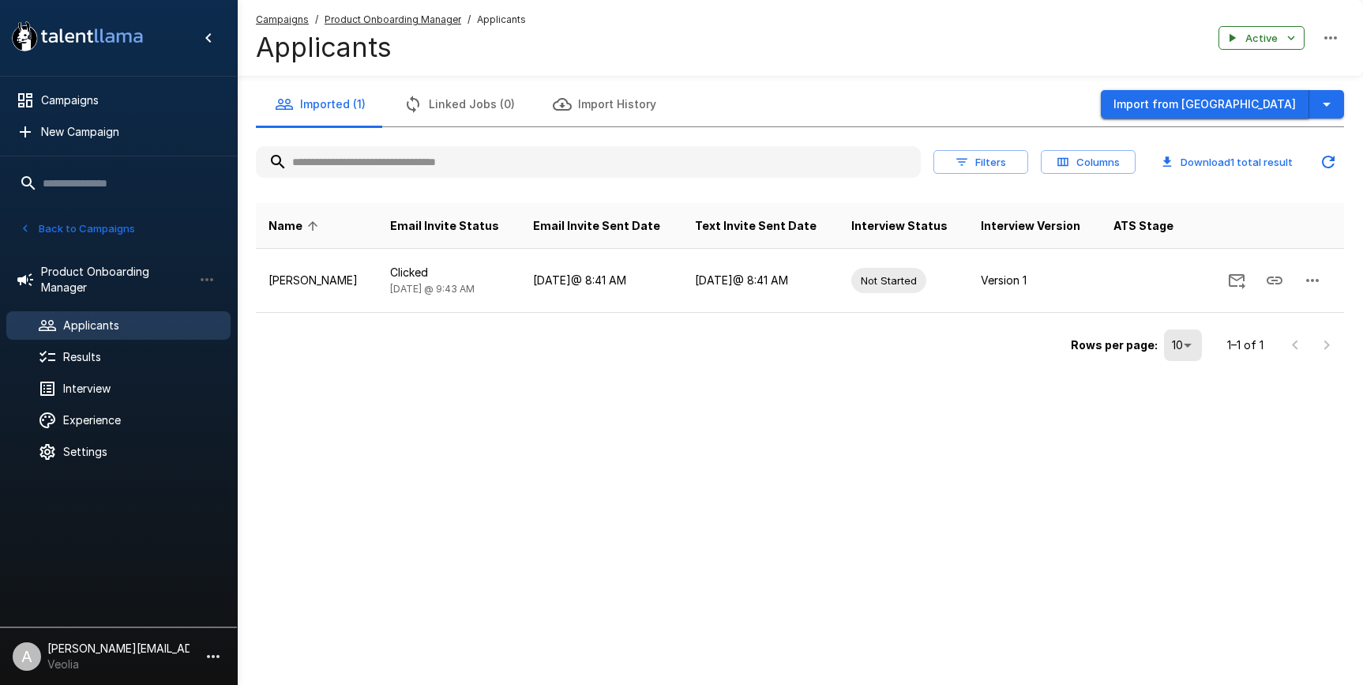
click at [1282, 106] on button "Import from Greenhouse" at bounding box center [1205, 104] width 208 height 29
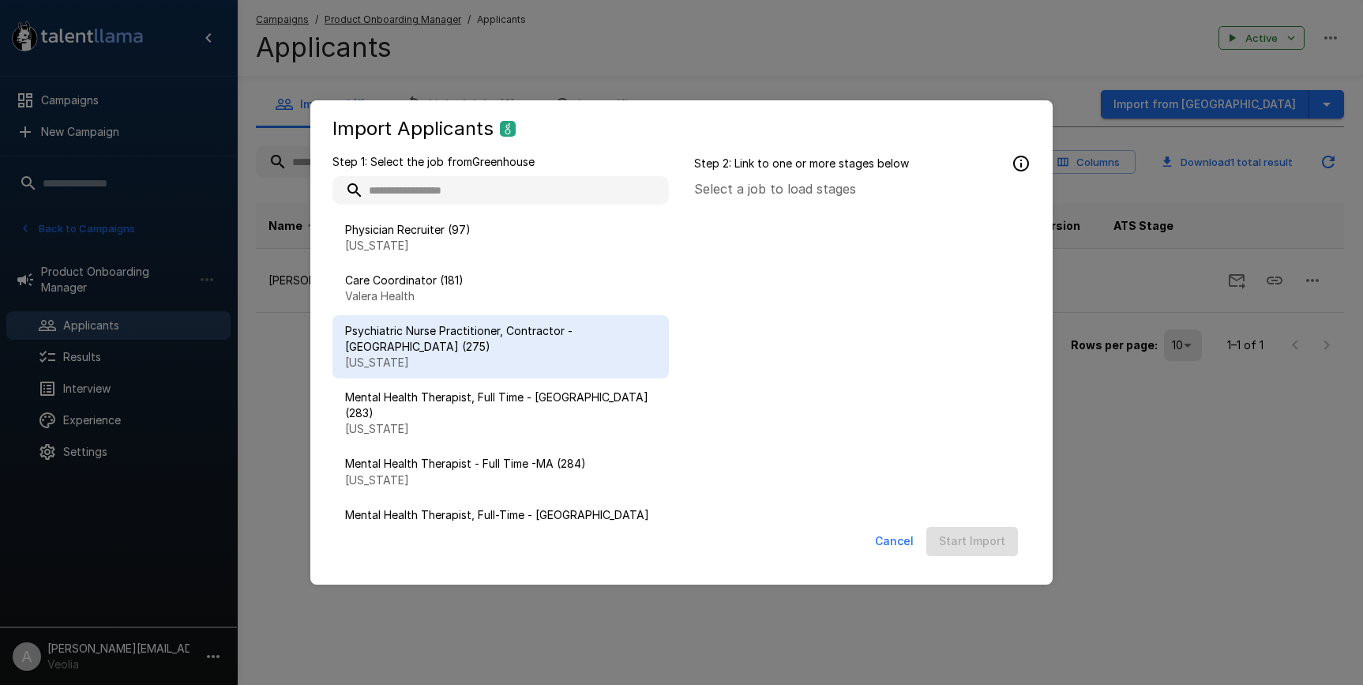
click at [528, 355] on p "New York" at bounding box center [500, 363] width 311 height 16
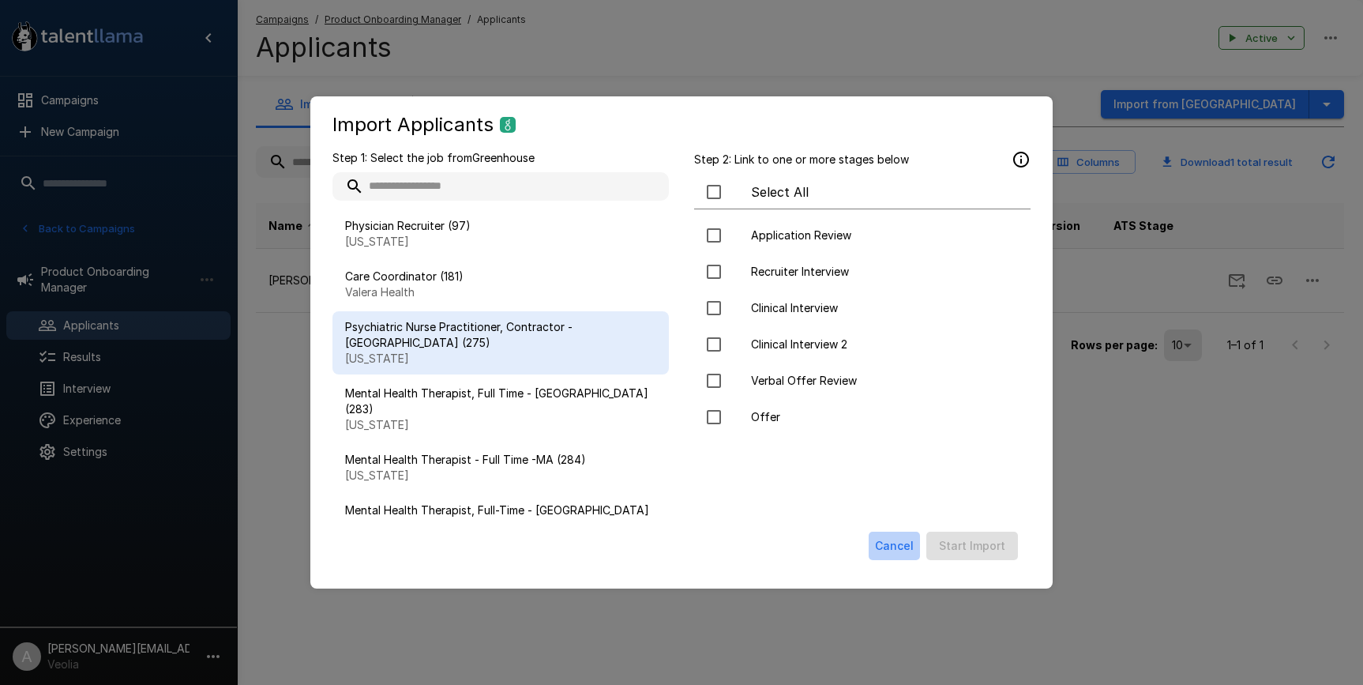
click at [900, 546] on button "Cancel" at bounding box center [894, 545] width 51 height 29
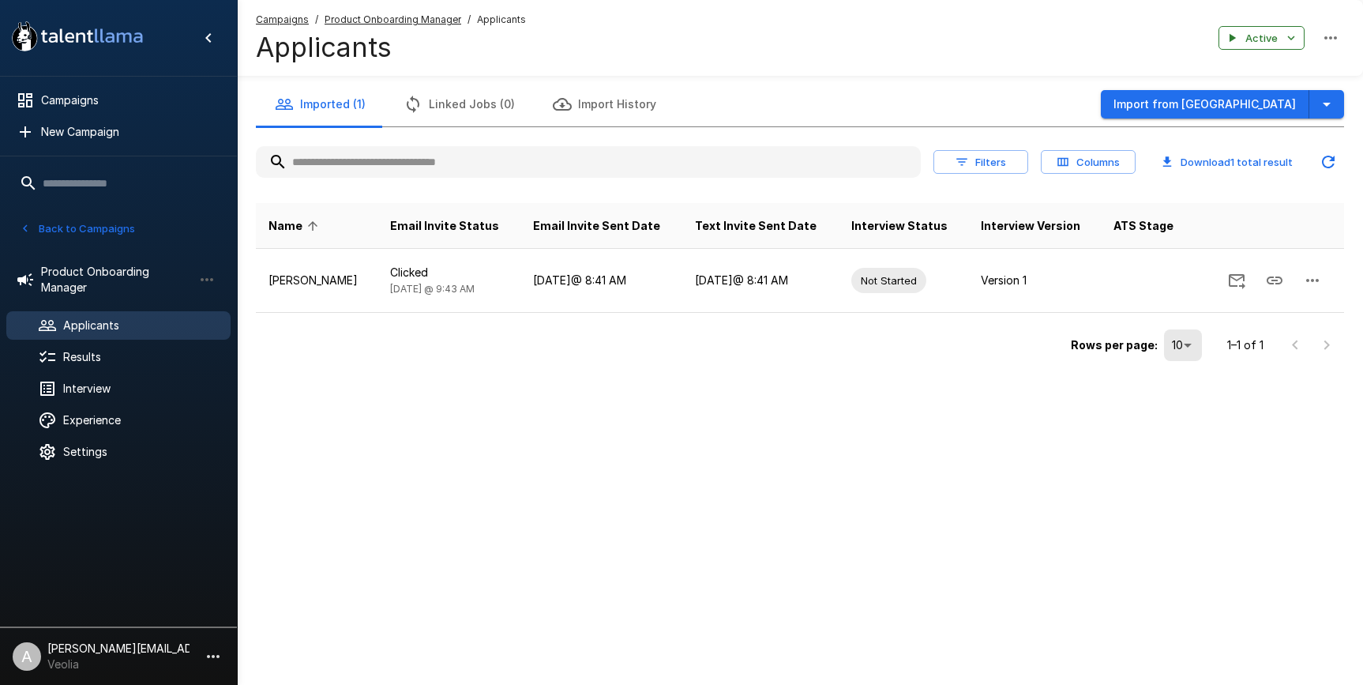
click at [831, 494] on div ".st0{fill:#FFFFFF;} .st1{fill:#76a4ed;} Campaigns New Campaign Active 11 Admini…" at bounding box center [681, 342] width 1363 height 685
drag, startPoint x: 1282, startPoint y: 284, endPoint x: 572, endPoint y: 48, distance: 748.0
click at [1280, 284] on icon "Copy Interview Link" at bounding box center [1274, 280] width 19 height 19
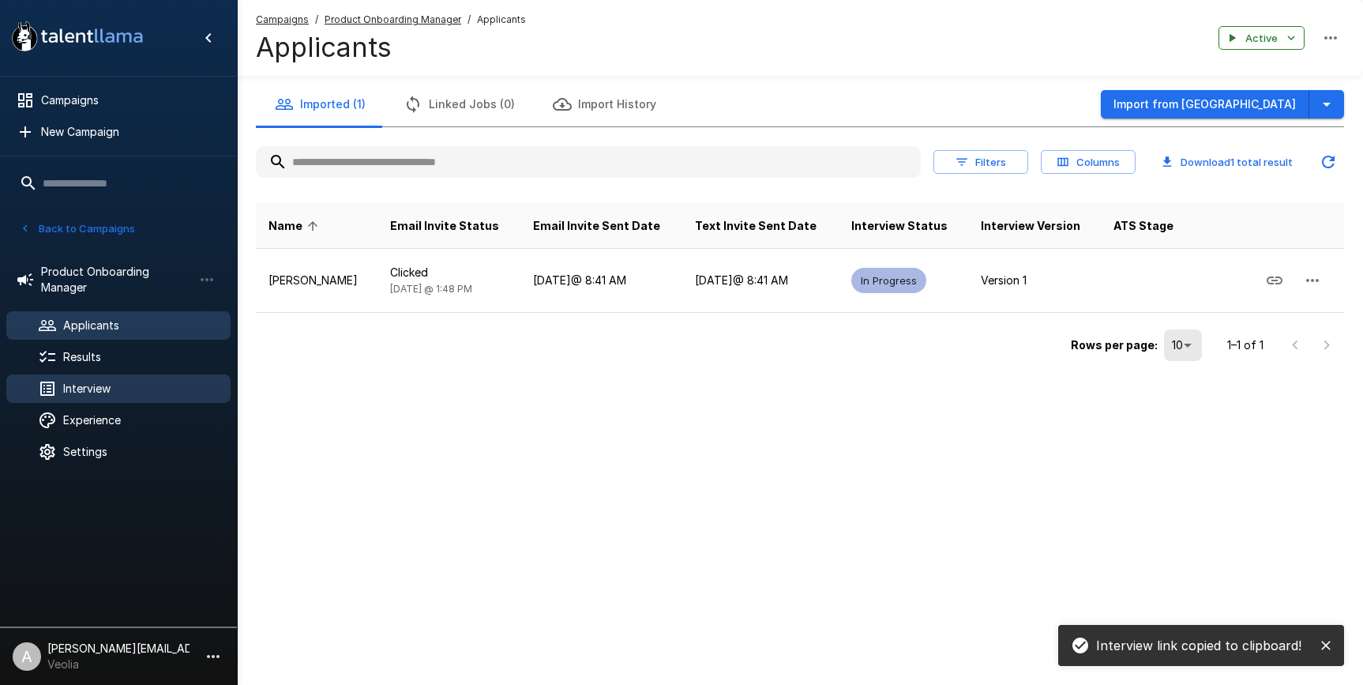
click at [111, 392] on span "Interview" at bounding box center [140, 389] width 155 height 16
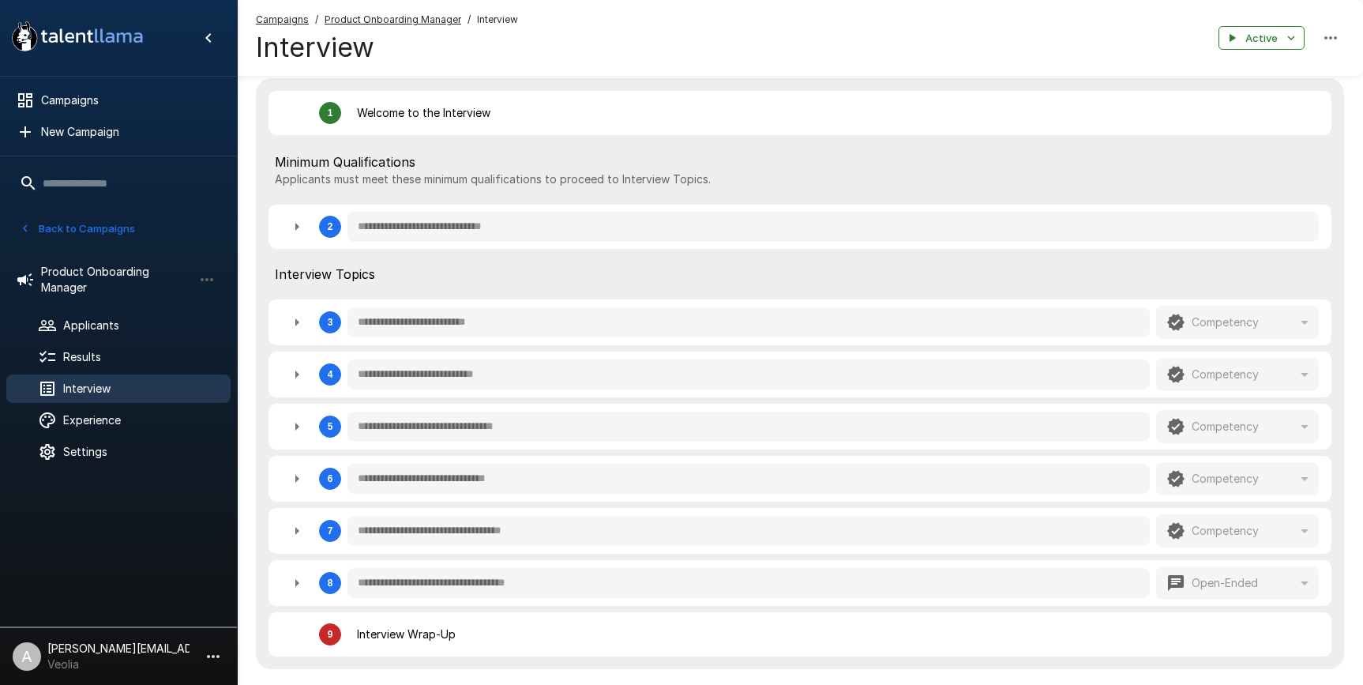
scroll to position [340, 0]
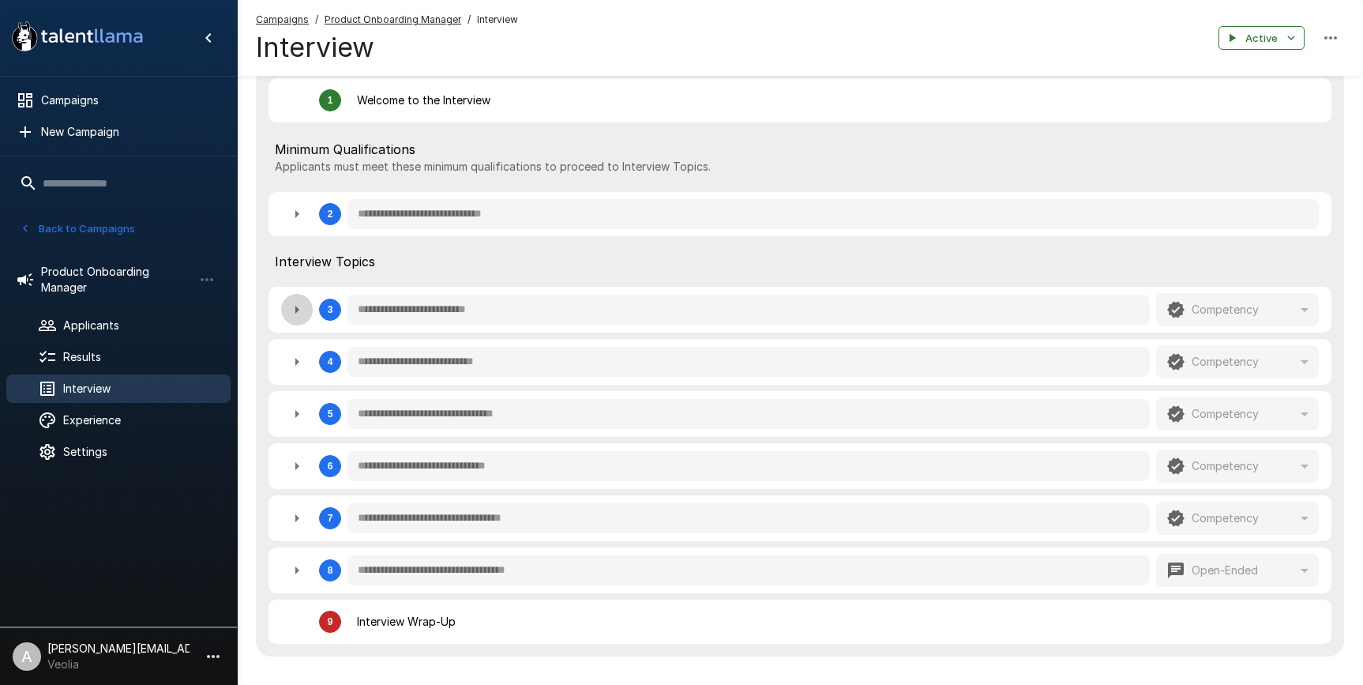
drag, startPoint x: 298, startPoint y: 314, endPoint x: 310, endPoint y: 312, distance: 12.1
click at [297, 314] on icon "button" at bounding box center [296, 309] width 19 height 19
type textarea "*"
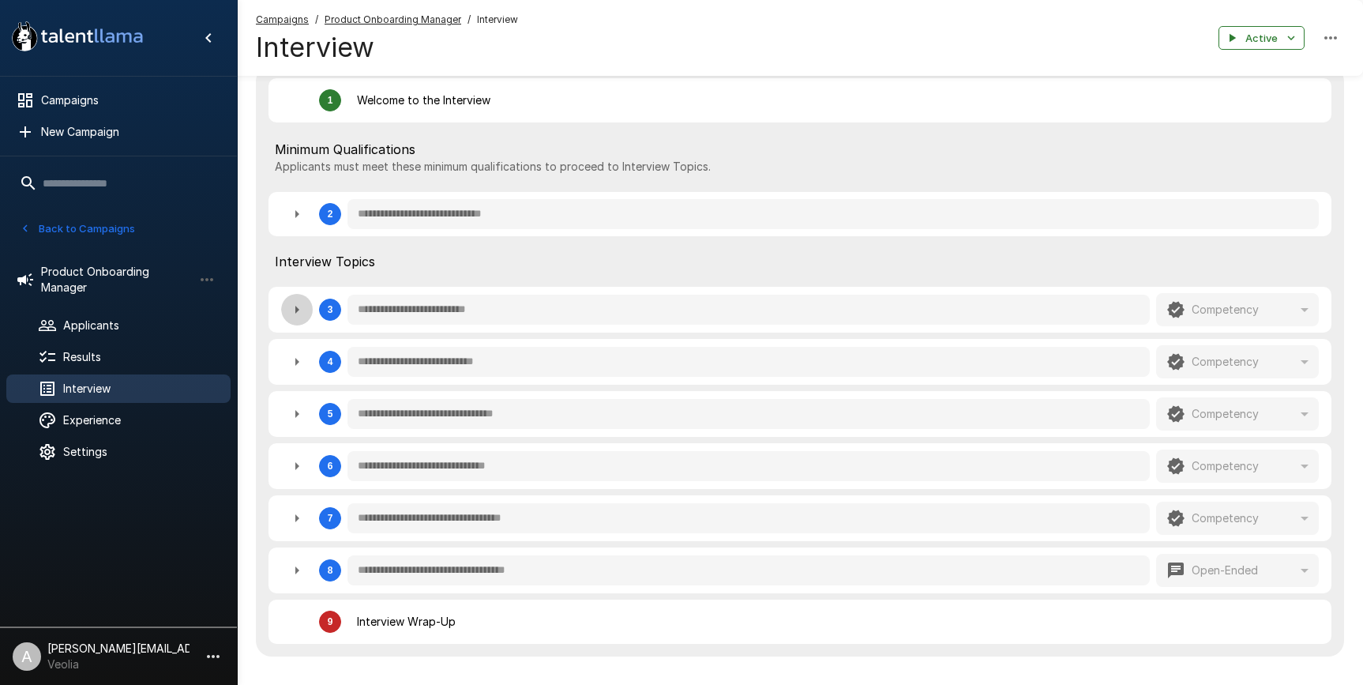
type textarea "*"
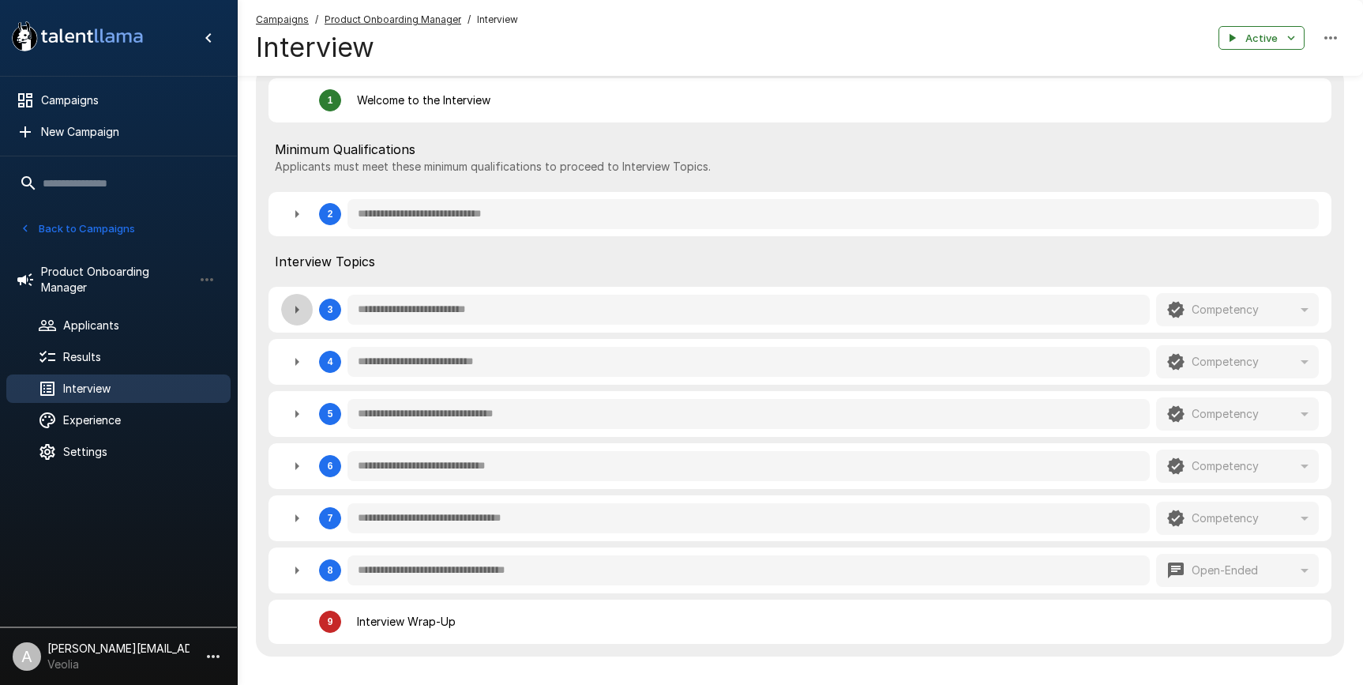
type textarea "*"
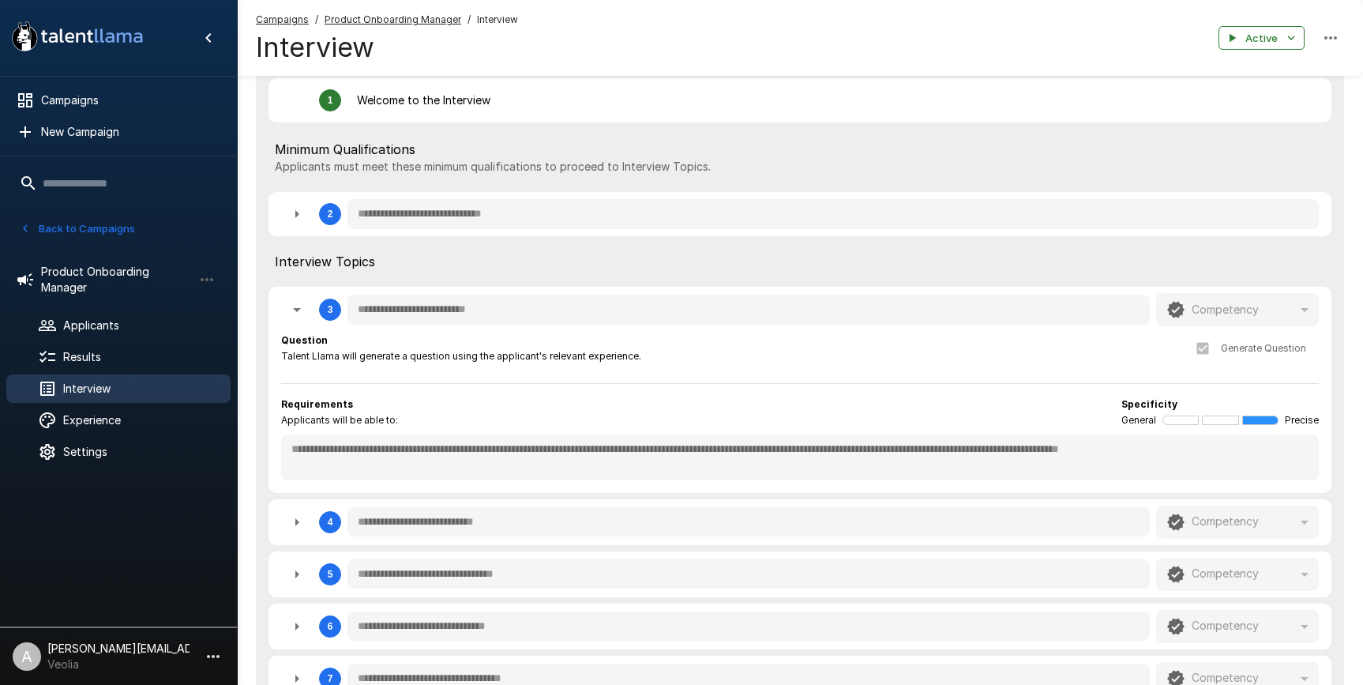
scroll to position [349, 0]
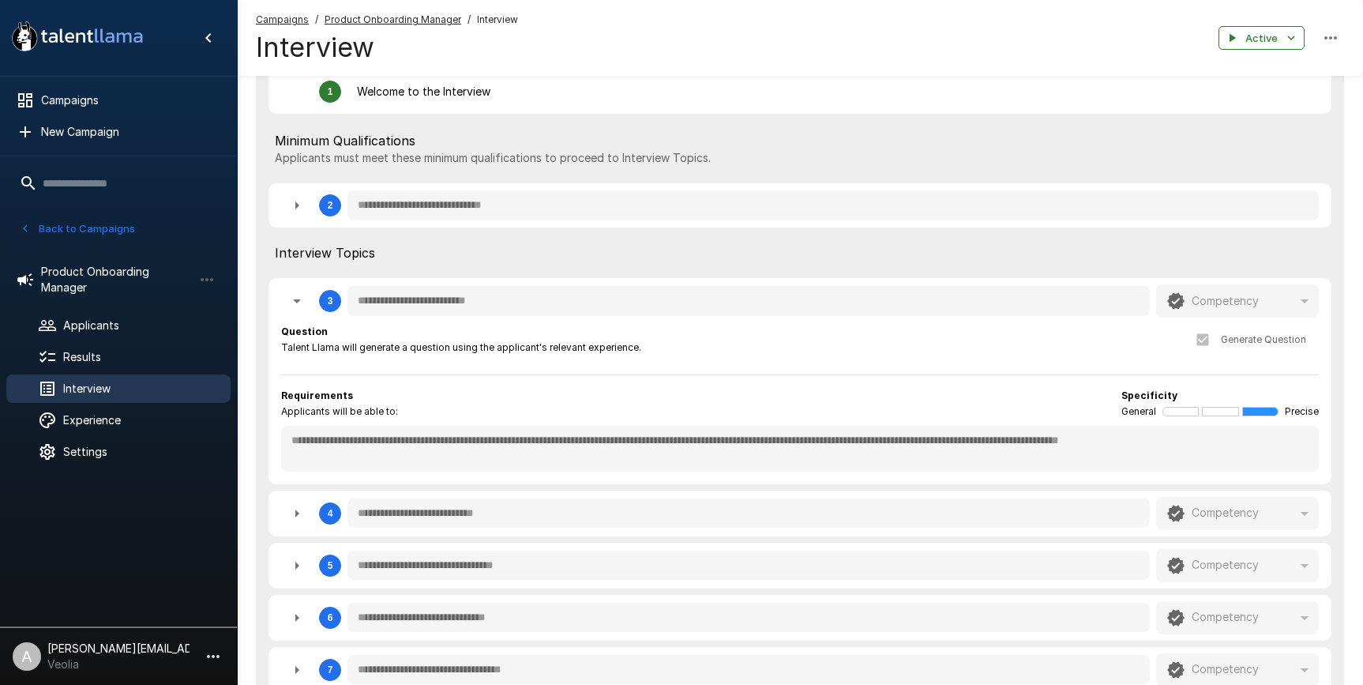
click at [175, 573] on p "[PERSON_NAME][EMAIL_ADDRESS][DOMAIN_NAME]" at bounding box center [118, 648] width 142 height 16
type textarea "*"
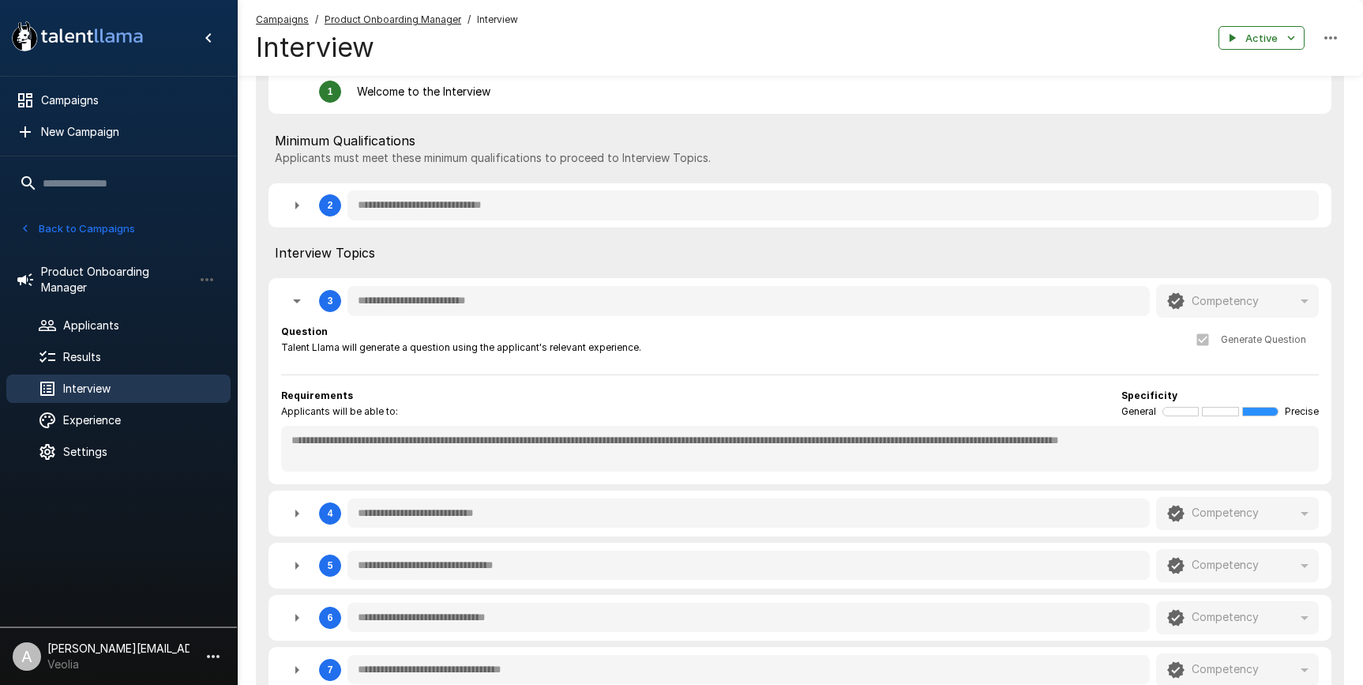
type textarea "*"
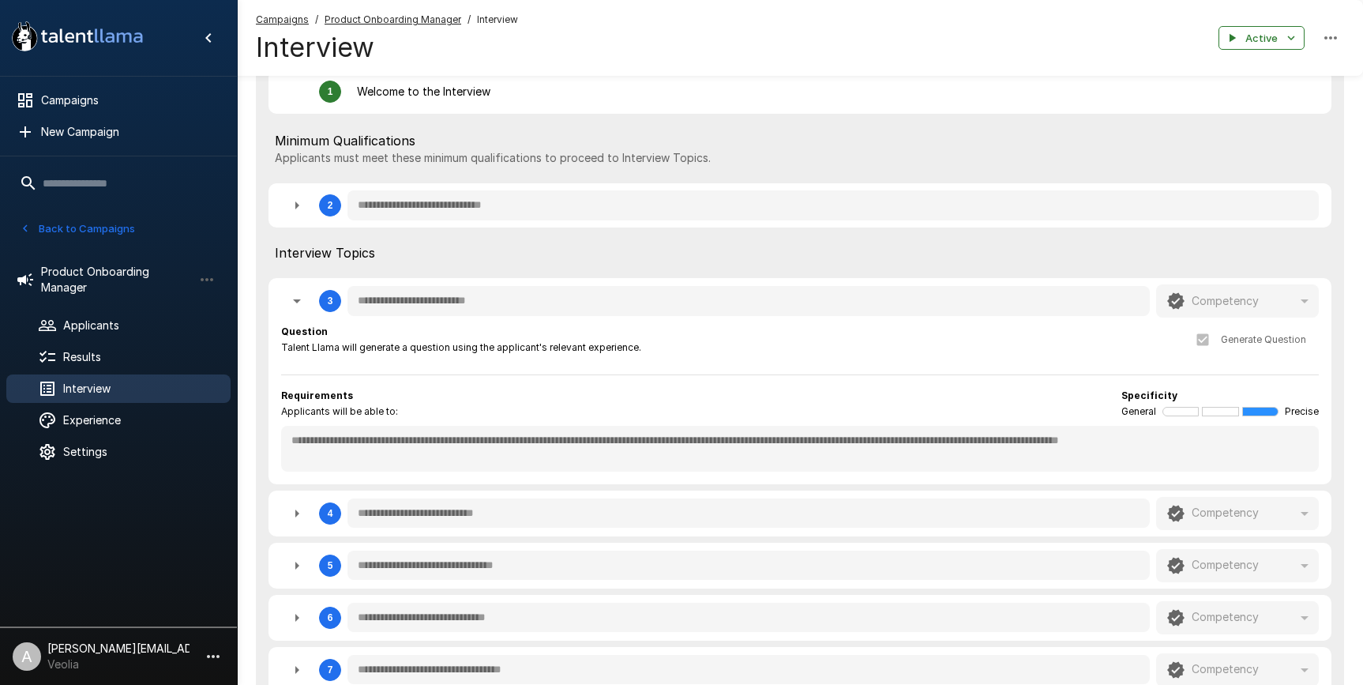
type textarea "*"
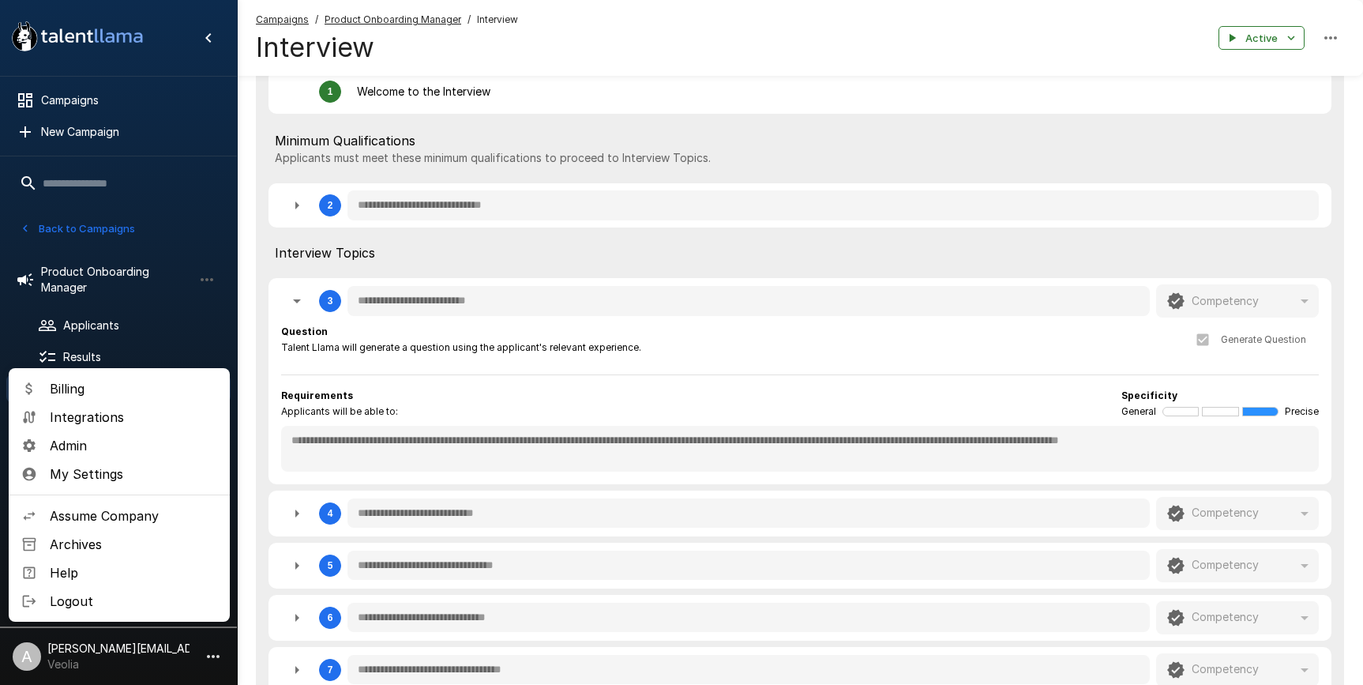
type textarea "*"
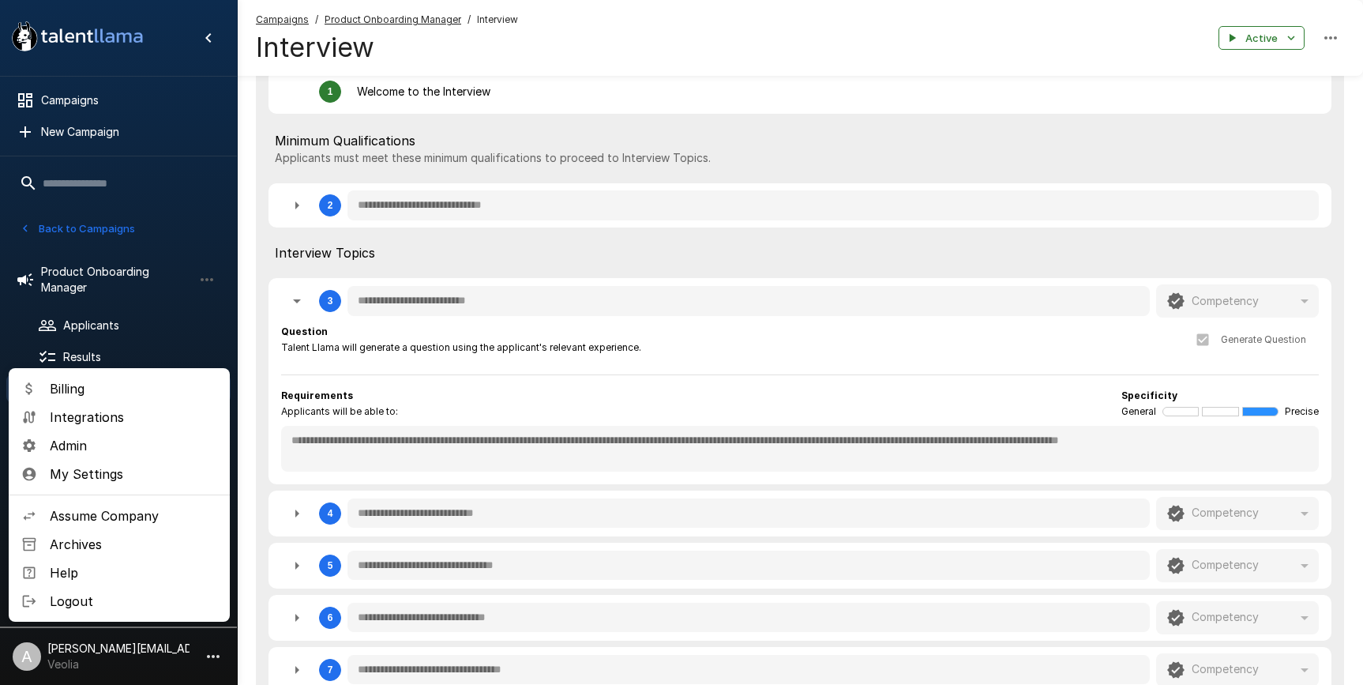
type textarea "*"
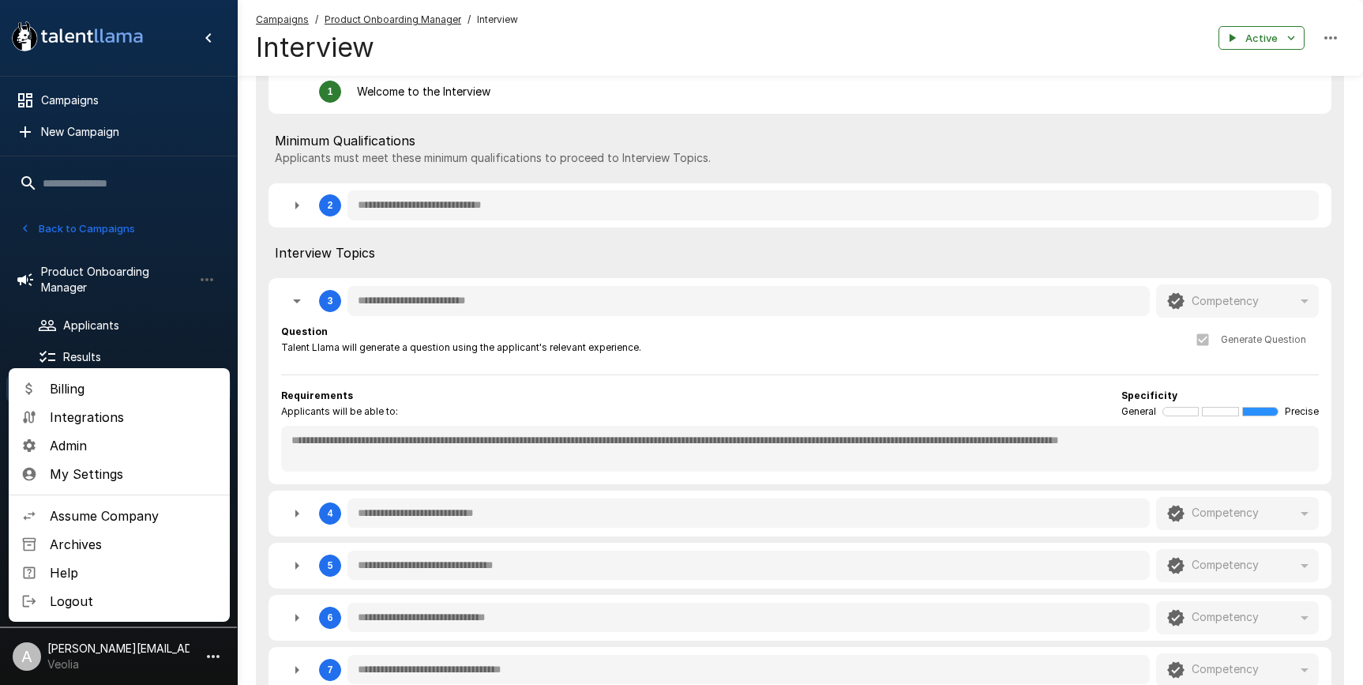
type textarea "*"
click at [125, 513] on span "Assume Company" at bounding box center [133, 515] width 167 height 19
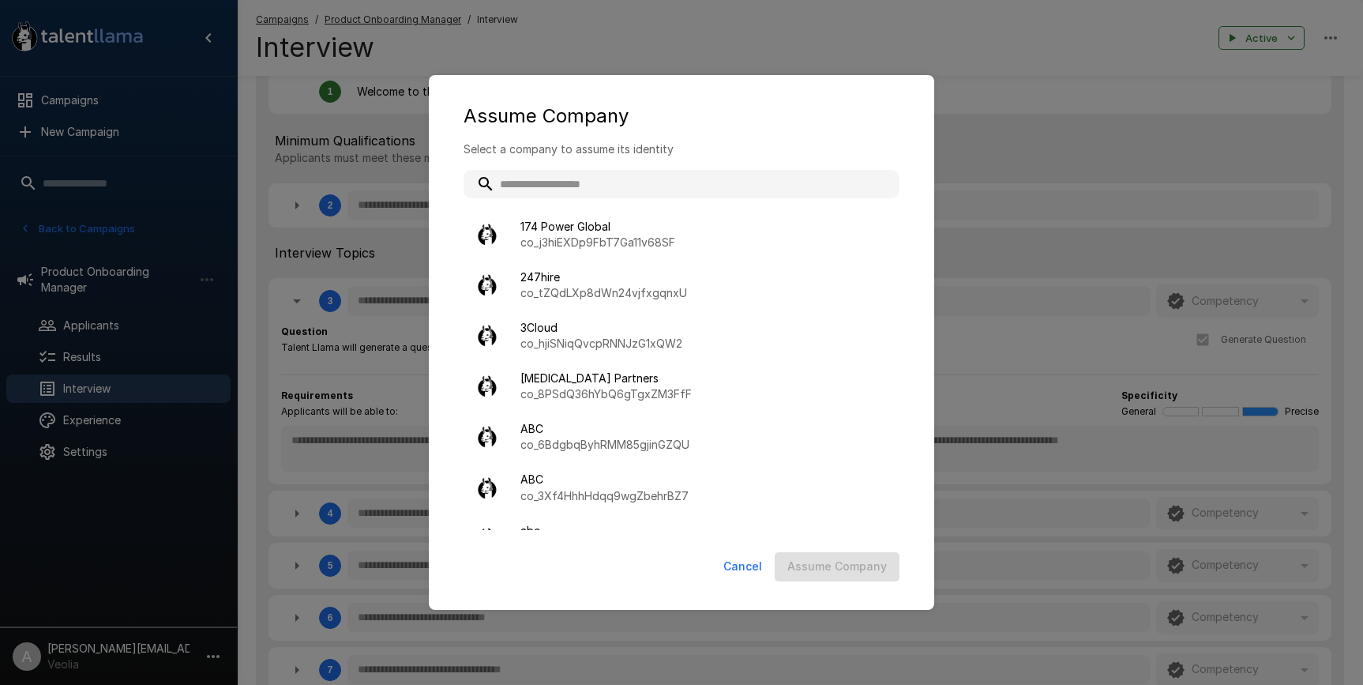
click at [583, 188] on input "text" at bounding box center [682, 184] width 436 height 28
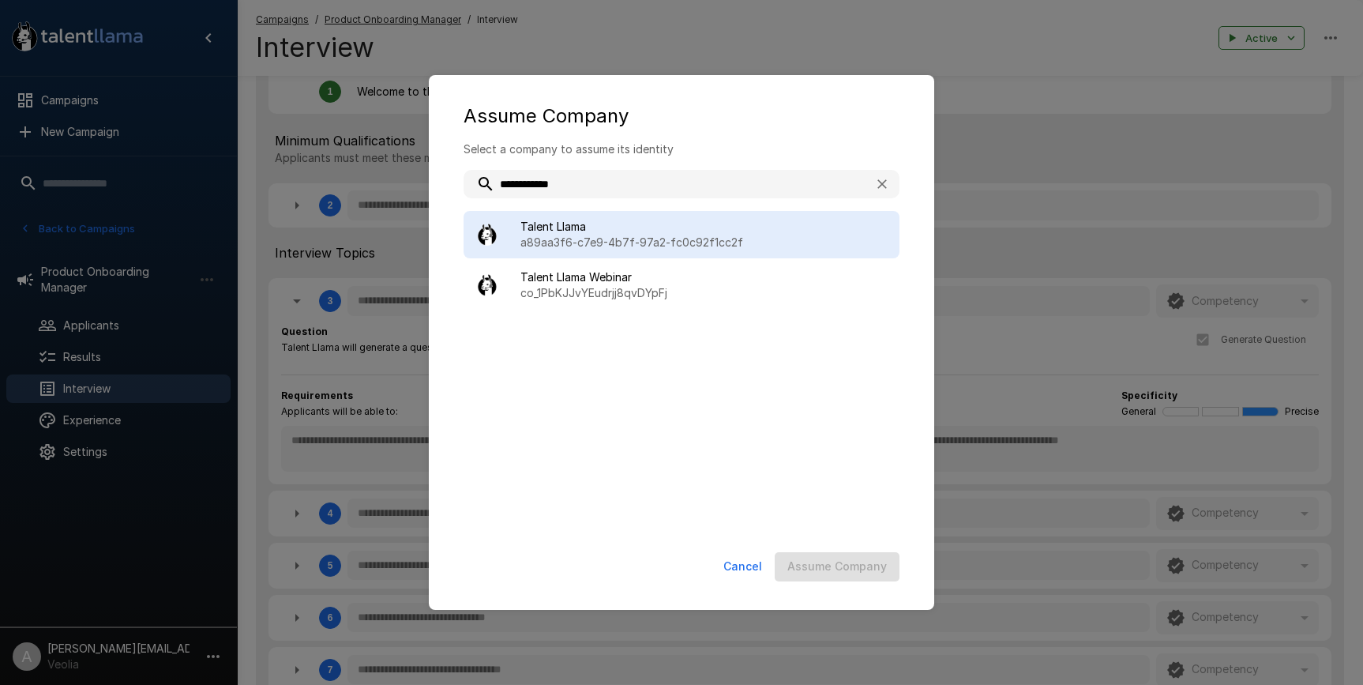
type input "**********"
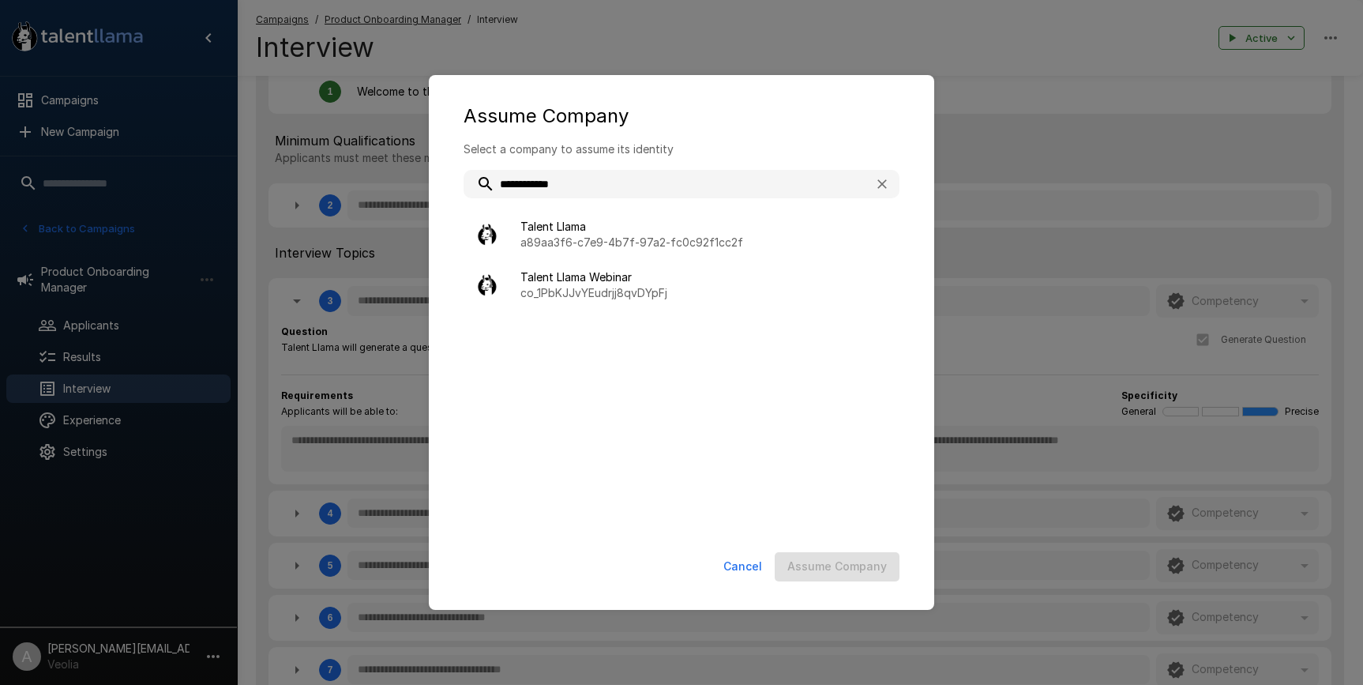
click at [618, 227] on span "Talent Llama" at bounding box center [703, 227] width 366 height 16
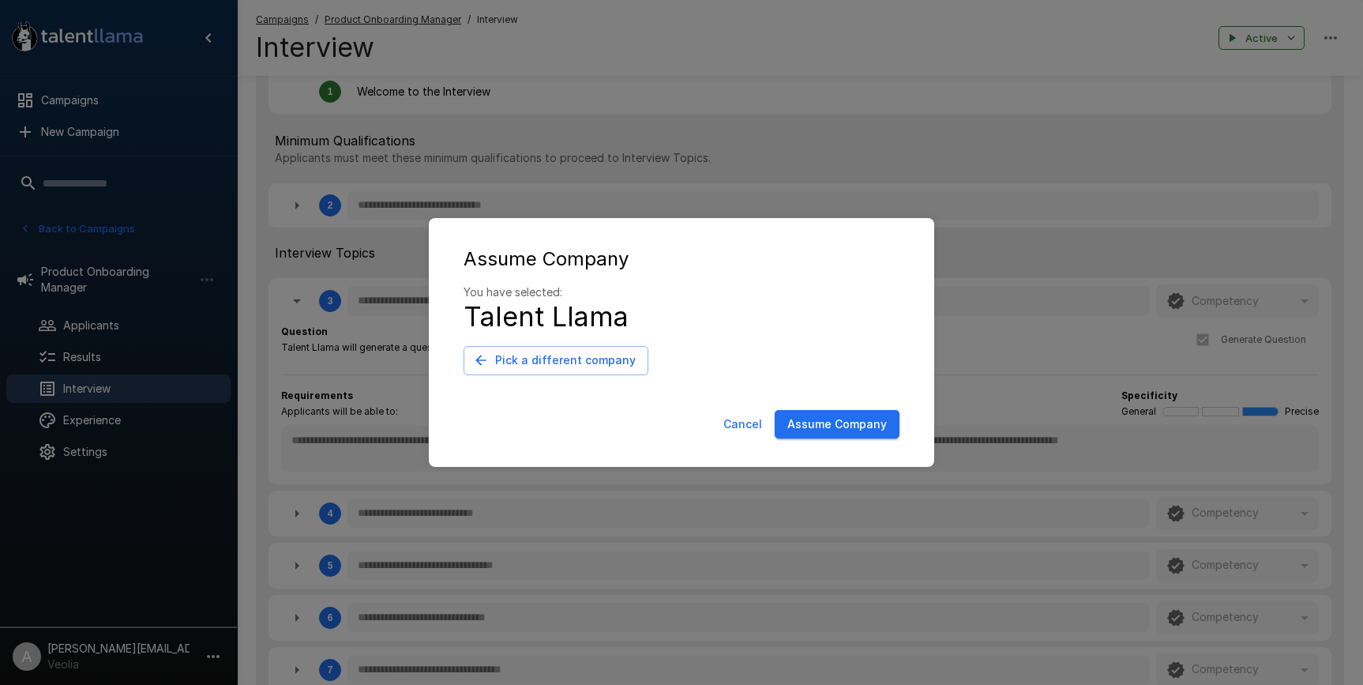
click at [856, 431] on button "Assume Company" at bounding box center [837, 424] width 125 height 29
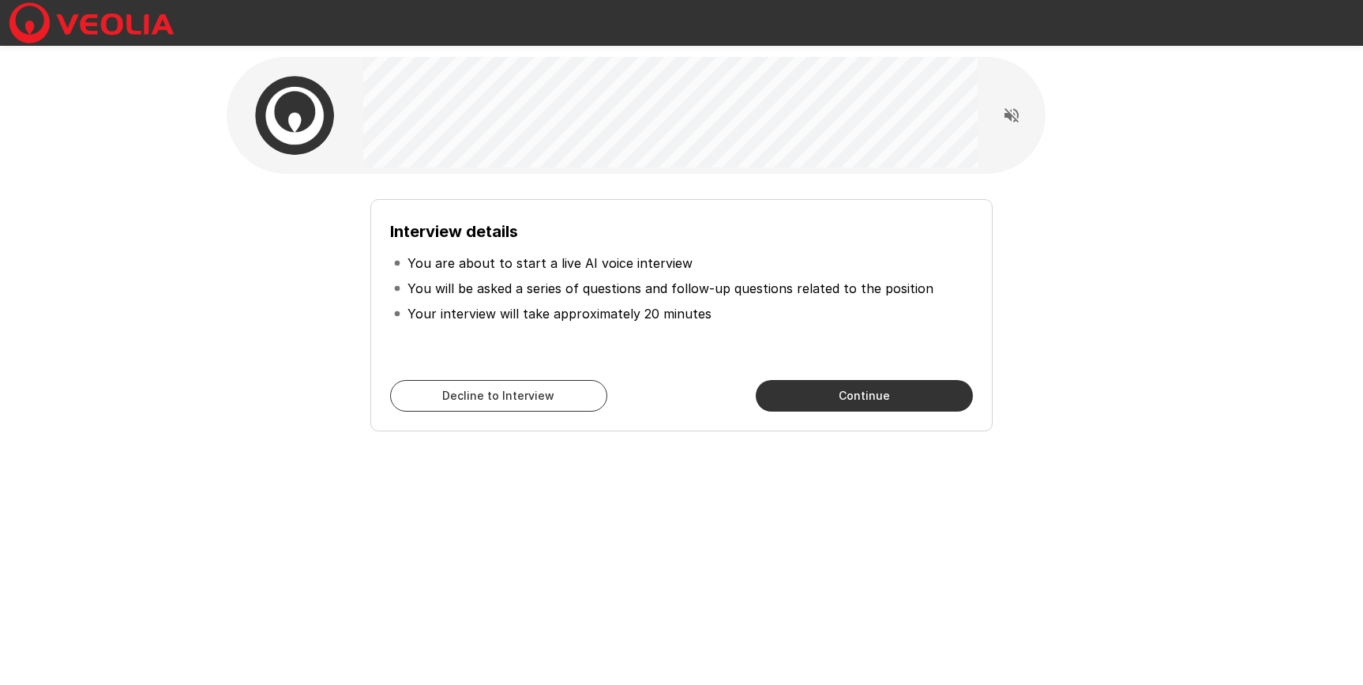
click at [1080, 246] on div "Interview details You are about to start a live AI voice interview You will be …" at bounding box center [681, 308] width 897 height 245
click at [1008, 111] on icon "Read questions aloud" at bounding box center [1011, 115] width 19 height 19
click at [1013, 120] on icon "Stop reading questions aloud" at bounding box center [1012, 115] width 14 height 14
click at [919, 394] on button "Continue" at bounding box center [864, 396] width 217 height 32
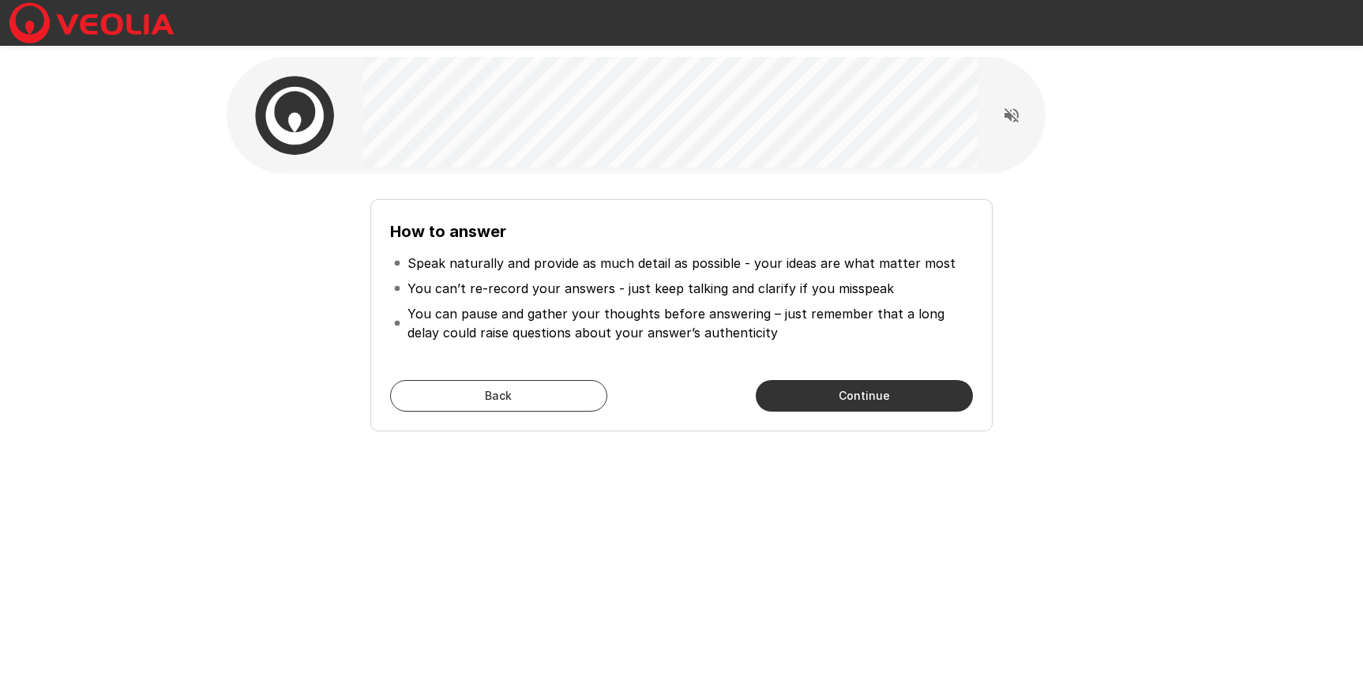
click at [867, 405] on button "Continue" at bounding box center [864, 396] width 217 height 32
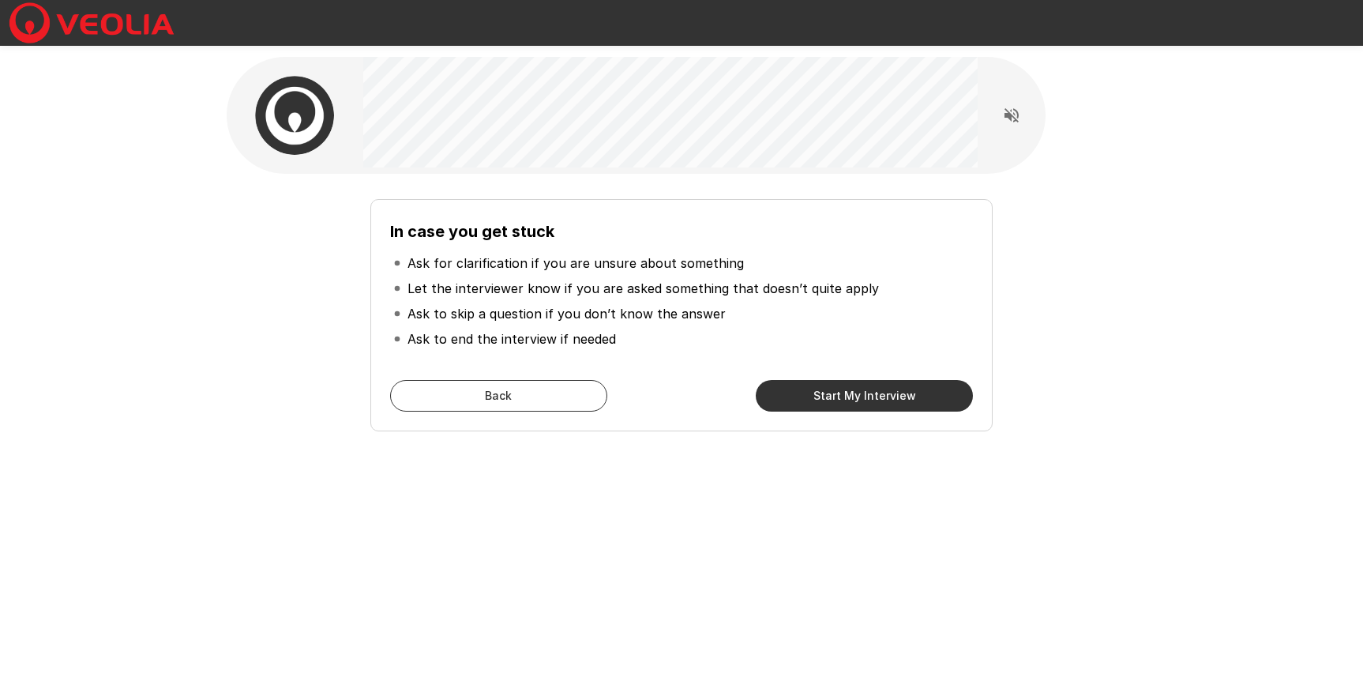
click at [859, 407] on button "Start My Interview" at bounding box center [864, 396] width 217 height 32
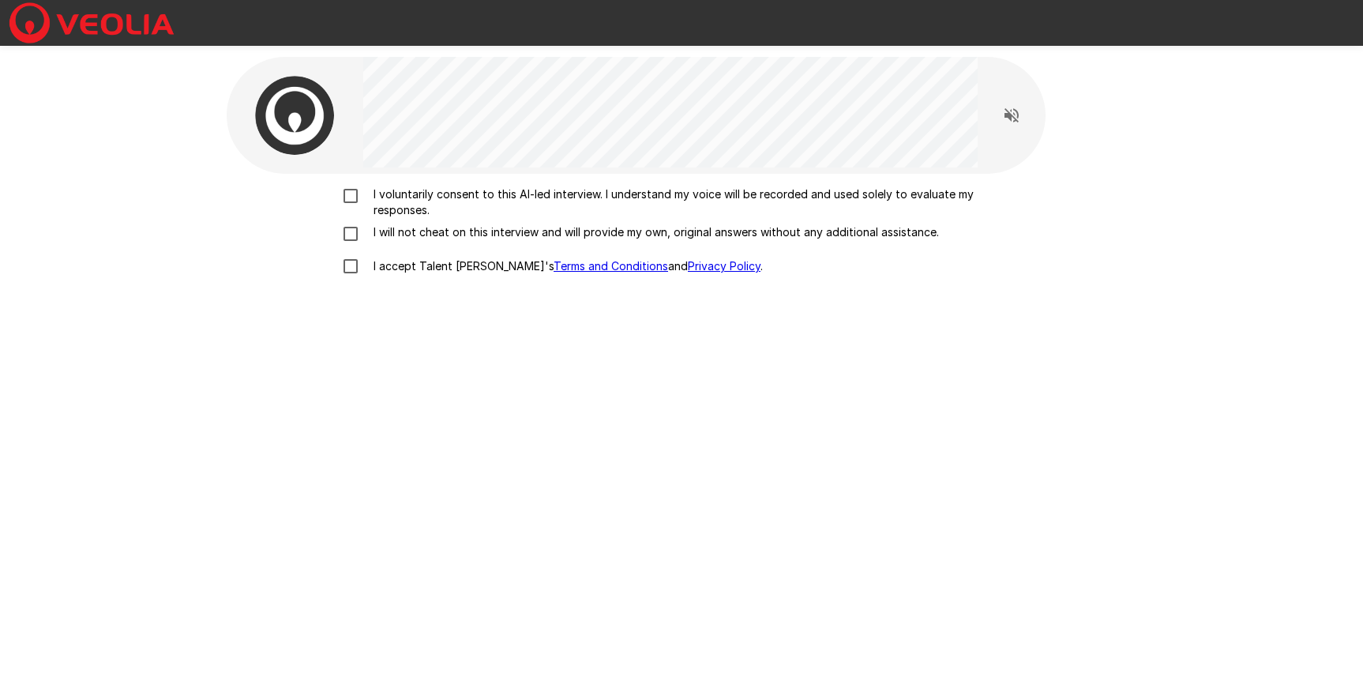
click at [404, 213] on p "I voluntarily consent to this AI-led interview. I understand my voice will be r…" at bounding box center [698, 202] width 662 height 32
click at [433, 236] on p "I will not cheat on this interview and will provide my own, original answers wi…" at bounding box center [653, 232] width 572 height 16
click at [454, 266] on p "I accept Talent Llama's Terms and Conditions and Privacy Policy ." at bounding box center [565, 266] width 396 height 16
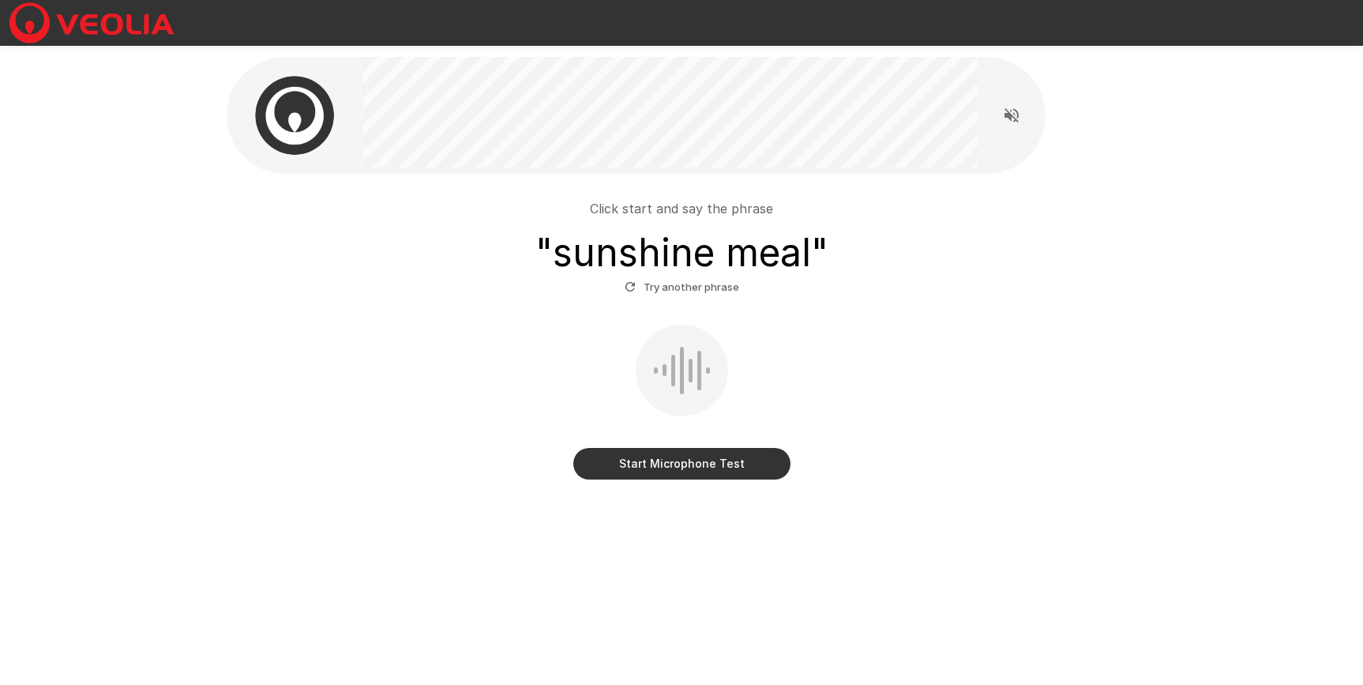
click at [719, 463] on button "Start Microphone Test" at bounding box center [681, 464] width 217 height 32
click at [712, 464] on button "Stop & Submit" at bounding box center [681, 464] width 217 height 32
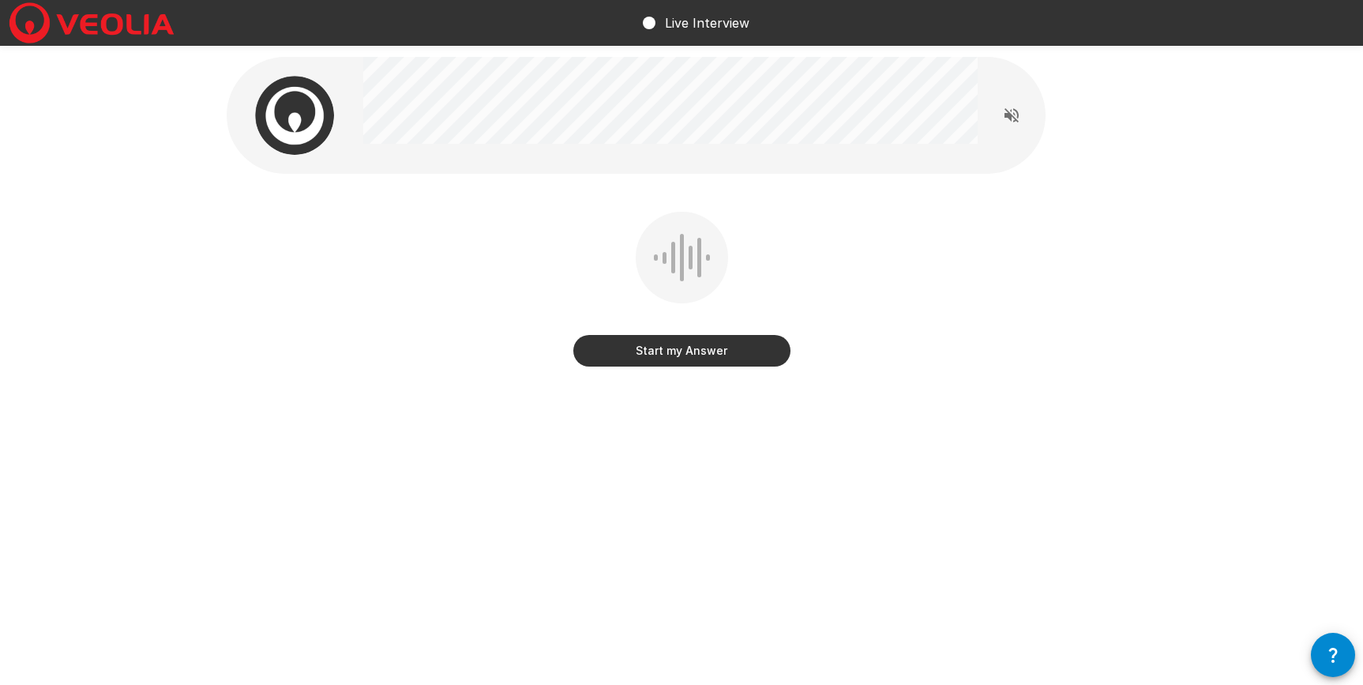
click at [866, 456] on div "Start my Answer" at bounding box center [682, 258] width 948 height 516
click at [1002, 415] on div "Start my Answer" at bounding box center [682, 258] width 948 height 516
drag, startPoint x: 998, startPoint y: 418, endPoint x: 927, endPoint y: 434, distance: 72.8
click at [997, 418] on div "Start my Answer" at bounding box center [682, 258] width 948 height 516
click at [682, 358] on button "Start my Answer" at bounding box center [681, 351] width 217 height 32
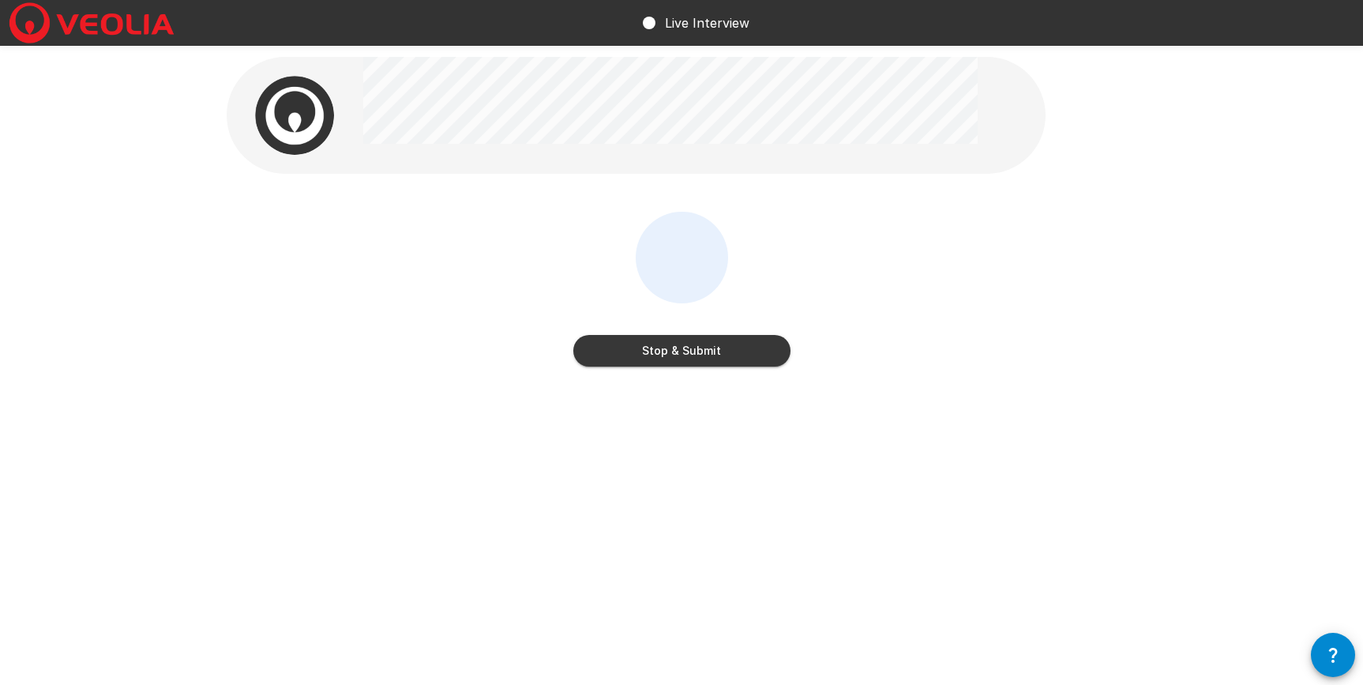
click at [682, 358] on button "Stop & Submit" at bounding box center [681, 351] width 217 height 32
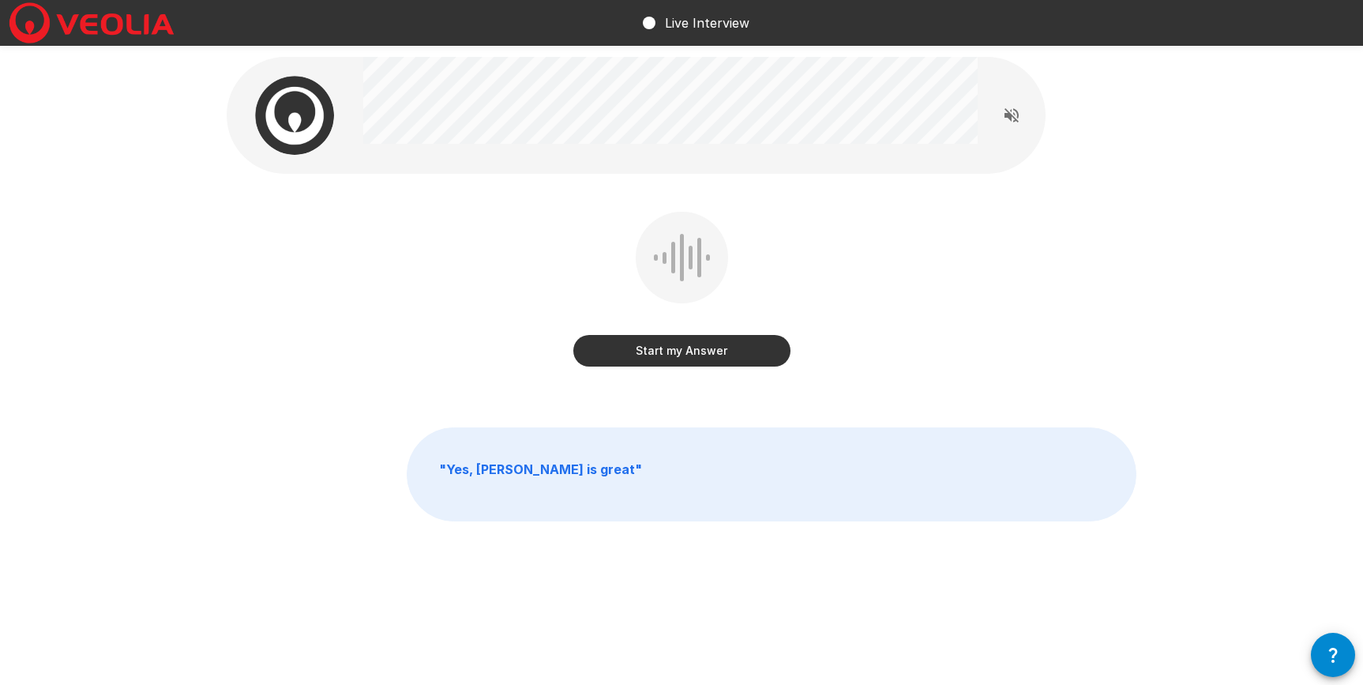
click at [827, 368] on div "Start my Answer" at bounding box center [682, 301] width 910 height 178
click at [717, 359] on button "Start my Answer" at bounding box center [681, 351] width 217 height 32
click at [726, 355] on button "Stop & Submit" at bounding box center [681, 351] width 217 height 32
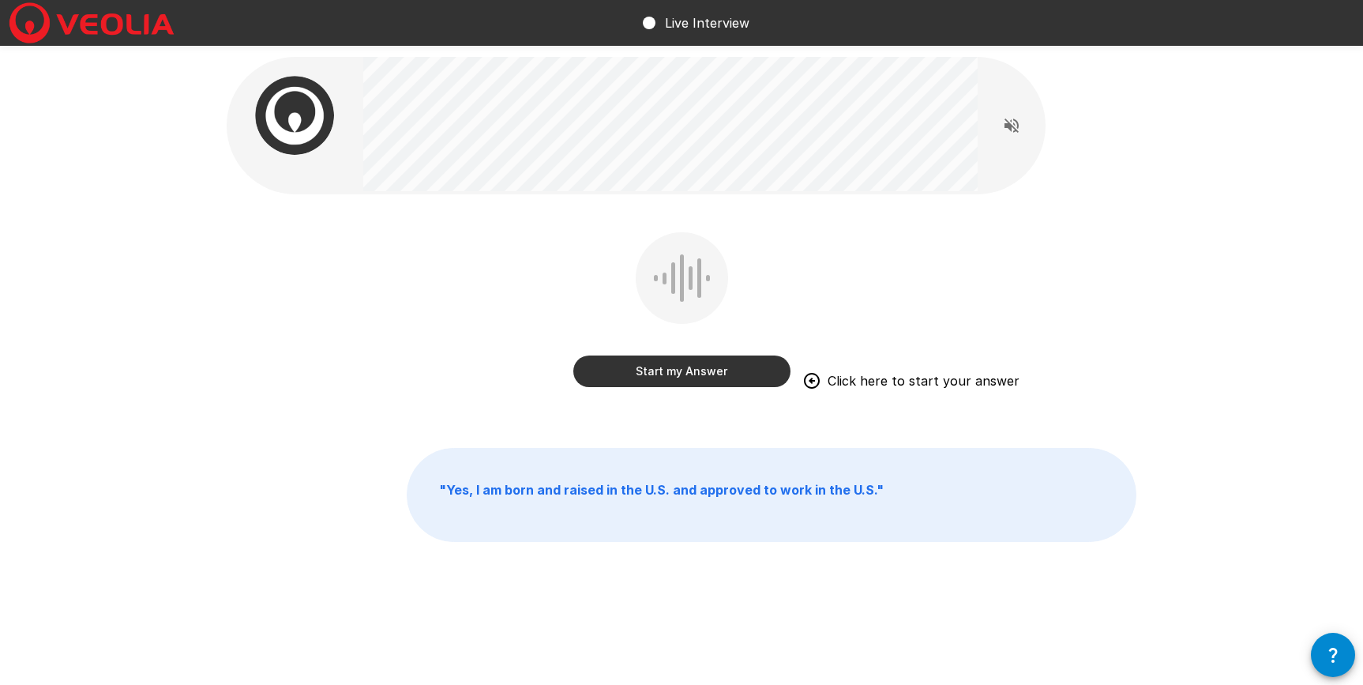
click at [1115, 291] on div "Start my Answer Click here to start your answer" at bounding box center [682, 321] width 910 height 178
click at [753, 298] on div "Start my Answer Click here to start your answer" at bounding box center [681, 312] width 217 height 161
click at [682, 373] on button "Start my Answer" at bounding box center [681, 371] width 217 height 32
click at [734, 375] on button "Stop & Submit" at bounding box center [681, 371] width 217 height 32
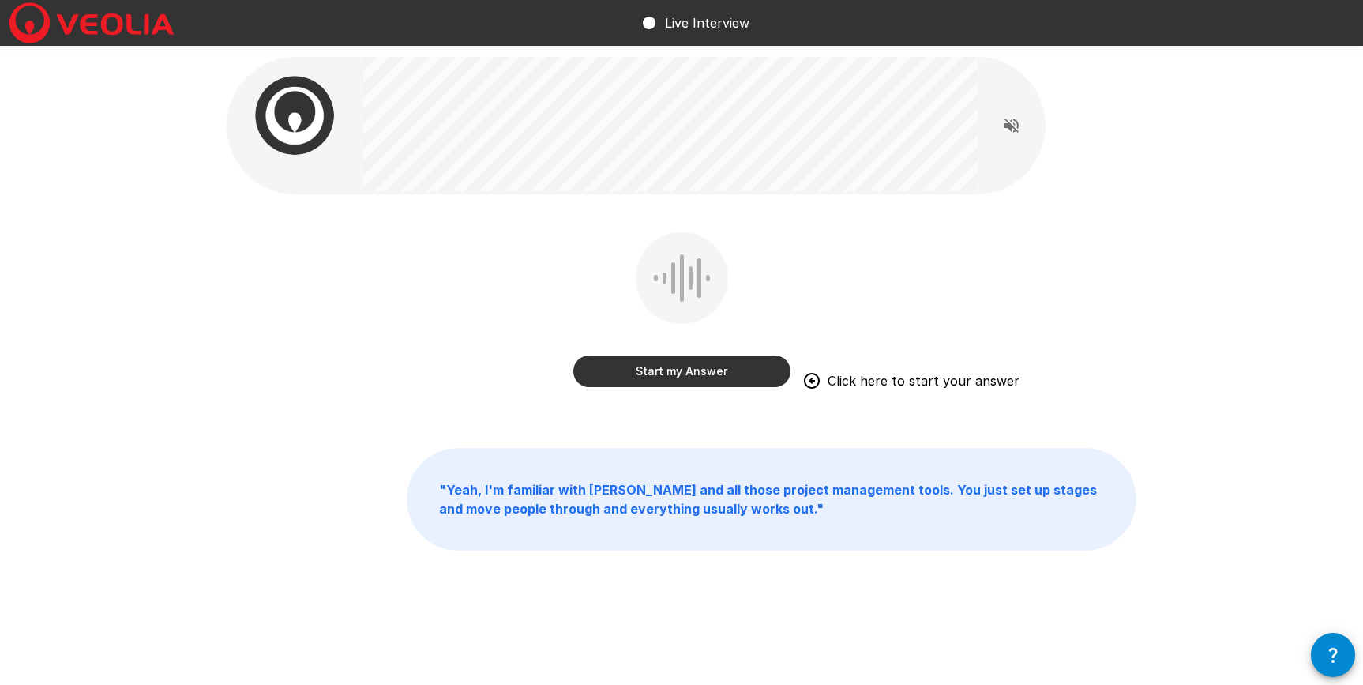
click at [1075, 331] on div "Start my Answer Click here to start your answer" at bounding box center [682, 321] width 910 height 178
drag, startPoint x: 711, startPoint y: 449, endPoint x: 640, endPoint y: 416, distance: 77.7
click at [711, 449] on p "" Yeah, I'm familiar with Asana and all those project management tools. You jus…" at bounding box center [772, 499] width 728 height 101
click at [1108, 294] on div "Start my Answer Click here to start your answer" at bounding box center [682, 321] width 910 height 178
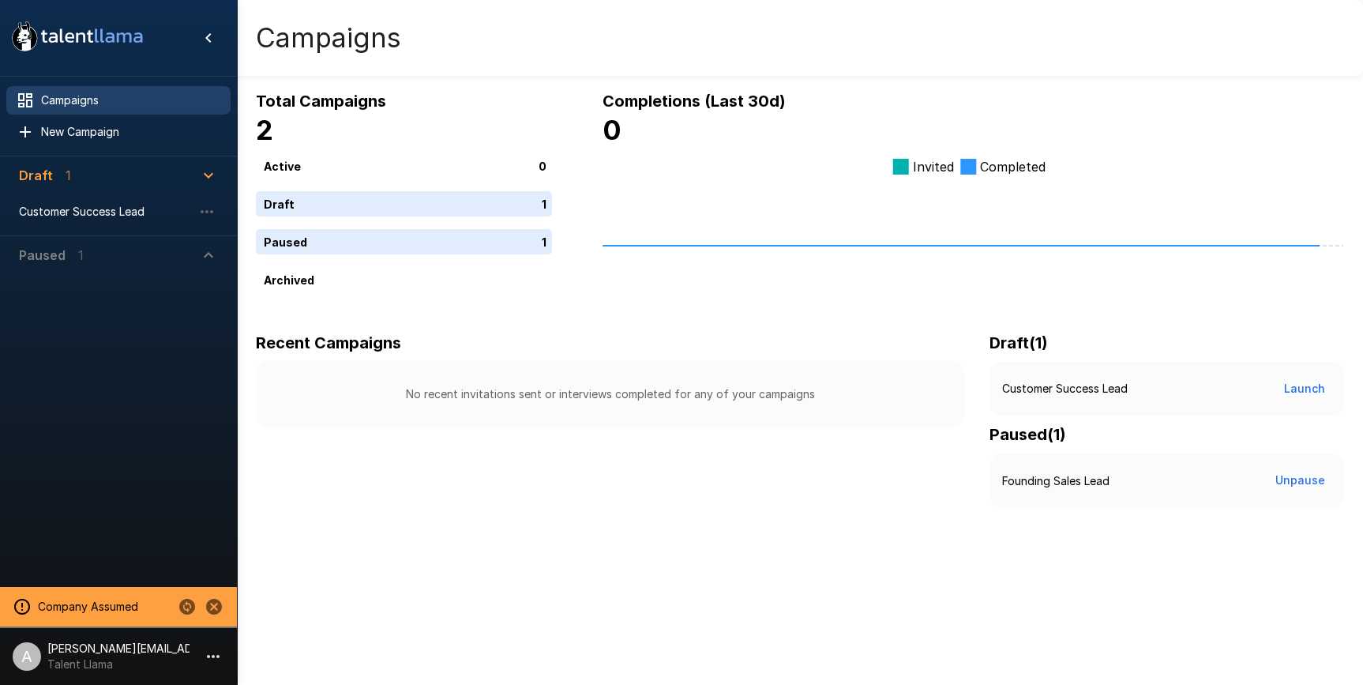
click at [100, 259] on span "Paused 1" at bounding box center [109, 255] width 180 height 19
click at [115, 284] on span "Founding Sales Lead" at bounding box center [106, 292] width 174 height 16
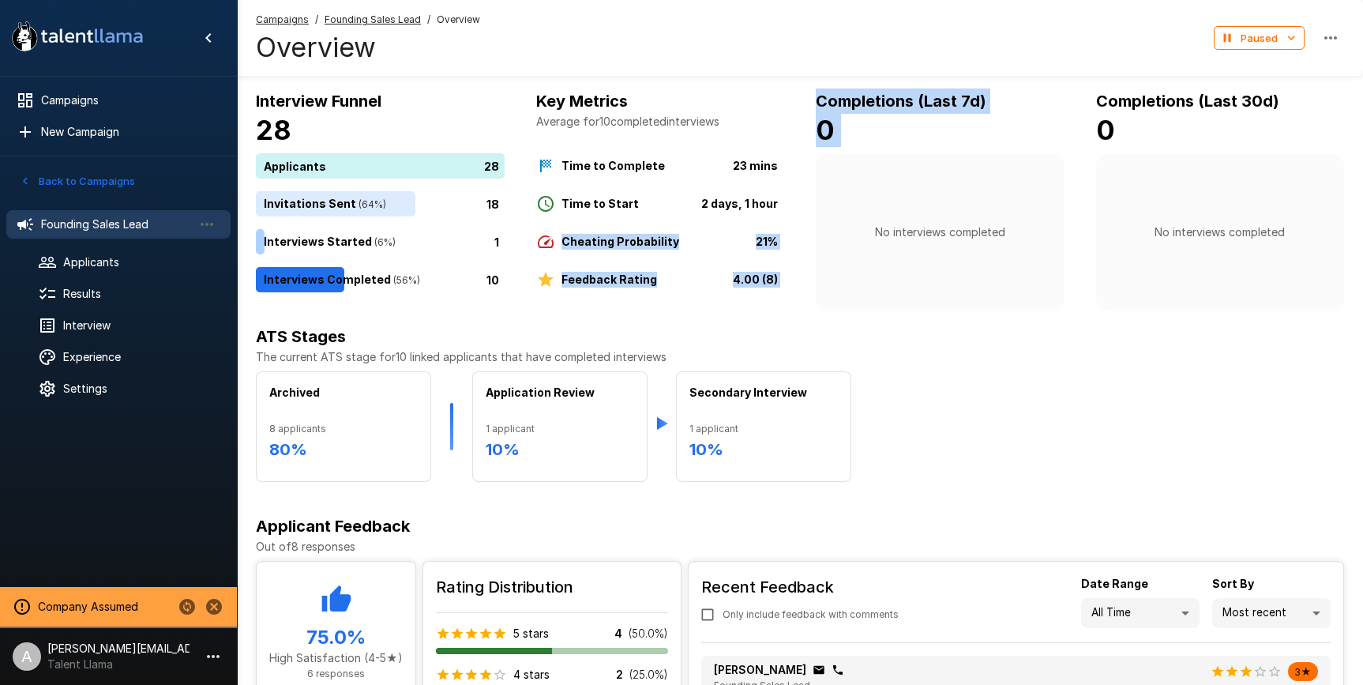
drag, startPoint x: 573, startPoint y: 237, endPoint x: 810, endPoint y: 239, distance: 237.7
click at [810, 239] on div "Interview Funnel 28 Applicants 28 Invitations Sent ( 64 %) 18 Interviews Starte…" at bounding box center [800, 199] width 1088 height 223
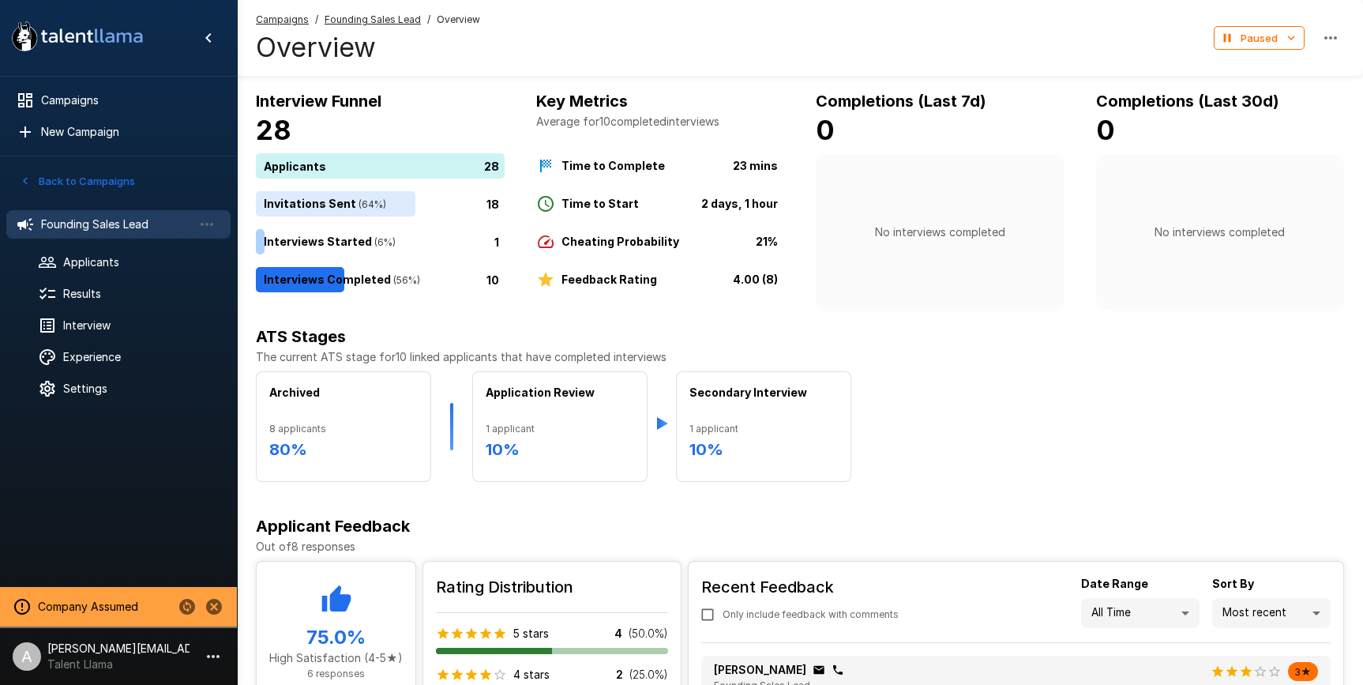
click at [894, 322] on div "Interview Funnel 28 Applicants 28 Invitations Sent ( 64 %) 18 Interviews Starte…" at bounding box center [800, 462] width 1126 height 749
click at [426, 277] on div "10" at bounding box center [383, 279] width 255 height 25
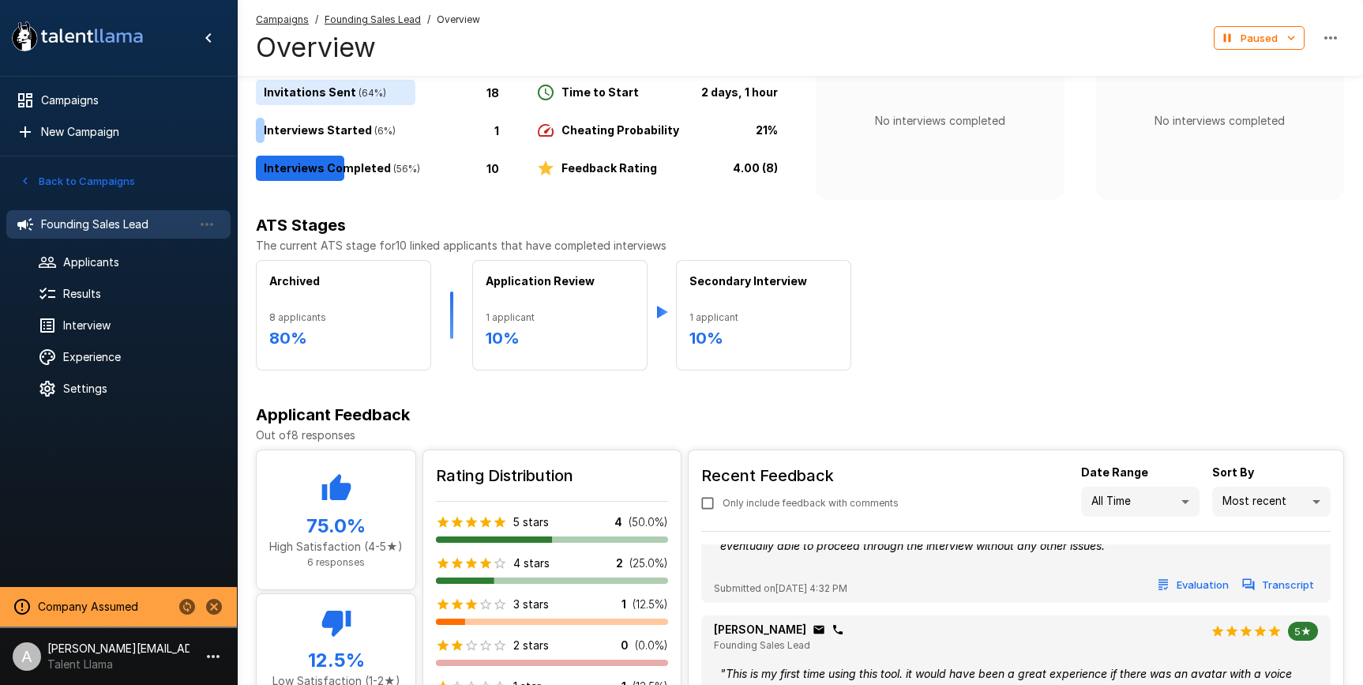
scroll to position [216, 0]
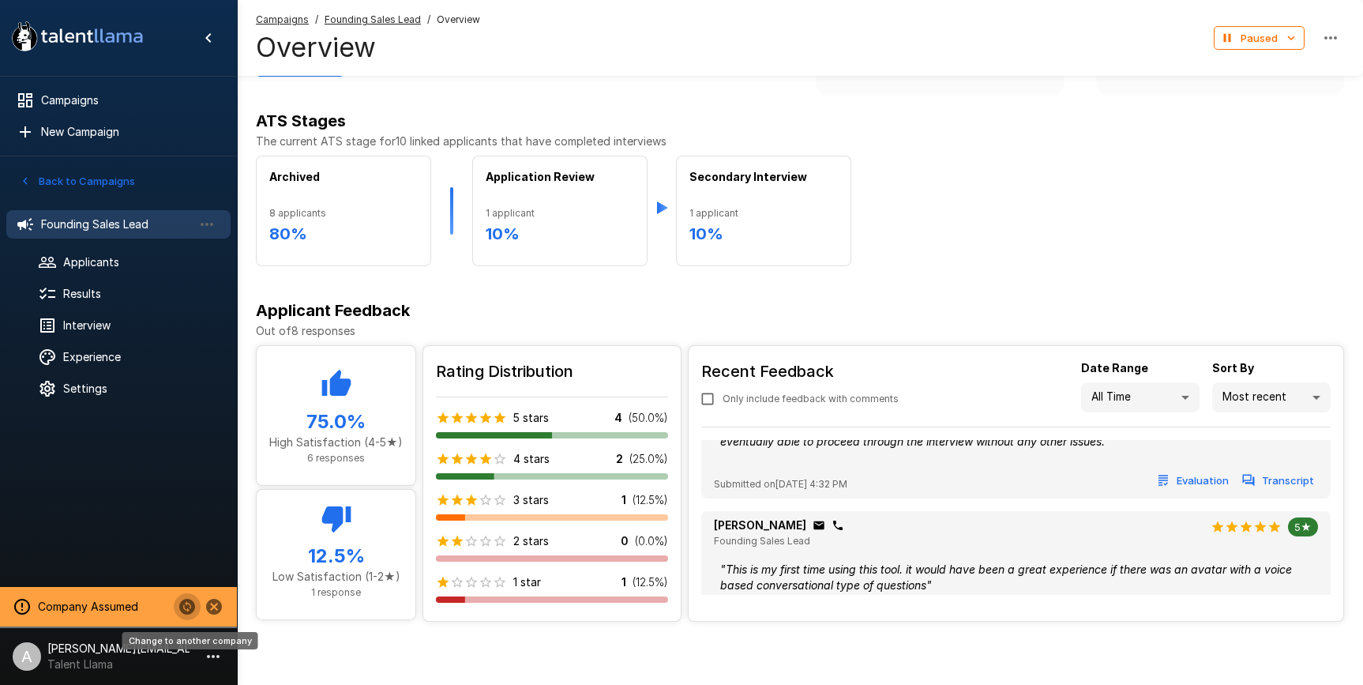
click at [184, 610] on icon "Change to another company" at bounding box center [187, 606] width 19 height 19
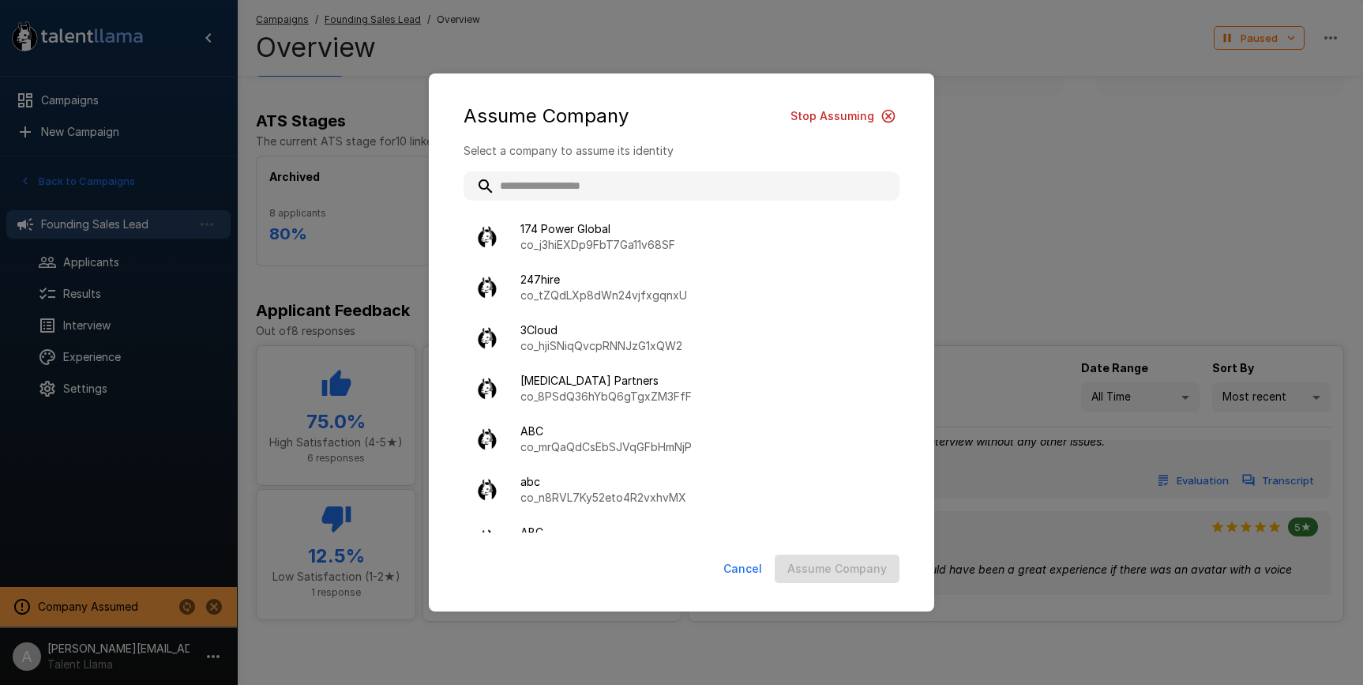
click at [572, 181] on input "text" at bounding box center [682, 185] width 436 height 28
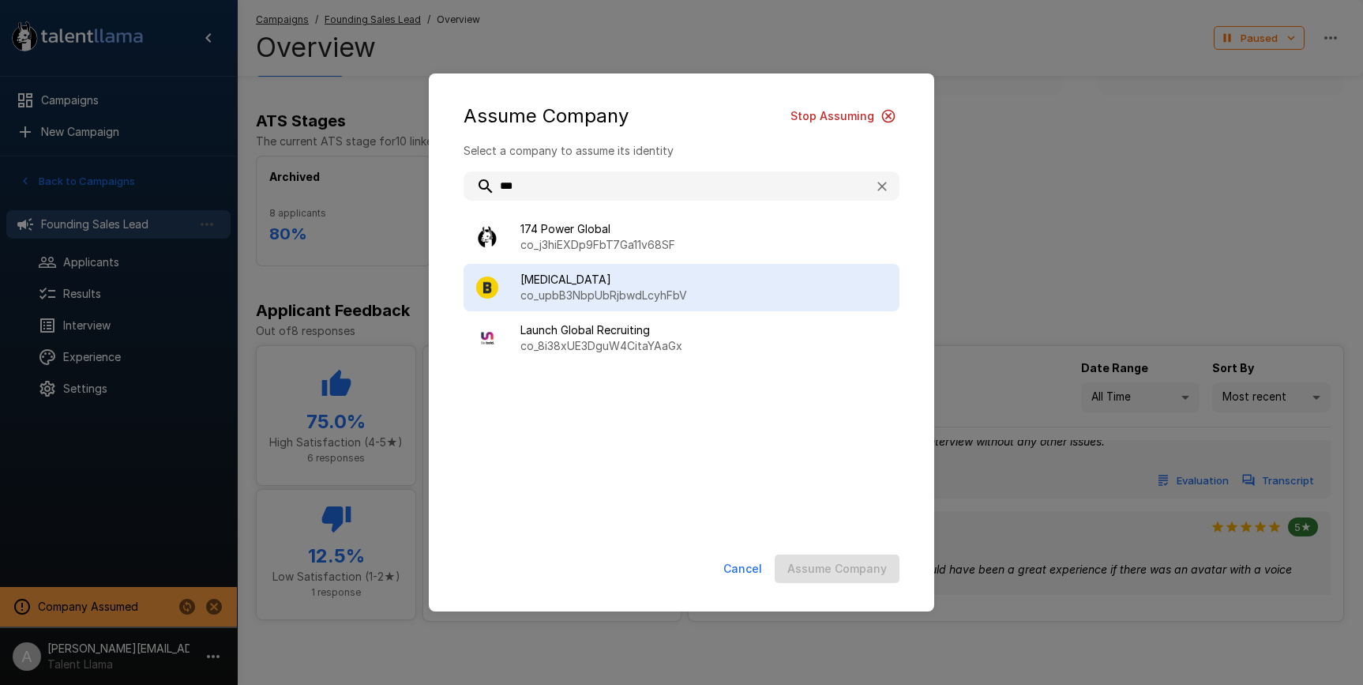
type input "***"
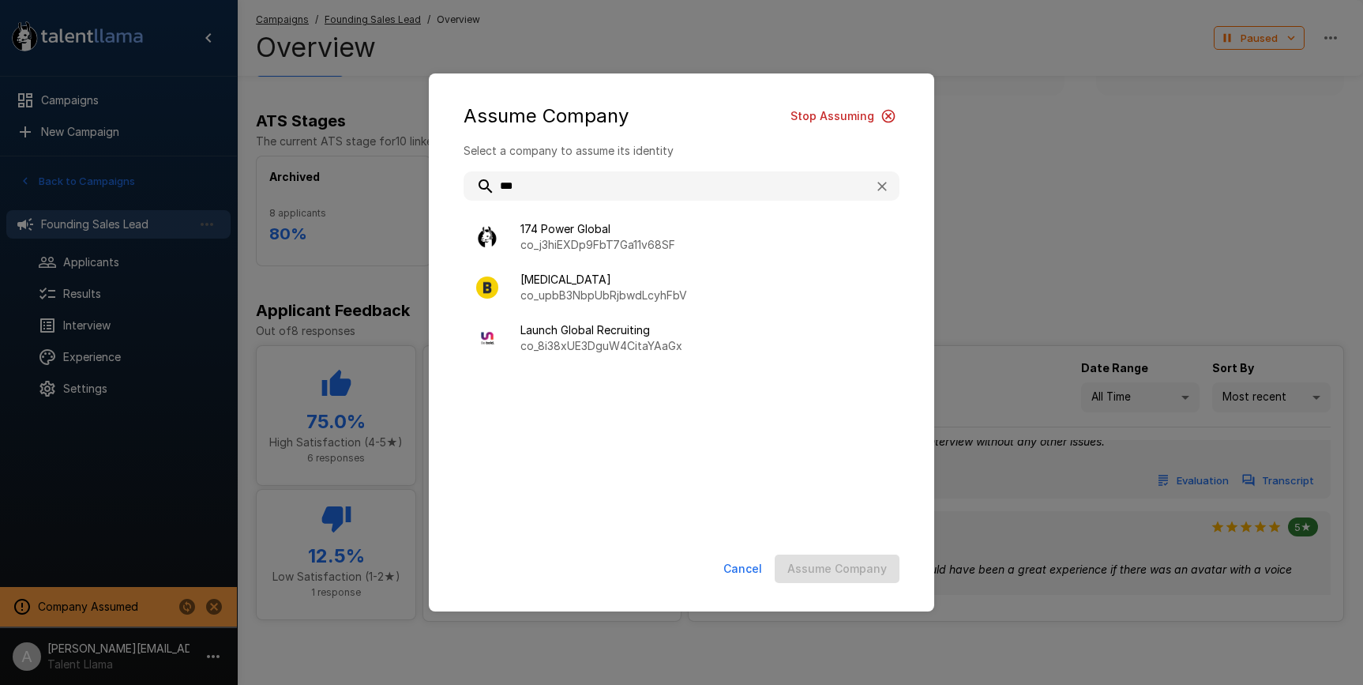
click at [618, 278] on span "[MEDICAL_DATA]" at bounding box center [703, 280] width 366 height 16
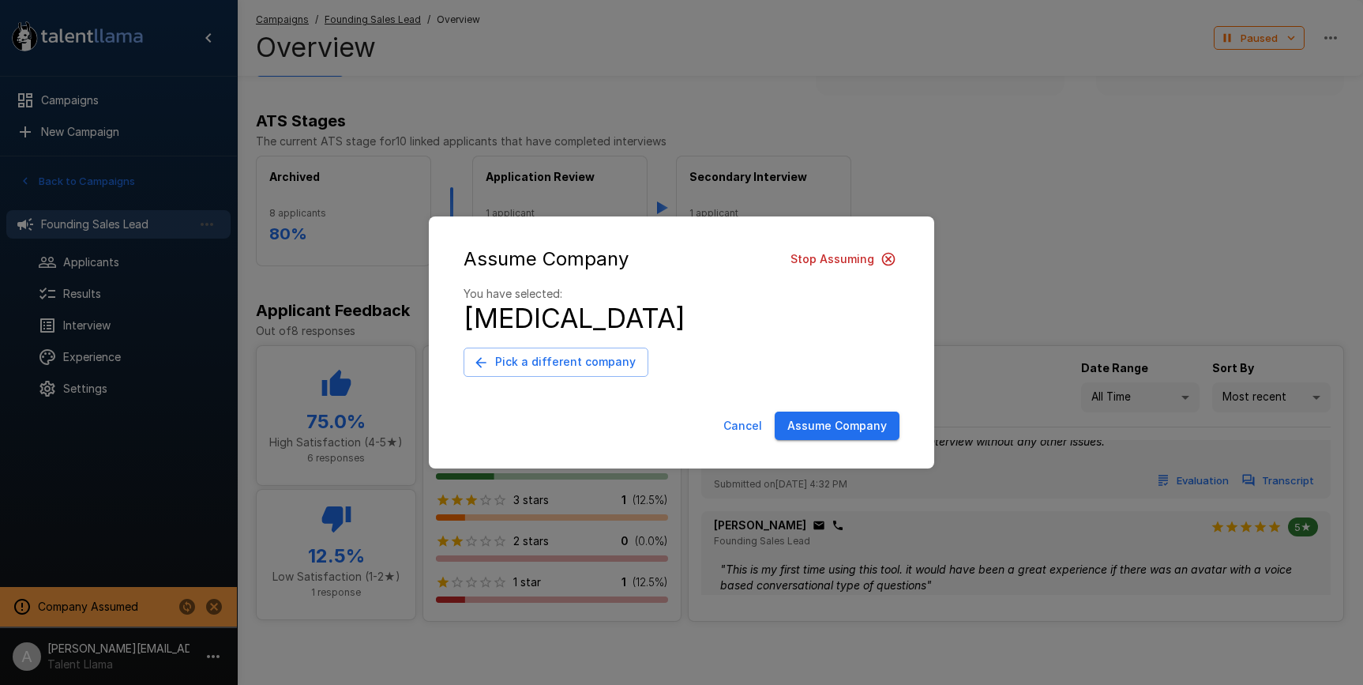
click at [837, 434] on button "Assume Company" at bounding box center [837, 425] width 125 height 29
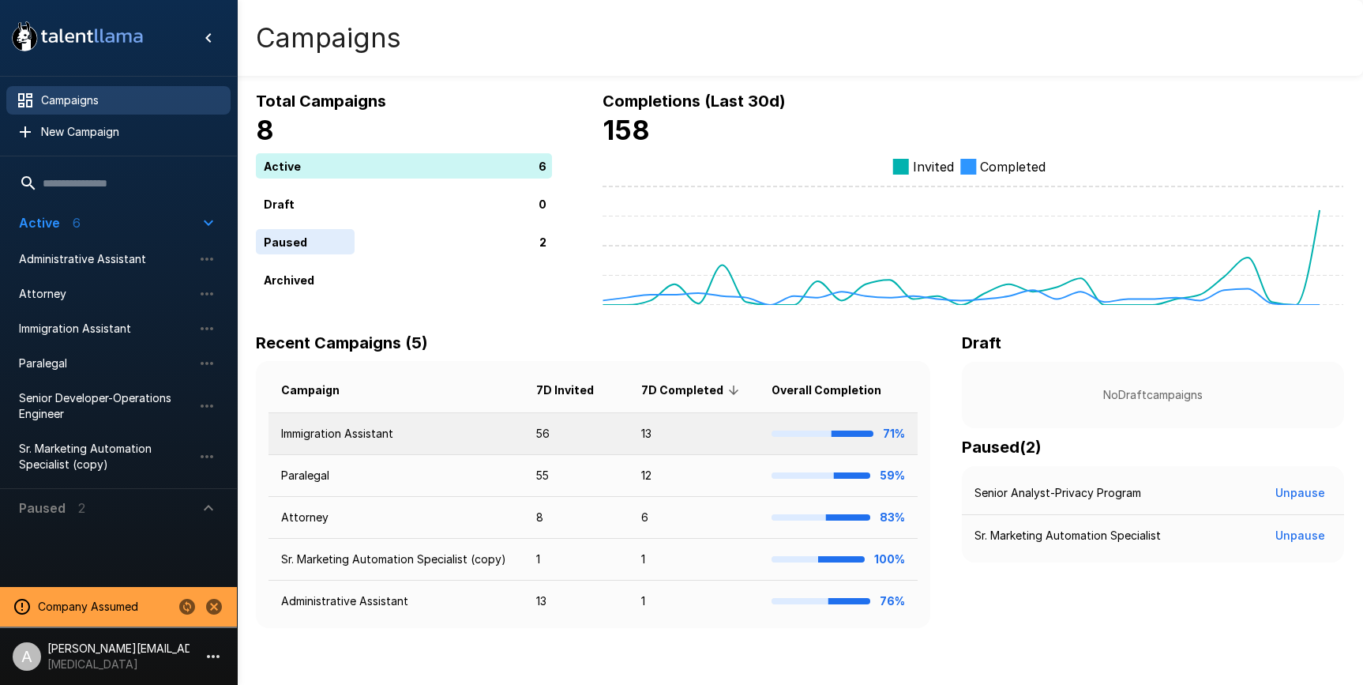
click at [418, 438] on td "Immigration Assistant" at bounding box center [396, 434] width 255 height 42
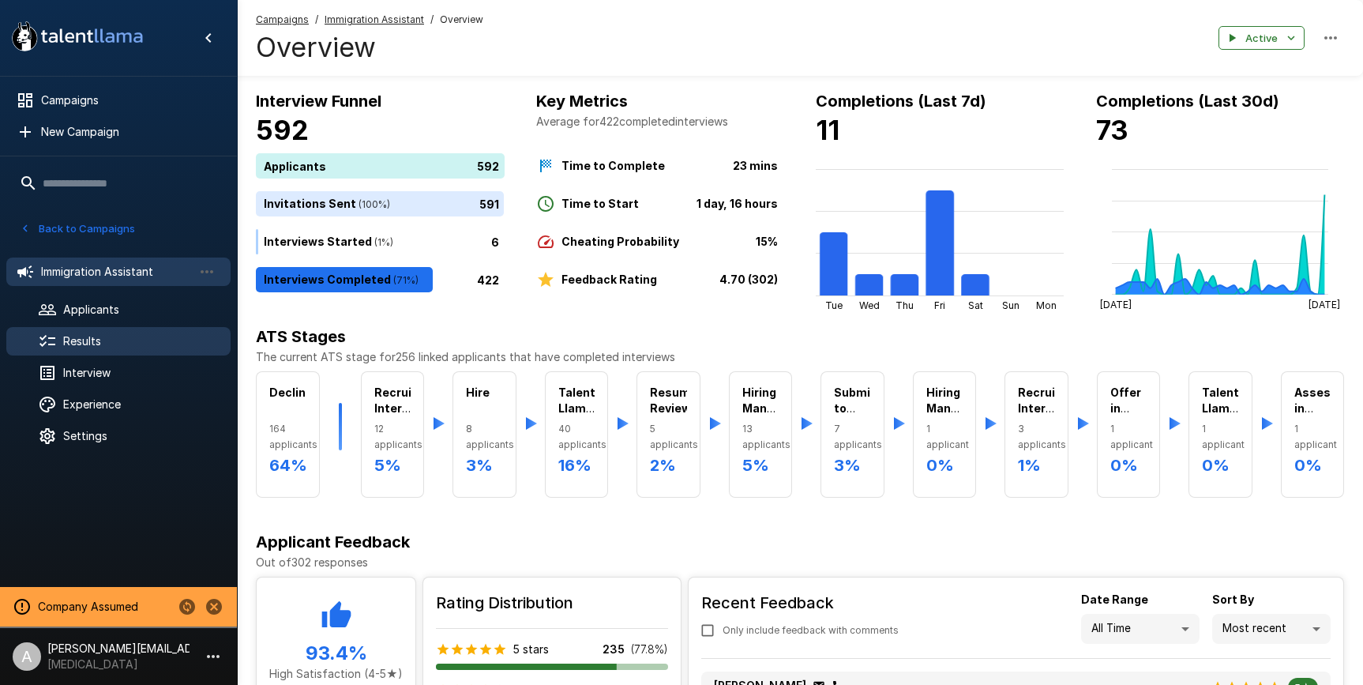
click at [106, 333] on span "Results" at bounding box center [140, 341] width 155 height 16
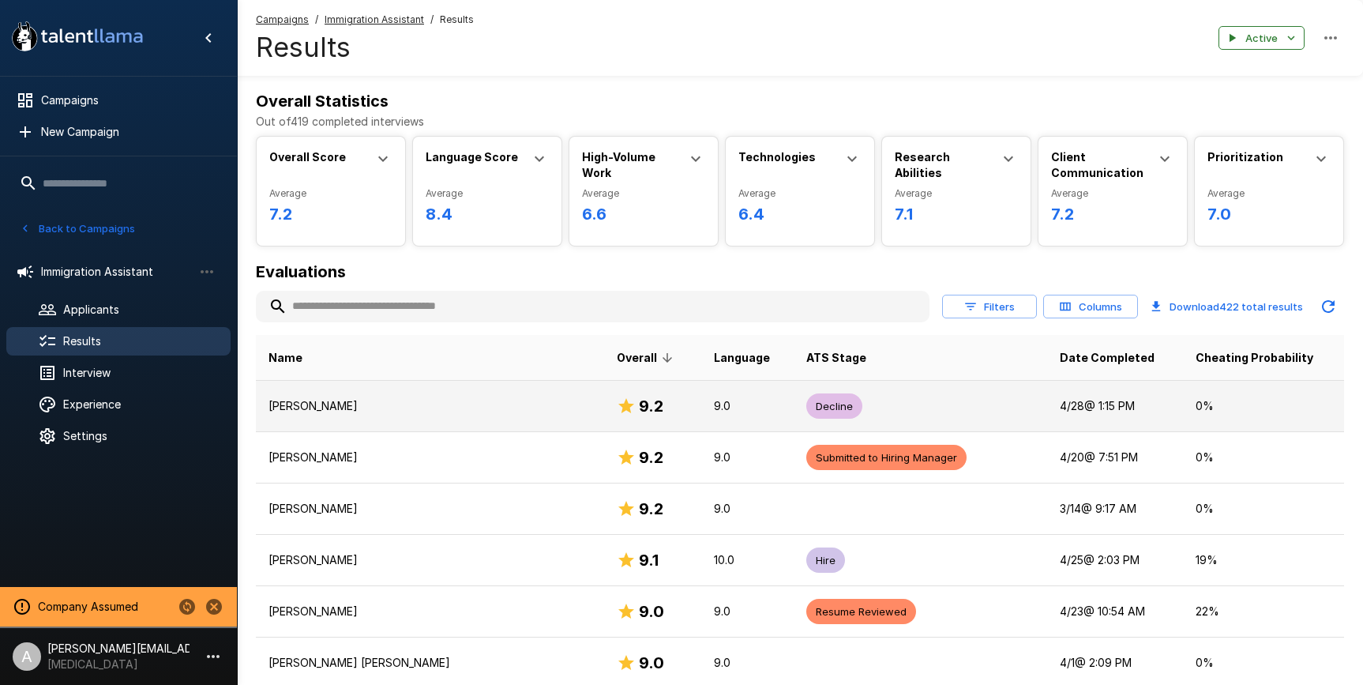
click at [415, 400] on p "Daniel Salazar" at bounding box center [430, 406] width 323 height 16
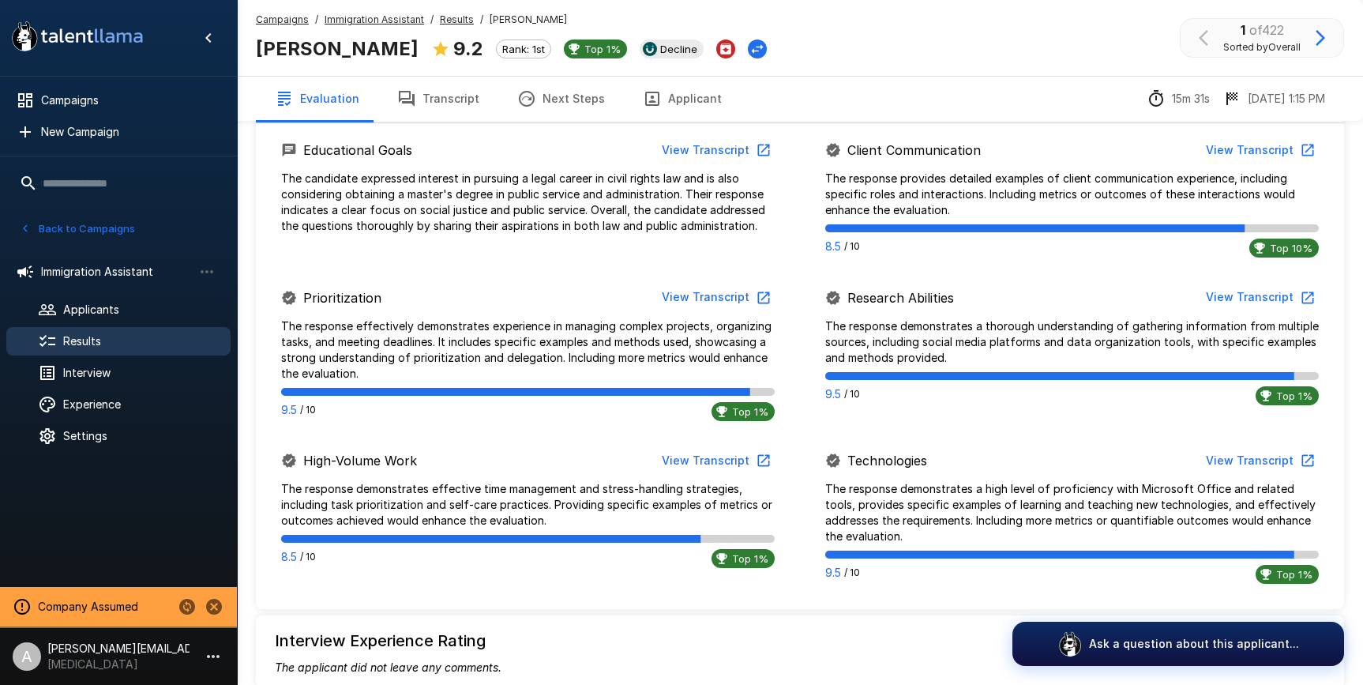
scroll to position [591, 0]
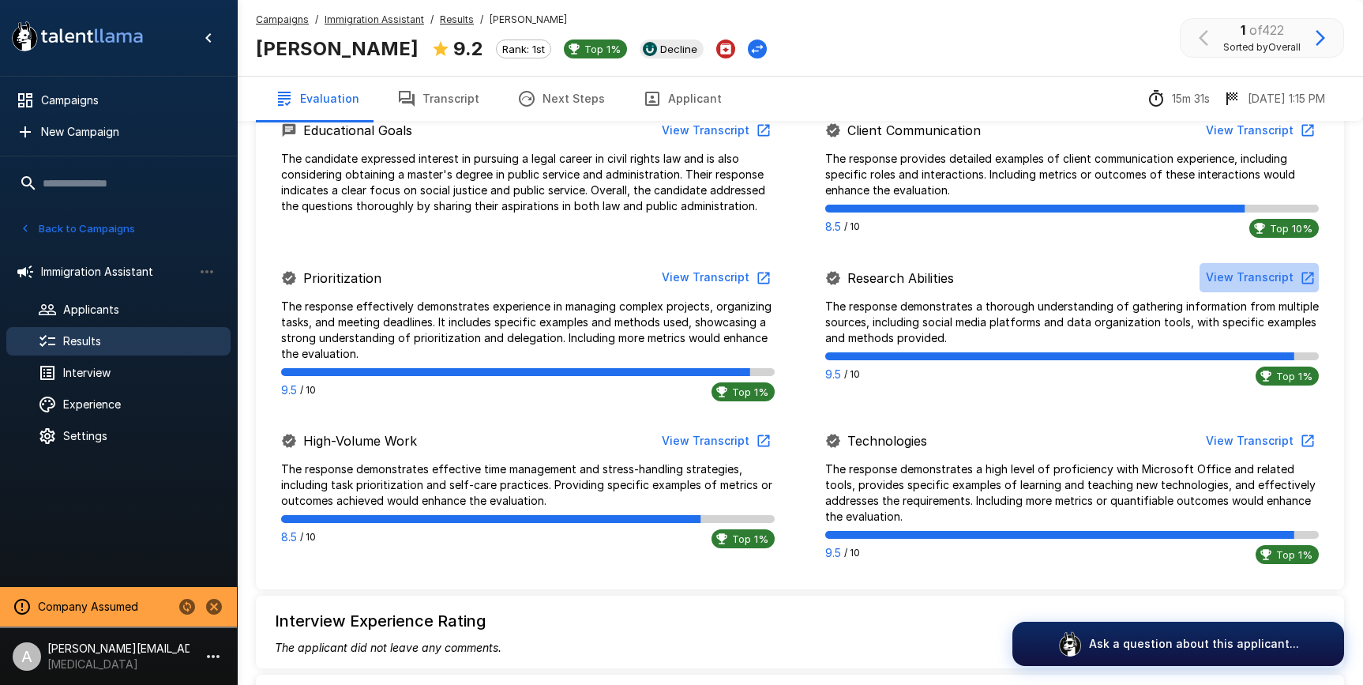
click at [1265, 271] on button "View Transcript" at bounding box center [1259, 277] width 119 height 29
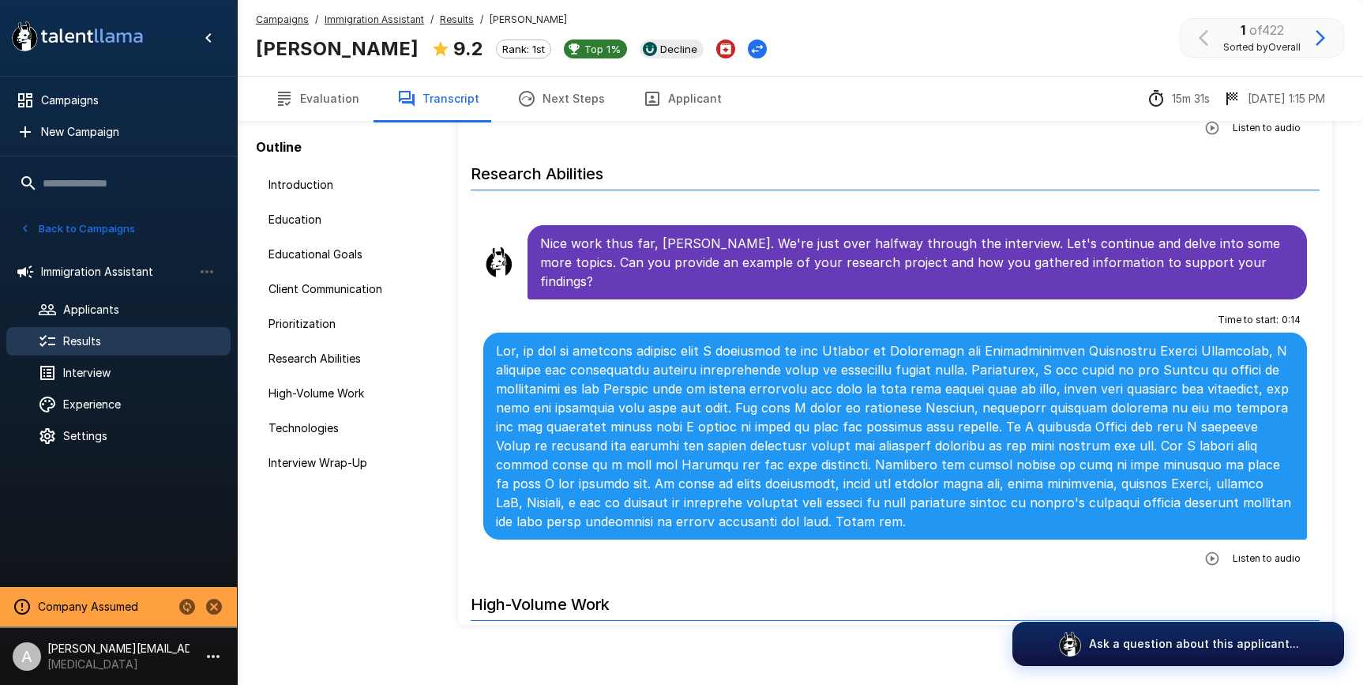
scroll to position [1620, 0]
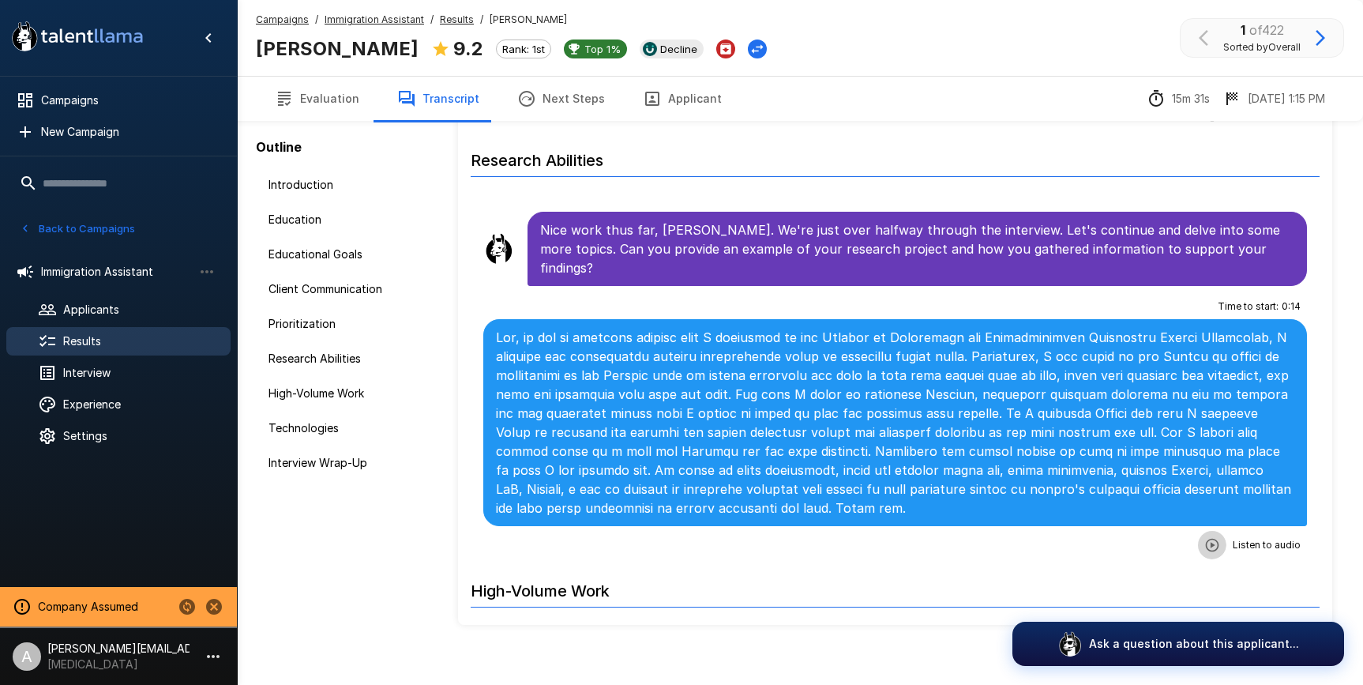
click at [1214, 538] on icon "button" at bounding box center [1211, 544] width 13 height 13
click at [1145, 539] on icon "button" at bounding box center [1146, 545] width 13 height 13
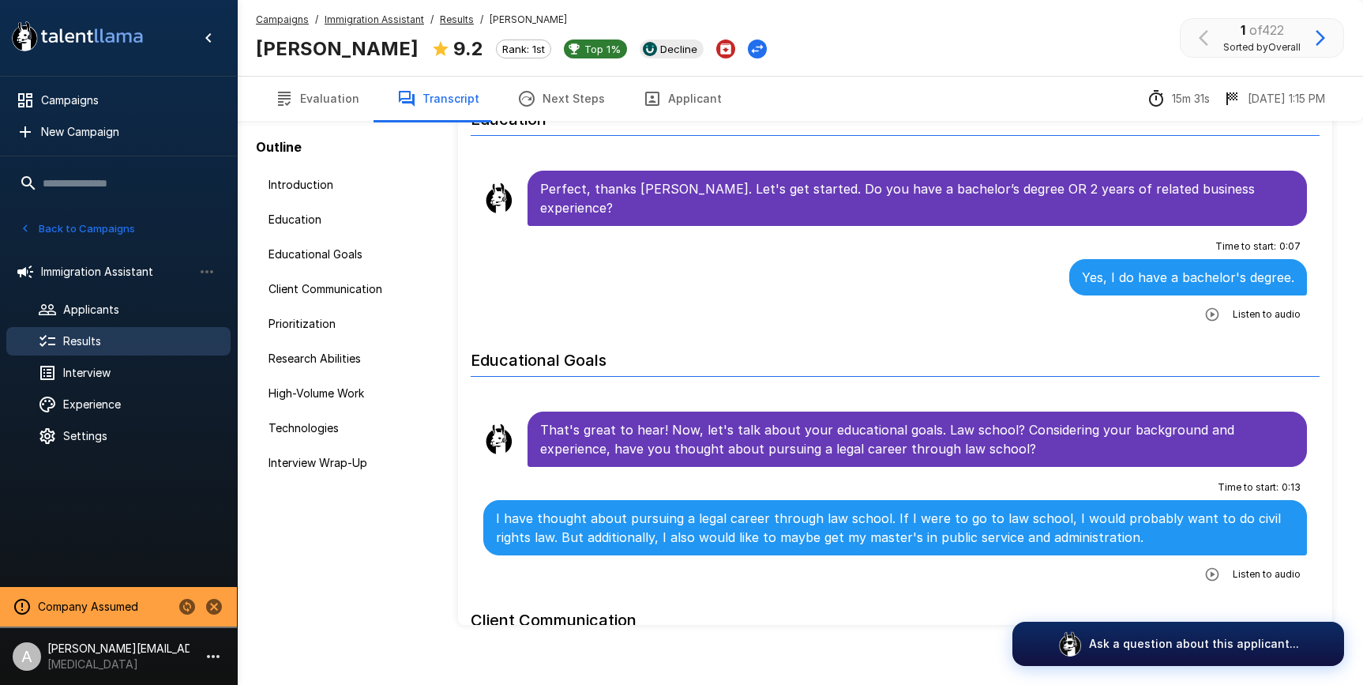
scroll to position [316, 0]
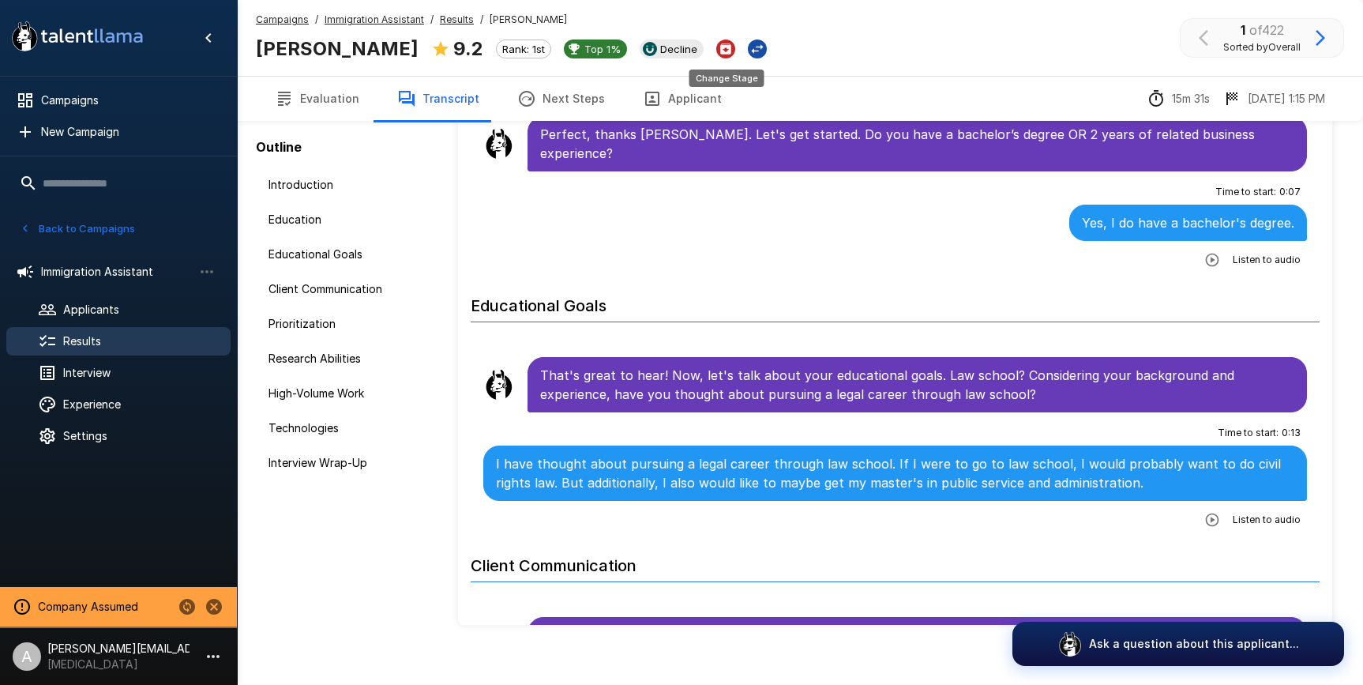
click at [749, 48] on icon "Change Stage" at bounding box center [757, 49] width 16 height 16
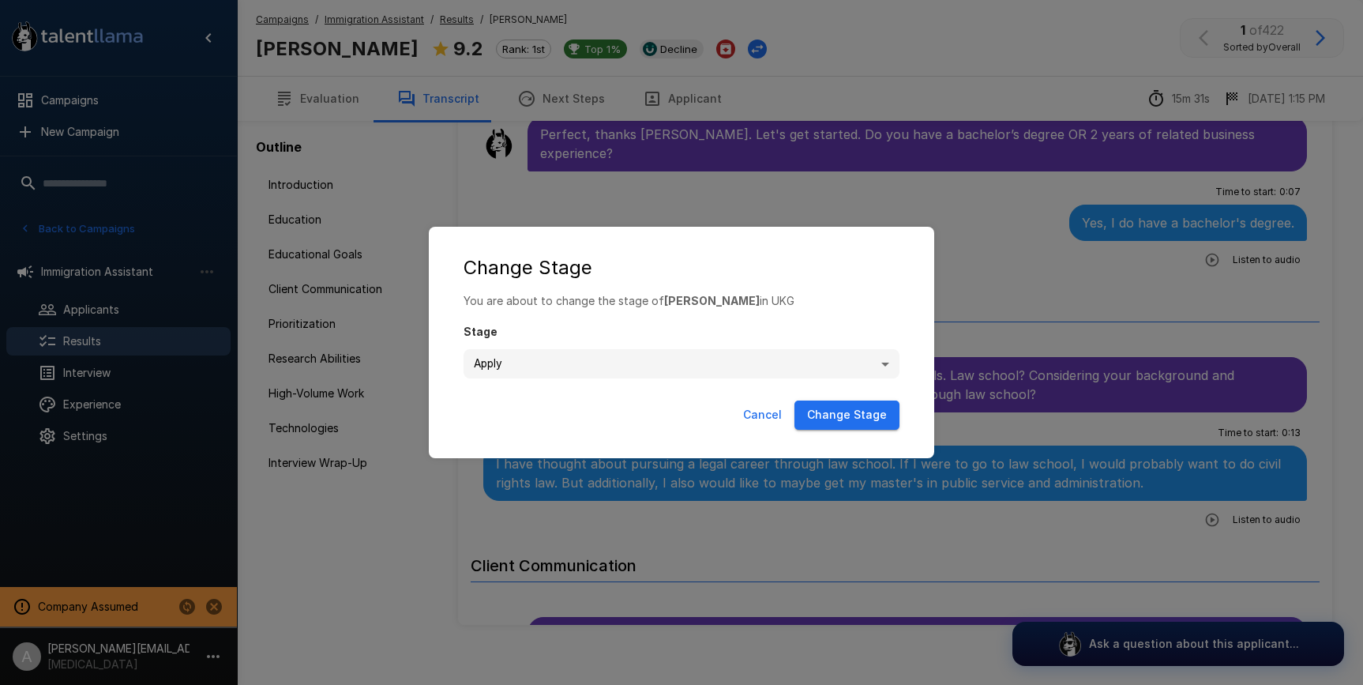
click at [768, 424] on button "Cancel" at bounding box center [762, 414] width 51 height 29
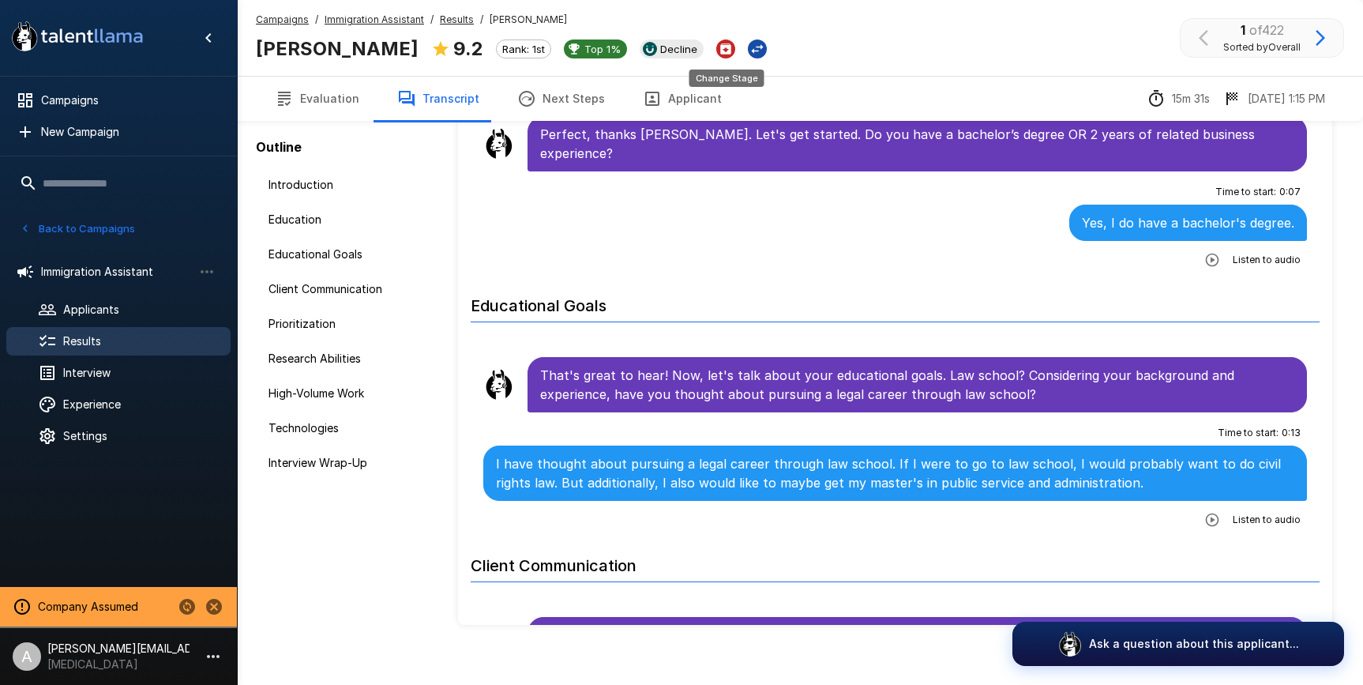
click at [749, 48] on icon "Change Stage" at bounding box center [757, 49] width 16 height 16
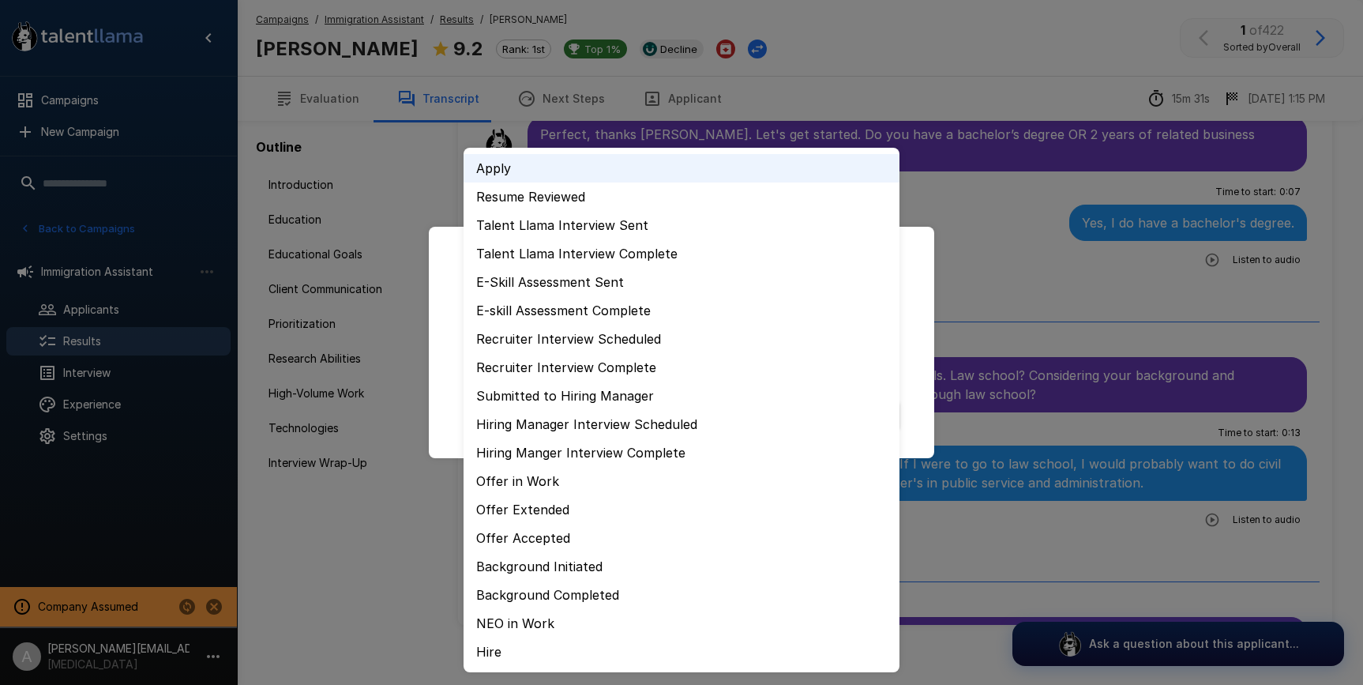
drag, startPoint x: 854, startPoint y: 363, endPoint x: 802, endPoint y: 379, distance: 53.7
click at [850, 362] on body ".st0{fill:#FFFFFF;} .st1{fill:#76a4ed;} Campaigns New Campaign Active 6 Adminis…" at bounding box center [681, 274] width 1363 height 685
click at [854, 96] on div at bounding box center [681, 342] width 1363 height 685
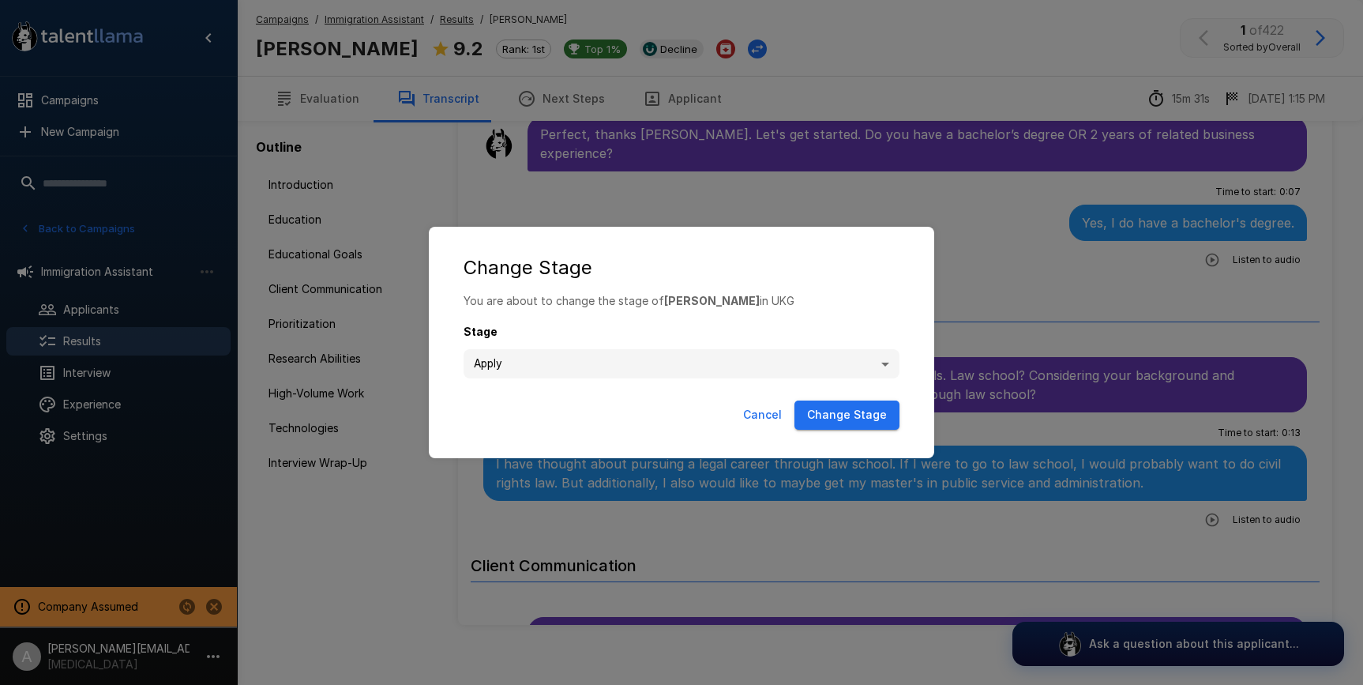
click at [753, 414] on button "Cancel" at bounding box center [762, 414] width 51 height 29
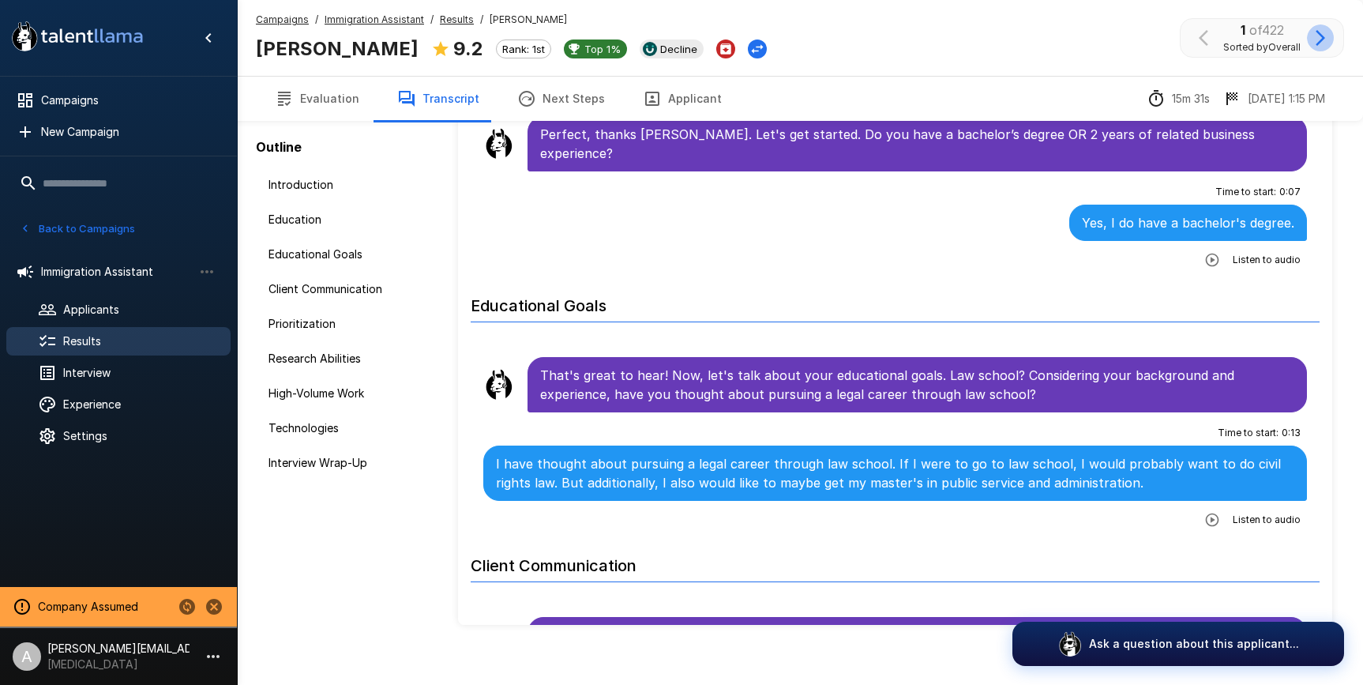
click at [1330, 39] on button "button" at bounding box center [1320, 37] width 27 height 27
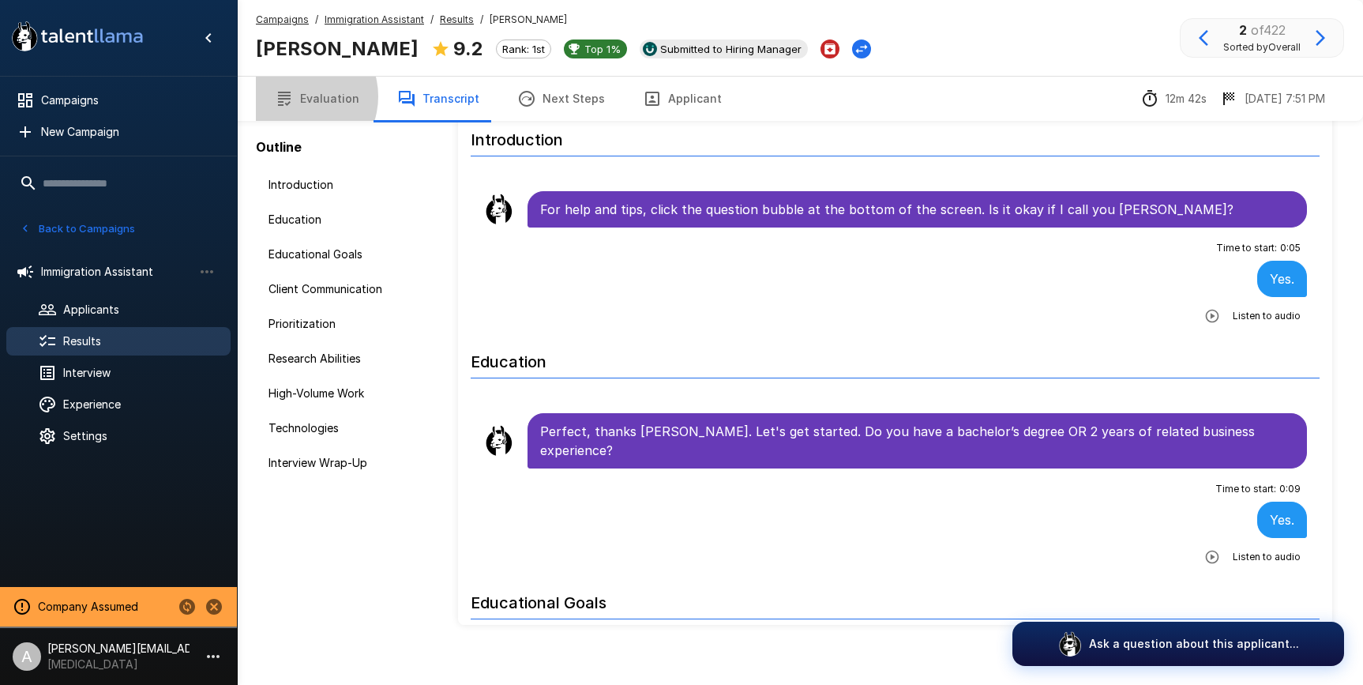
click at [296, 96] on button "Evaluation" at bounding box center [317, 99] width 122 height 44
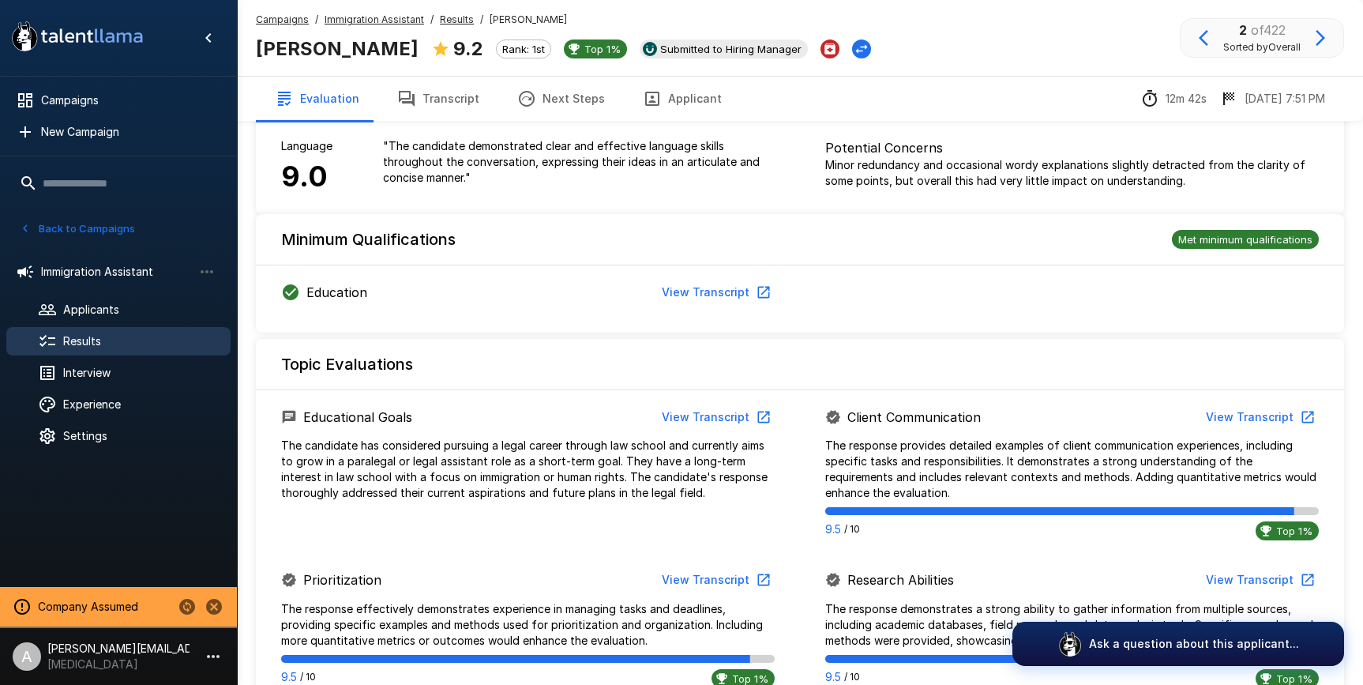
scroll to position [77, 0]
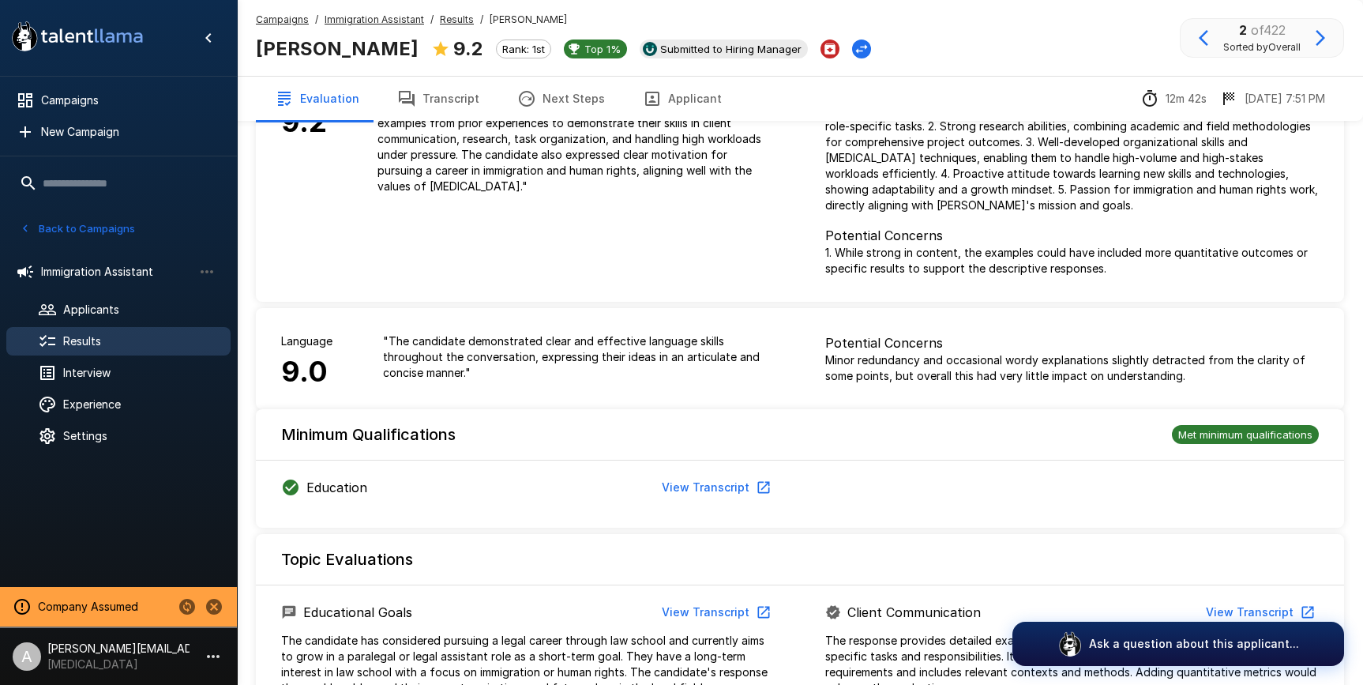
click at [370, 17] on u "Immigration Assistant" at bounding box center [375, 19] width 100 height 12
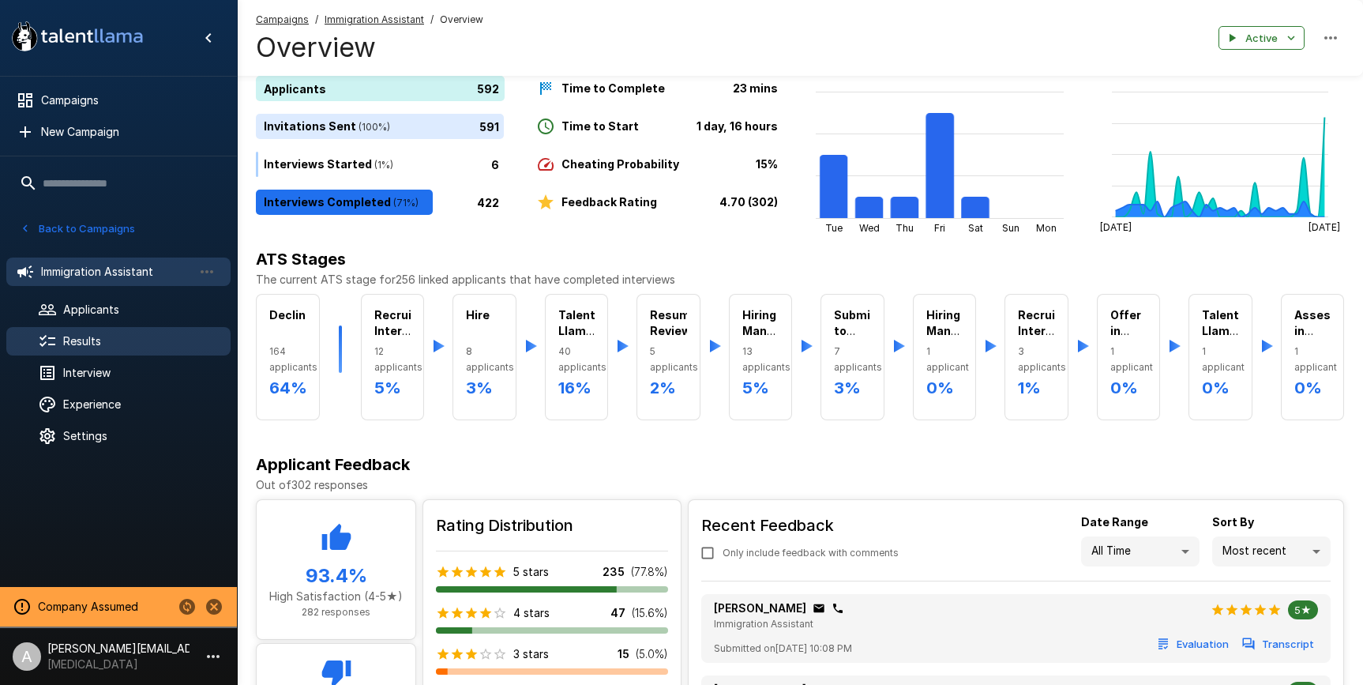
click at [107, 343] on span "Results" at bounding box center [140, 341] width 155 height 16
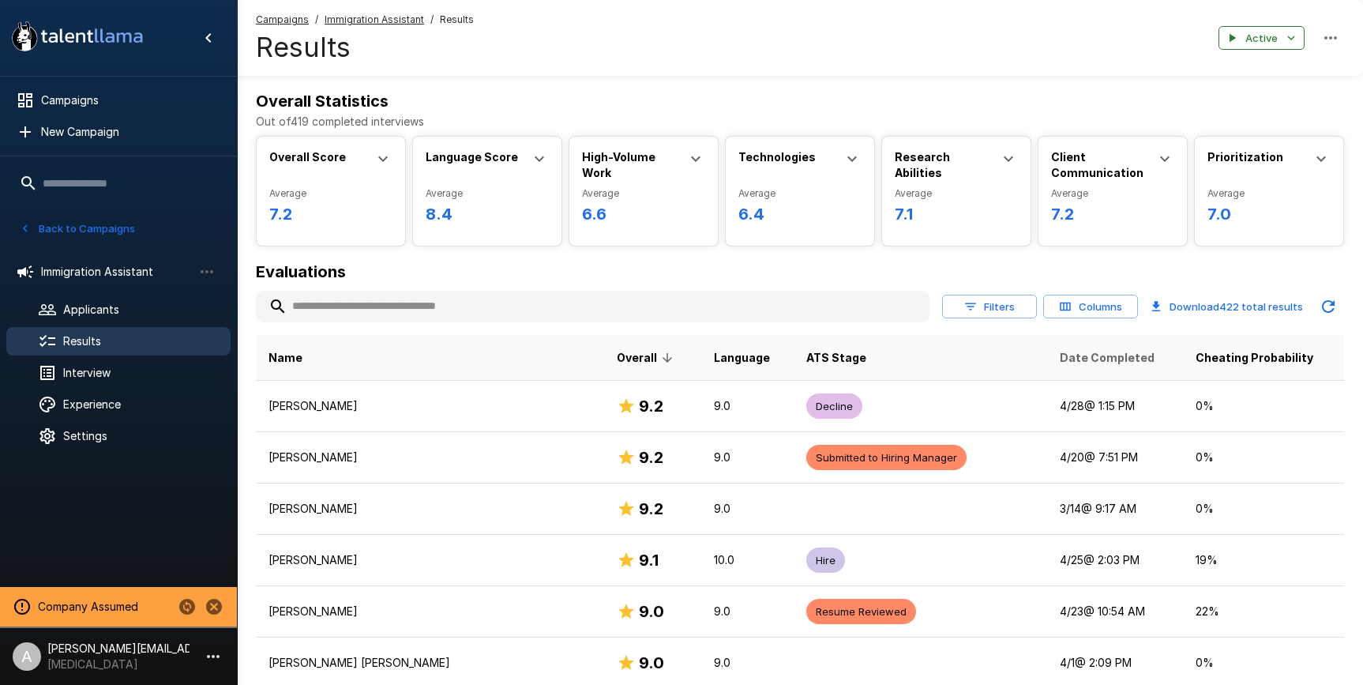
click at [1088, 354] on span "Date Completed" at bounding box center [1107, 357] width 95 height 19
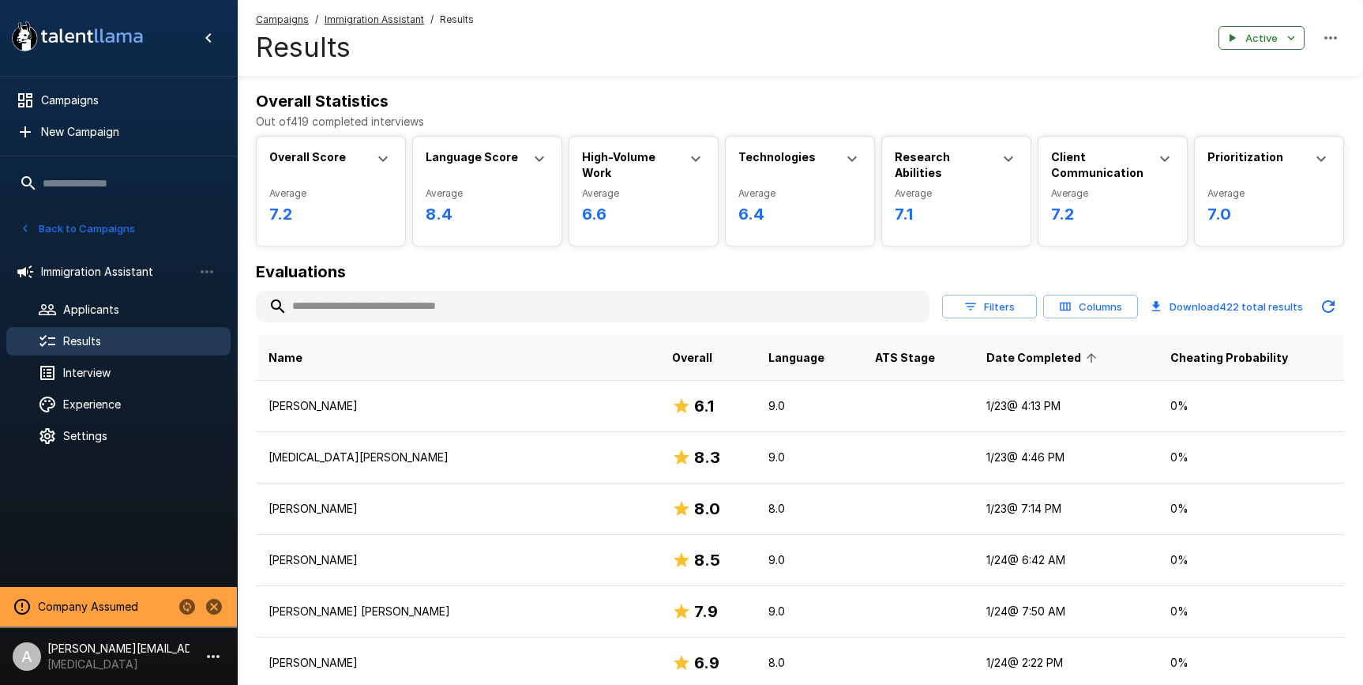
click at [990, 360] on span "Date Completed" at bounding box center [1043, 357] width 115 height 19
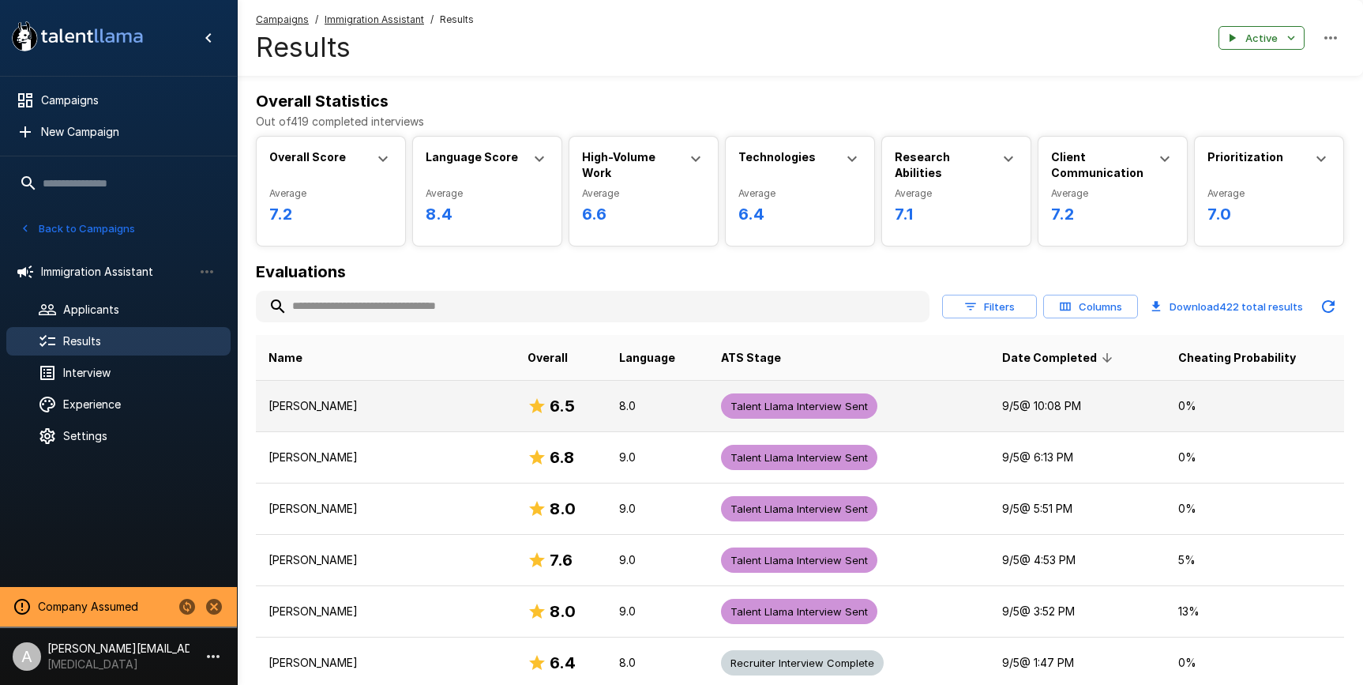
click at [919, 415] on td "Talent Llama Interview Sent" at bounding box center [848, 406] width 281 height 51
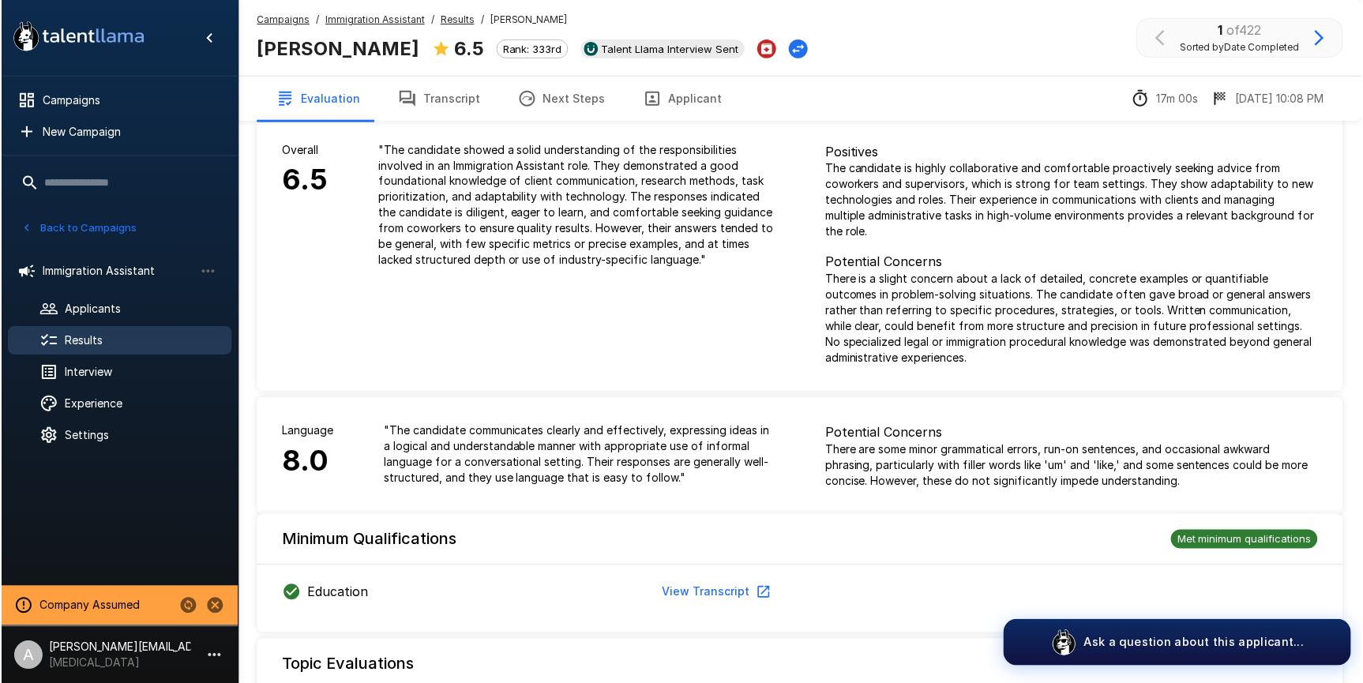
scroll to position [16, 0]
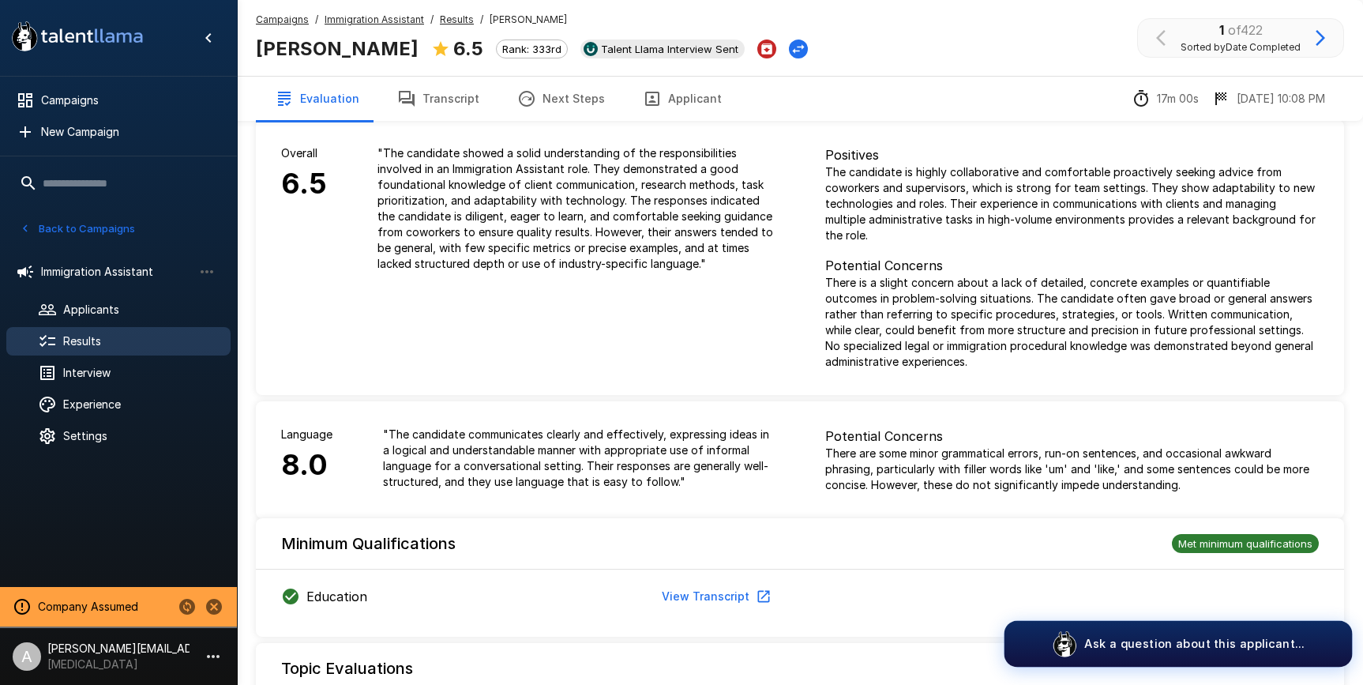
click at [1179, 647] on p "Ask a question about this applicant..." at bounding box center [1194, 643] width 220 height 17
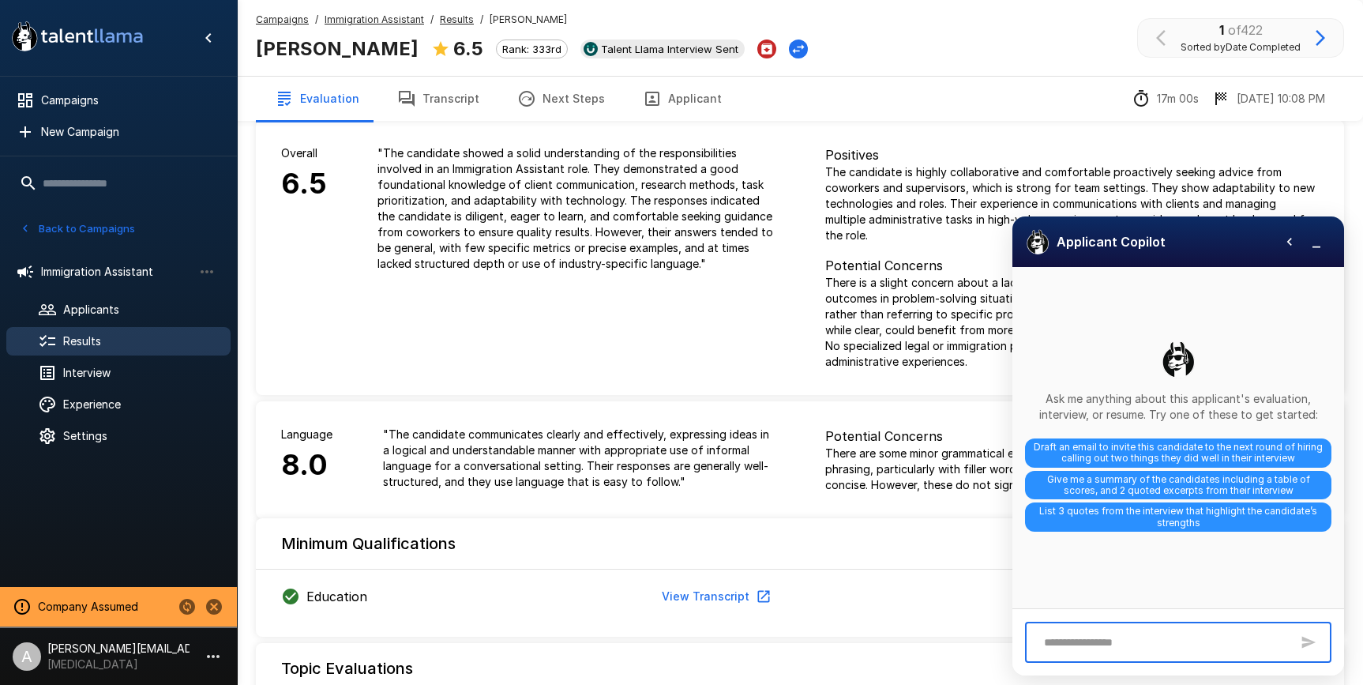
click at [1177, 637] on textarea at bounding box center [1163, 643] width 254 height 28
click at [1090, 618] on div "* ​" at bounding box center [1178, 641] width 332 height 67
click at [1110, 639] on textarea at bounding box center [1163, 643] width 254 height 28
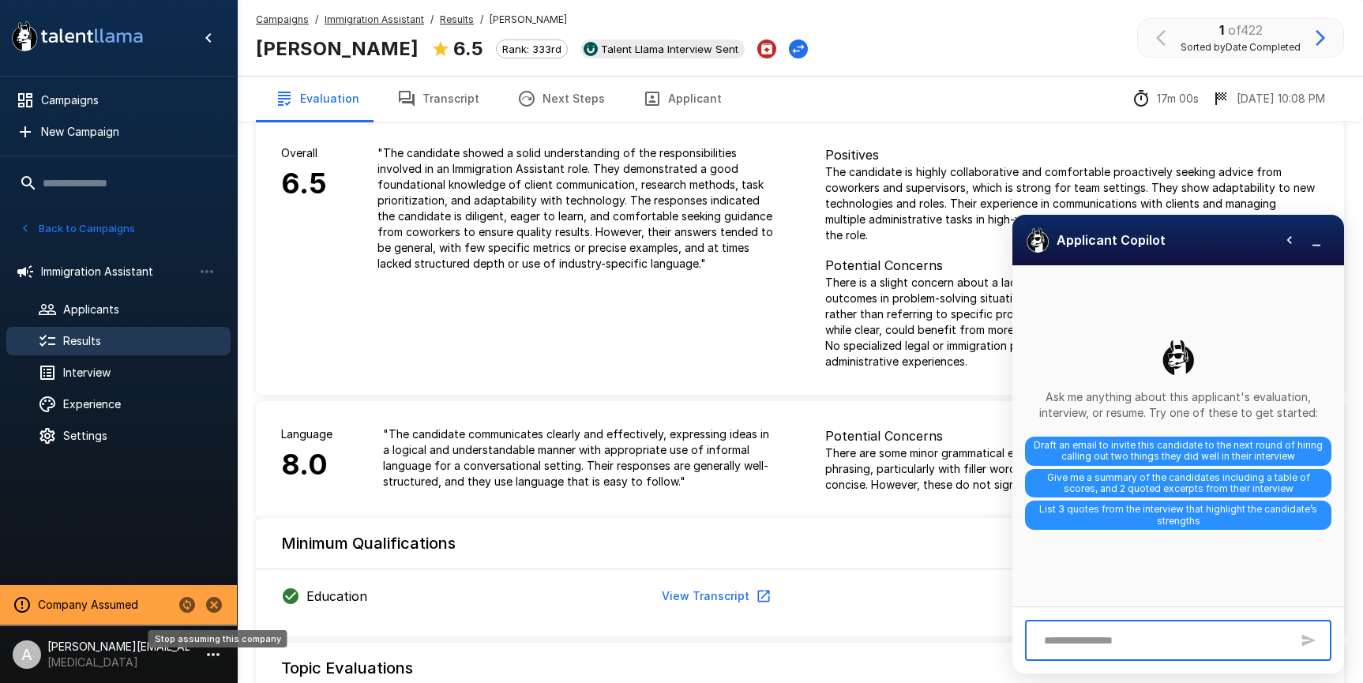
click at [212, 606] on icon "Stop assuming this company" at bounding box center [214, 605] width 16 height 16
